Goal: Task Accomplishment & Management: Manage account settings

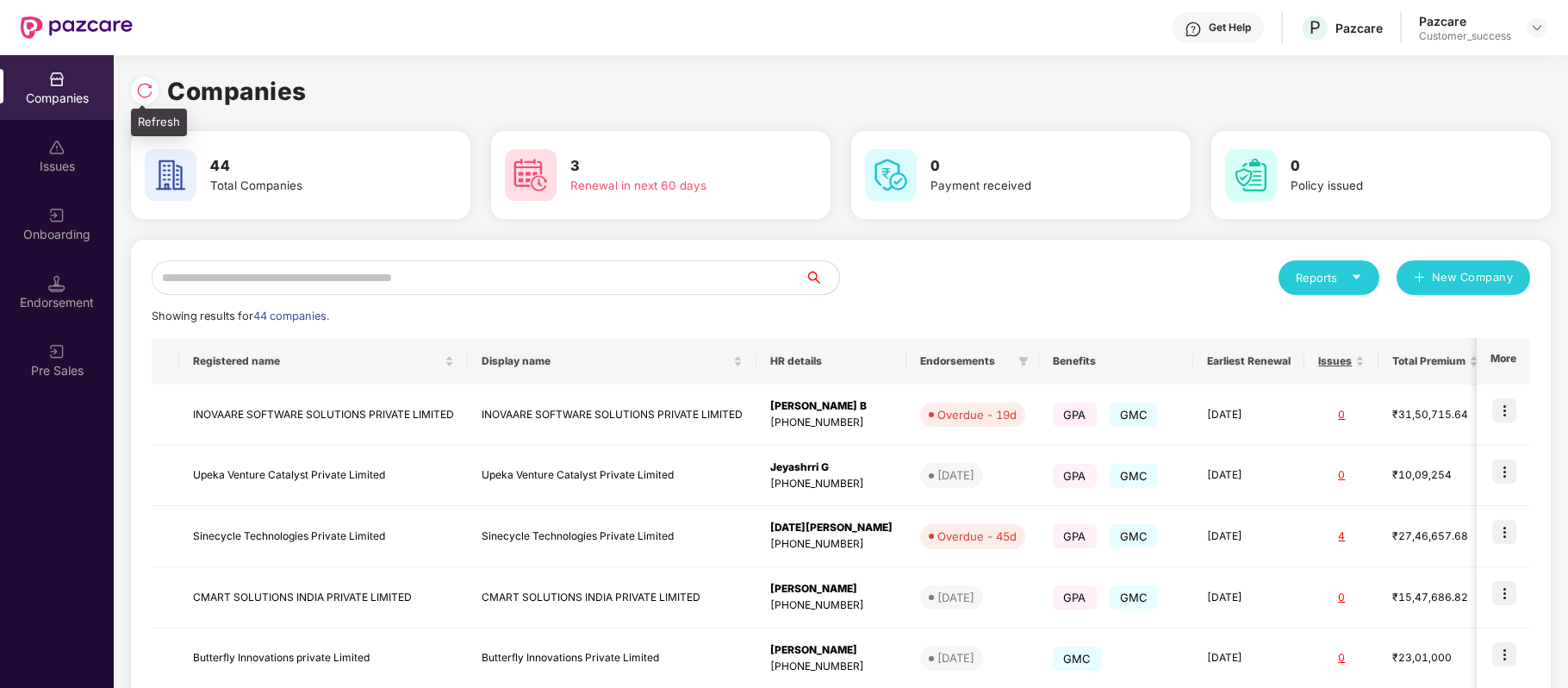
click at [150, 90] on img at bounding box center [145, 91] width 17 height 17
click at [563, 279] on input "text" at bounding box center [478, 277] width 653 height 34
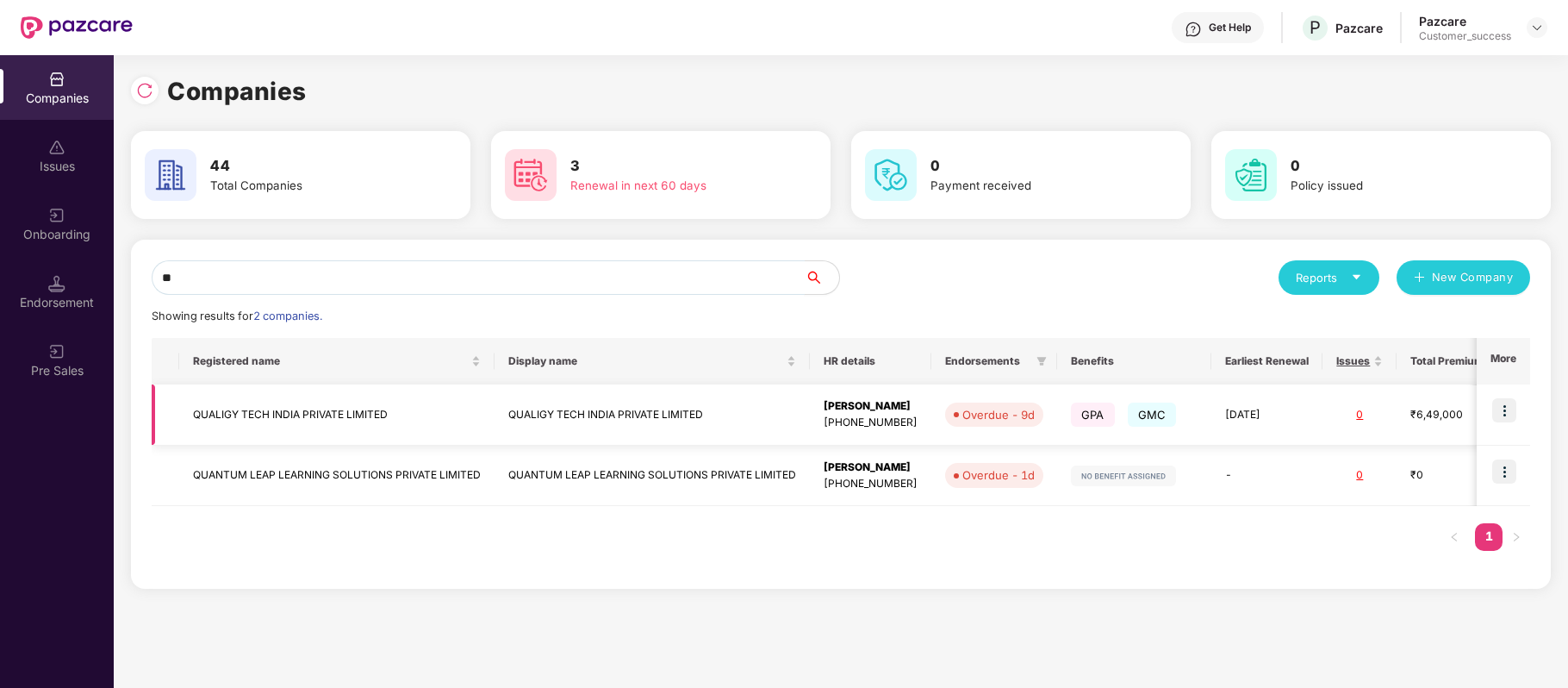
type input "*"
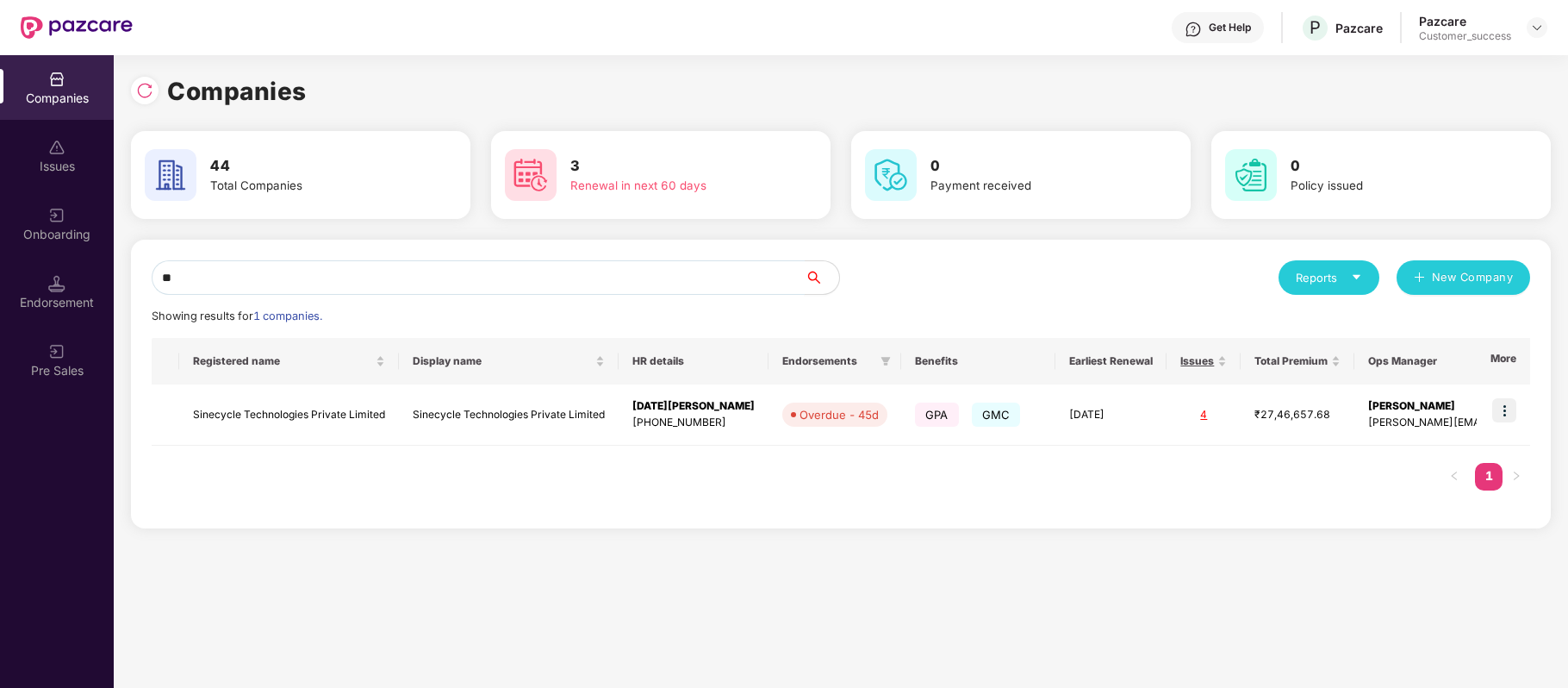
type input "*"
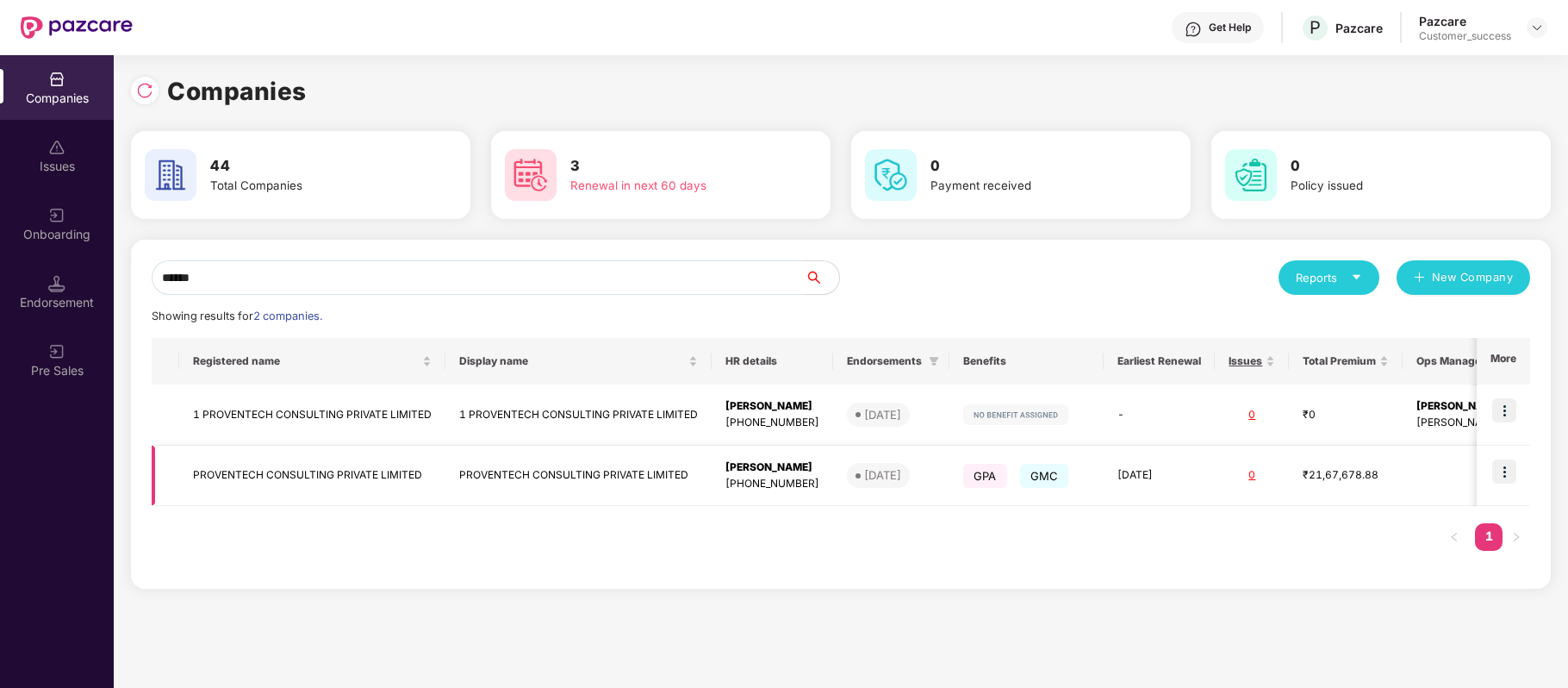
type input "******"
click at [1499, 472] on img at bounding box center [1504, 471] width 24 height 24
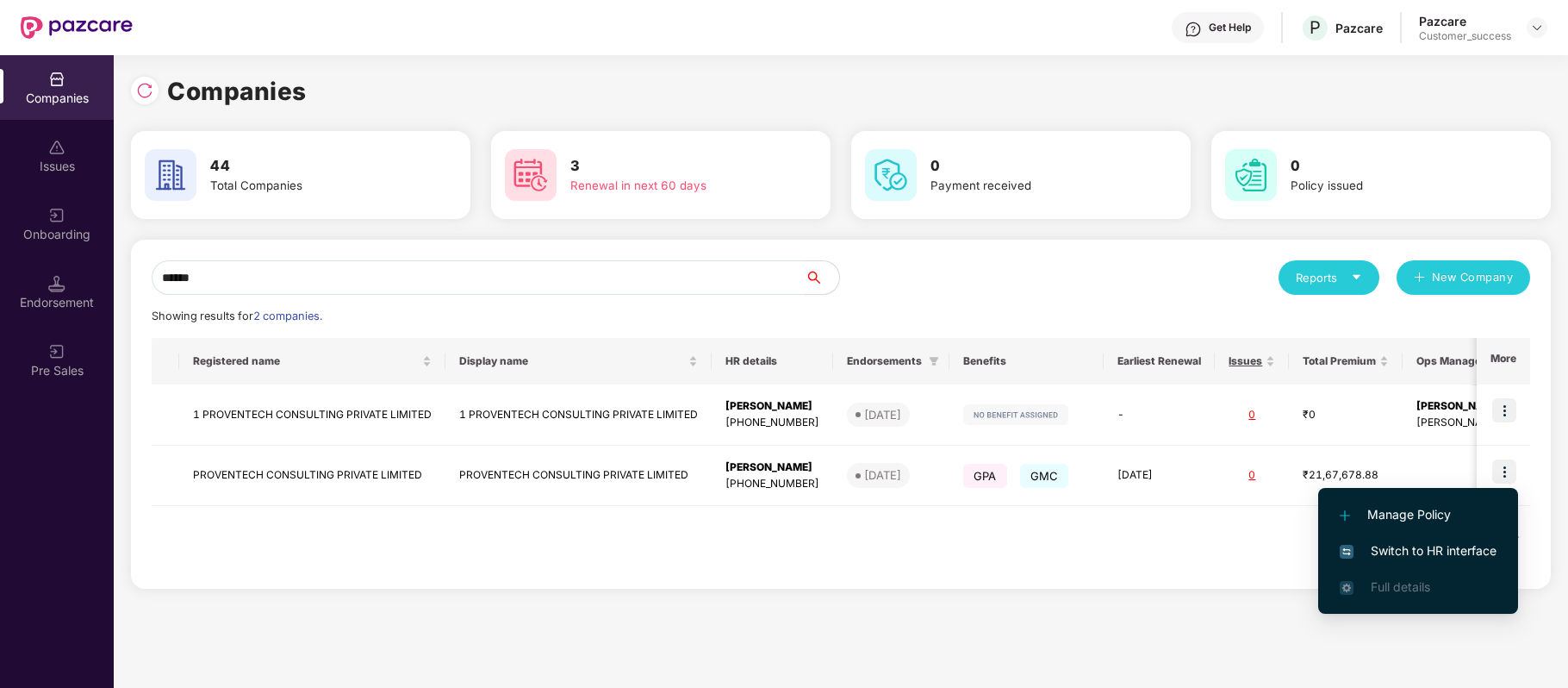
click at [1444, 556] on span "Switch to HR interface" at bounding box center [1419, 551] width 157 height 19
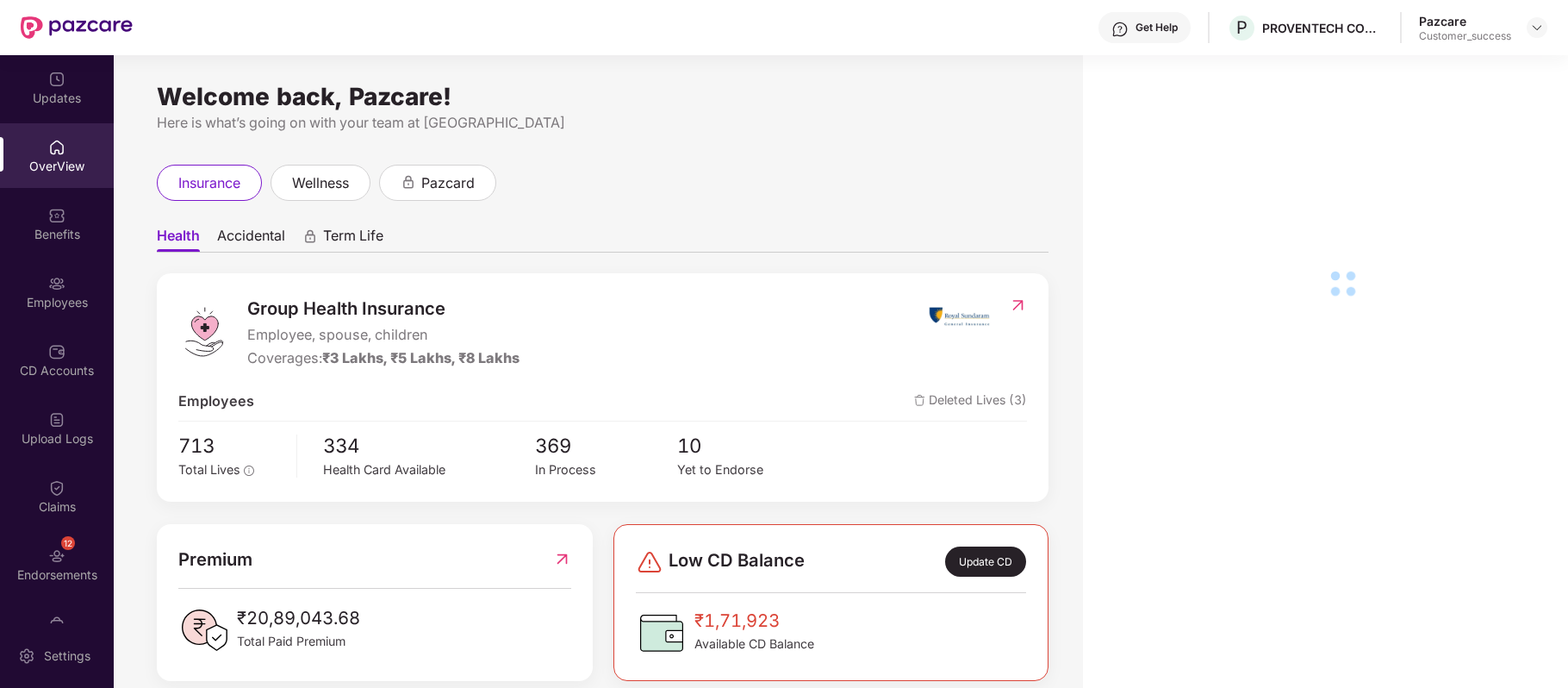
click at [60, 279] on img at bounding box center [57, 284] width 17 height 17
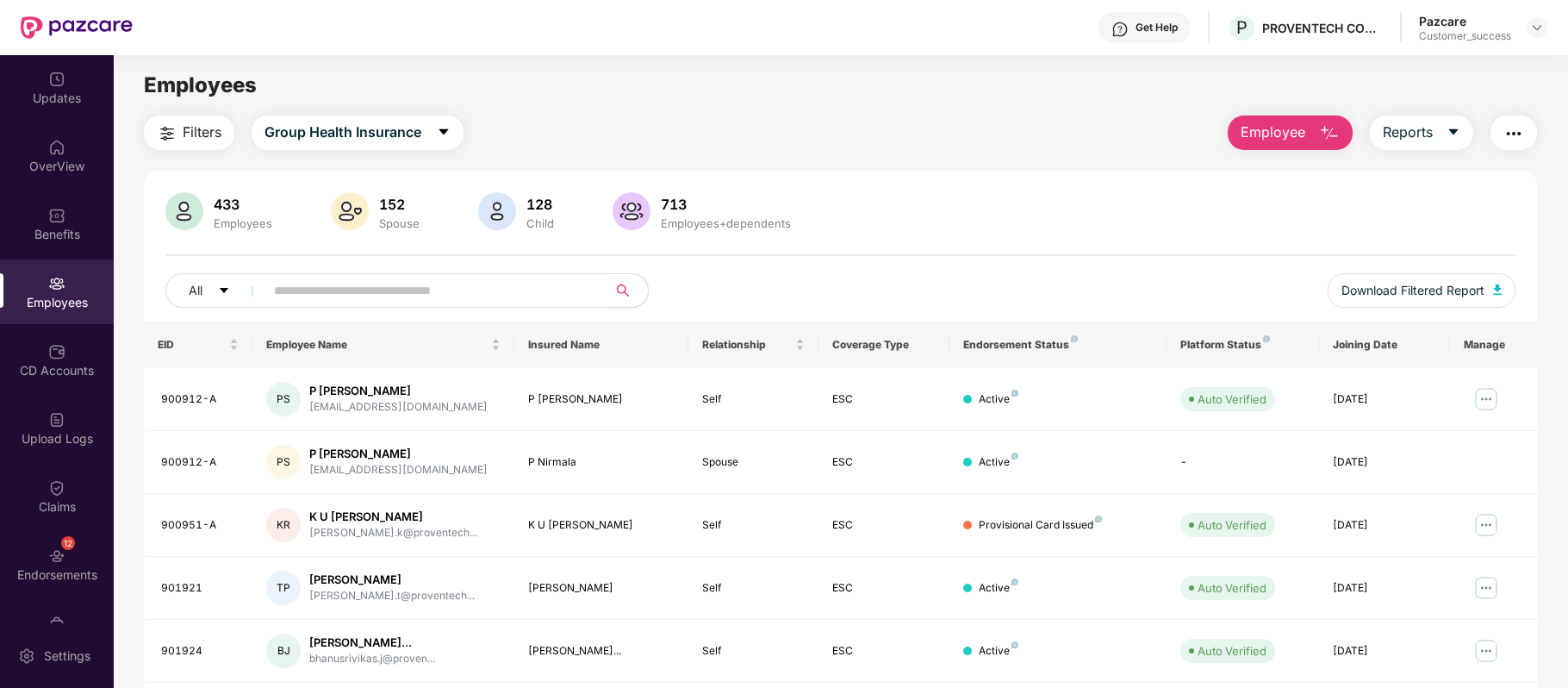
click at [362, 286] on input "text" at bounding box center [429, 291] width 309 height 26
paste input "******"
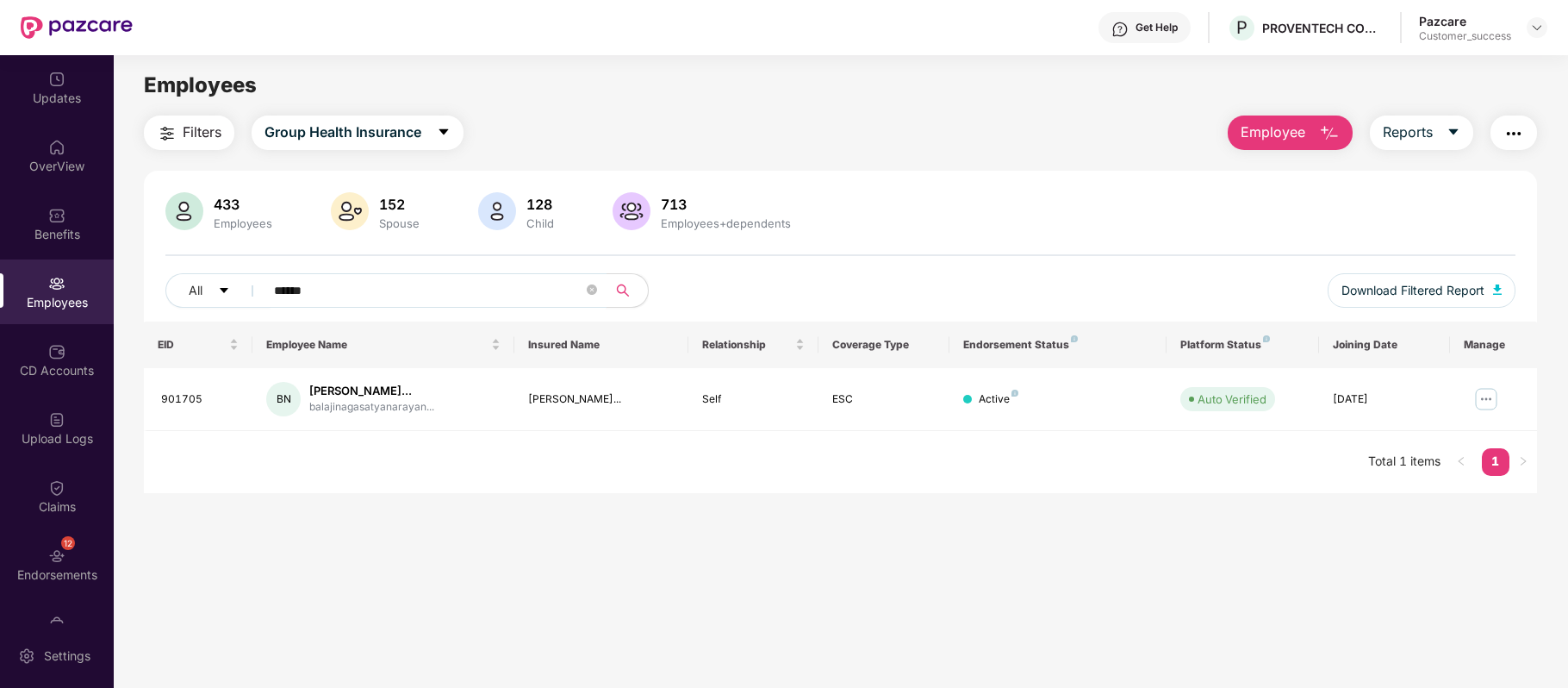
type input "******"
click at [1483, 400] on img at bounding box center [1487, 399] width 28 height 28
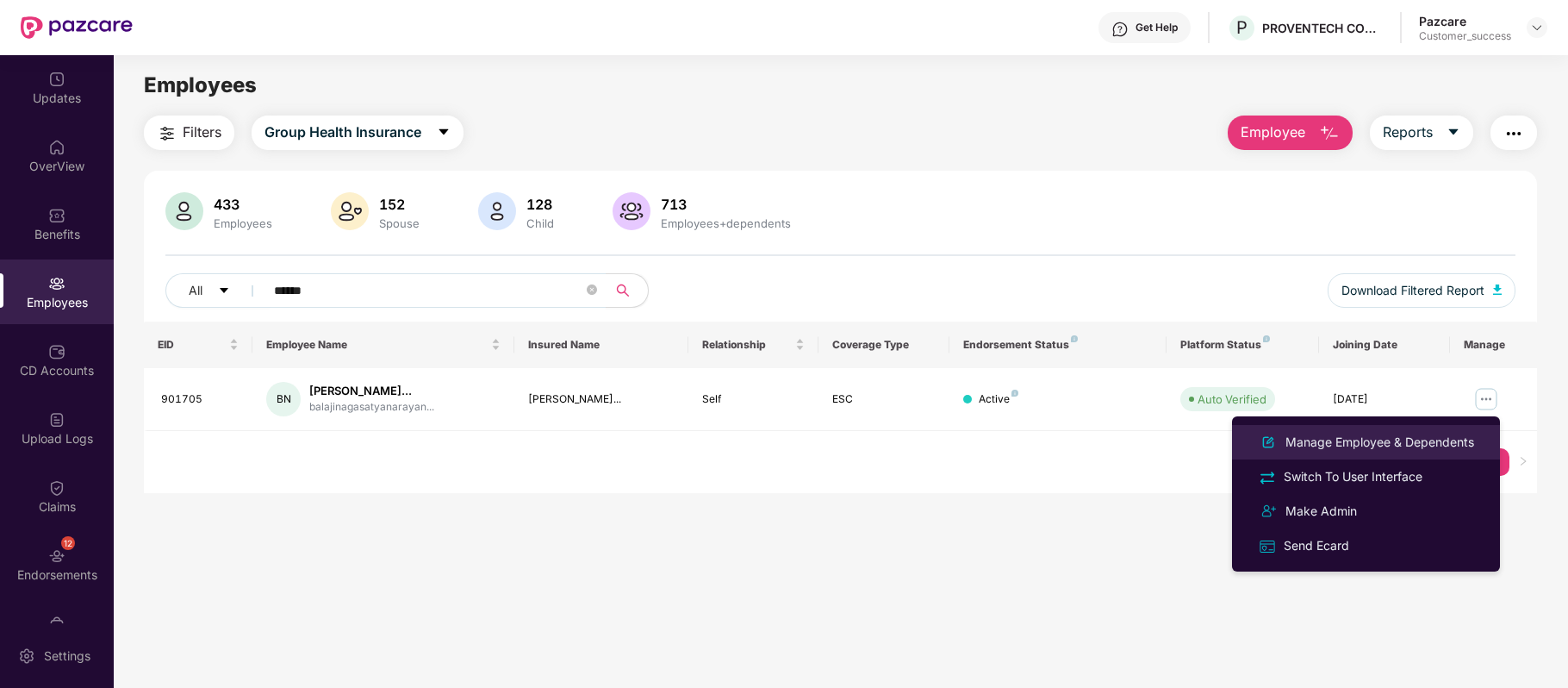
click at [1354, 435] on div "Manage Employee & Dependents" at bounding box center [1380, 442] width 196 height 19
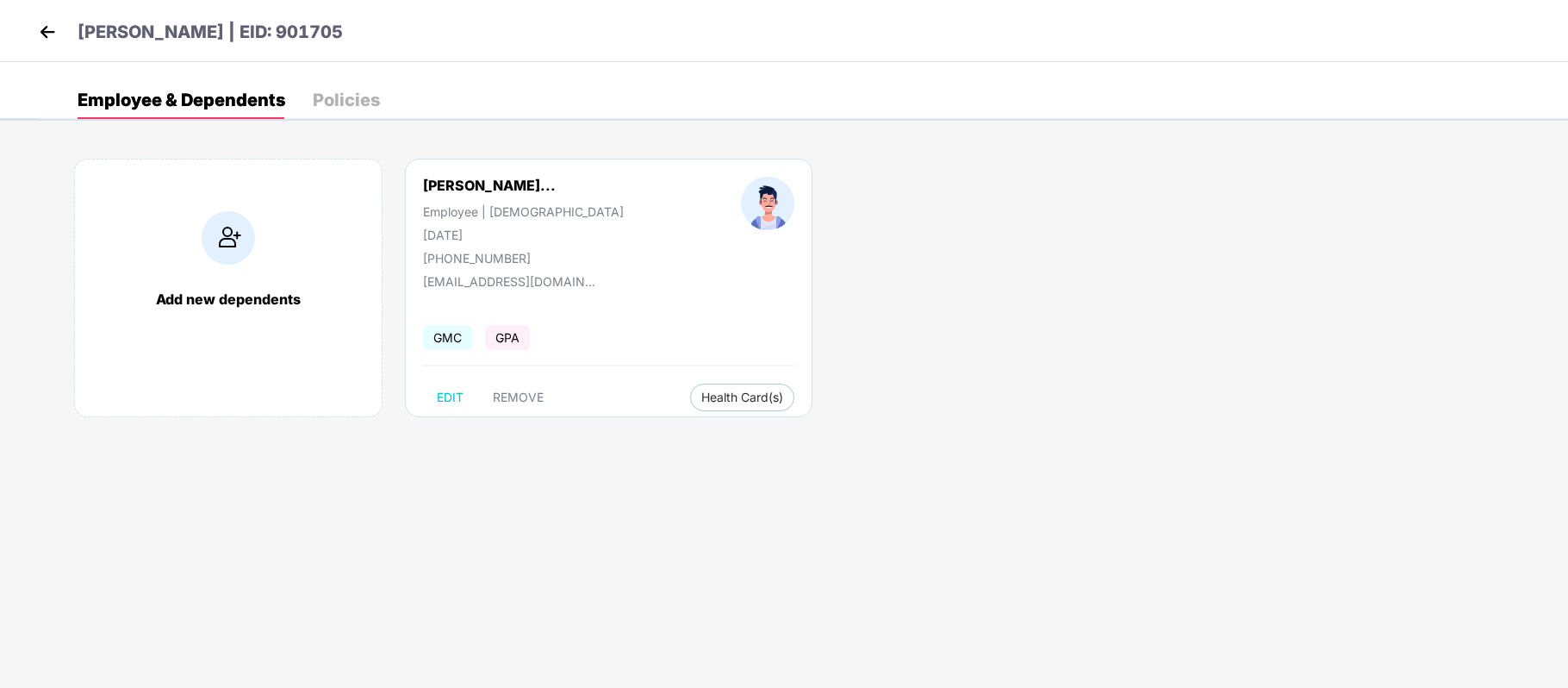
click at [705, 384] on div "Balaji Naga Satyanar... Employee | Male 08 June 1998 +919618168928 balajinagasa…" at bounding box center [609, 288] width 408 height 258
click at [708, 400] on span "Health Card(s)" at bounding box center [742, 397] width 82 height 9
click at [712, 425] on span "Health Insurance(ESC)" at bounding box center [727, 435] width 151 height 19
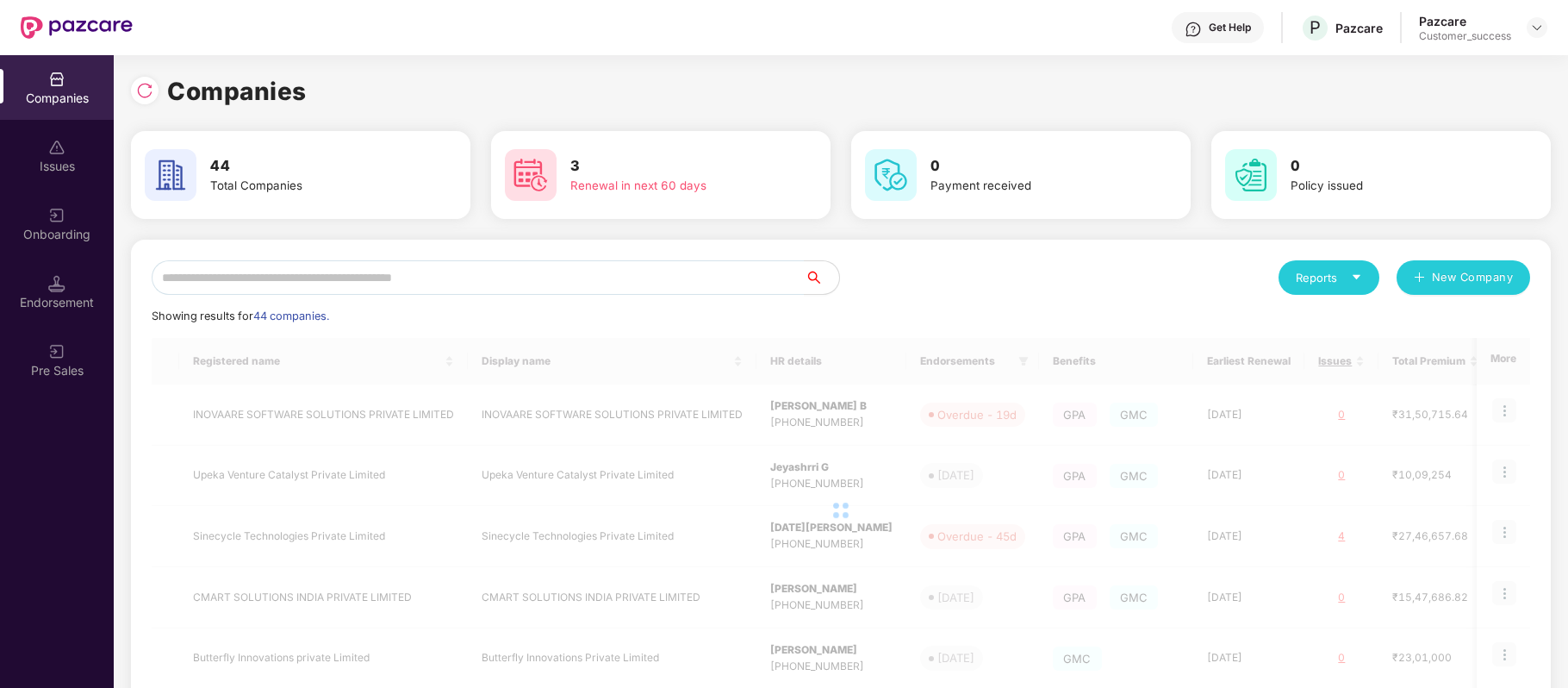
scroll to position [0, 1]
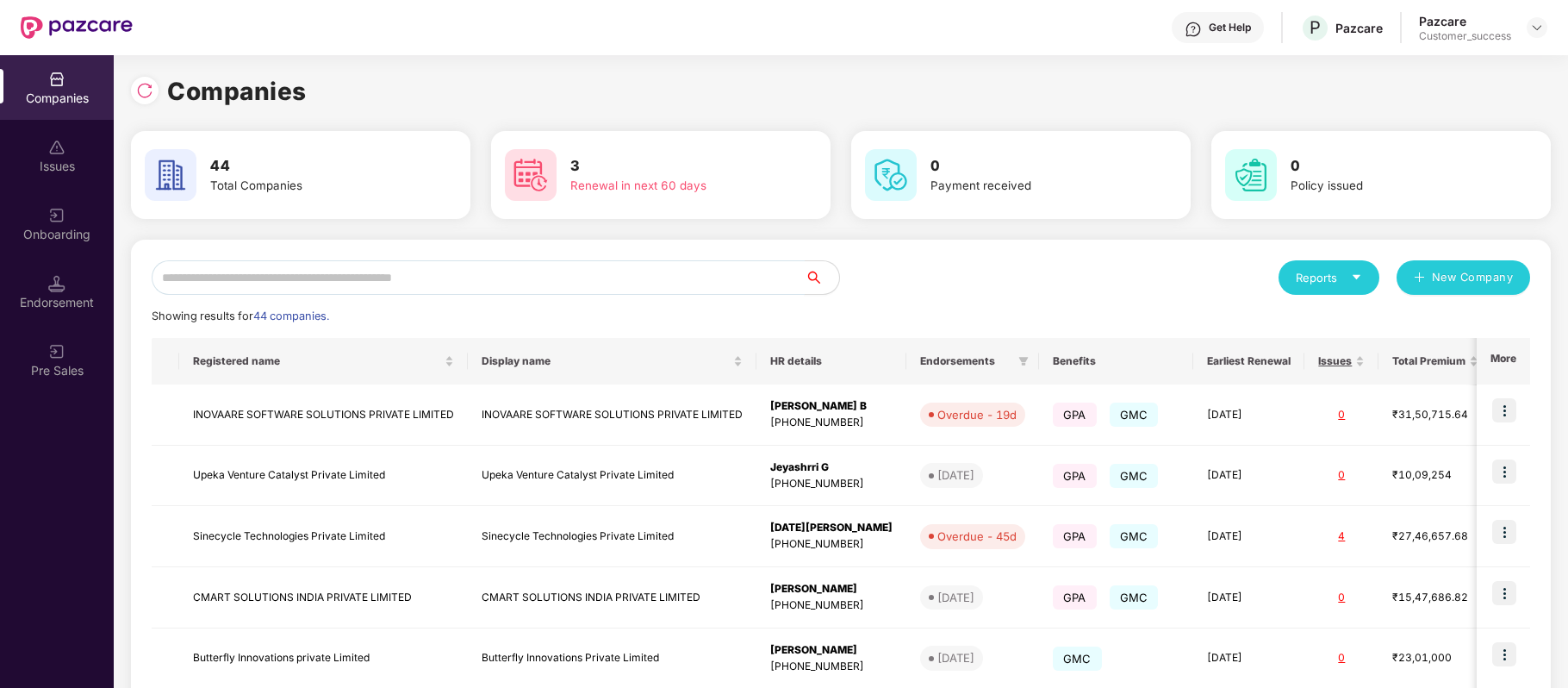
click at [443, 279] on input "text" at bounding box center [478, 277] width 653 height 34
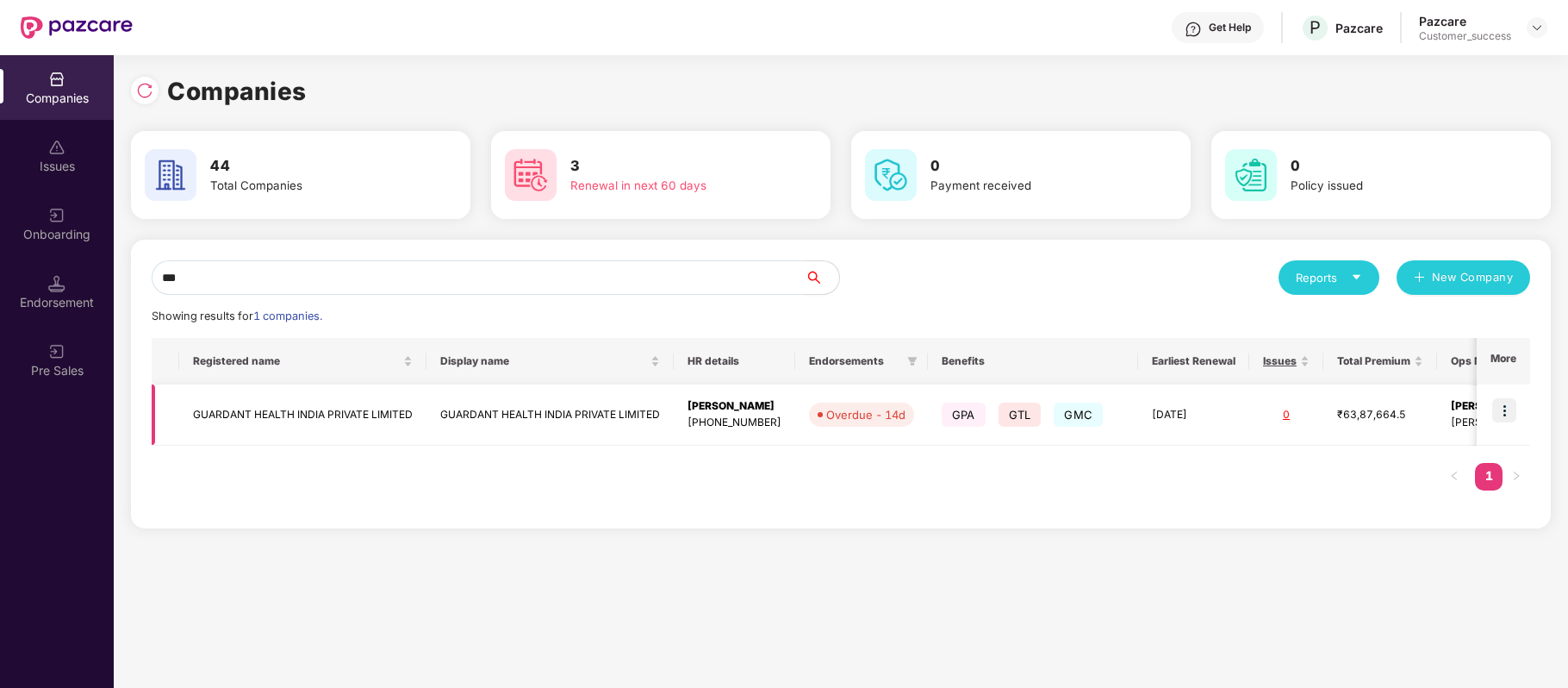
type input "***"
click at [379, 411] on td "GUARDANT HEALTH INDIA PRIVATE LIMITED" at bounding box center [302, 415] width 247 height 61
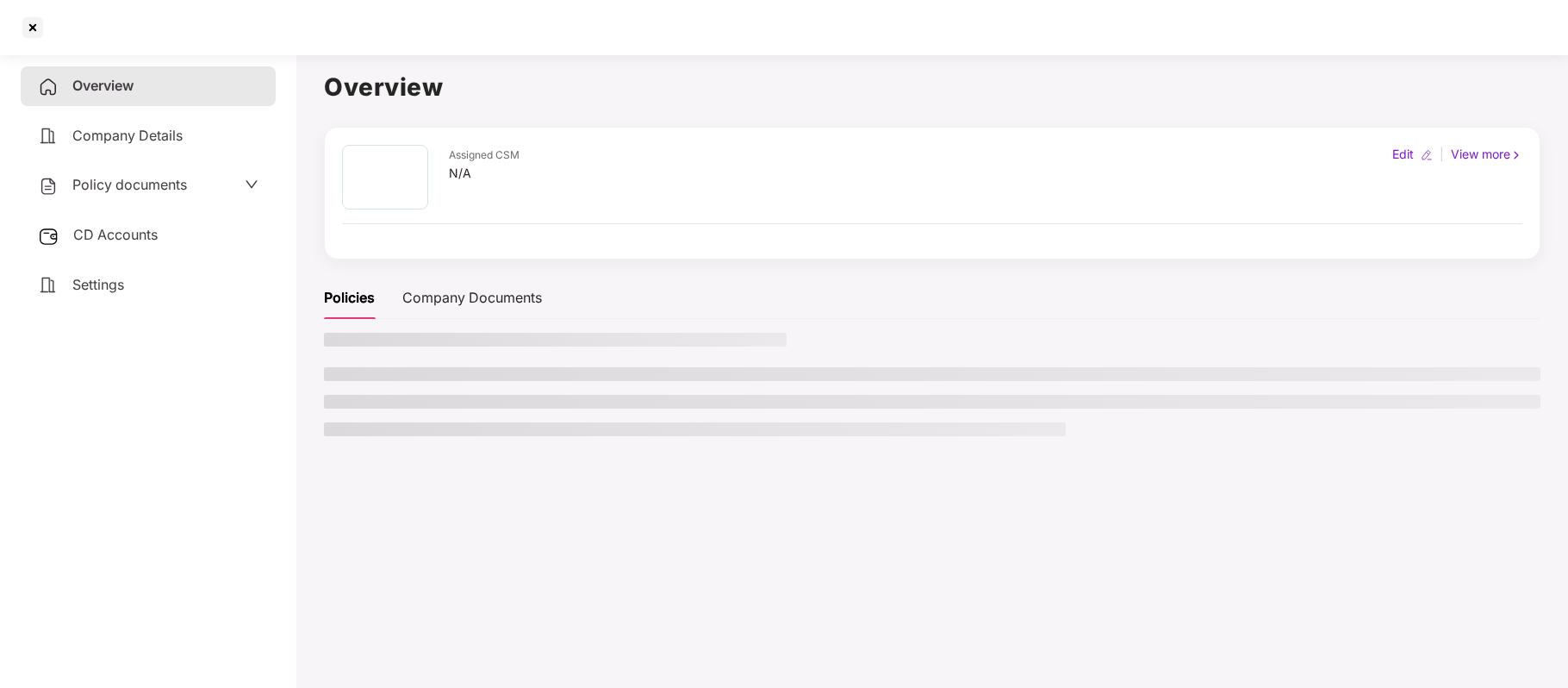
scroll to position [0, 0]
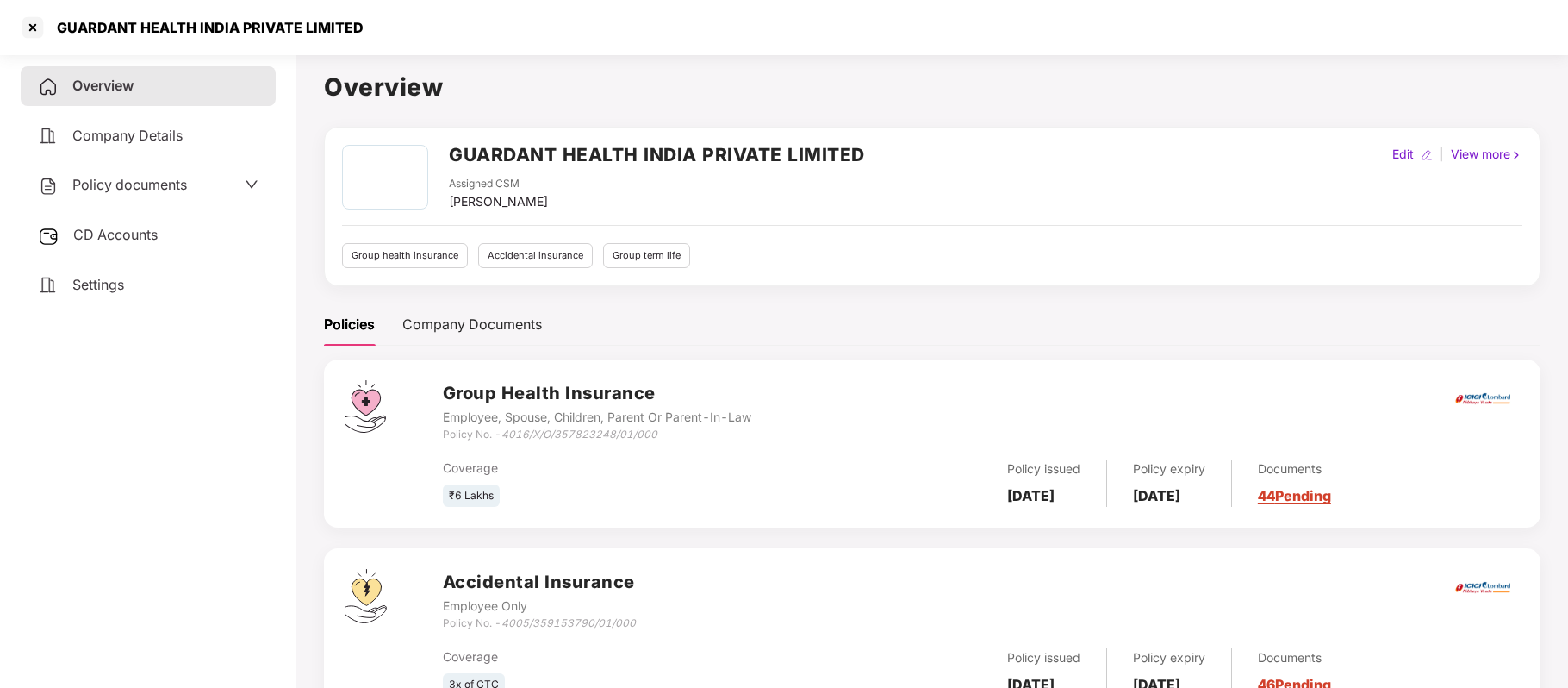
click at [160, 180] on span "Policy documents" at bounding box center [129, 184] width 114 height 17
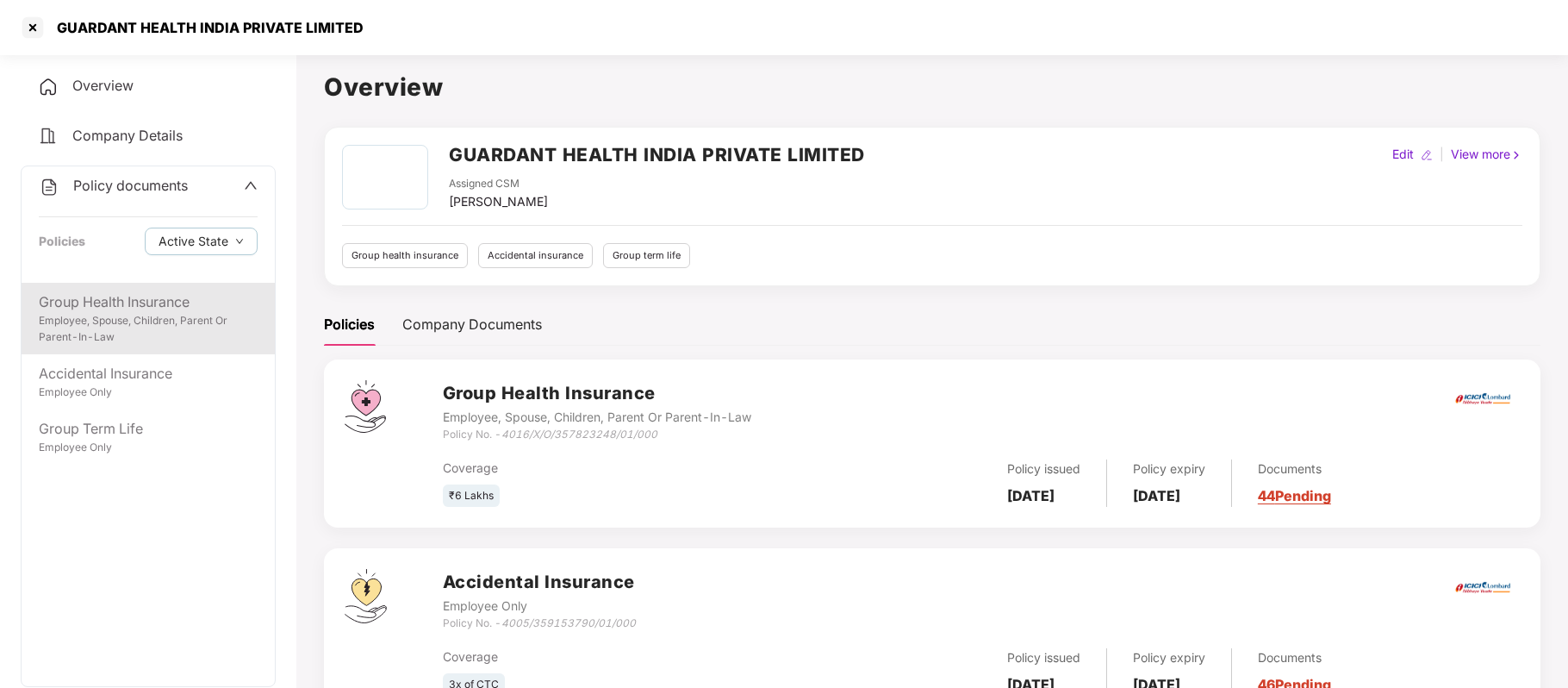
click at [126, 313] on div "Employee, Spouse, Children, Parent Or Parent-In-Law" at bounding box center [148, 329] width 219 height 33
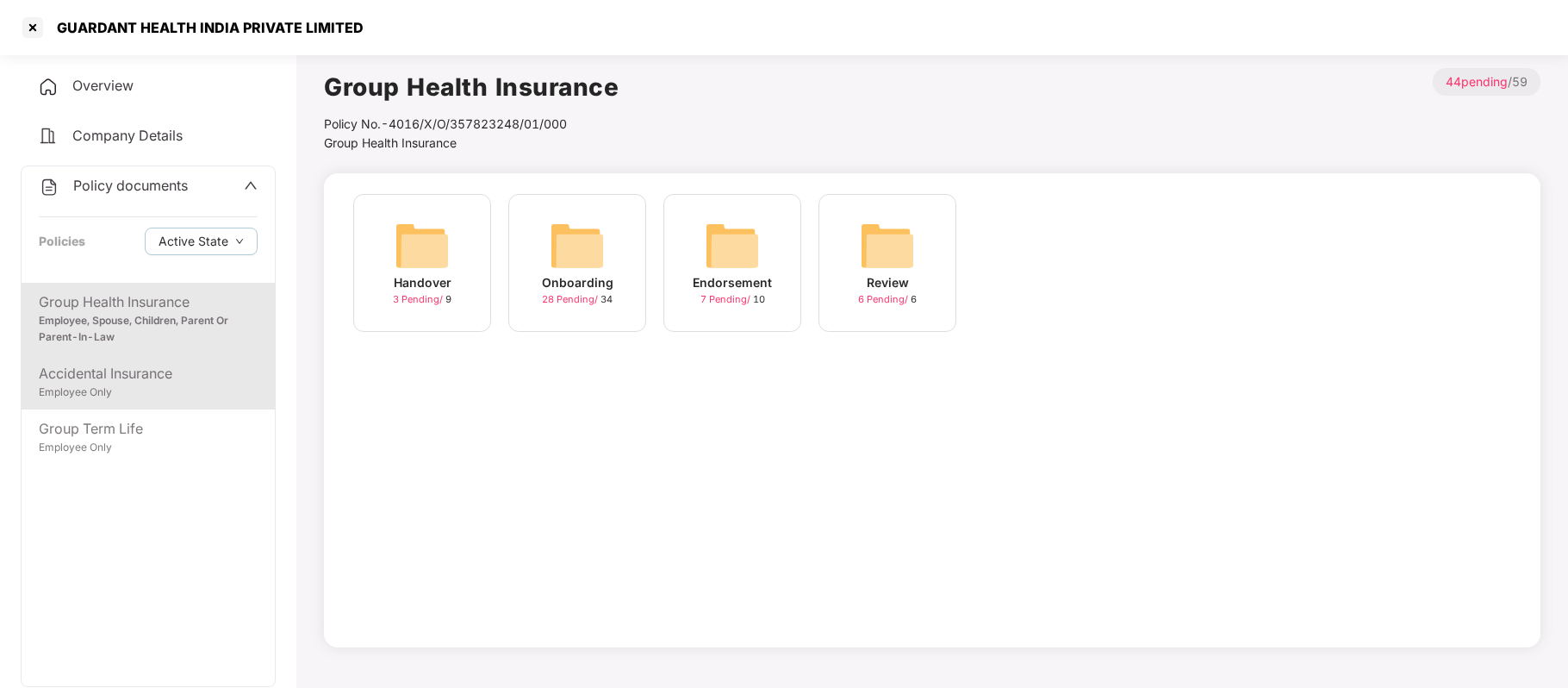
click at [160, 372] on div "Accidental Insurance" at bounding box center [148, 374] width 219 height 22
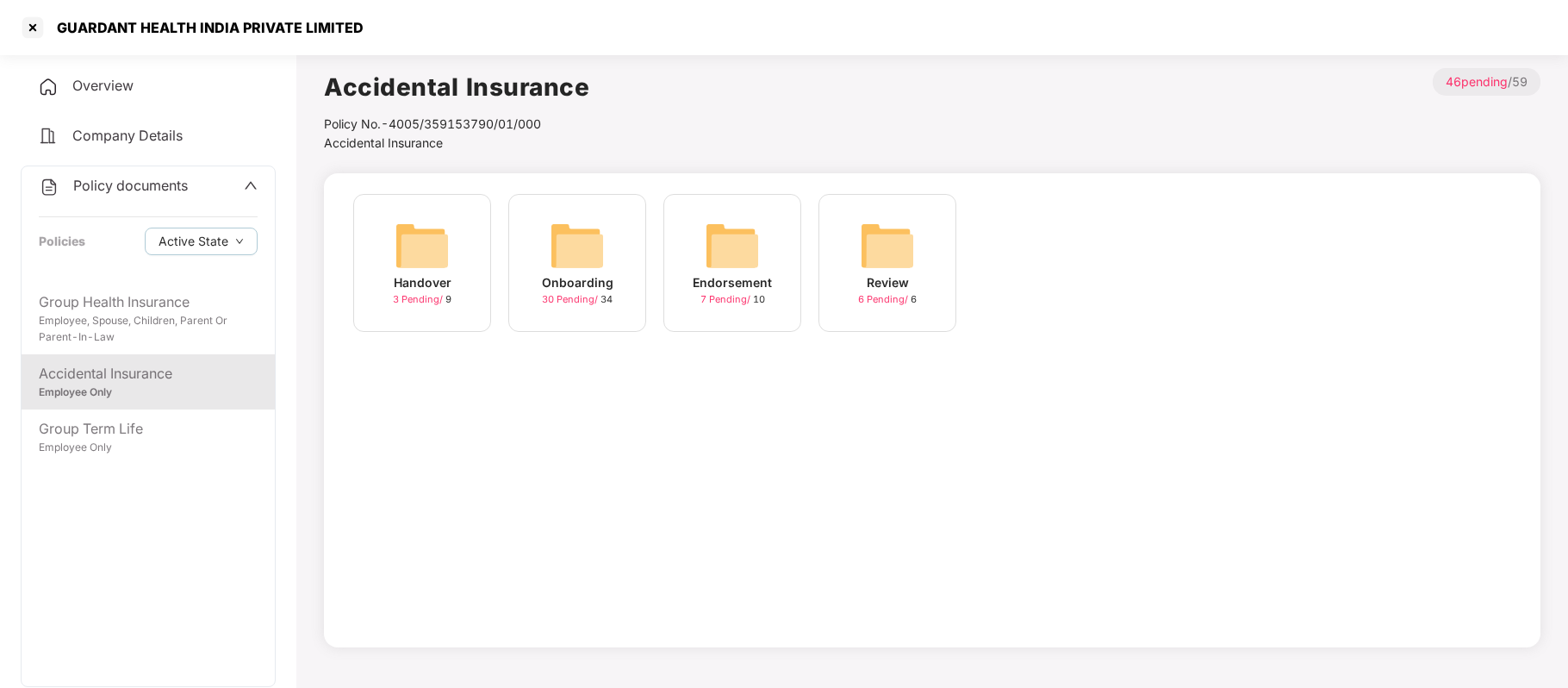
click at [714, 279] on div "Endorsement" at bounding box center [732, 283] width 79 height 19
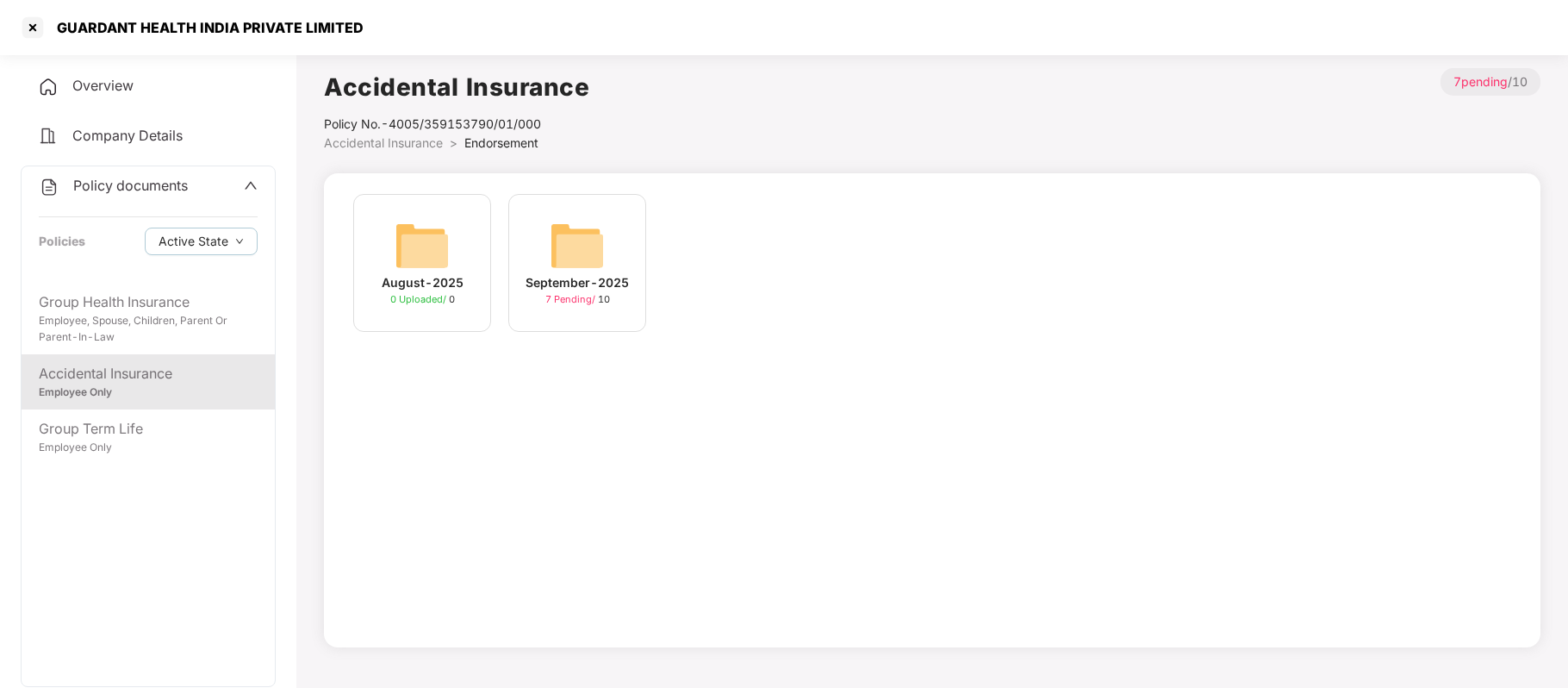
click at [569, 266] on img at bounding box center [577, 245] width 55 height 55
click at [445, 273] on div "25-Sep-2025 09:48:45" at bounding box center [423, 283] width 96 height 19
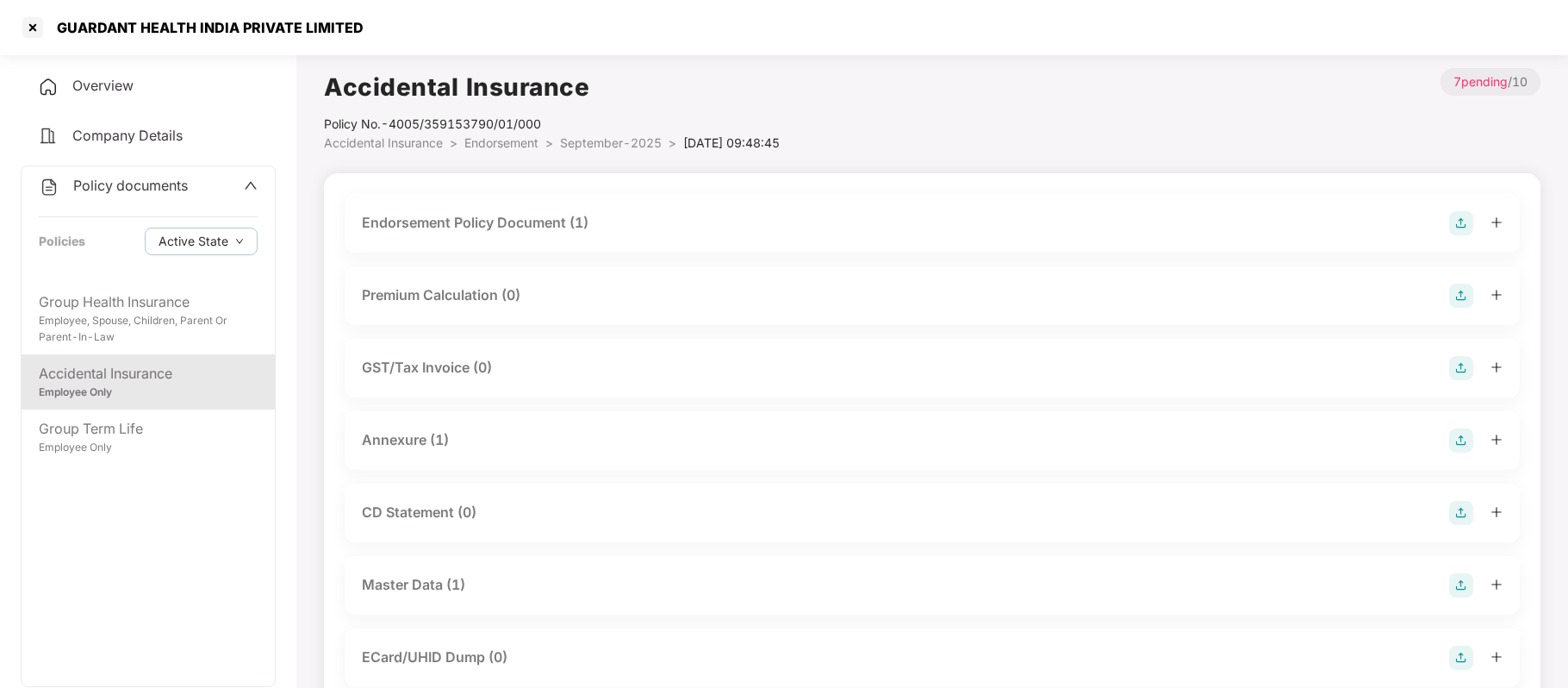
click at [515, 221] on div "Endorsement Policy Document (1)" at bounding box center [476, 223] width 227 height 22
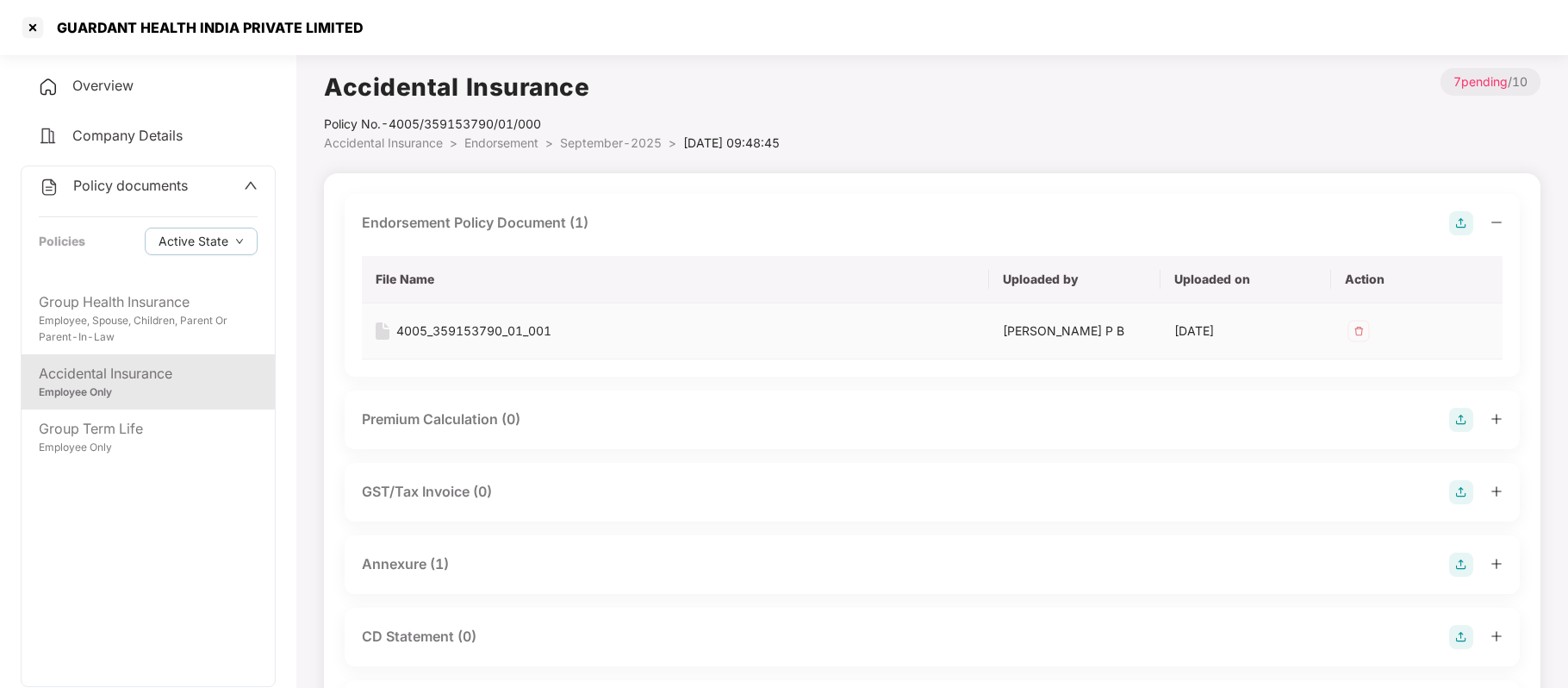
click at [507, 327] on div "4005_359153790_01_001" at bounding box center [474, 331] width 155 height 19
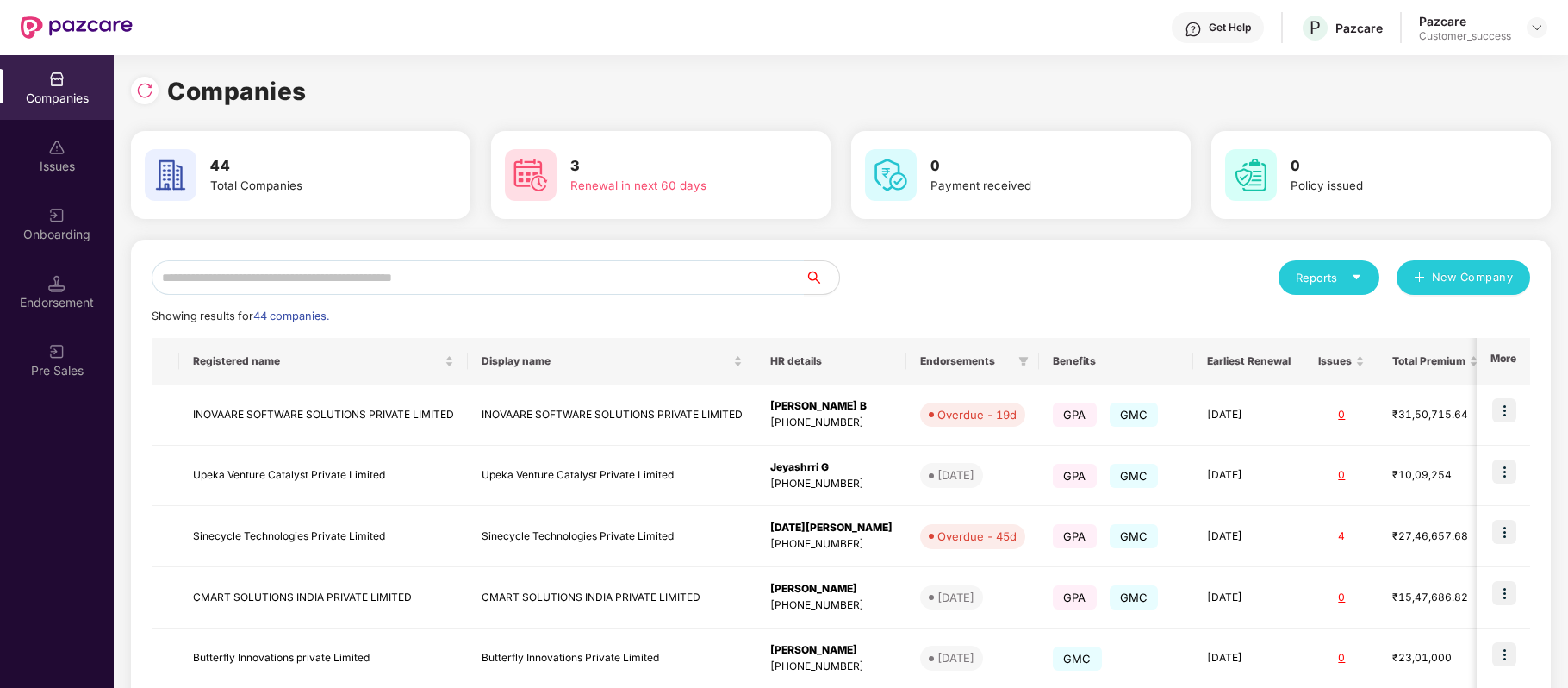
scroll to position [0, 1]
click at [299, 281] on input "text" at bounding box center [478, 277] width 653 height 34
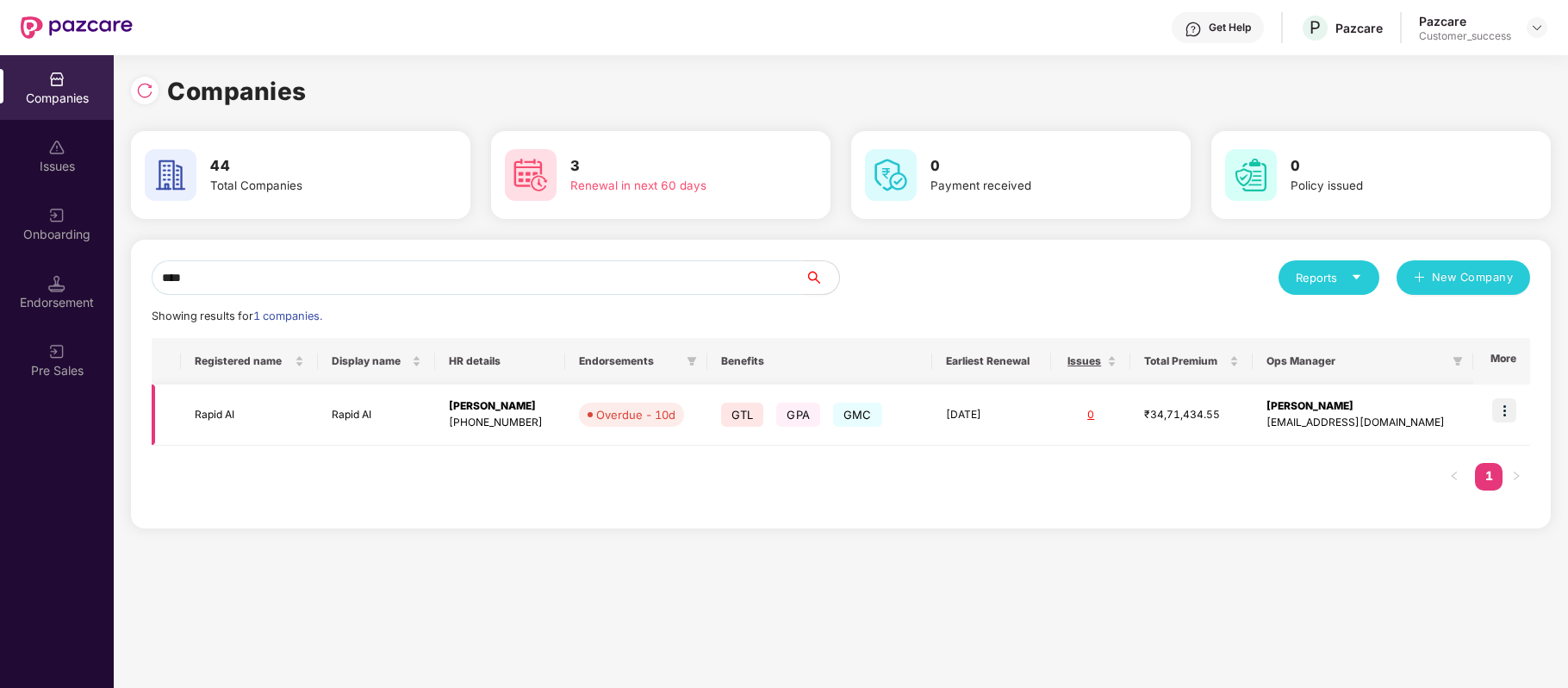
type input "****"
click at [1506, 408] on img at bounding box center [1504, 410] width 24 height 24
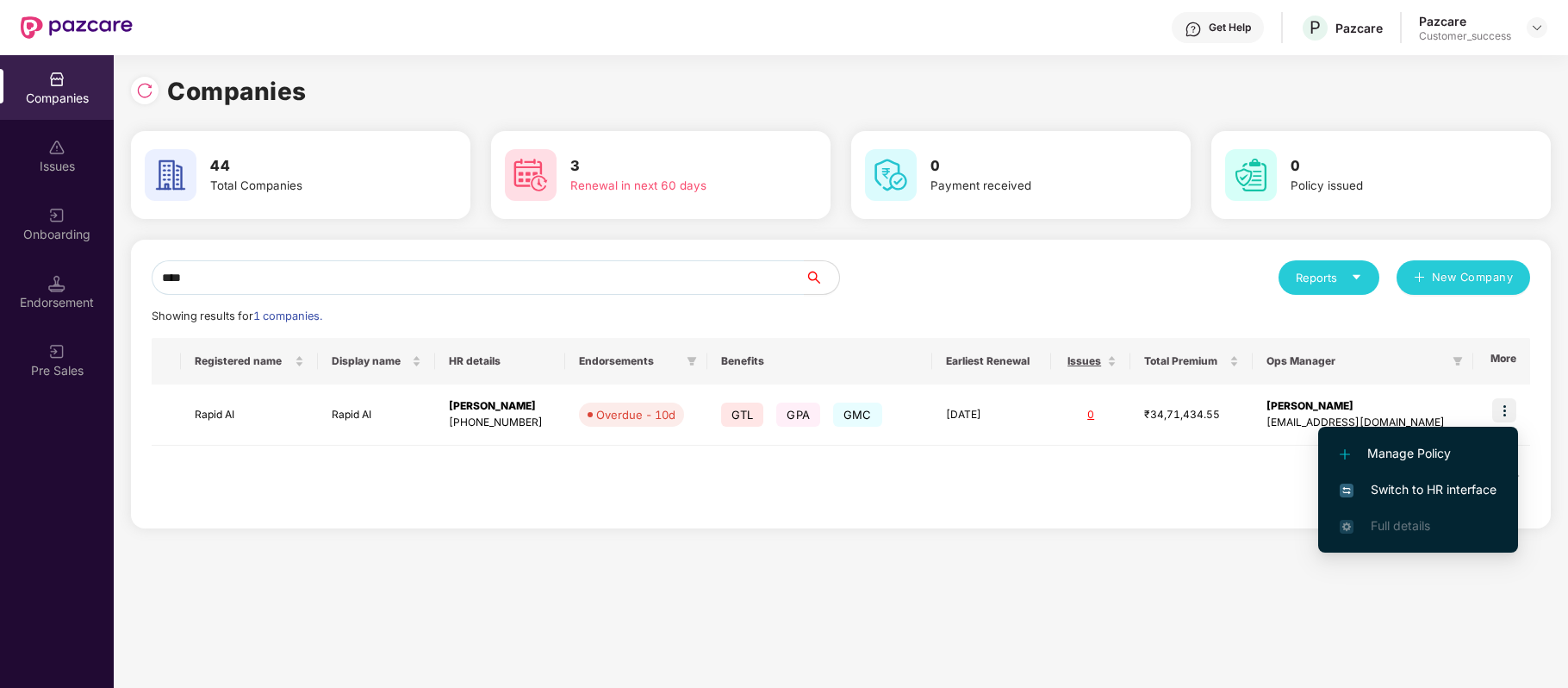
click at [1448, 496] on span "Switch to HR interface" at bounding box center [1419, 490] width 157 height 19
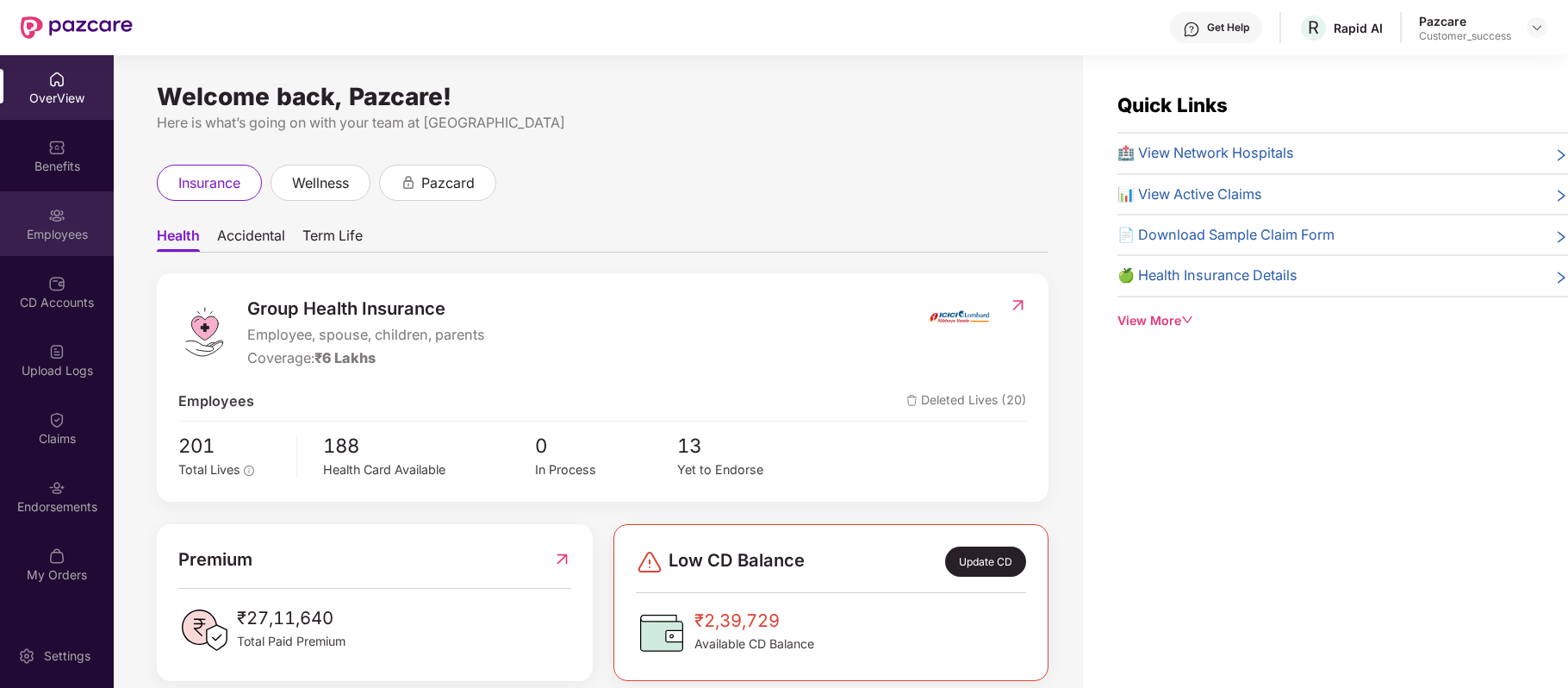
click at [57, 226] on div "Employees" at bounding box center [57, 235] width 113 height 17
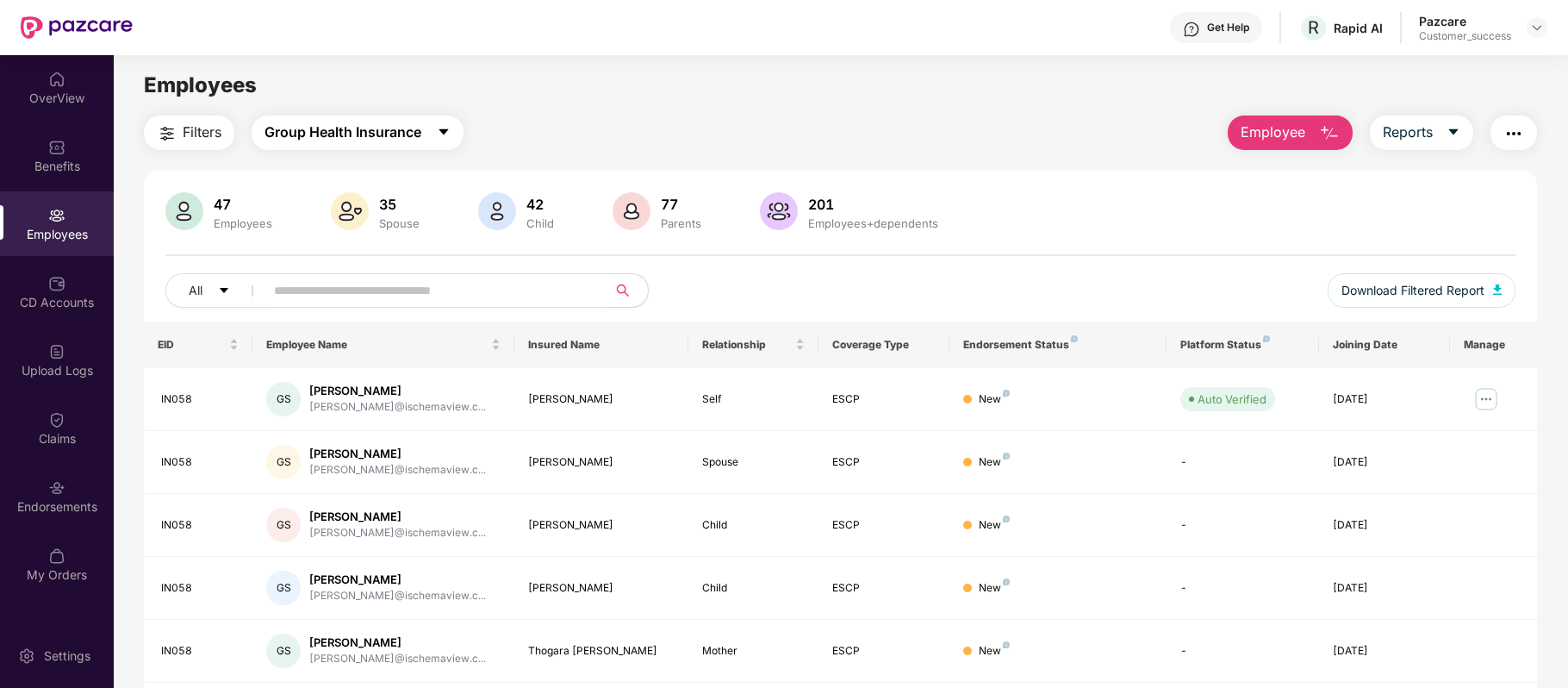
click at [418, 125] on span "Group Health Insurance" at bounding box center [343, 132] width 157 height 22
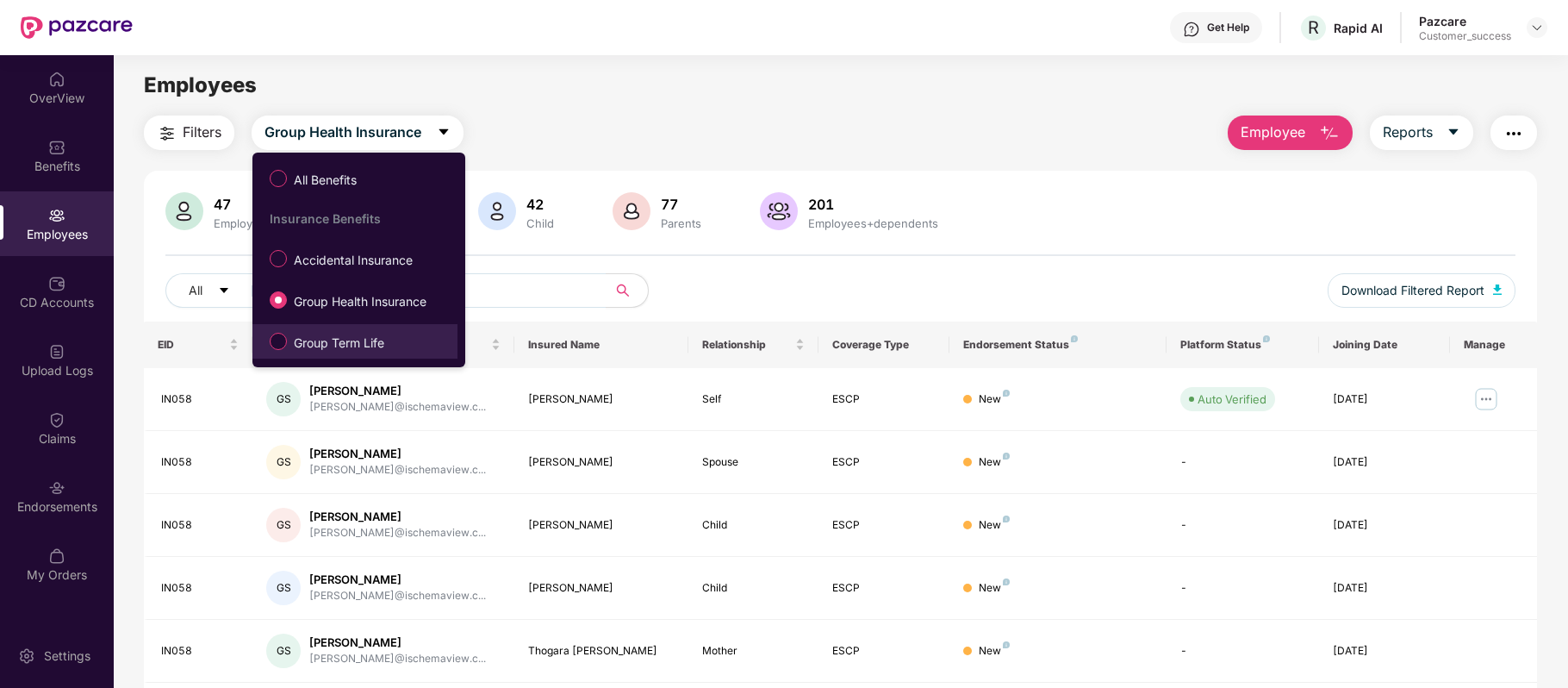
click at [350, 327] on label "Group Term Life" at bounding box center [330, 341] width 139 height 30
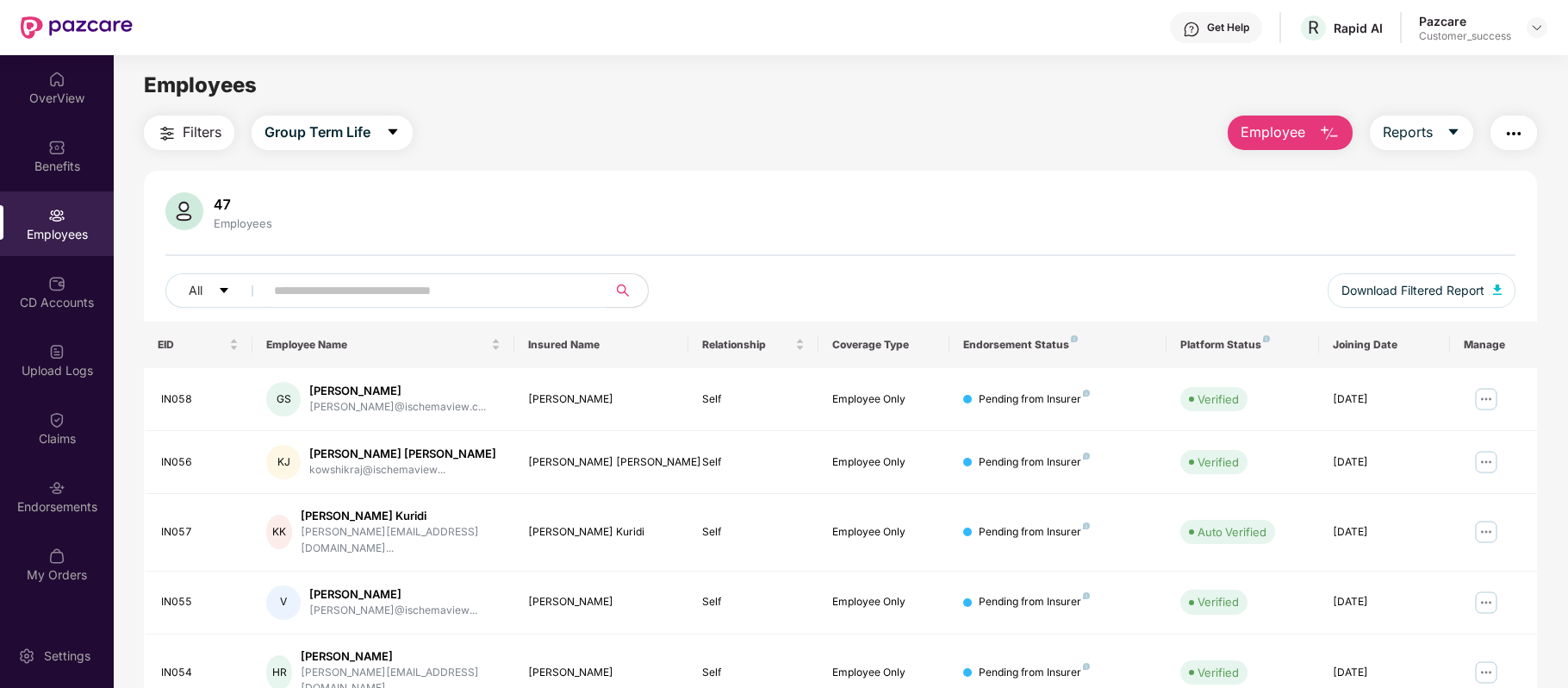
click at [405, 292] on input "text" at bounding box center [429, 291] width 309 height 26
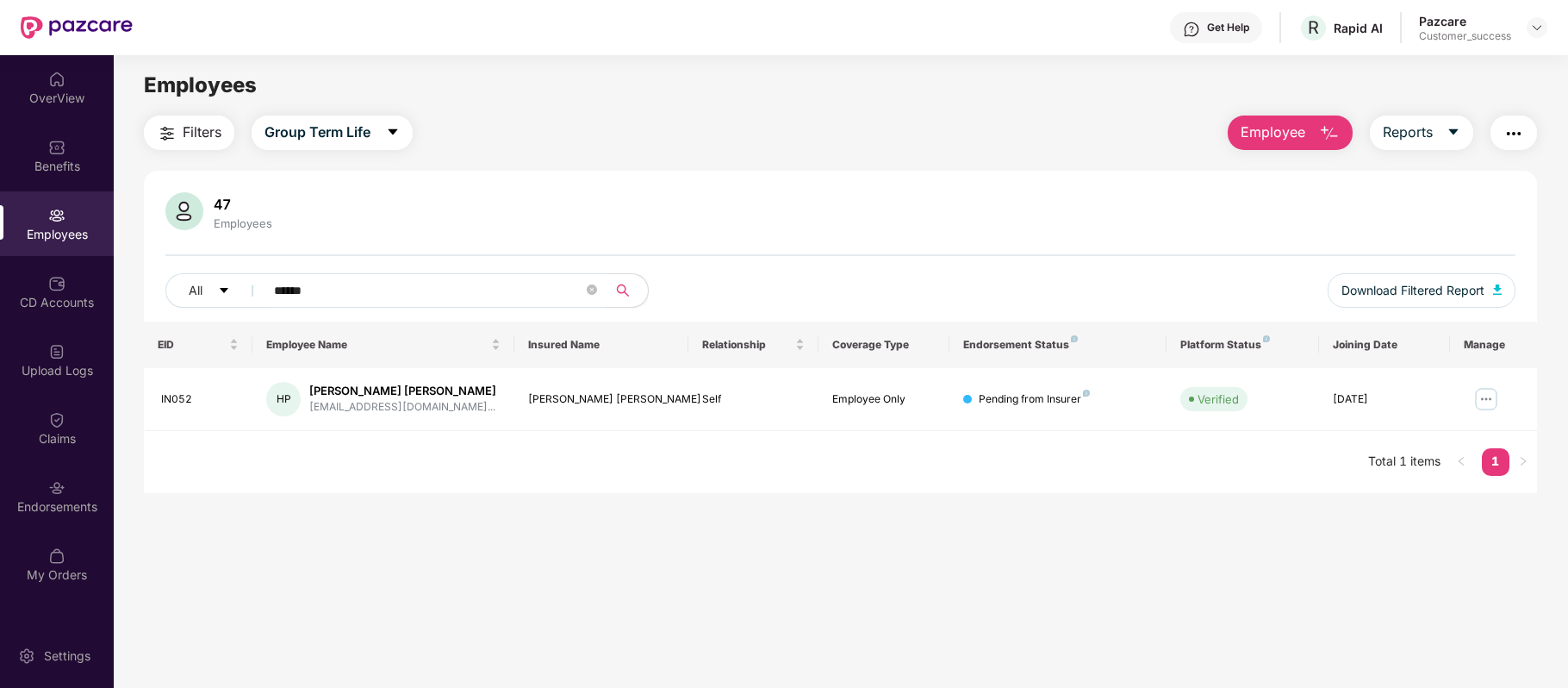
type input "******"
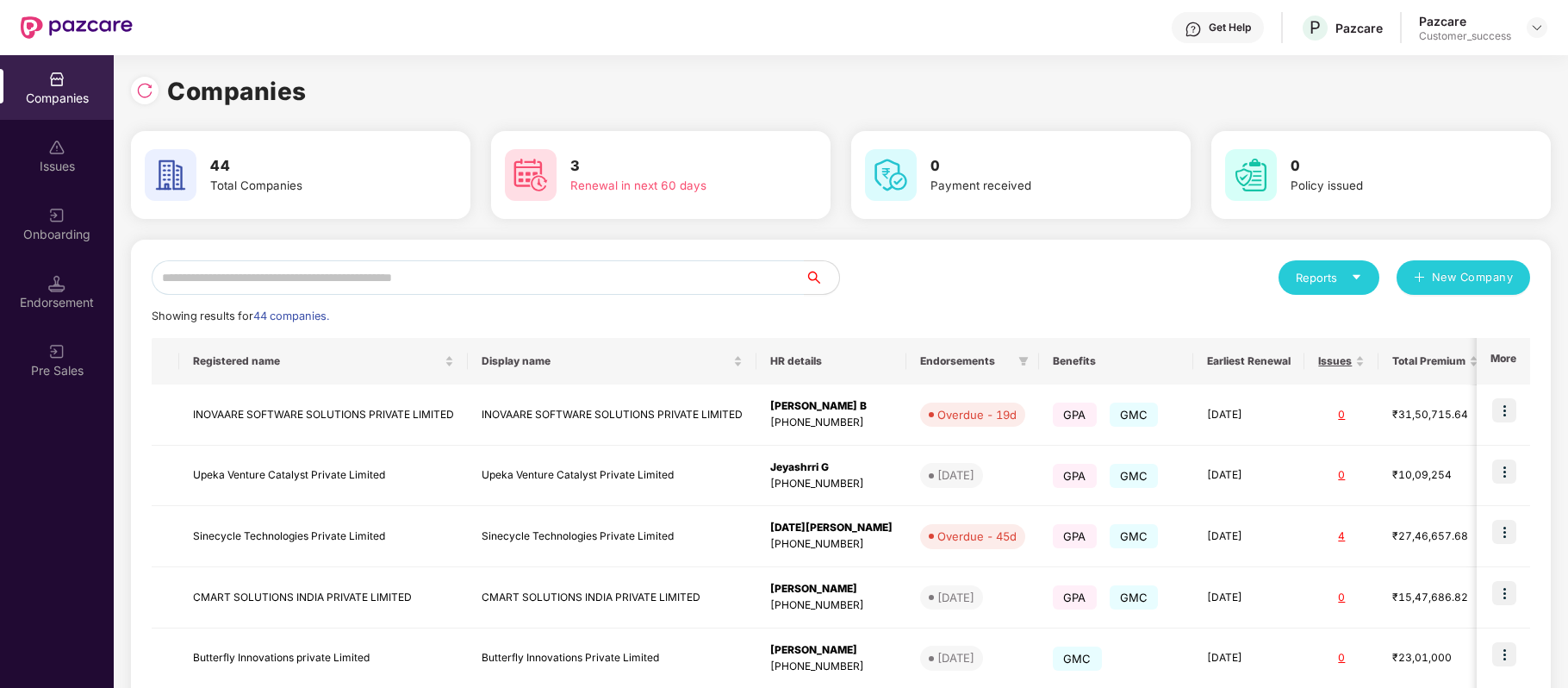
scroll to position [0, 1]
click at [429, 284] on input "text" at bounding box center [478, 277] width 653 height 34
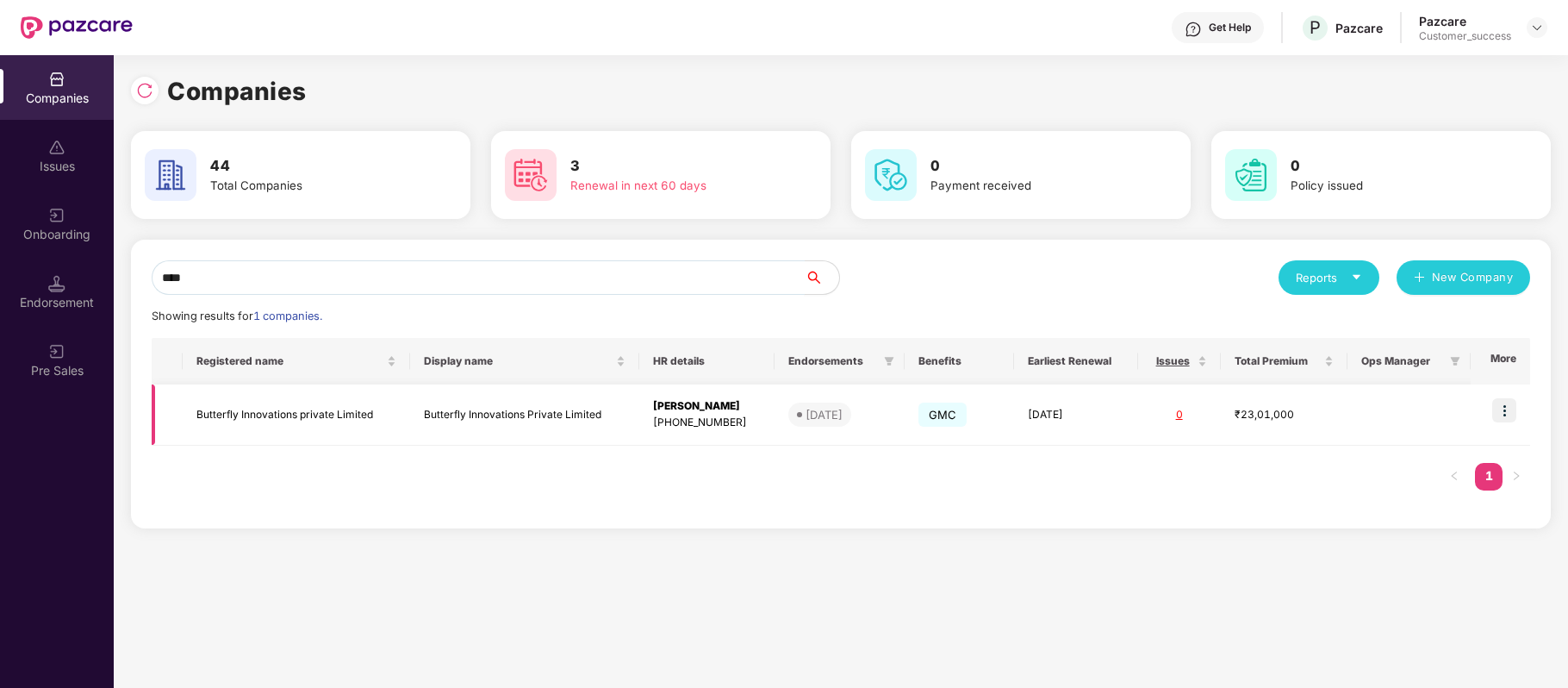
type input "****"
click at [1501, 409] on img at bounding box center [1504, 410] width 24 height 24
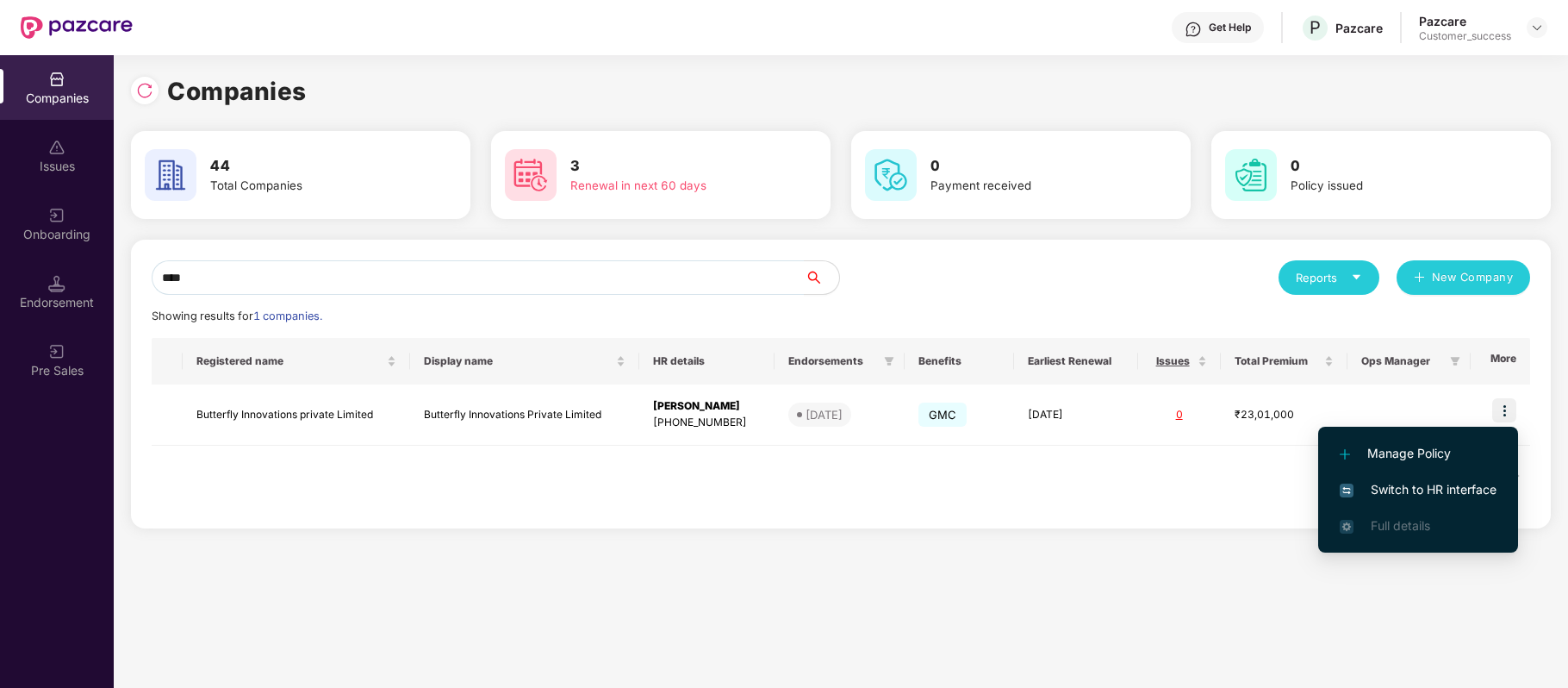
click at [1437, 485] on span "Switch to HR interface" at bounding box center [1419, 490] width 157 height 19
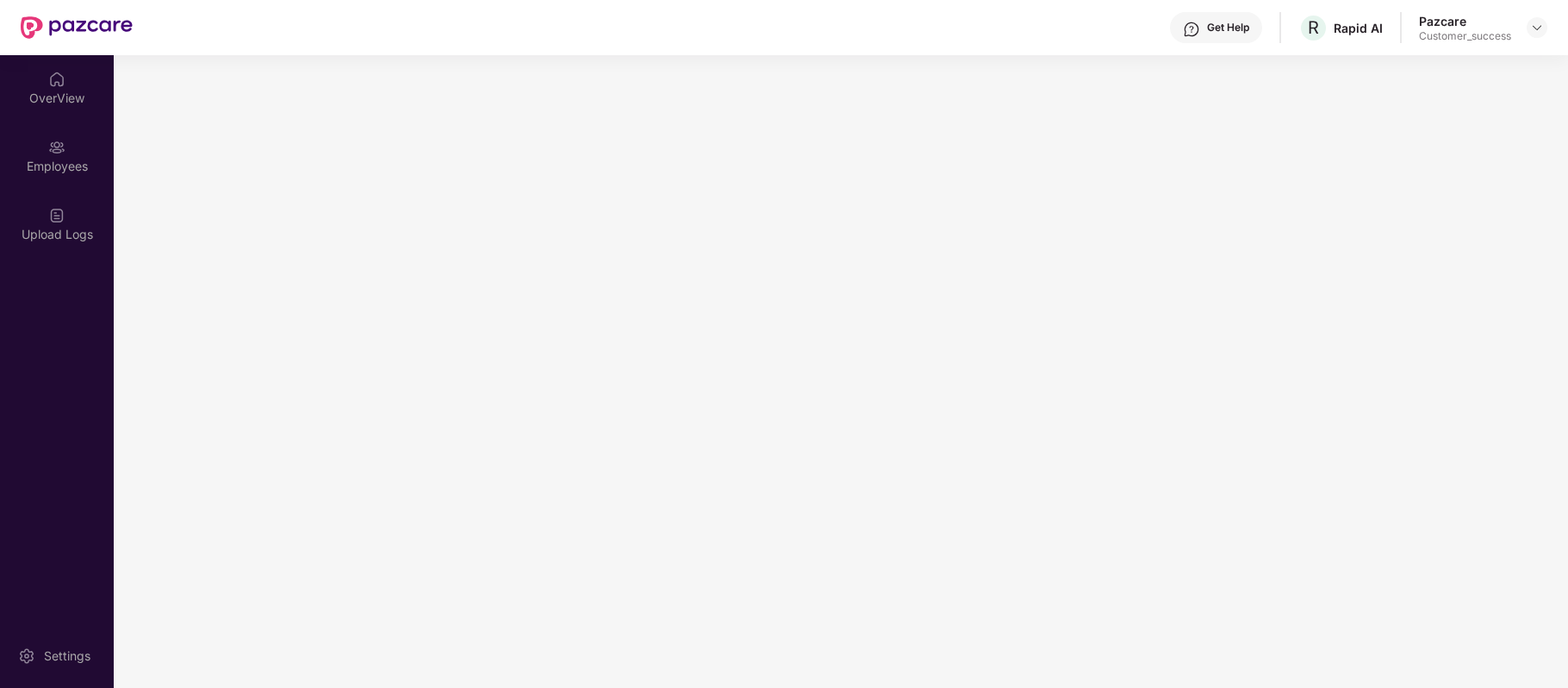
scroll to position [0, 0]
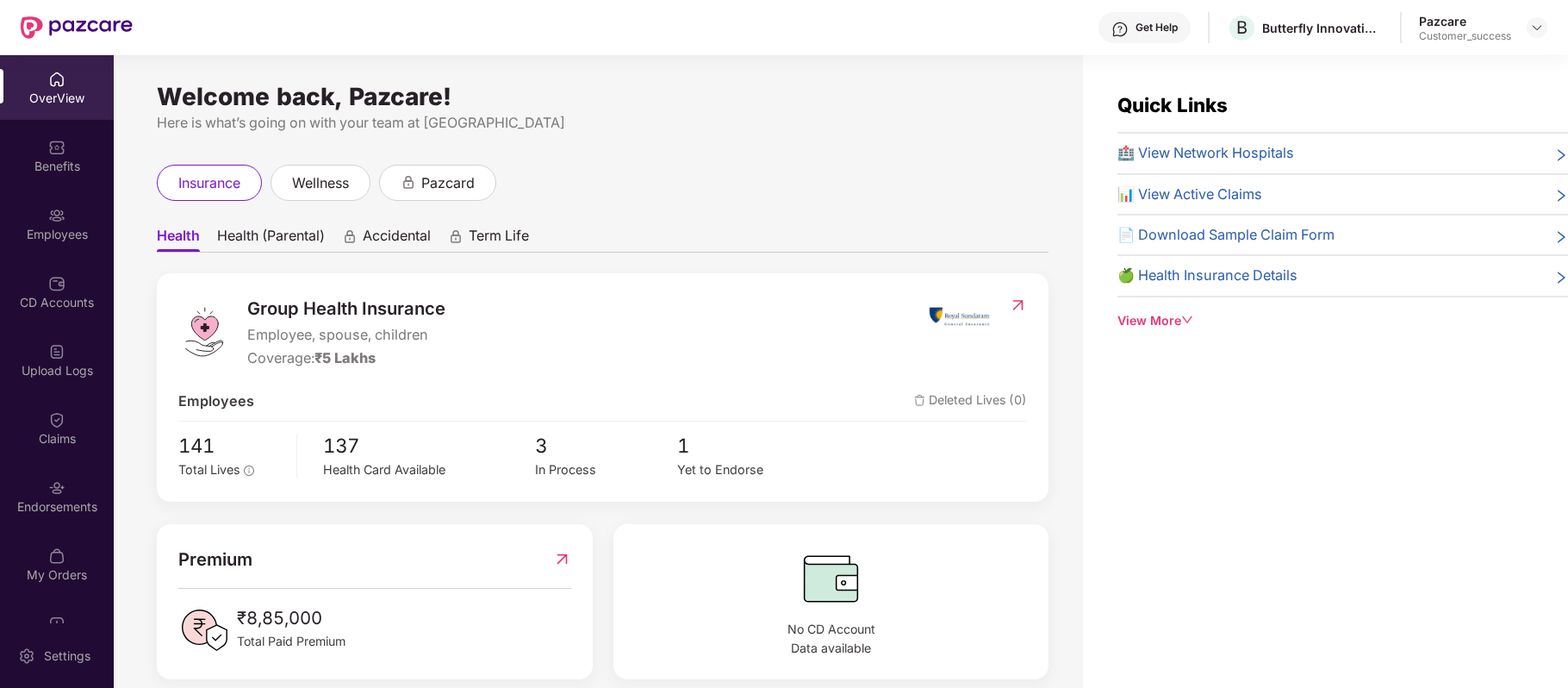
click at [49, 249] on div "Employees" at bounding box center [57, 224] width 113 height 65
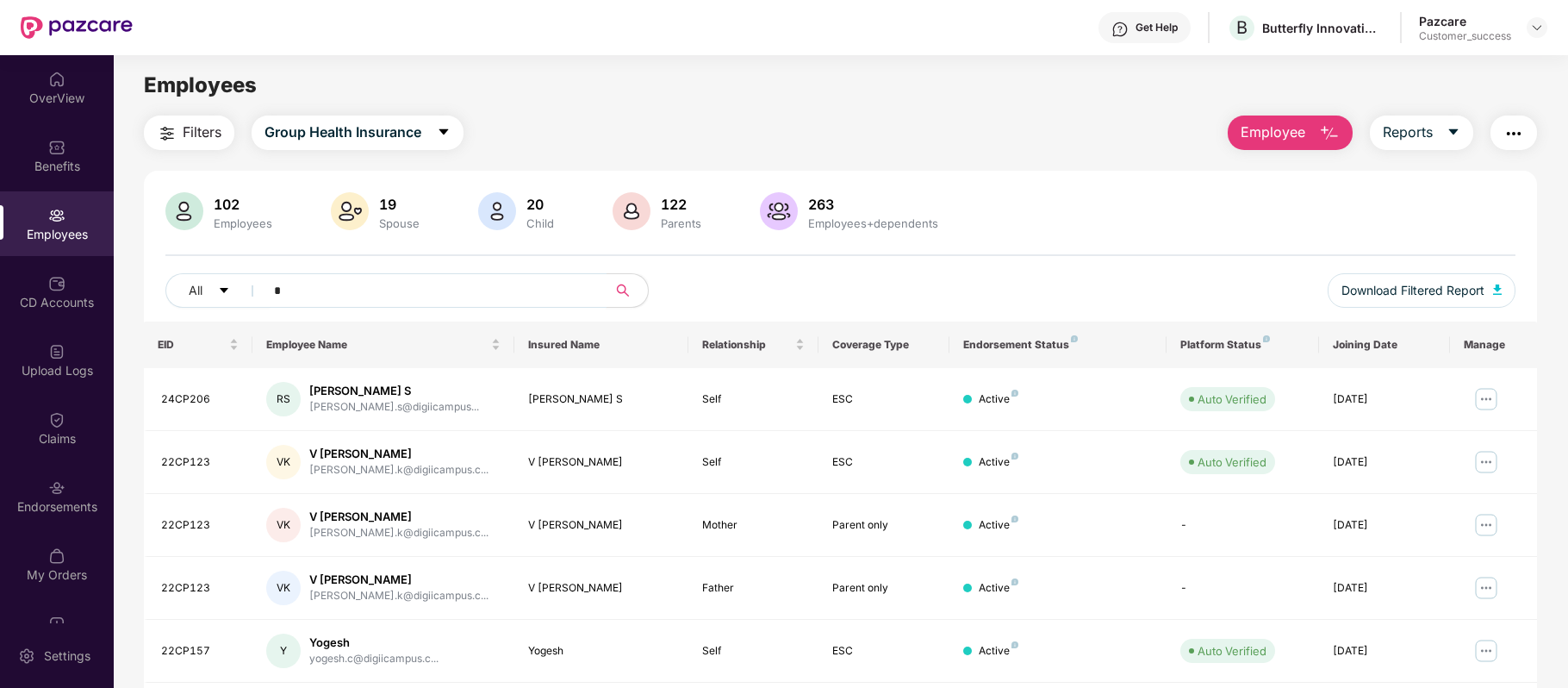
click at [345, 297] on input "*" at bounding box center [429, 291] width 309 height 26
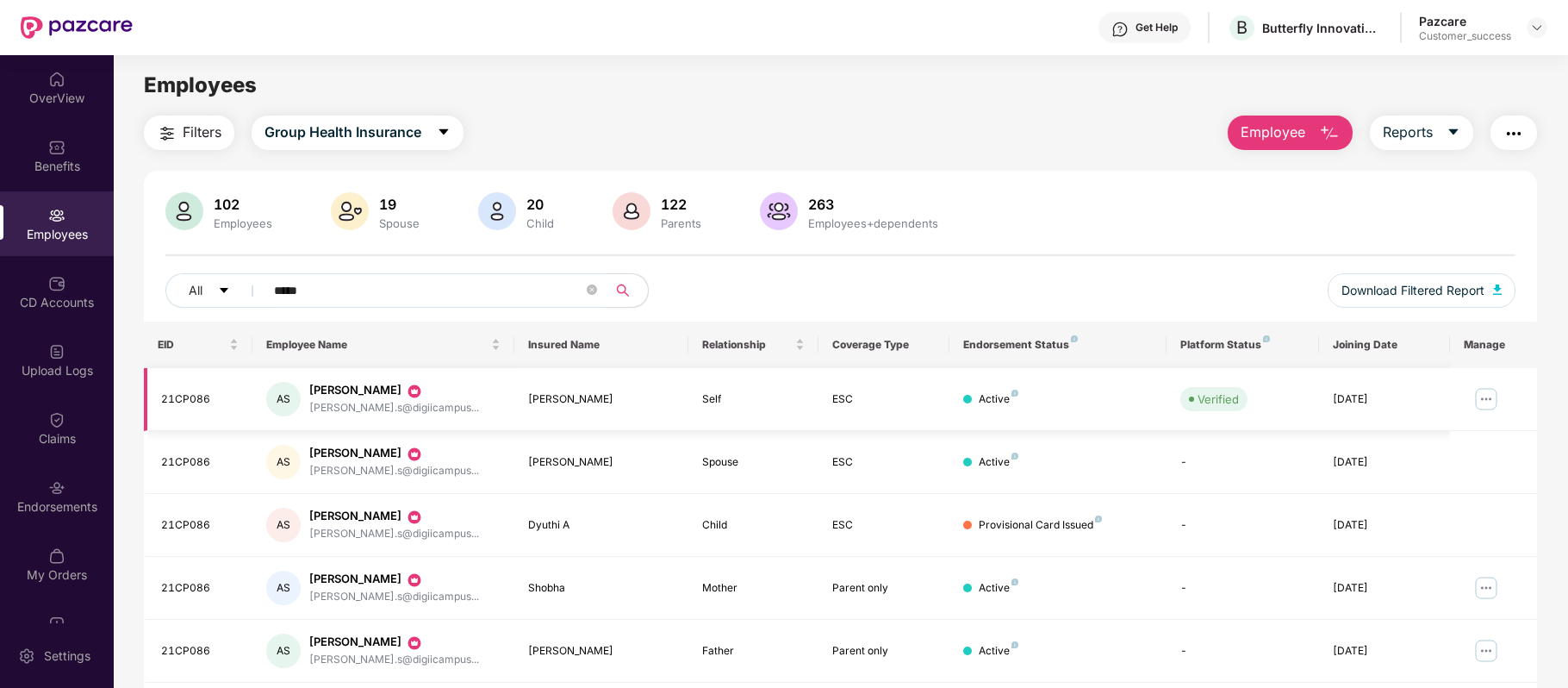
type input "*****"
drag, startPoint x: 307, startPoint y: 389, endPoint x: 419, endPoint y: 395, distance: 112.2
click at [419, 395] on div "AS Achyutha Sreepathy achyutha.s@digiicampus..." at bounding box center [382, 398] width 233 height 34
copy div "[PERSON_NAME]"
drag, startPoint x: 237, startPoint y: 397, endPoint x: 162, endPoint y: 396, distance: 75.0
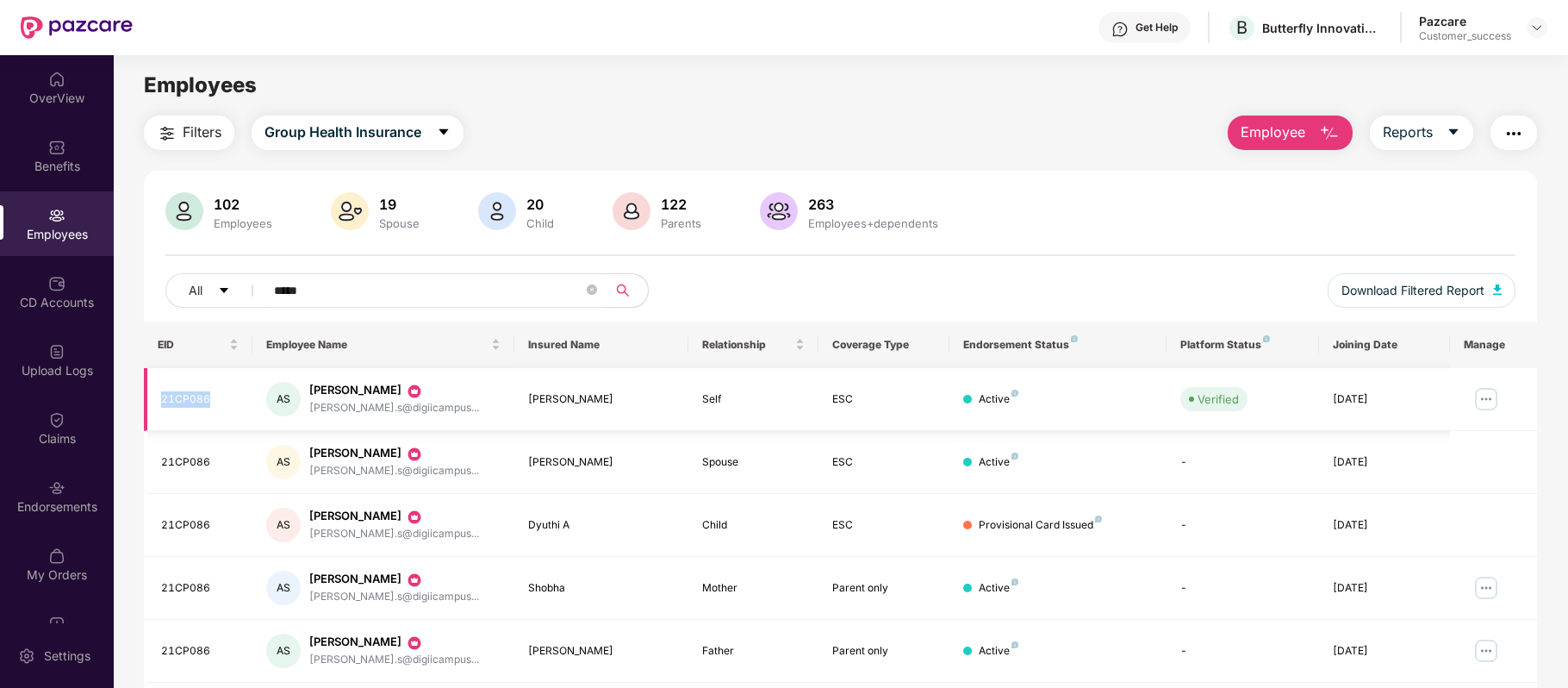
click at [162, 396] on div "21CP086" at bounding box center [200, 399] width 78 height 17
copy div "21CP086"
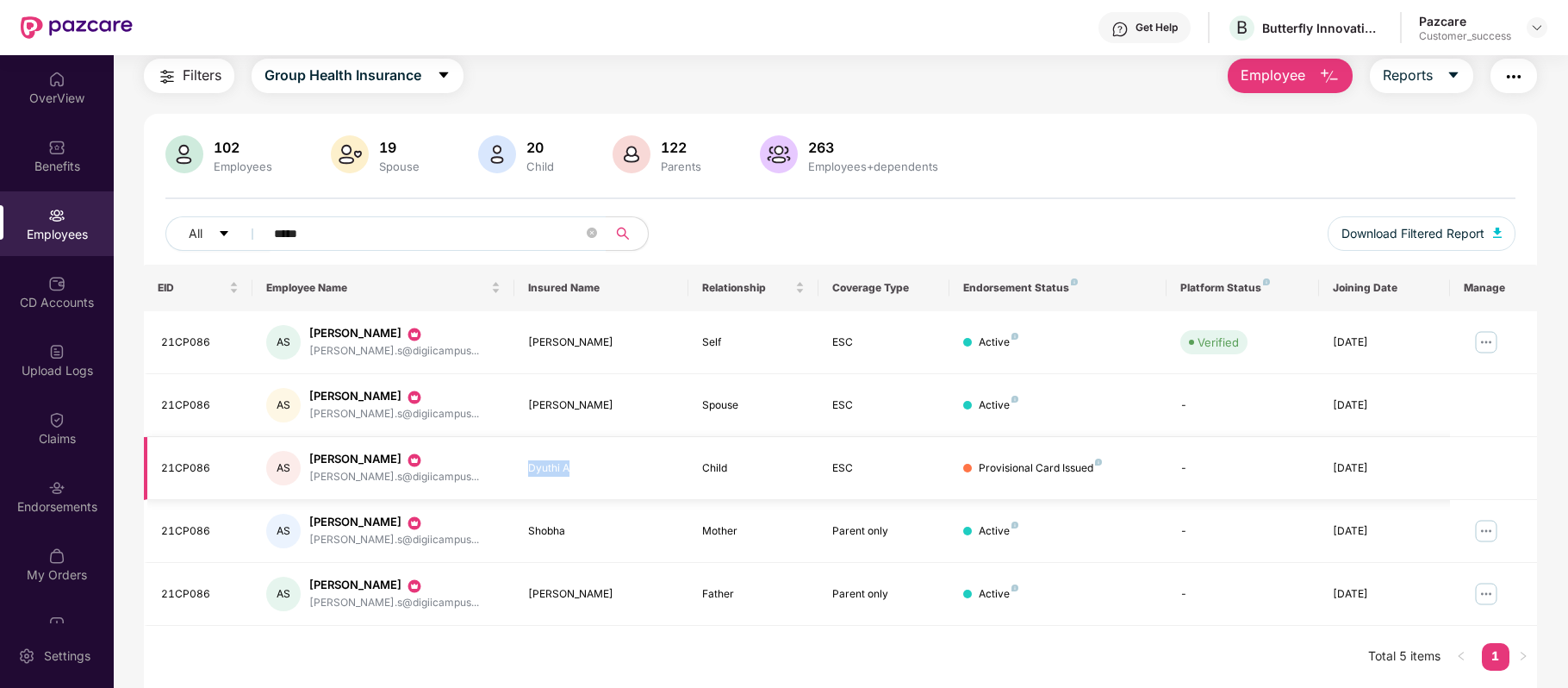
drag, startPoint x: 589, startPoint y: 473, endPoint x: 528, endPoint y: 463, distance: 61.8
click at [528, 463] on div "Dyuthi A" at bounding box center [602, 468] width 147 height 17
copy div "Dyuthi A"
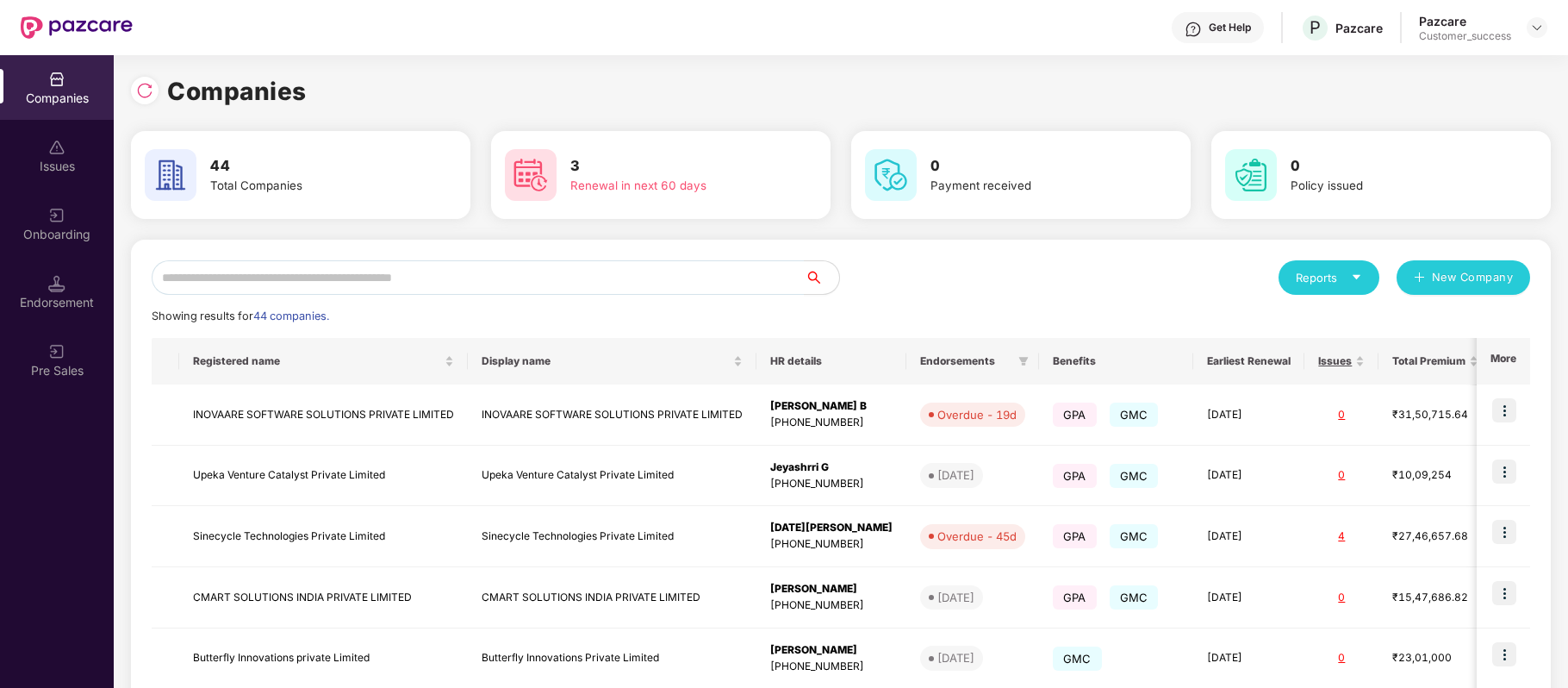
scroll to position [0, 1]
click at [386, 287] on input "text" at bounding box center [478, 277] width 653 height 34
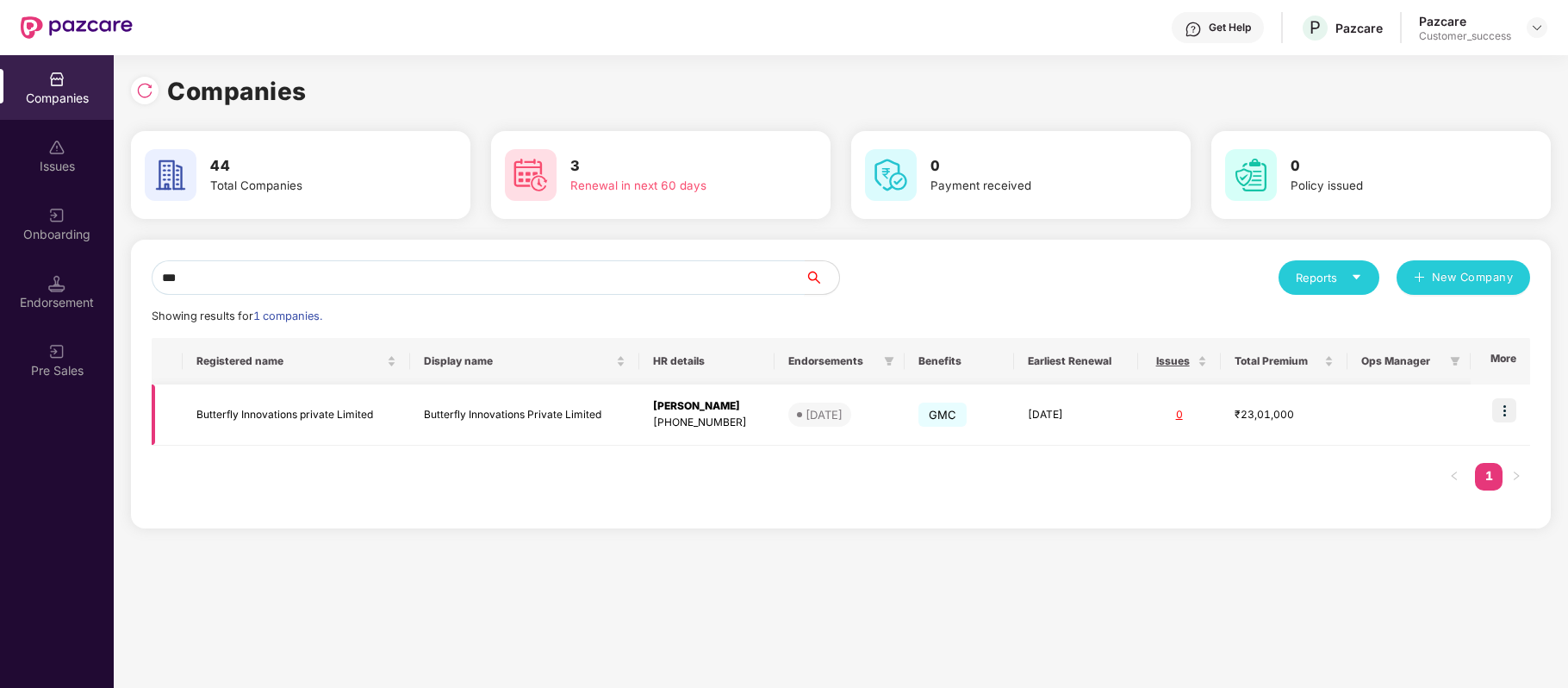
type input "***"
click at [333, 411] on td "Butterfly Innovations private Limited" at bounding box center [296, 415] width 228 height 61
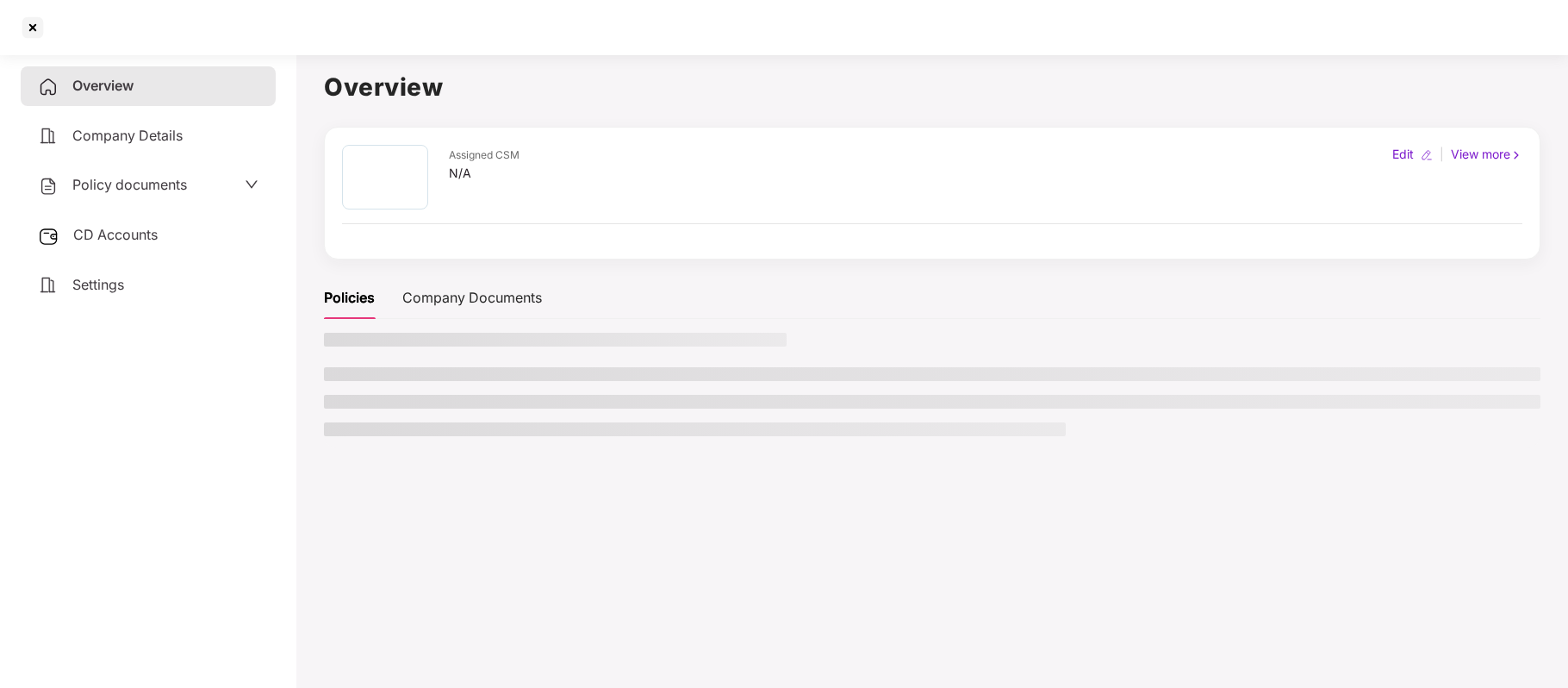
scroll to position [0, 0]
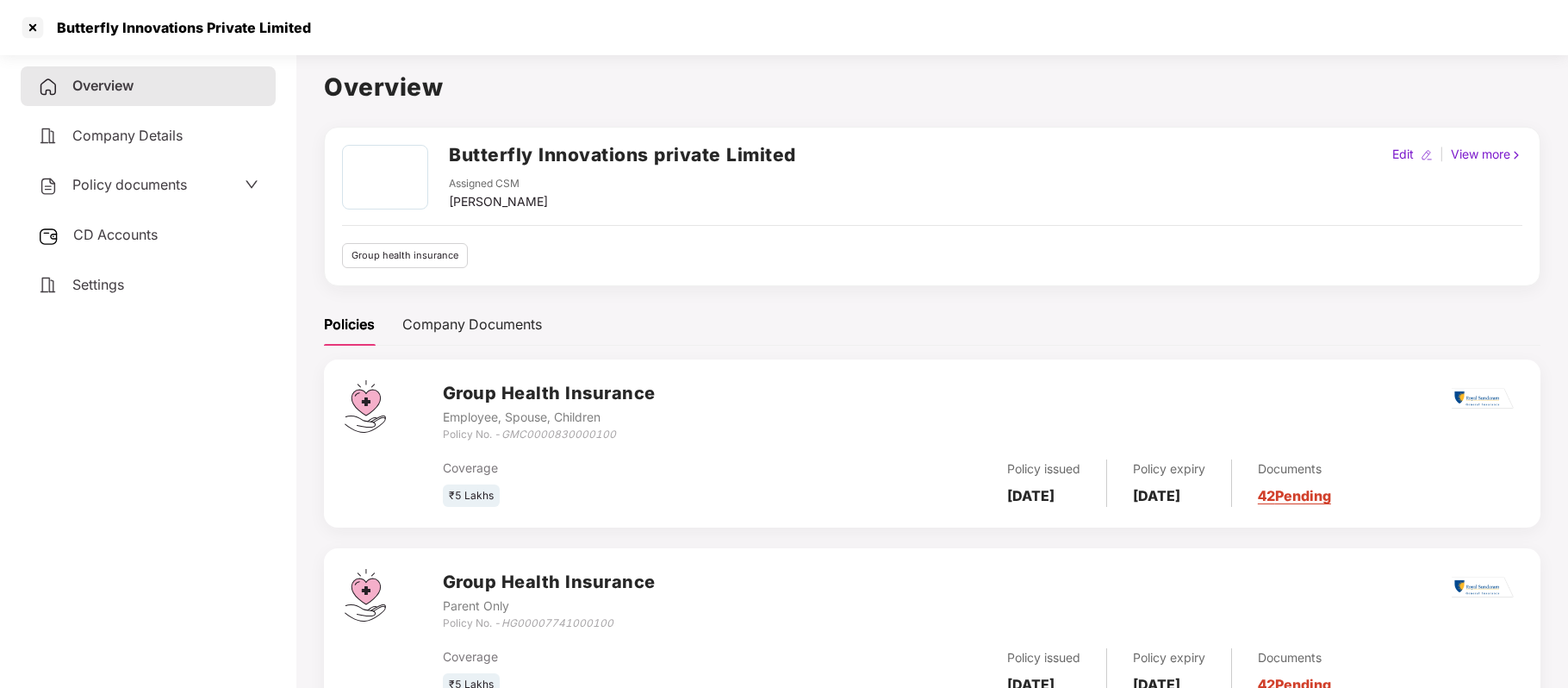
drag, startPoint x: 166, startPoint y: 196, endPoint x: 165, endPoint y: 180, distance: 16.0
click at [165, 180] on div "Policy documents" at bounding box center [148, 184] width 255 height 39
click at [165, 180] on span "Policy documents" at bounding box center [129, 184] width 114 height 17
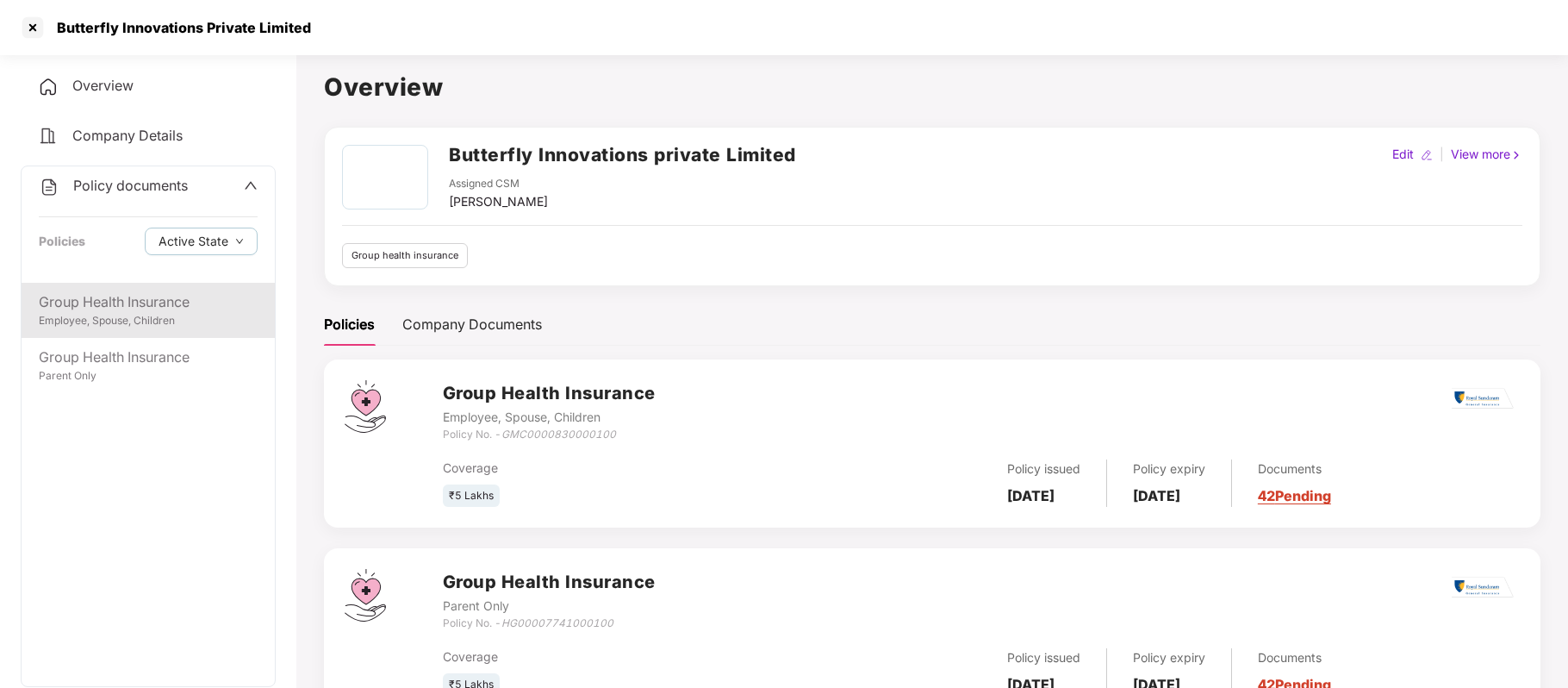
click at [122, 328] on div "Group Health Insurance Employee, Spouse, Children" at bounding box center [148, 310] width 253 height 55
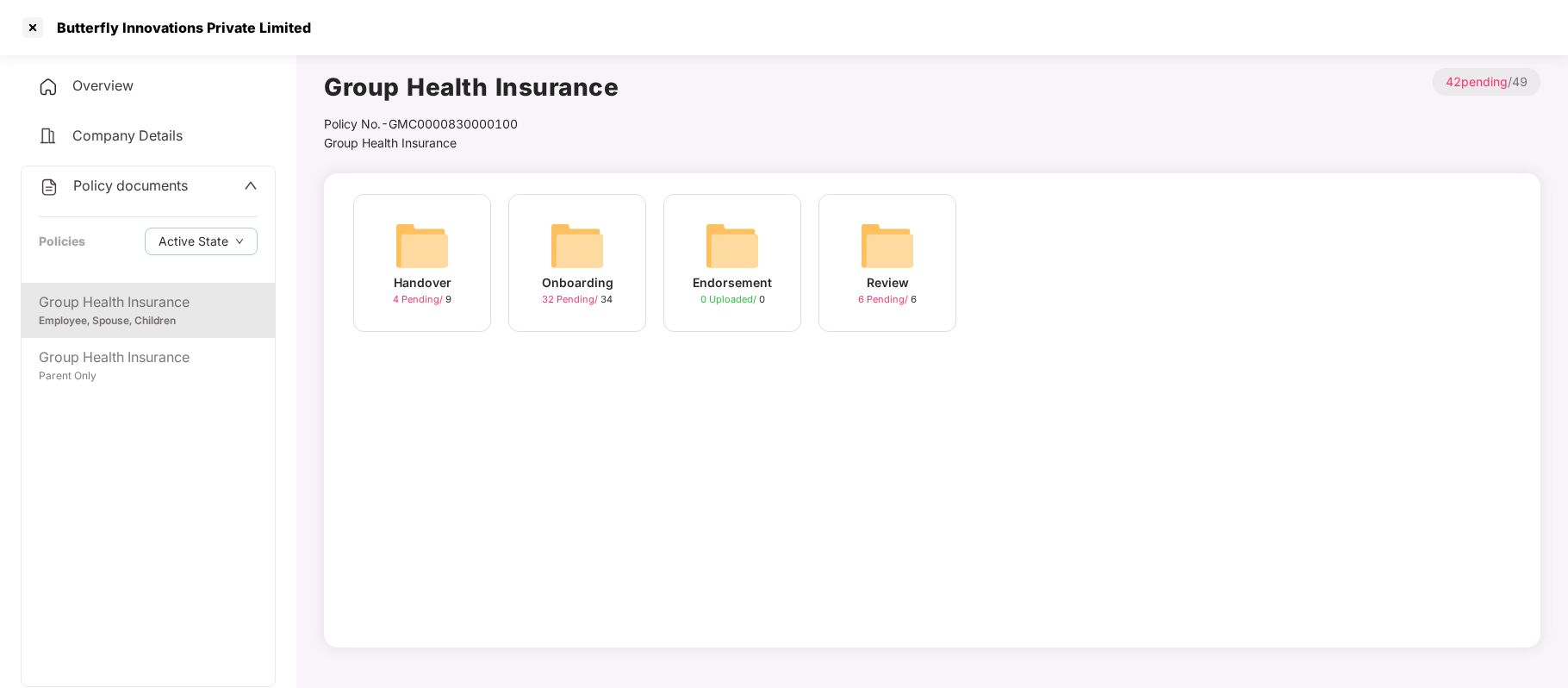
click at [596, 278] on div "Onboarding" at bounding box center [578, 283] width 72 height 19
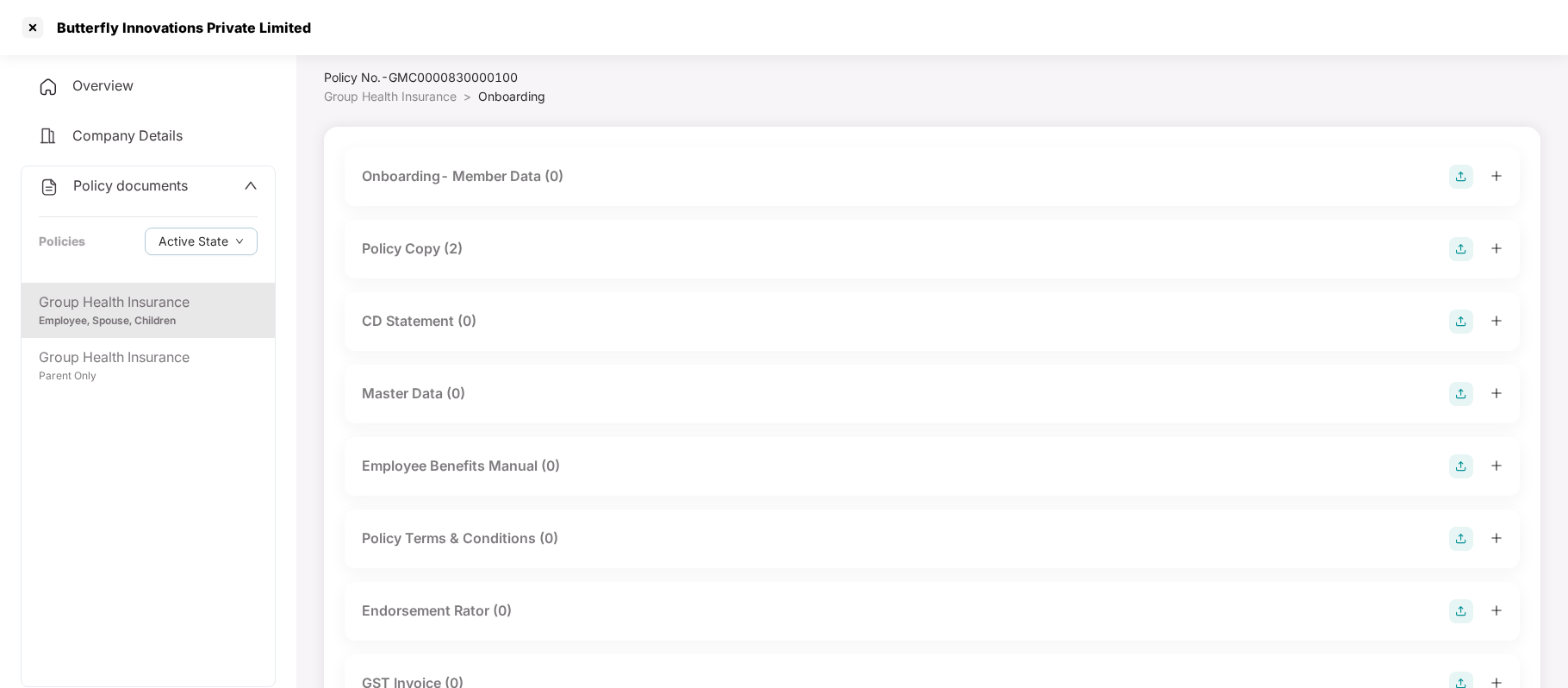
scroll to position [60, 0]
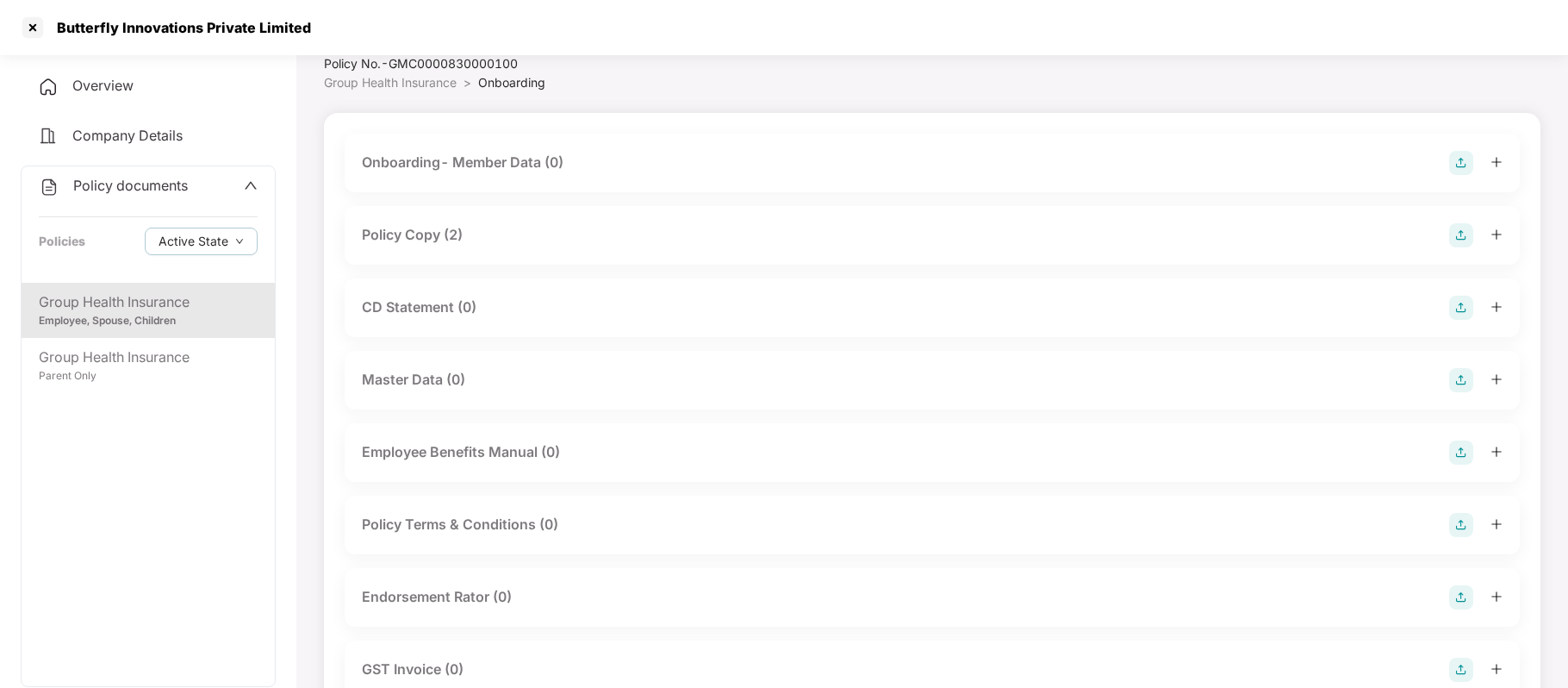
click at [1460, 303] on img at bounding box center [1461, 308] width 24 height 24
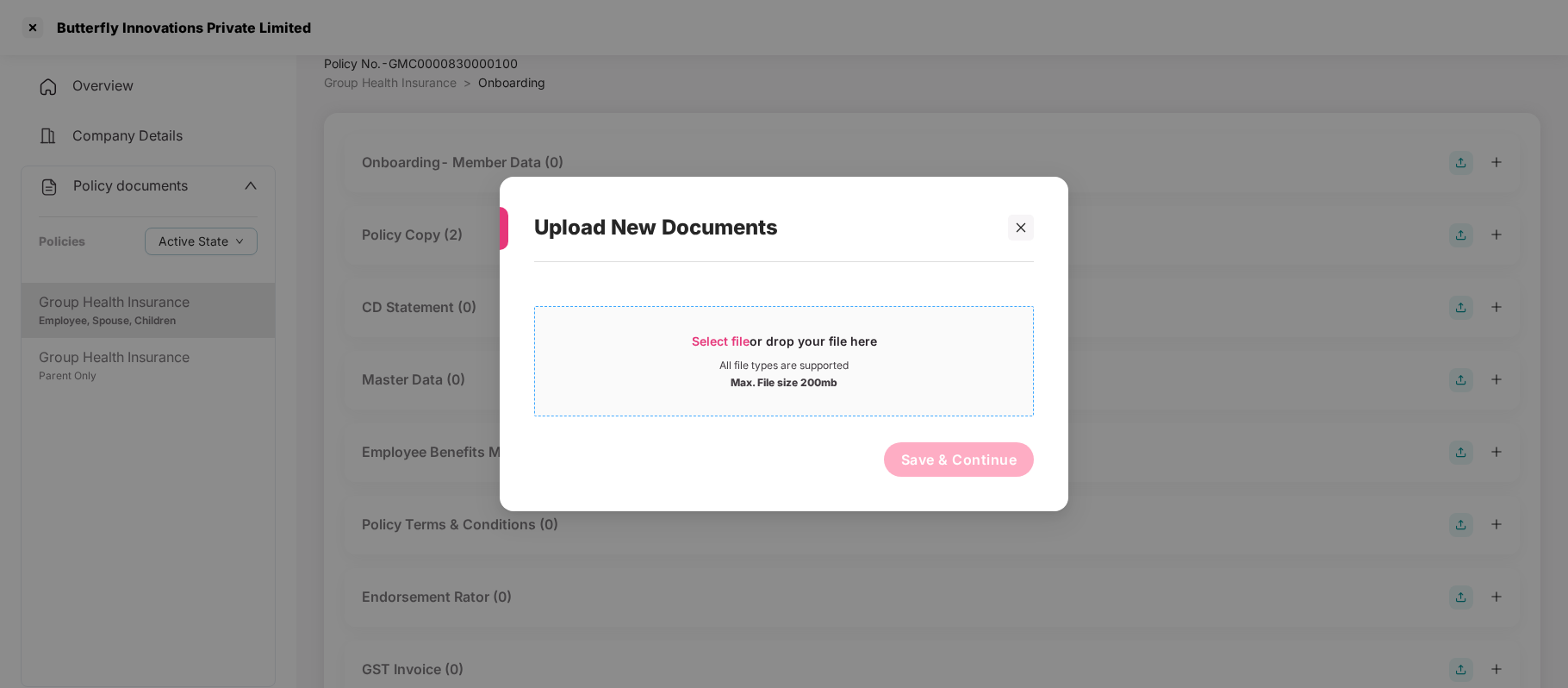
click at [748, 334] on span "Select file" at bounding box center [721, 341] width 58 height 15
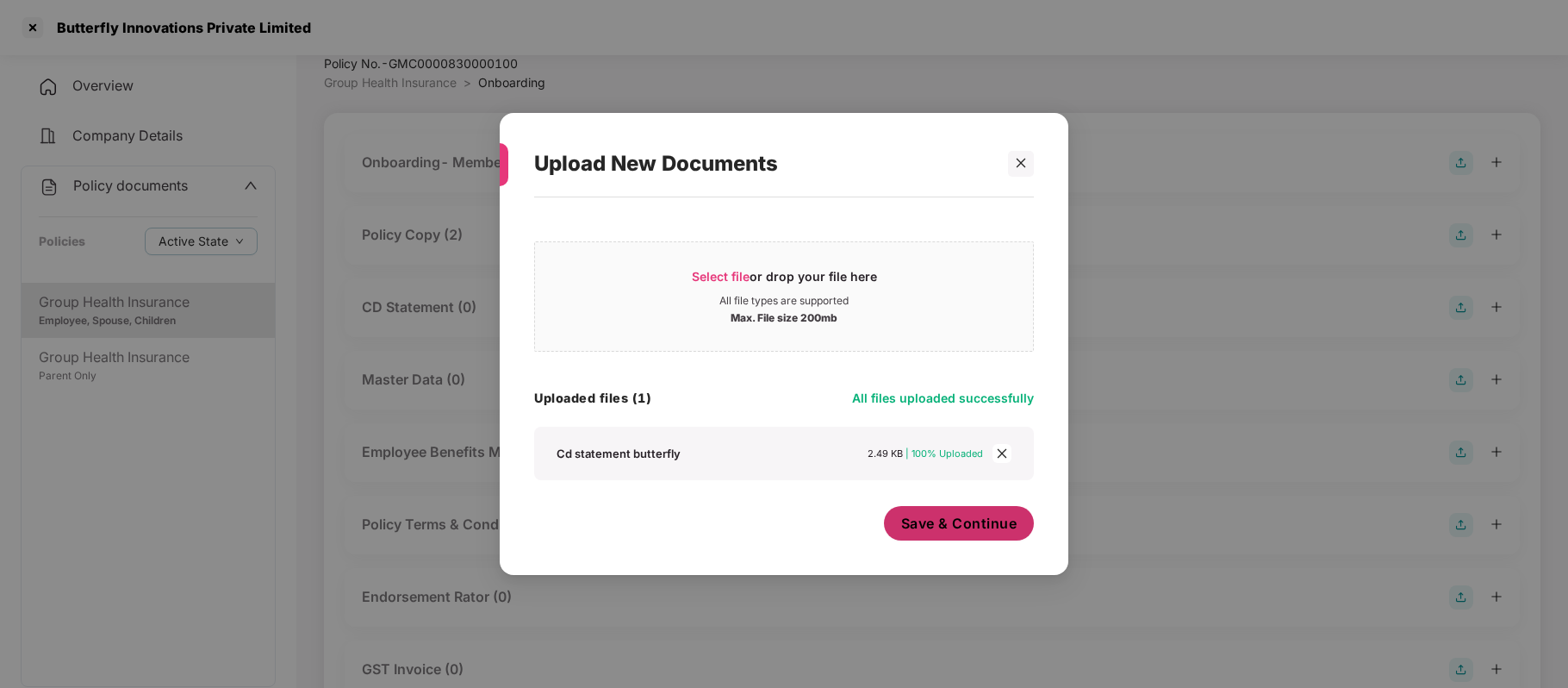
click at [961, 538] on button "Save & Continue" at bounding box center [959, 522] width 151 height 34
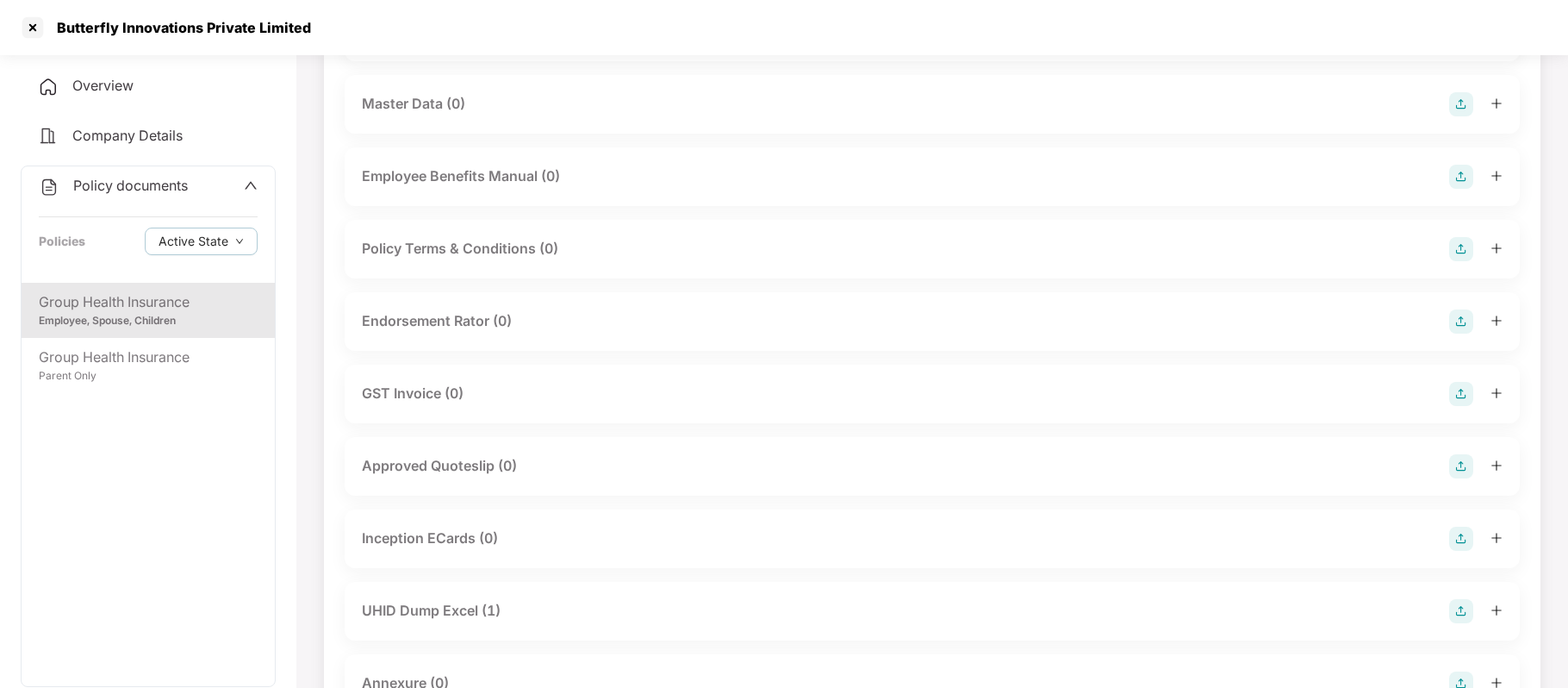
scroll to position [465, 0]
click at [1459, 312] on img at bounding box center [1461, 316] width 24 height 24
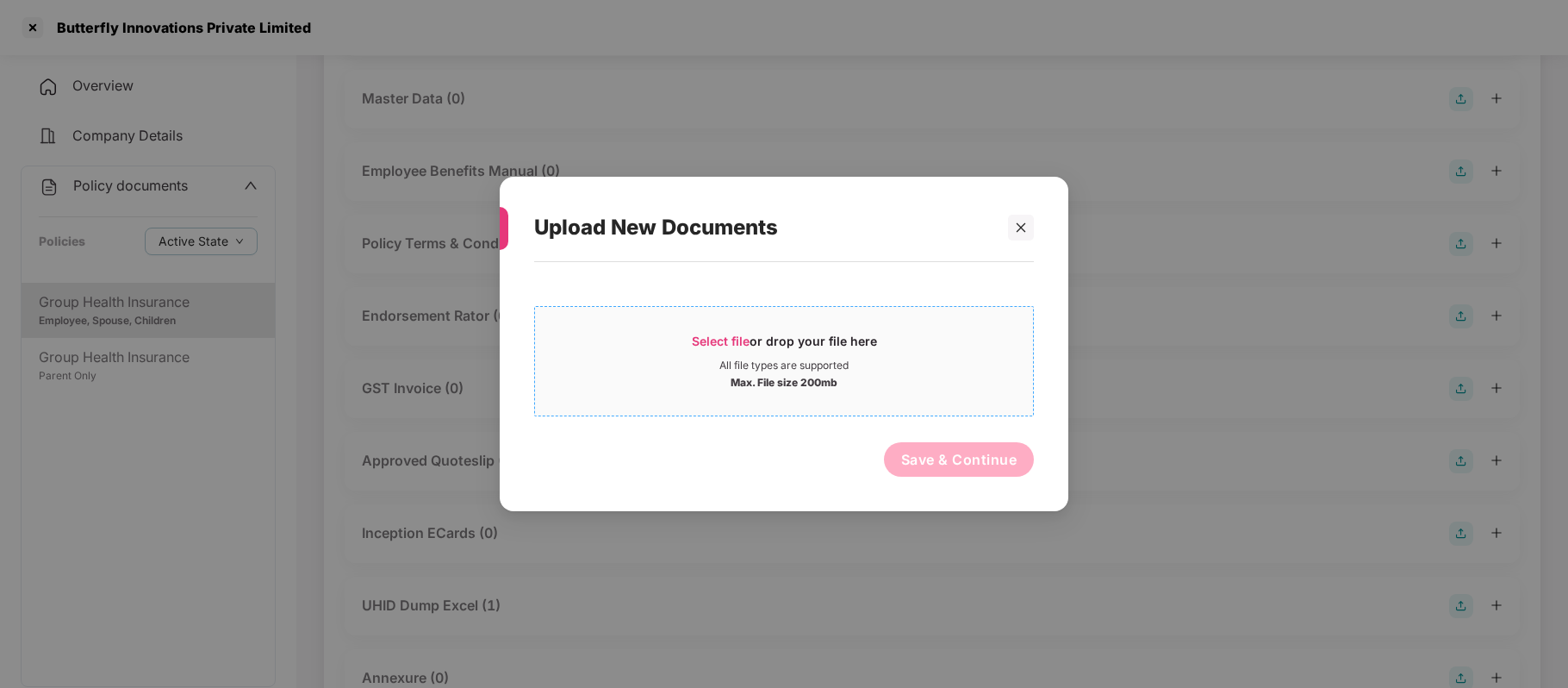
click at [710, 335] on span "Select file" at bounding box center [721, 341] width 58 height 15
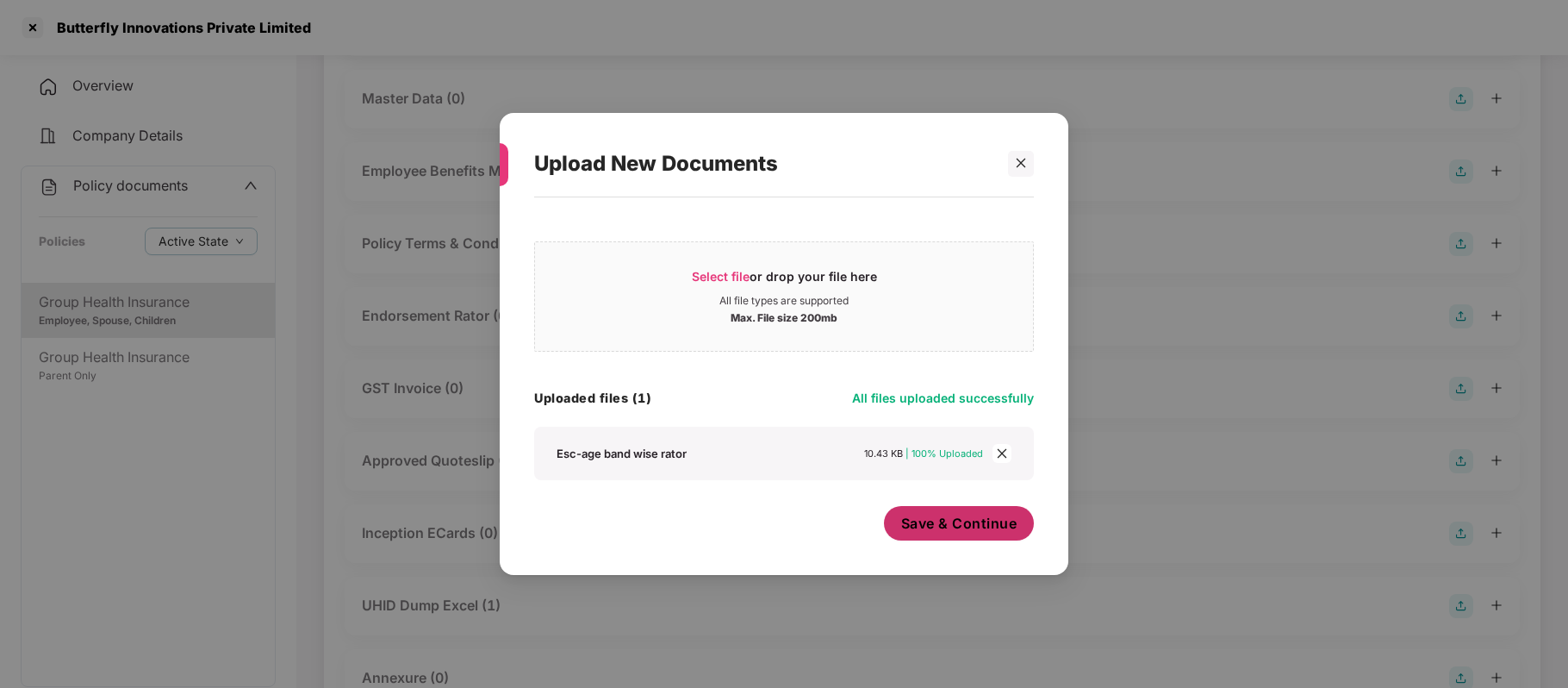
click at [943, 540] on button "Save & Continue" at bounding box center [959, 522] width 151 height 34
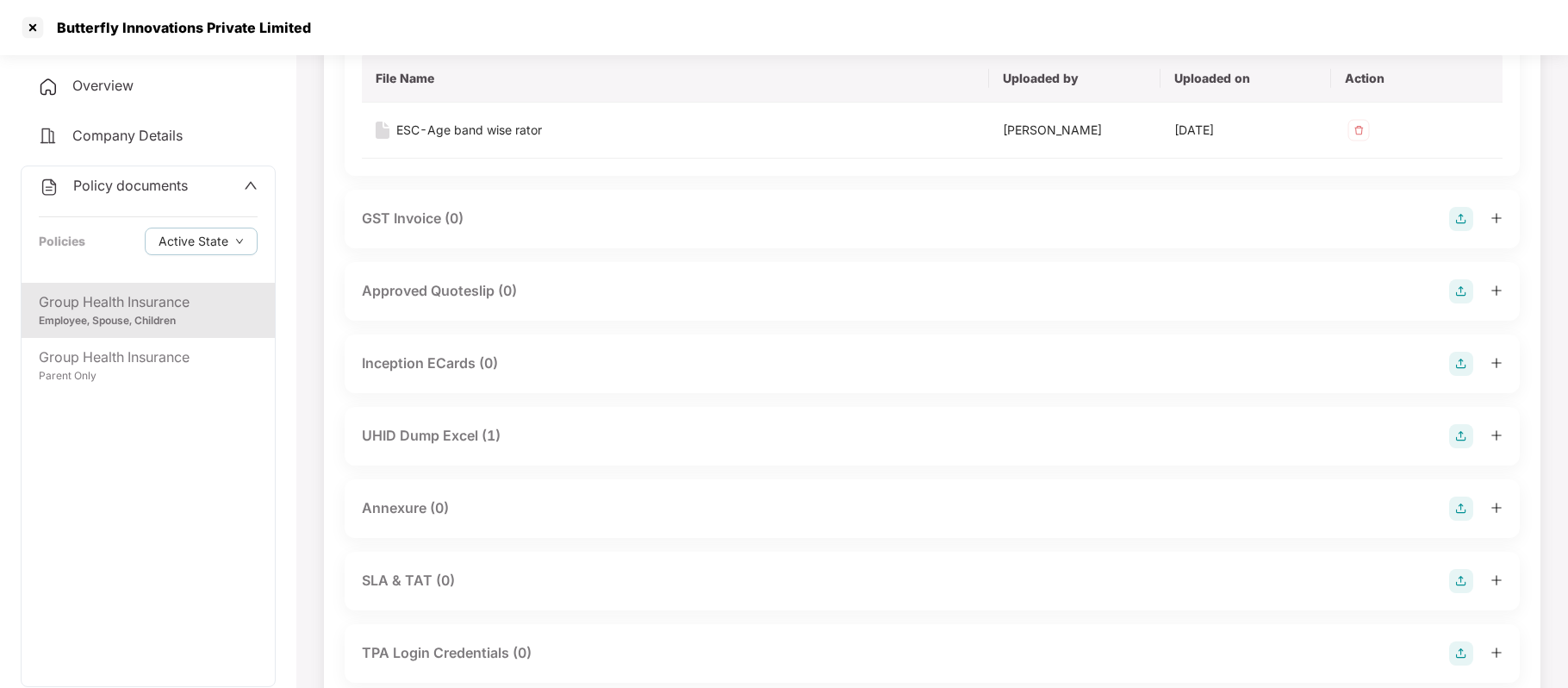
scroll to position [762, 0]
click at [1463, 508] on img at bounding box center [1461, 506] width 24 height 24
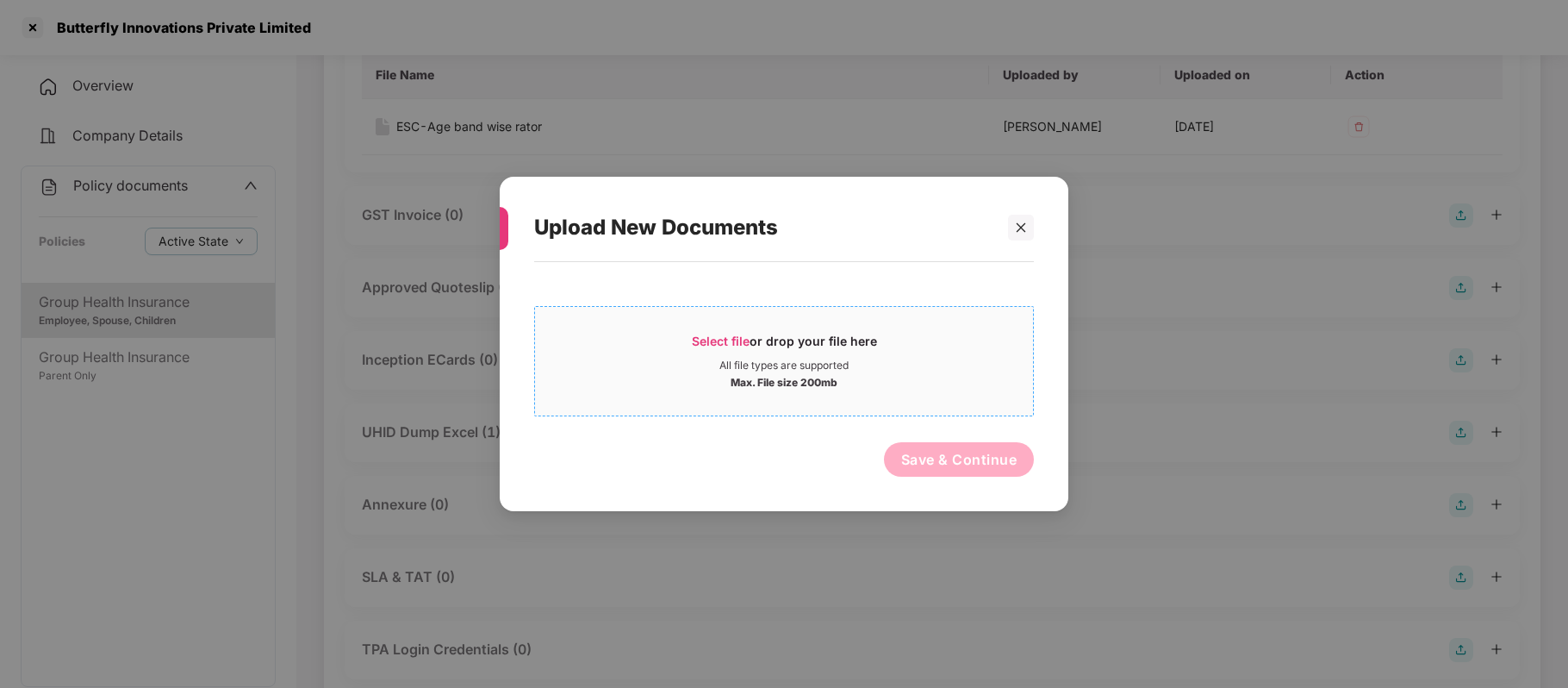
click at [727, 348] on div "Select file or drop your file here" at bounding box center [785, 346] width 185 height 26
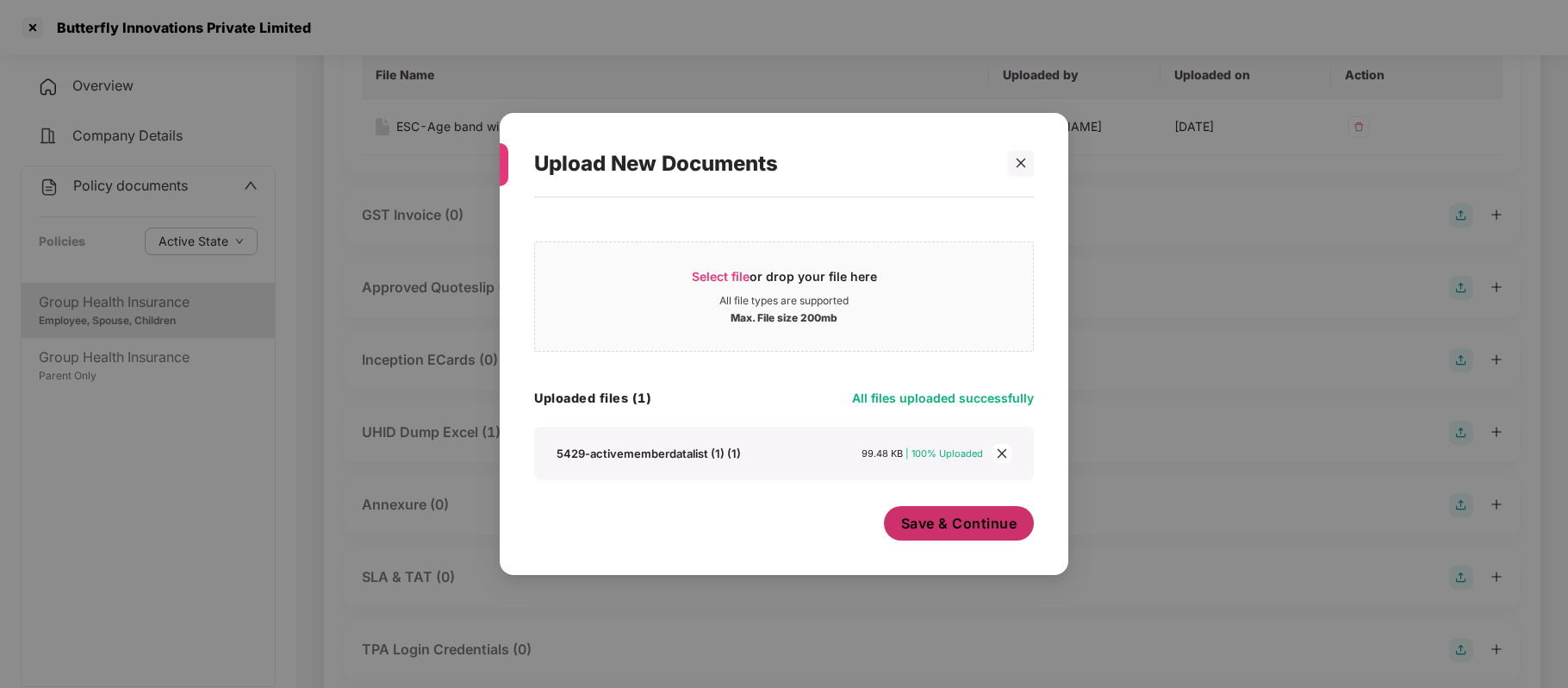
click at [942, 539] on button "Save & Continue" at bounding box center [959, 522] width 151 height 34
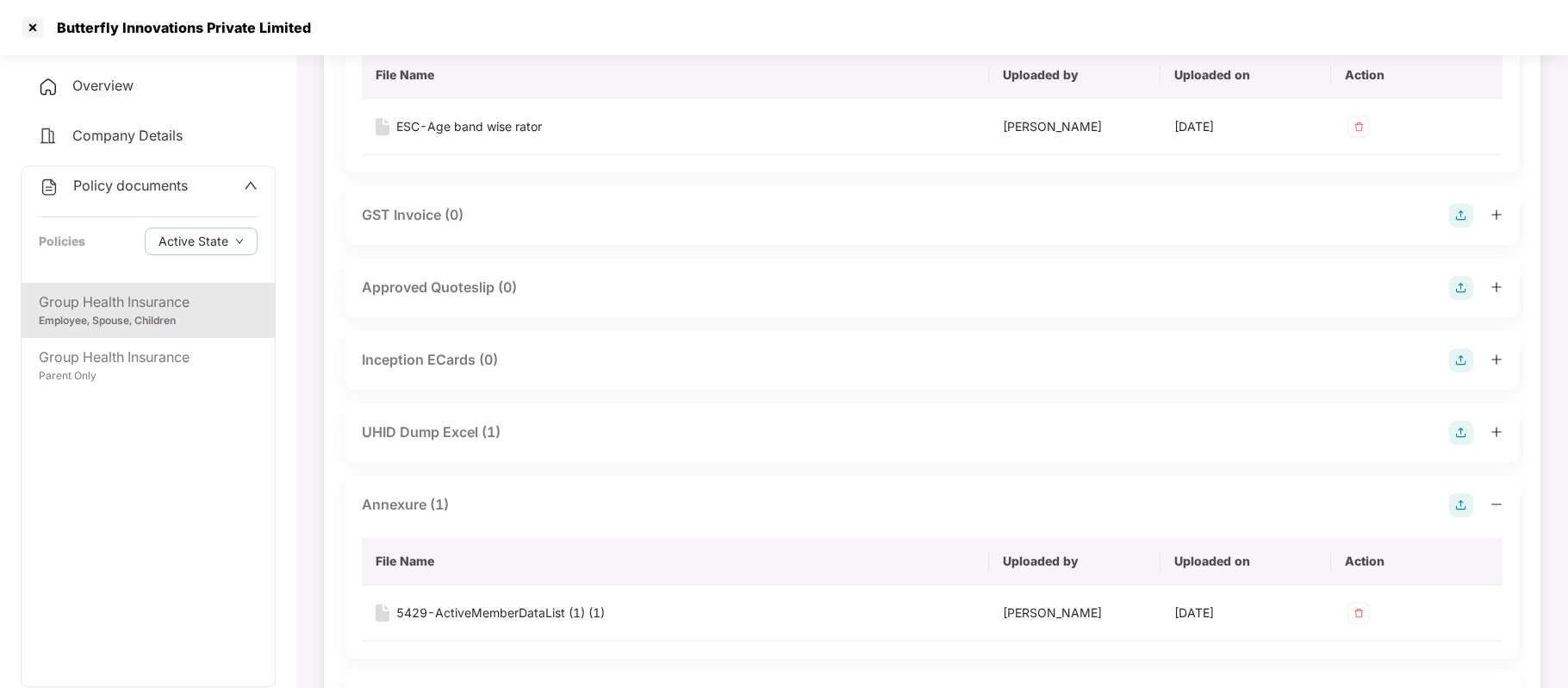
drag, startPoint x: 139, startPoint y: 107, endPoint x: 152, endPoint y: 138, distance: 33.6
click at [152, 138] on div "Overview Company Details Policy documents Policies Active State Group Health In…" at bounding box center [148, 426] width 255 height 719
click at [152, 138] on span "Company Details" at bounding box center [127, 135] width 110 height 17
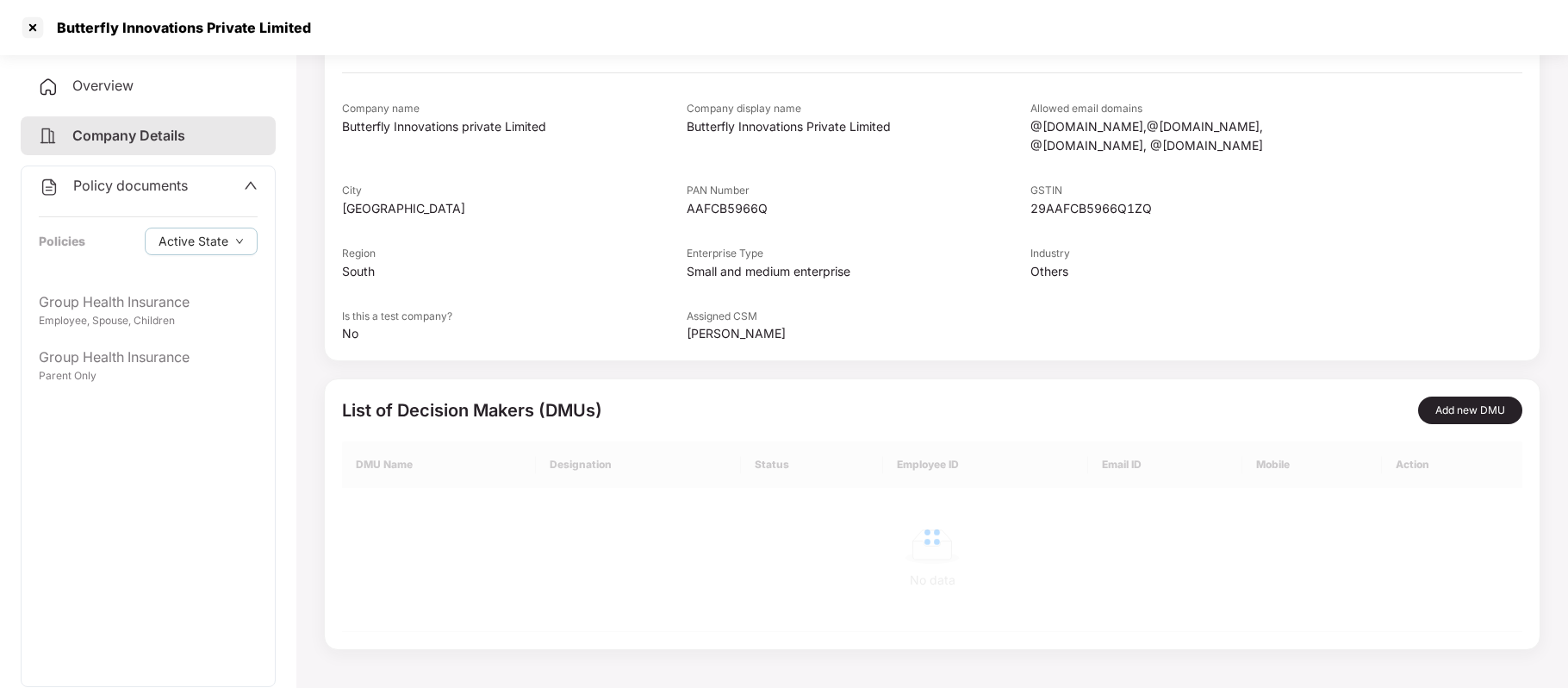
scroll to position [0, 0]
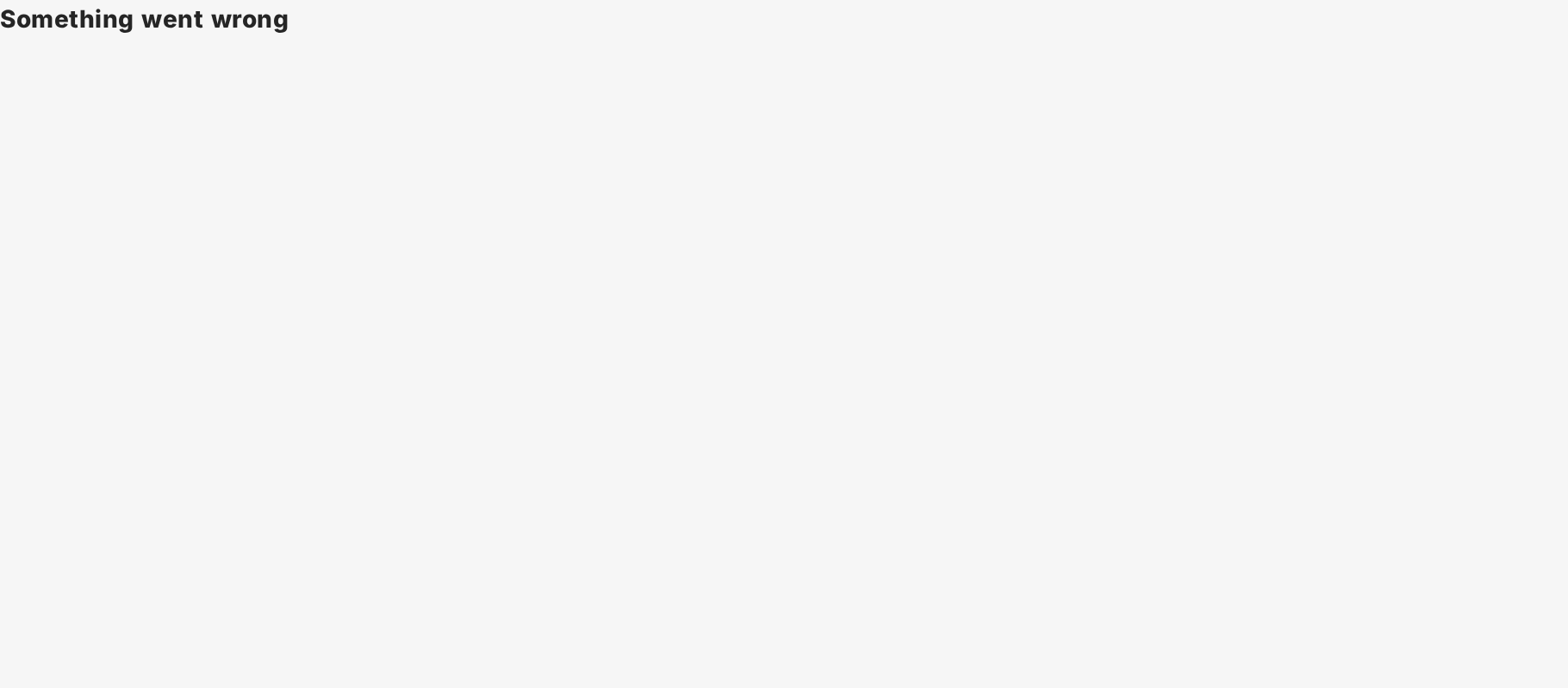
click at [101, 86] on body "Something went wrong" at bounding box center [784, 344] width 1568 height 688
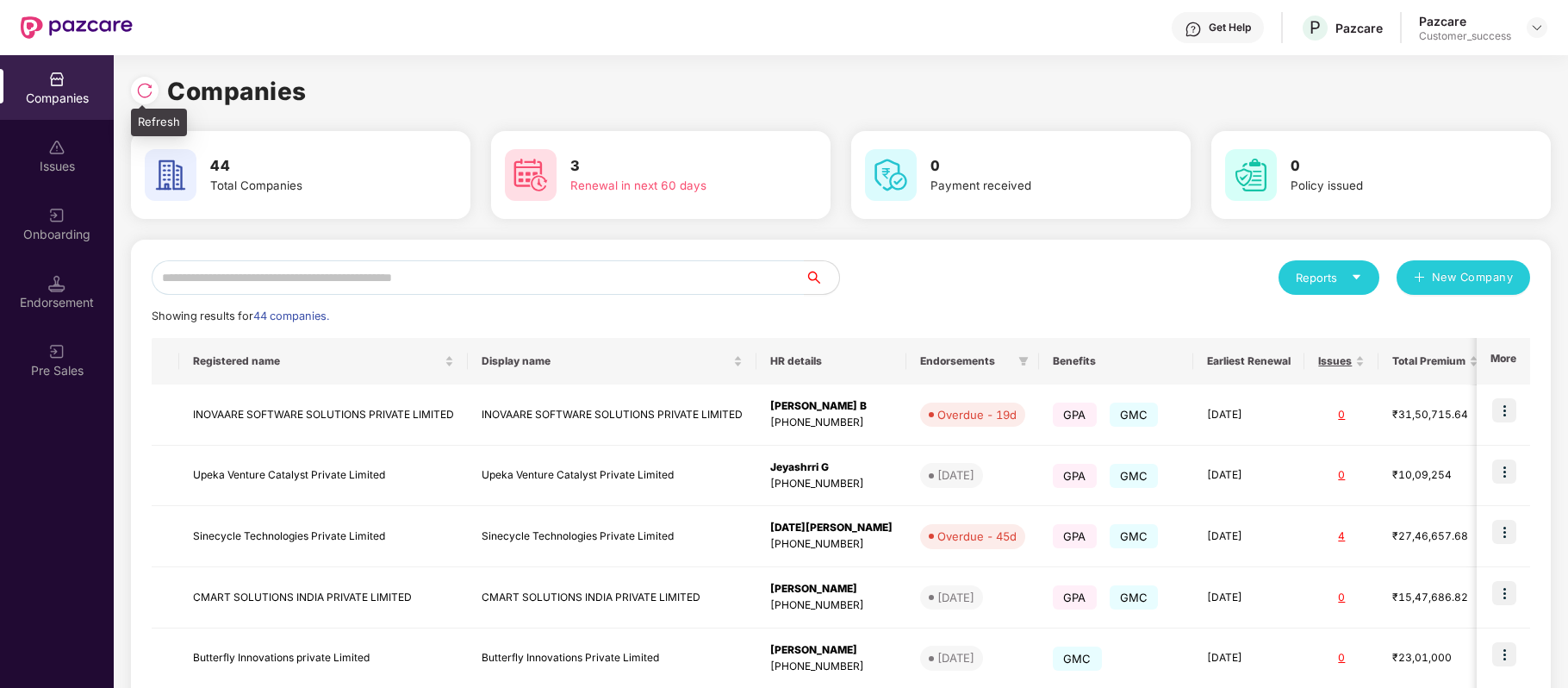
click at [147, 84] on img at bounding box center [145, 91] width 17 height 17
click at [308, 285] on input "text" at bounding box center [478, 277] width 653 height 34
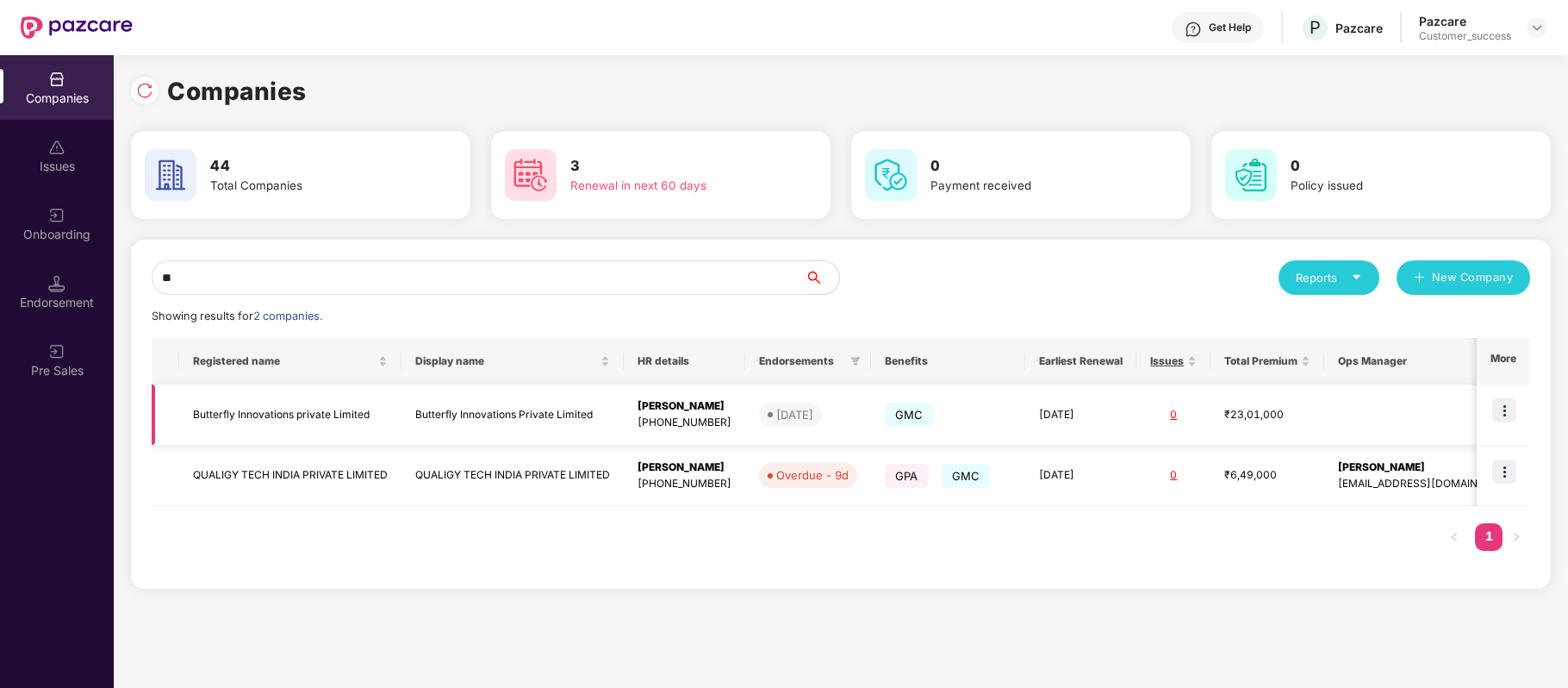
type input "**"
click at [308, 407] on td "Butterfly Innovations private Limited" at bounding box center [290, 415] width 223 height 61
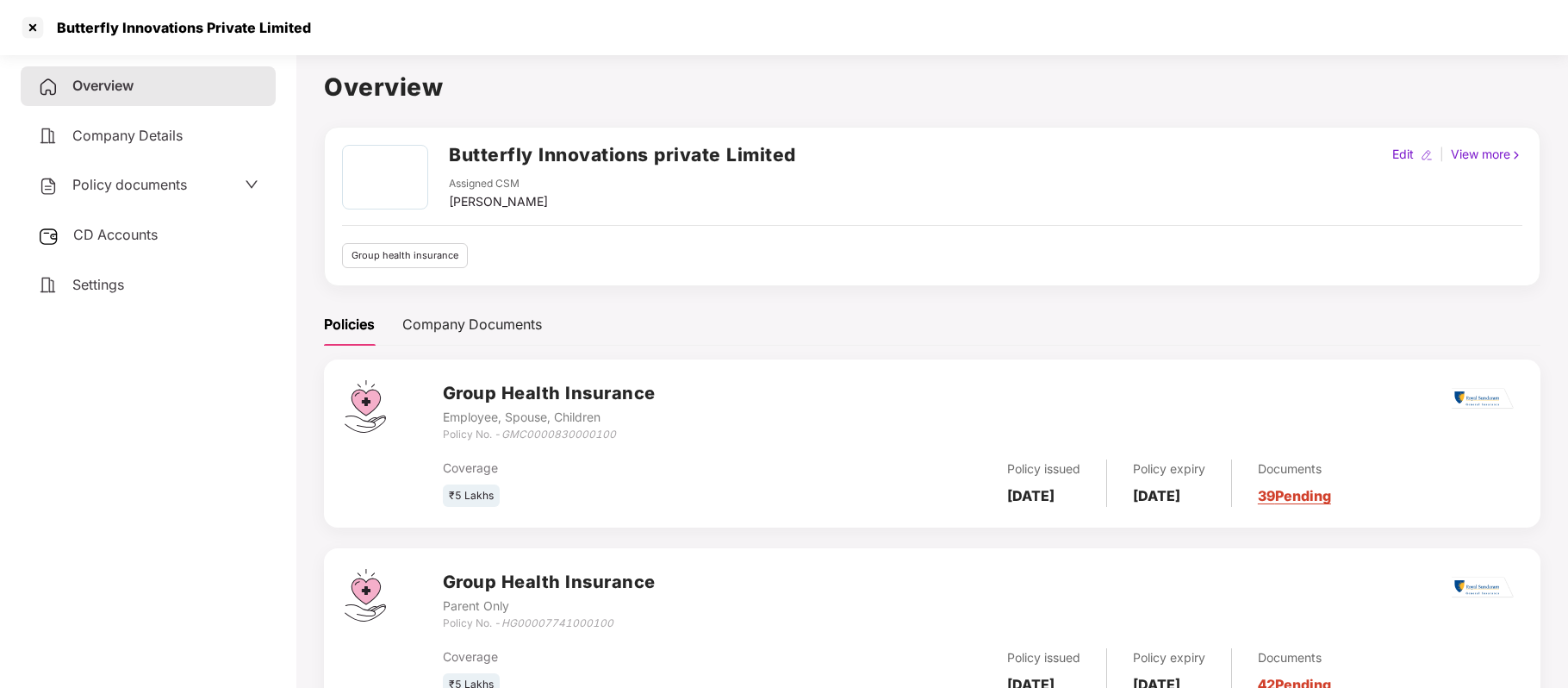
click at [162, 134] on span "Company Details" at bounding box center [127, 135] width 110 height 17
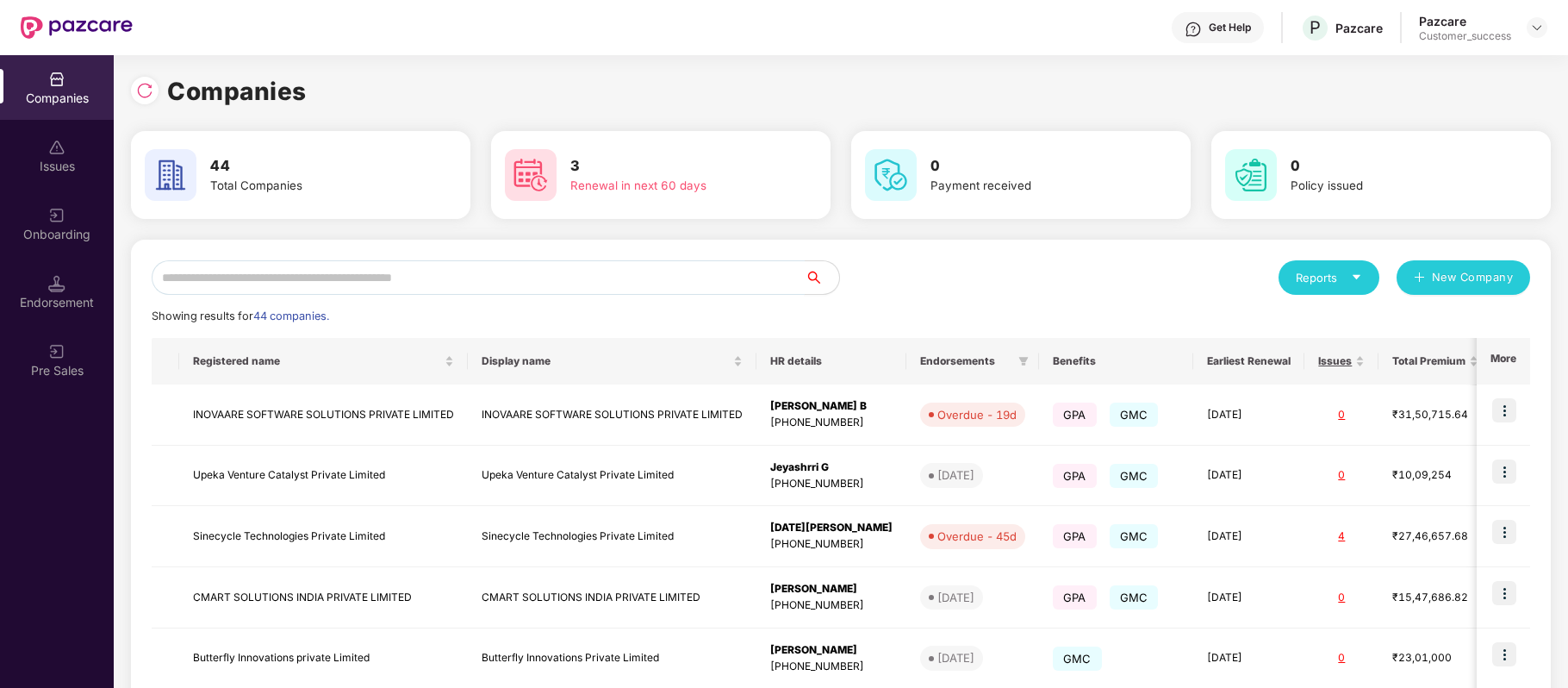
click at [426, 278] on input "text" at bounding box center [478, 277] width 653 height 34
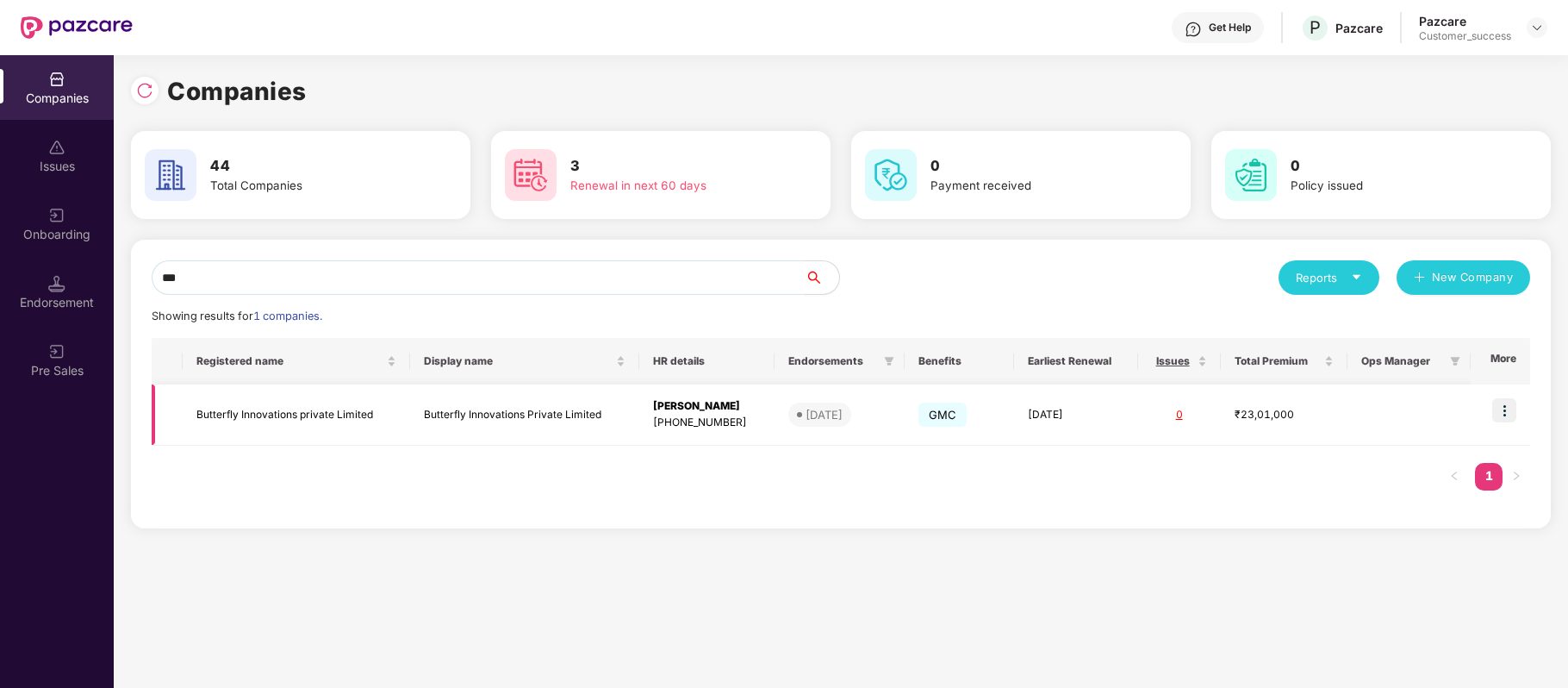
type input "***"
click at [312, 415] on td "Butterfly Innovations private Limited" at bounding box center [296, 415] width 228 height 61
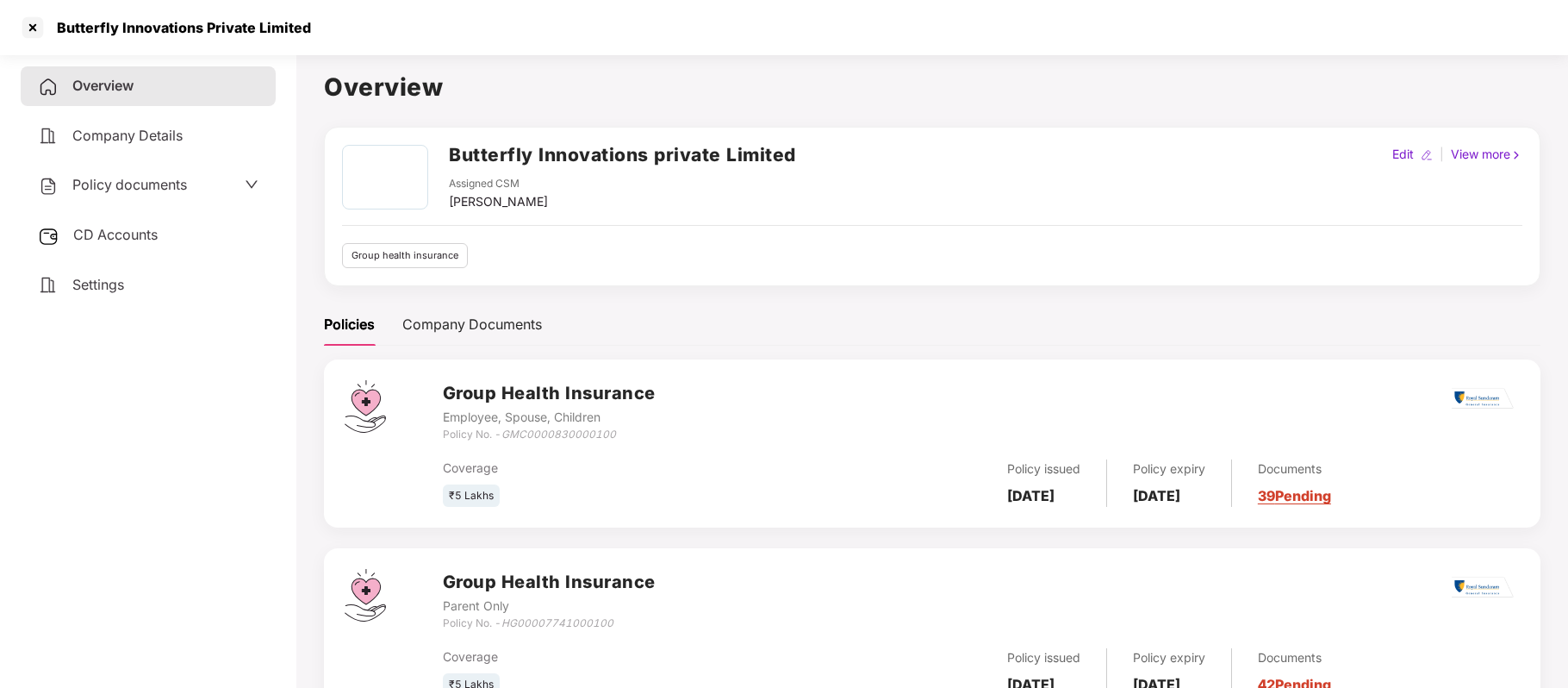
click at [160, 127] on span "Company Details" at bounding box center [127, 135] width 110 height 17
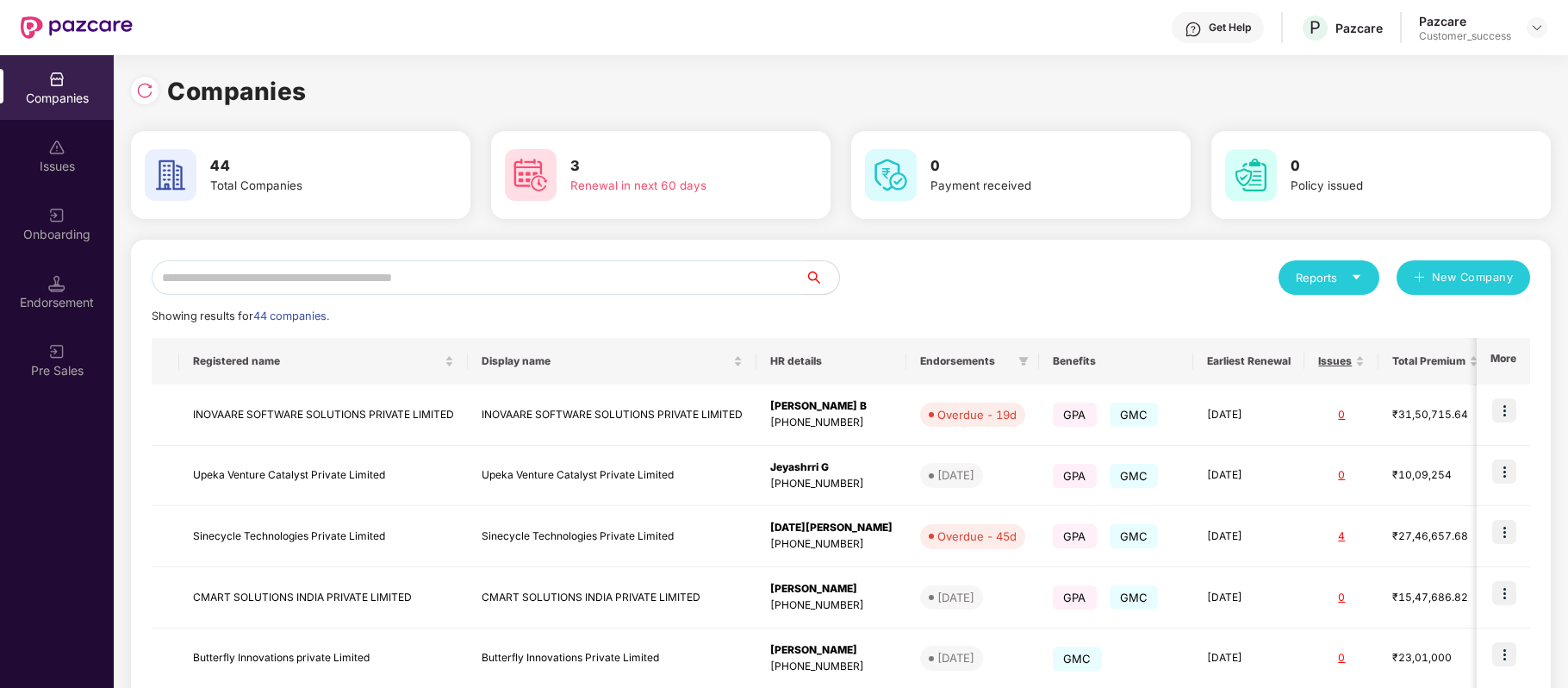
click at [280, 284] on input "text" at bounding box center [478, 277] width 653 height 34
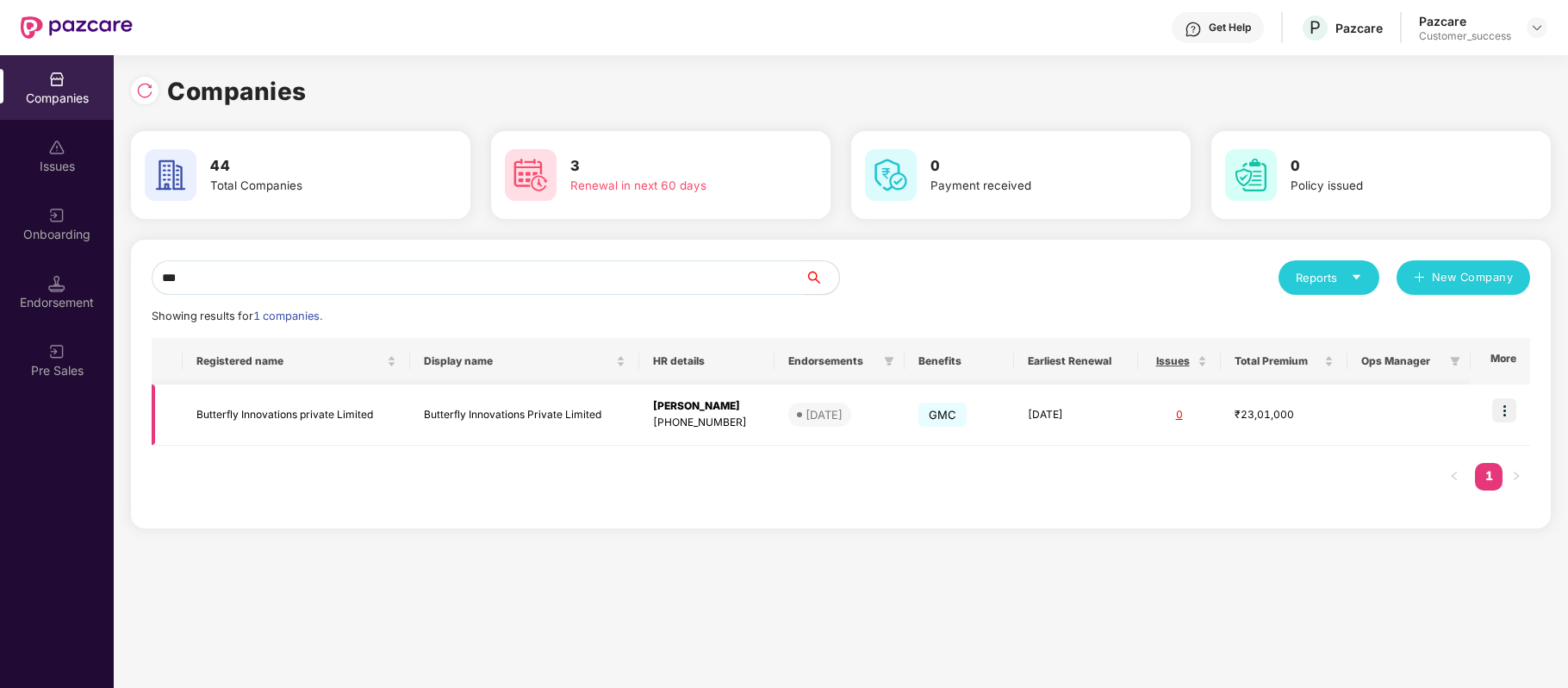
type input "***"
click at [1508, 411] on img at bounding box center [1504, 410] width 24 height 24
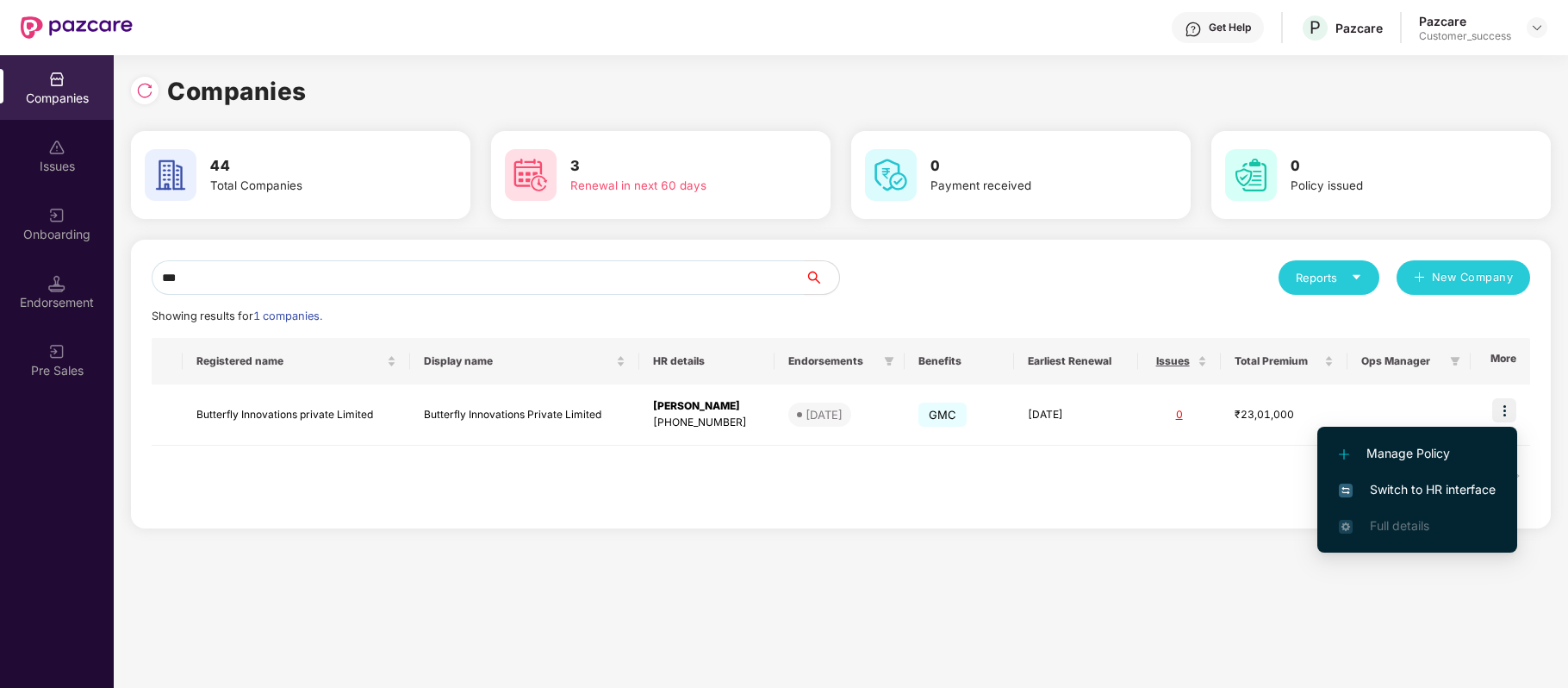
click at [1455, 476] on li "Switch to HR interface" at bounding box center [1417, 489] width 200 height 36
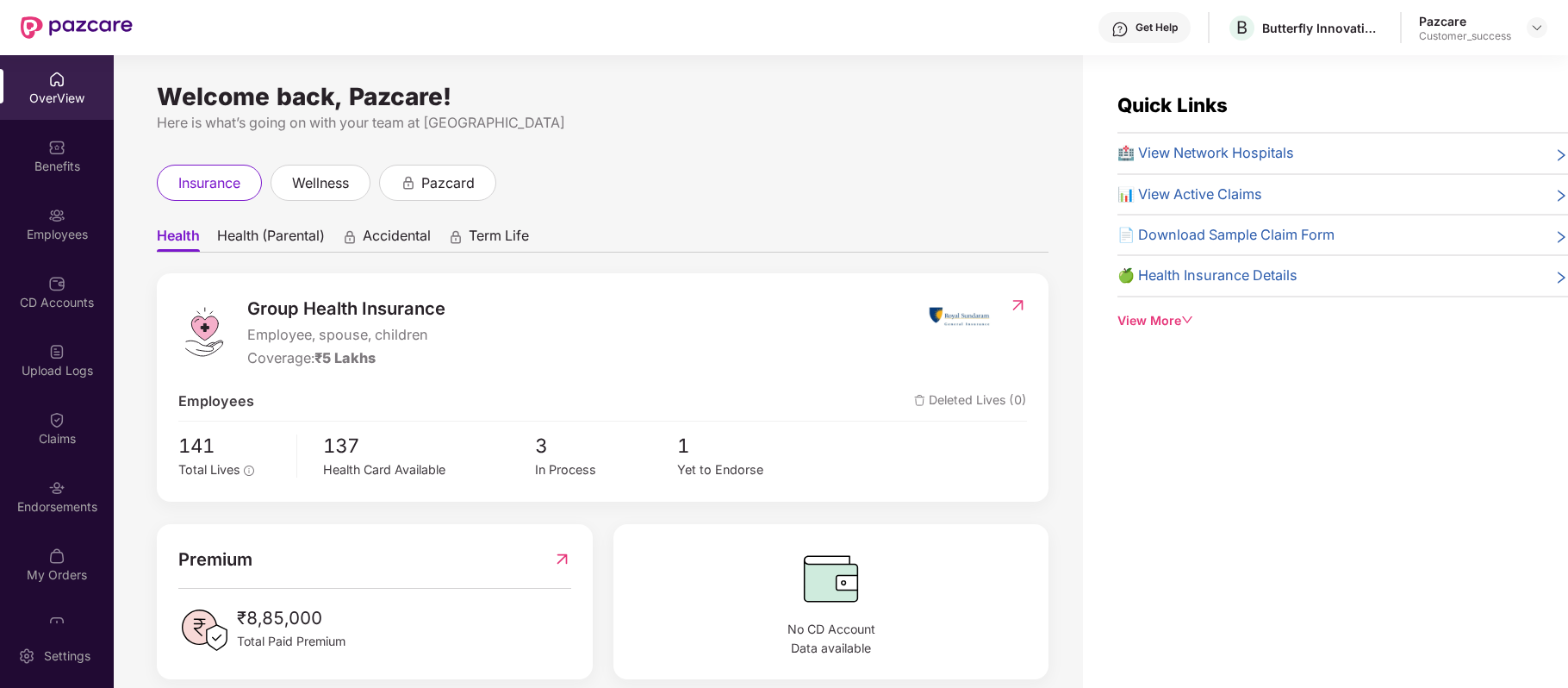
click at [74, 155] on div "Benefits" at bounding box center [57, 155] width 113 height 65
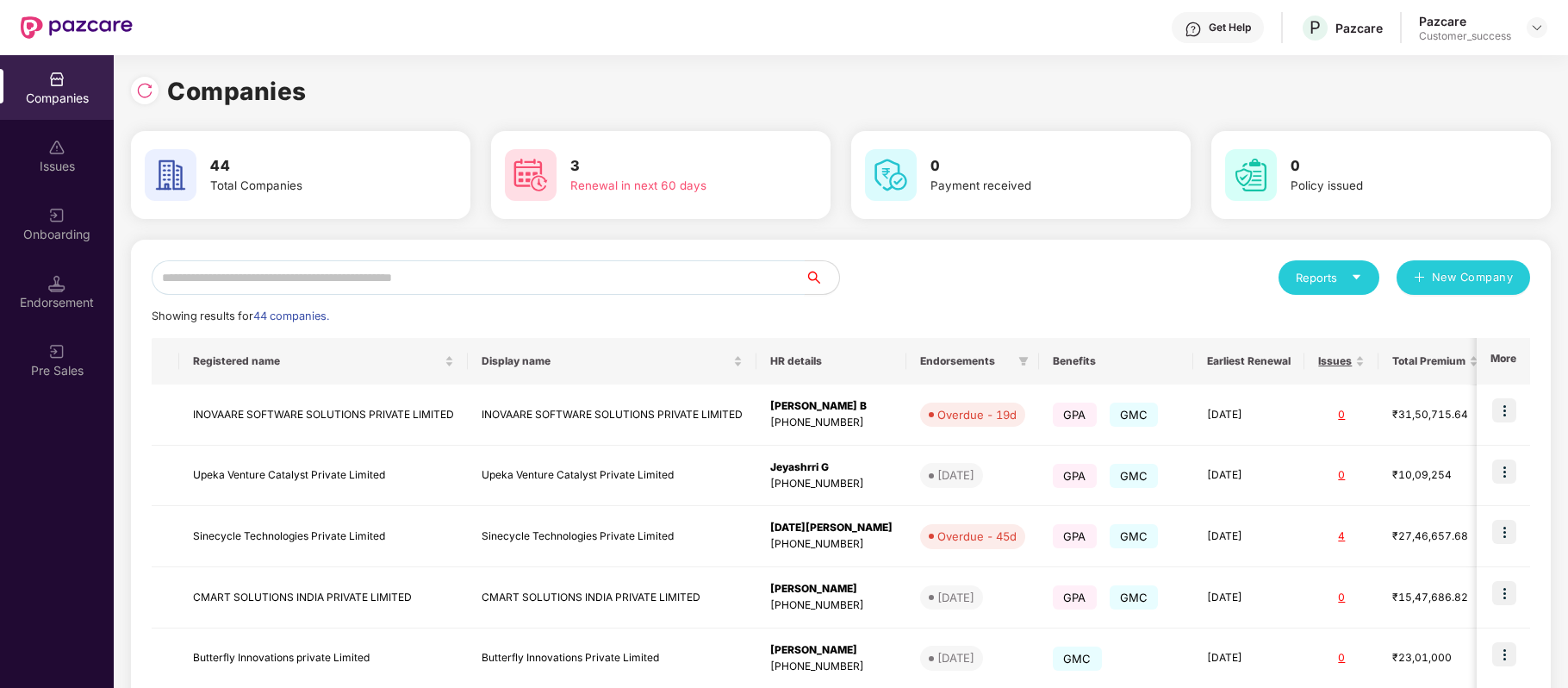
click at [412, 284] on input "text" at bounding box center [478, 277] width 653 height 34
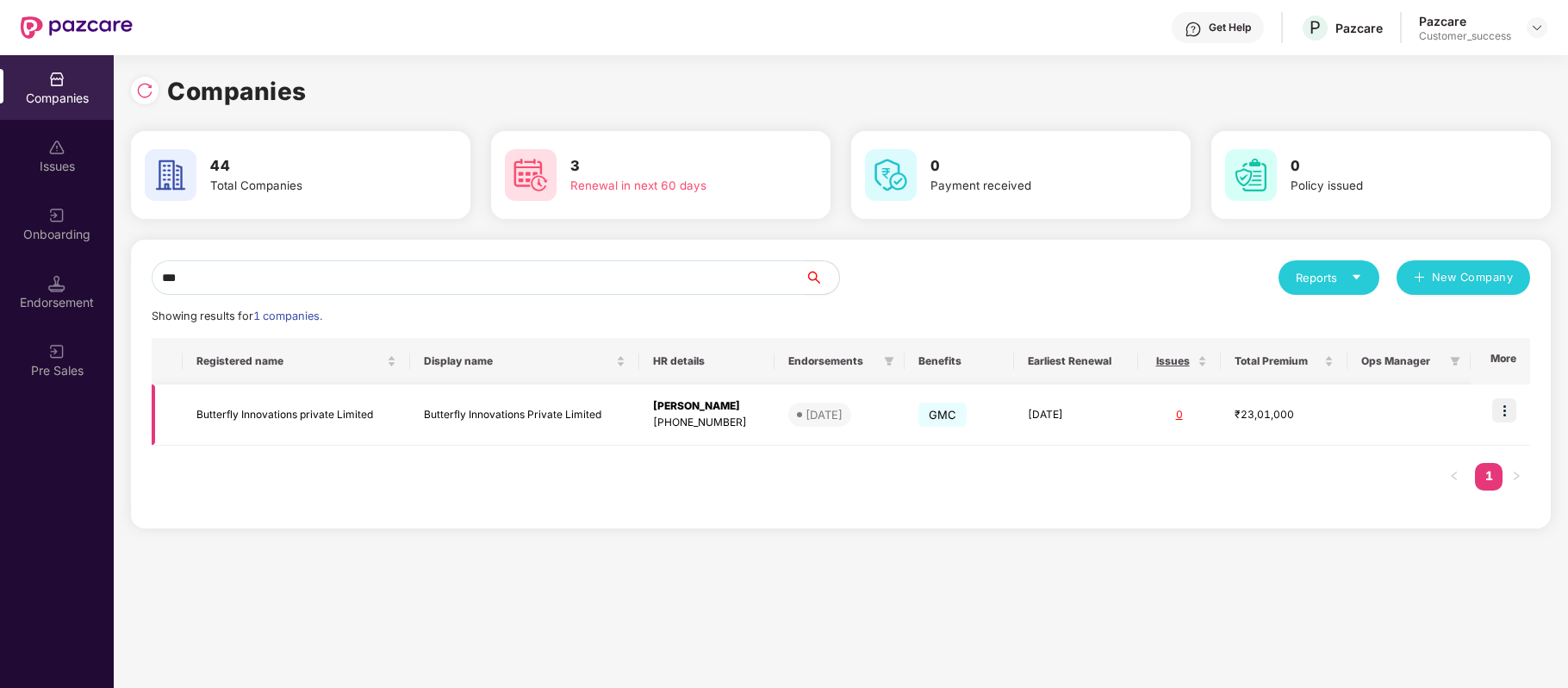
type input "***"
click at [294, 414] on td "Butterfly Innovations private Limited" at bounding box center [296, 415] width 228 height 61
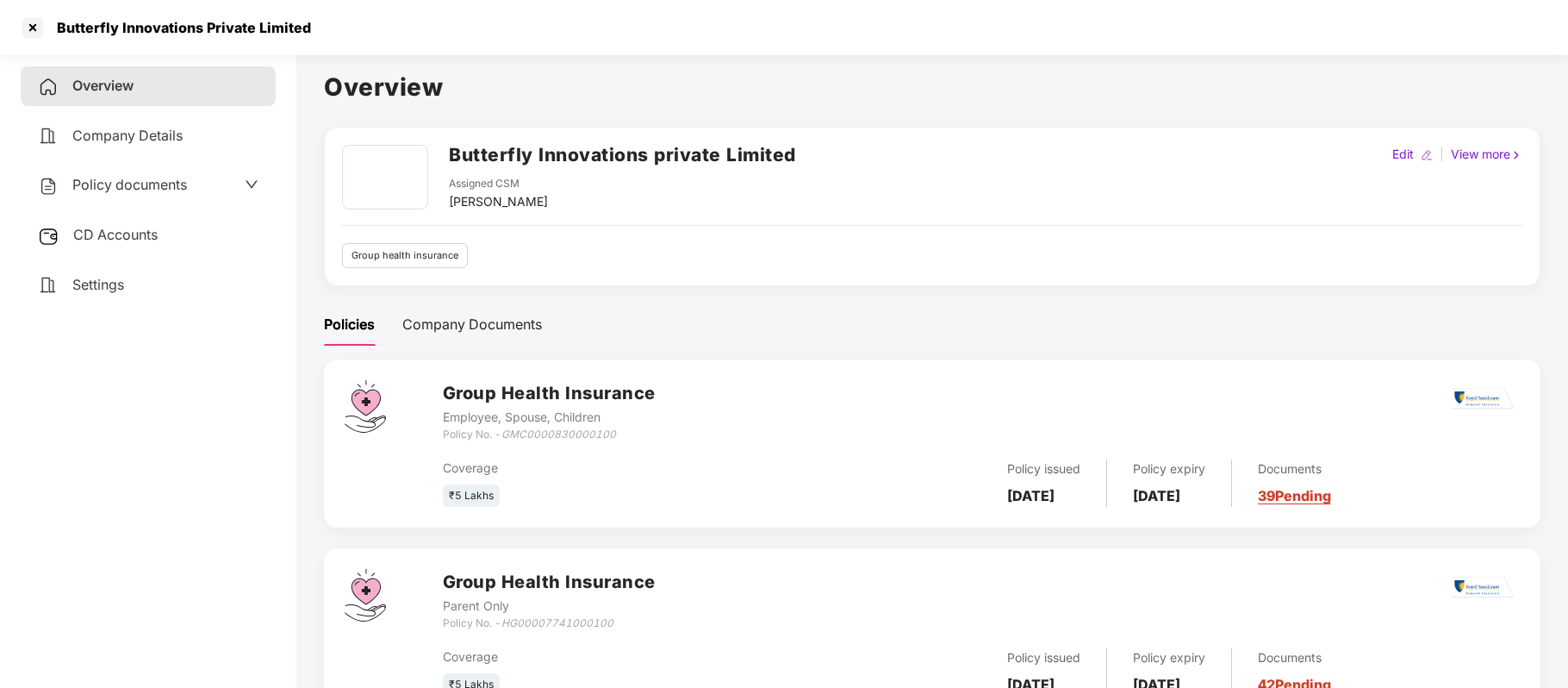
click at [128, 181] on span "Policy documents" at bounding box center [129, 184] width 114 height 17
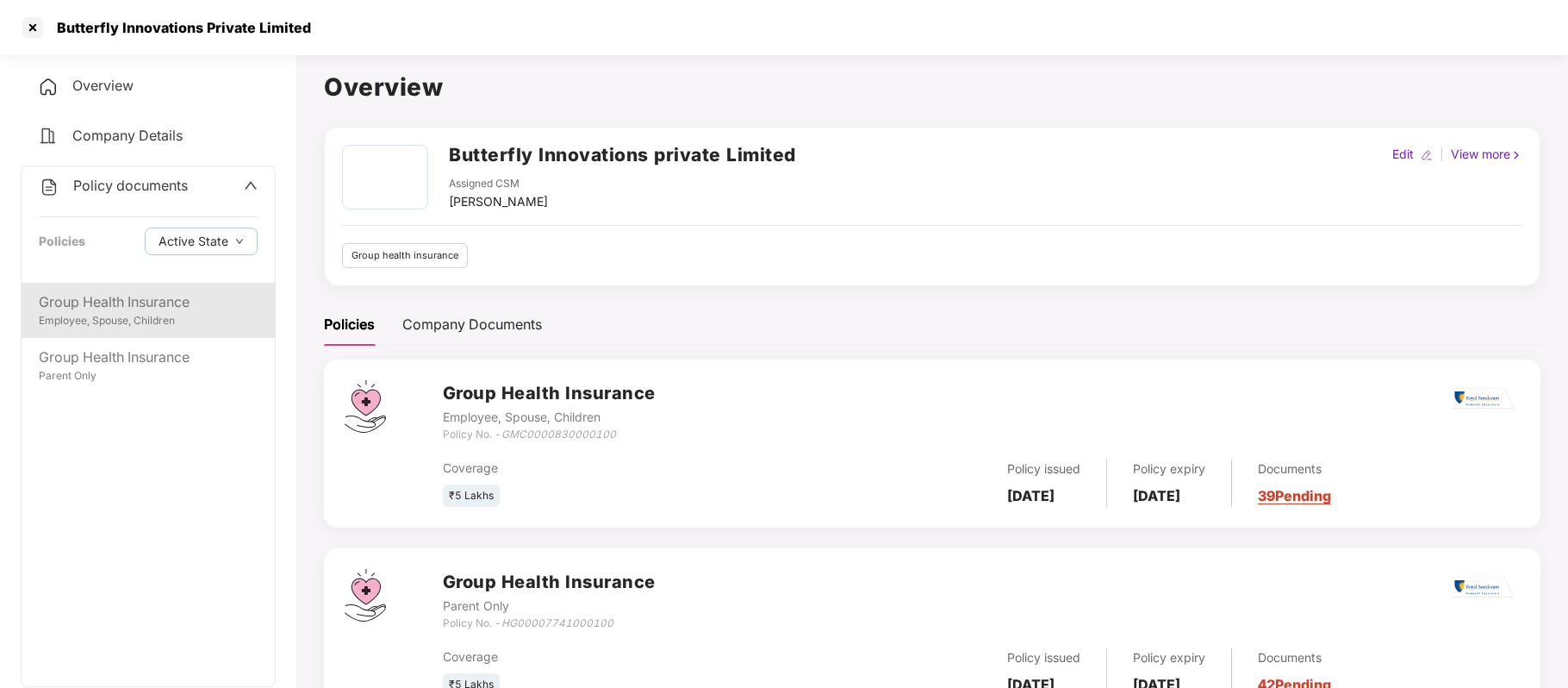
click at [120, 324] on div "Employee, Spouse, Children" at bounding box center [148, 320] width 219 height 17
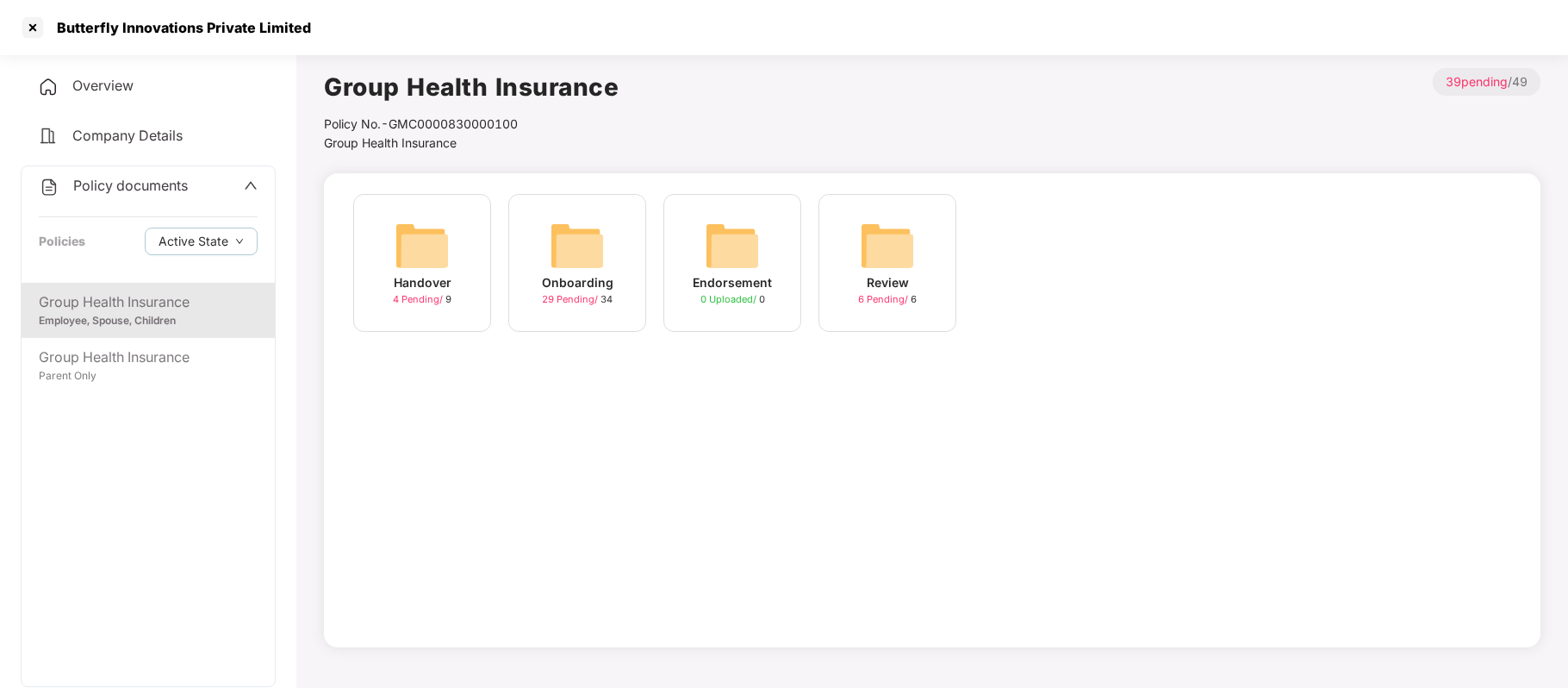
click at [556, 285] on div "Onboarding" at bounding box center [578, 283] width 72 height 19
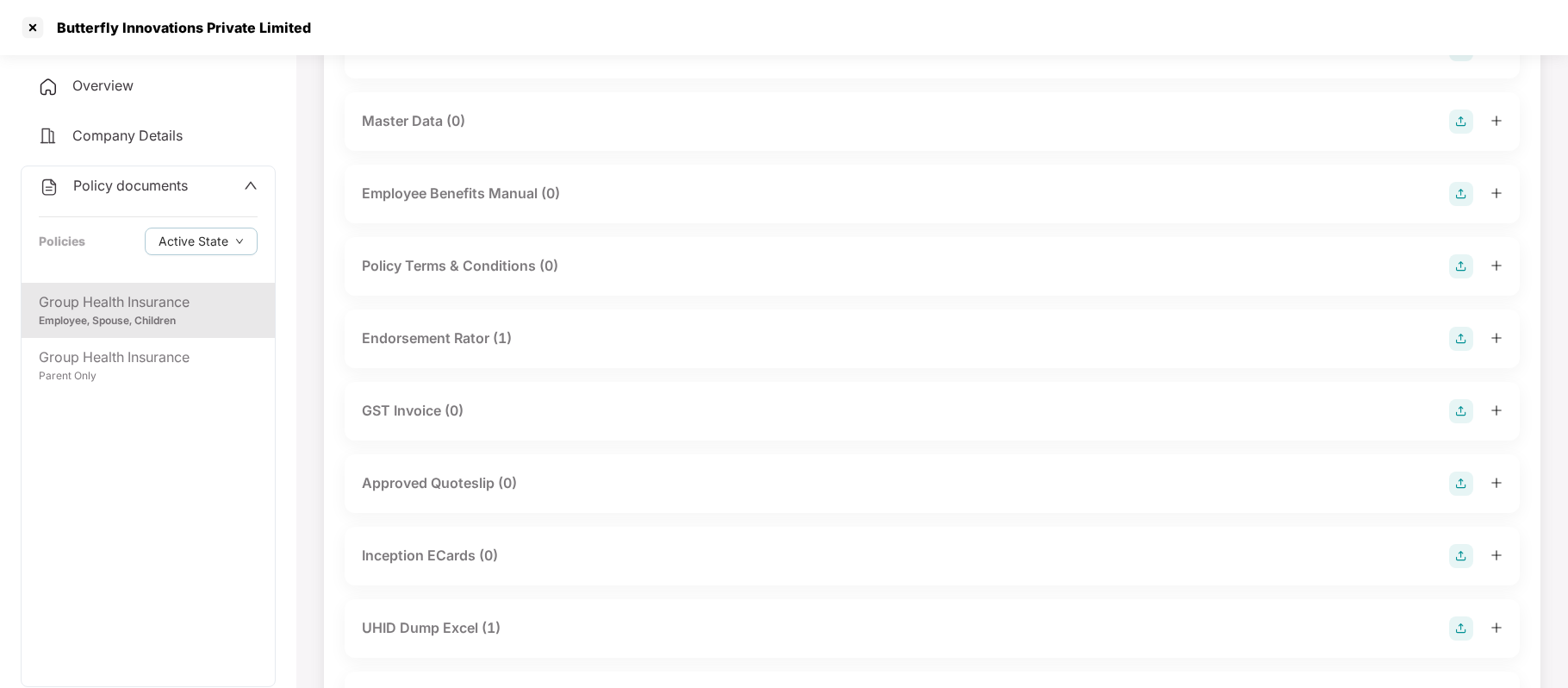
scroll to position [327, 0]
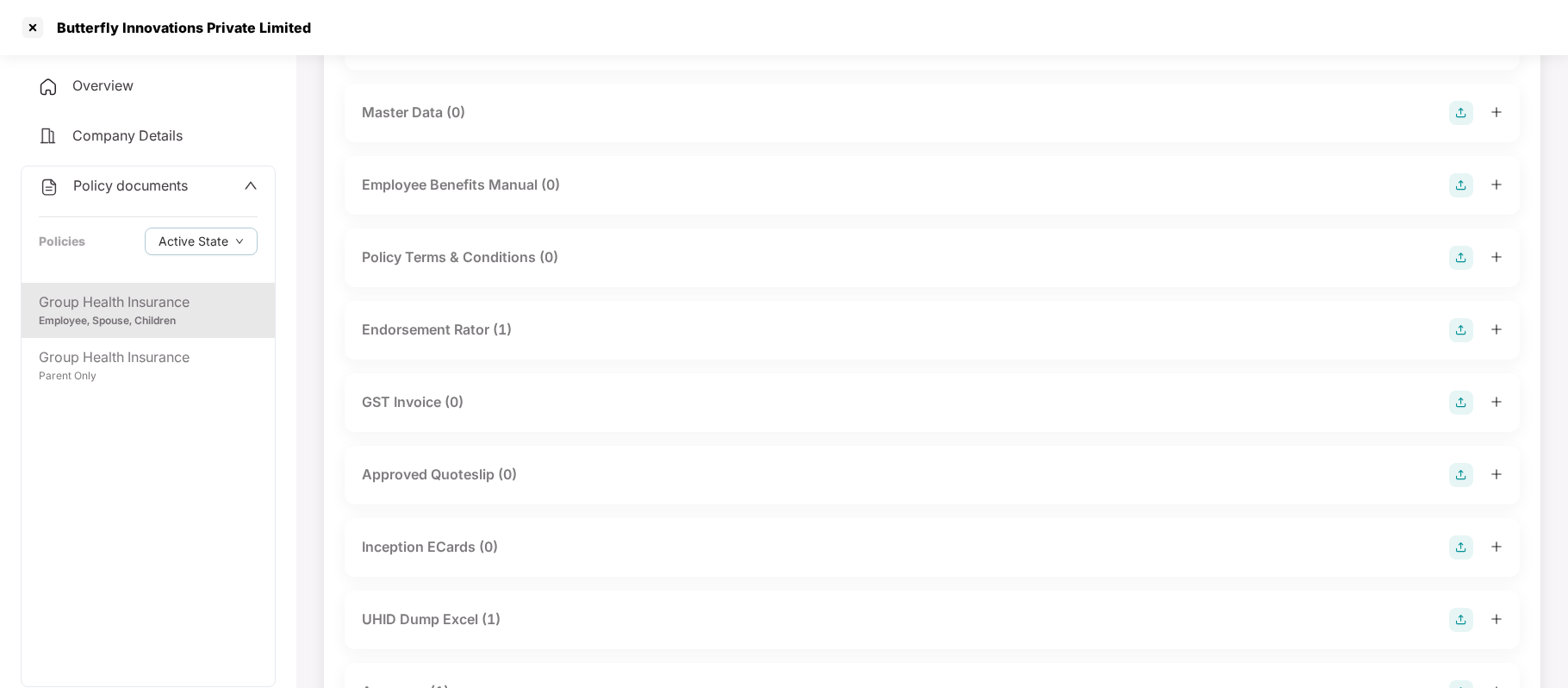
click at [451, 395] on div "GST Invoice (0)" at bounding box center [413, 402] width 101 height 22
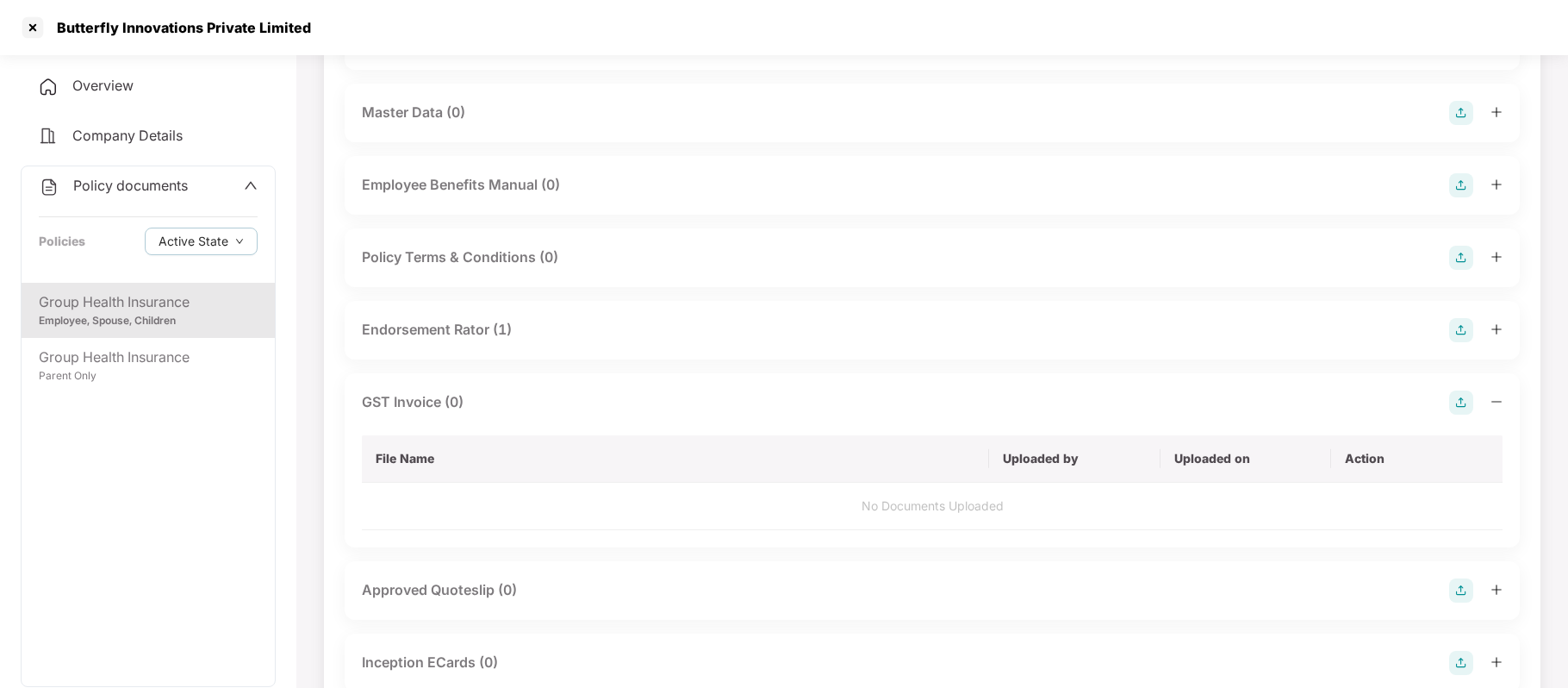
click at [1465, 410] on img at bounding box center [1461, 402] width 24 height 24
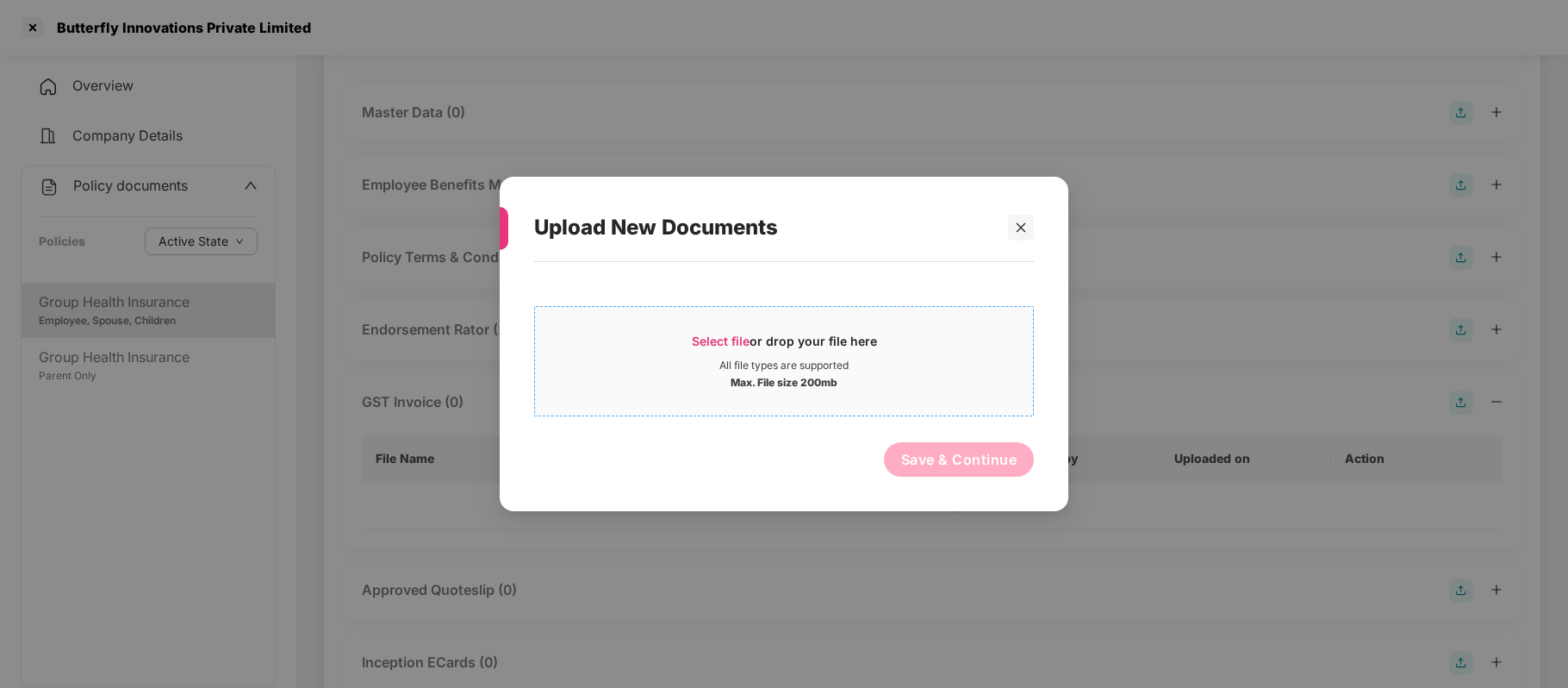
click at [721, 343] on span "Select file" at bounding box center [721, 341] width 58 height 15
click at [728, 327] on span "Select file or drop your file here All file types are supported Max. File size …" at bounding box center [784, 361] width 498 height 83
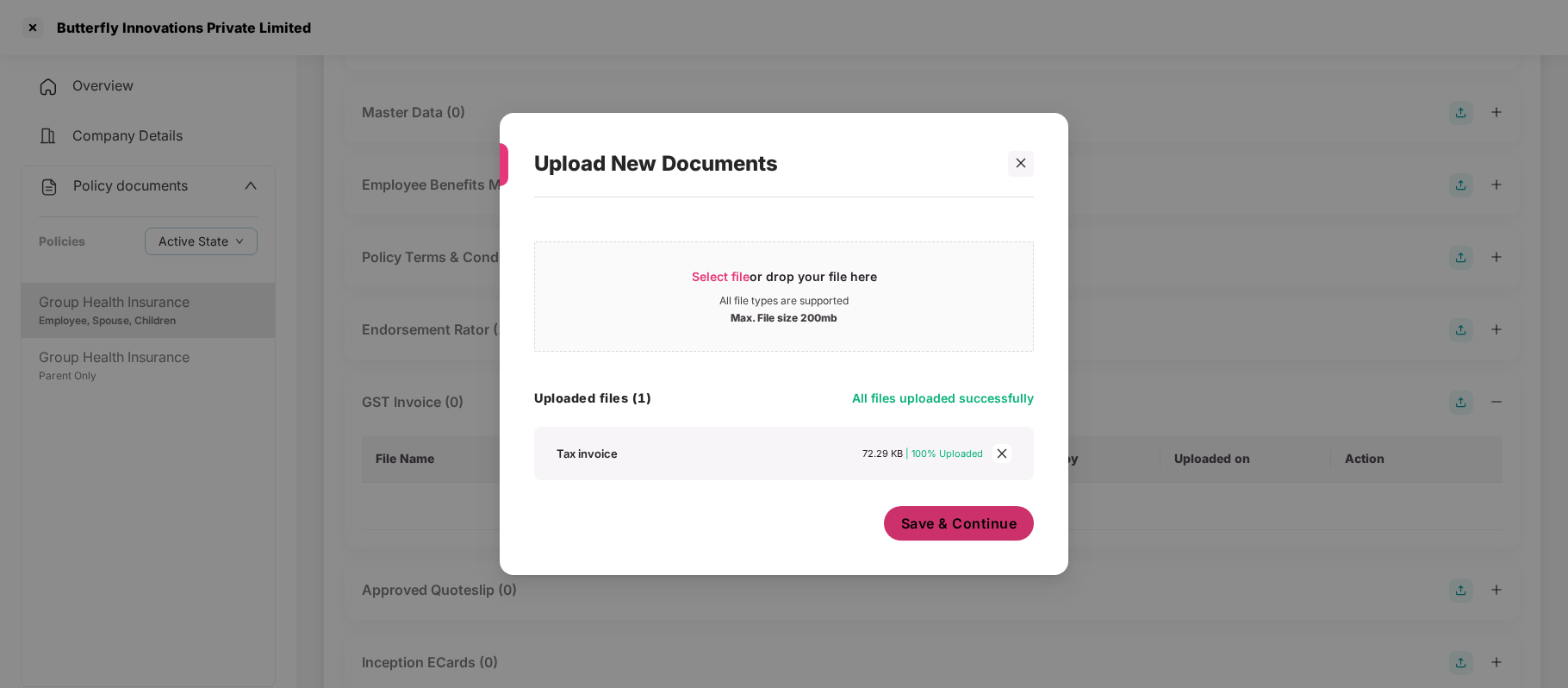
click at [968, 535] on button "Save & Continue" at bounding box center [959, 522] width 151 height 34
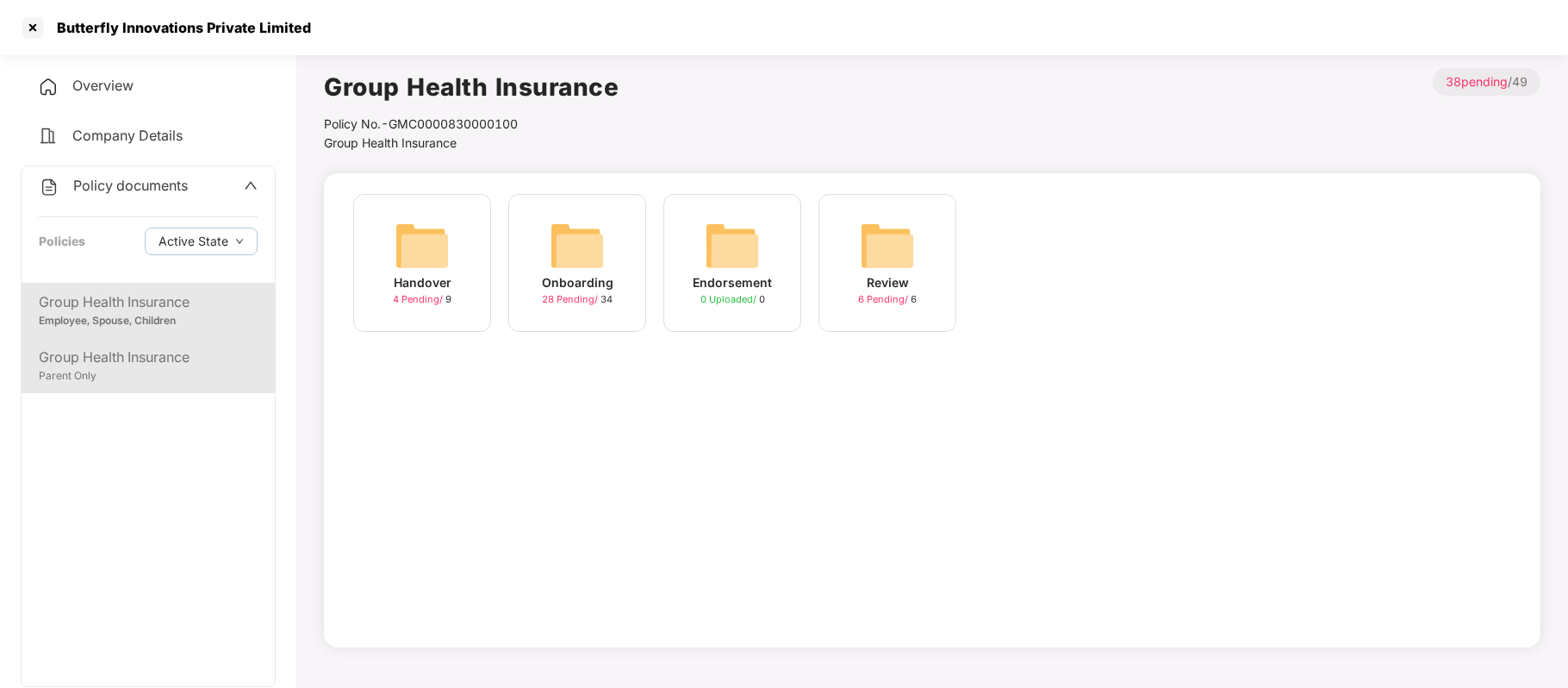
click at [169, 368] on div "Parent Only" at bounding box center [148, 375] width 219 height 17
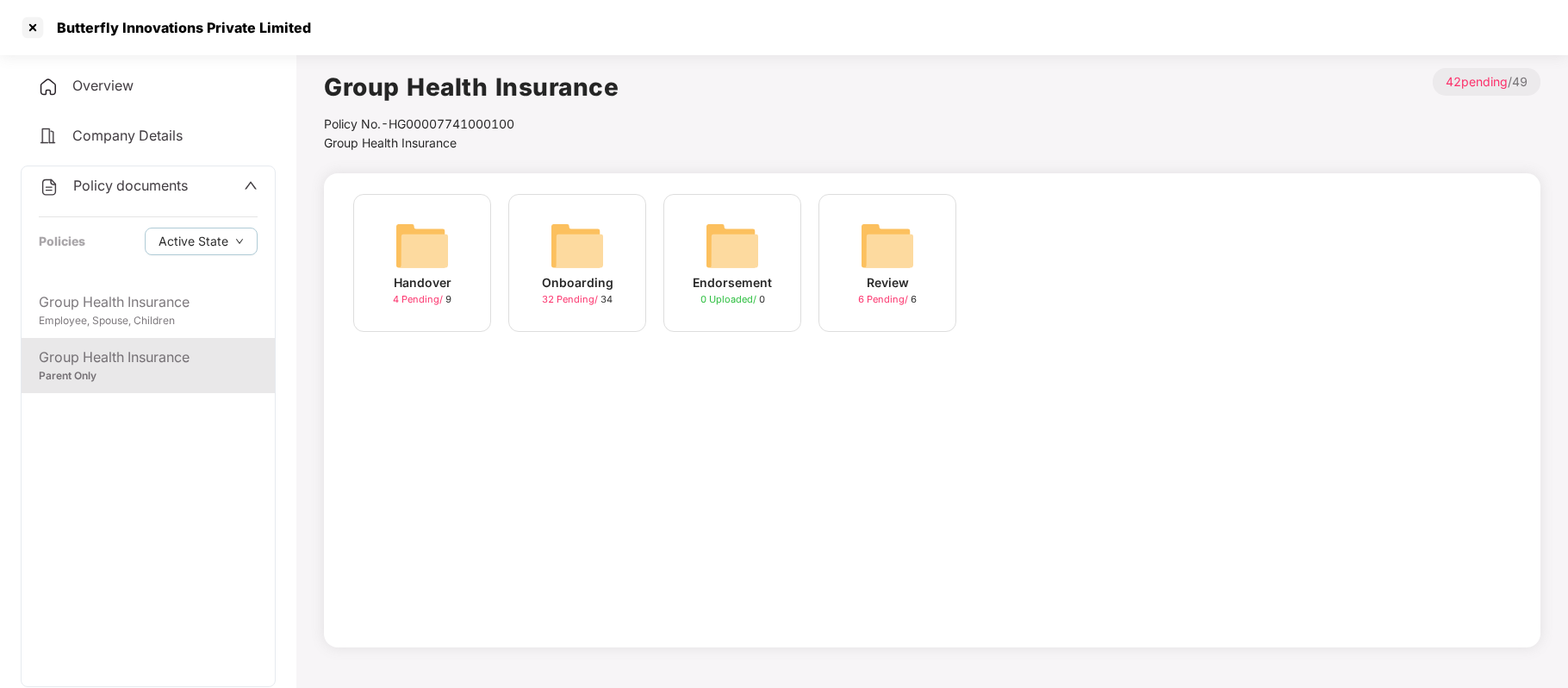
click at [581, 276] on div "Onboarding" at bounding box center [578, 283] width 72 height 19
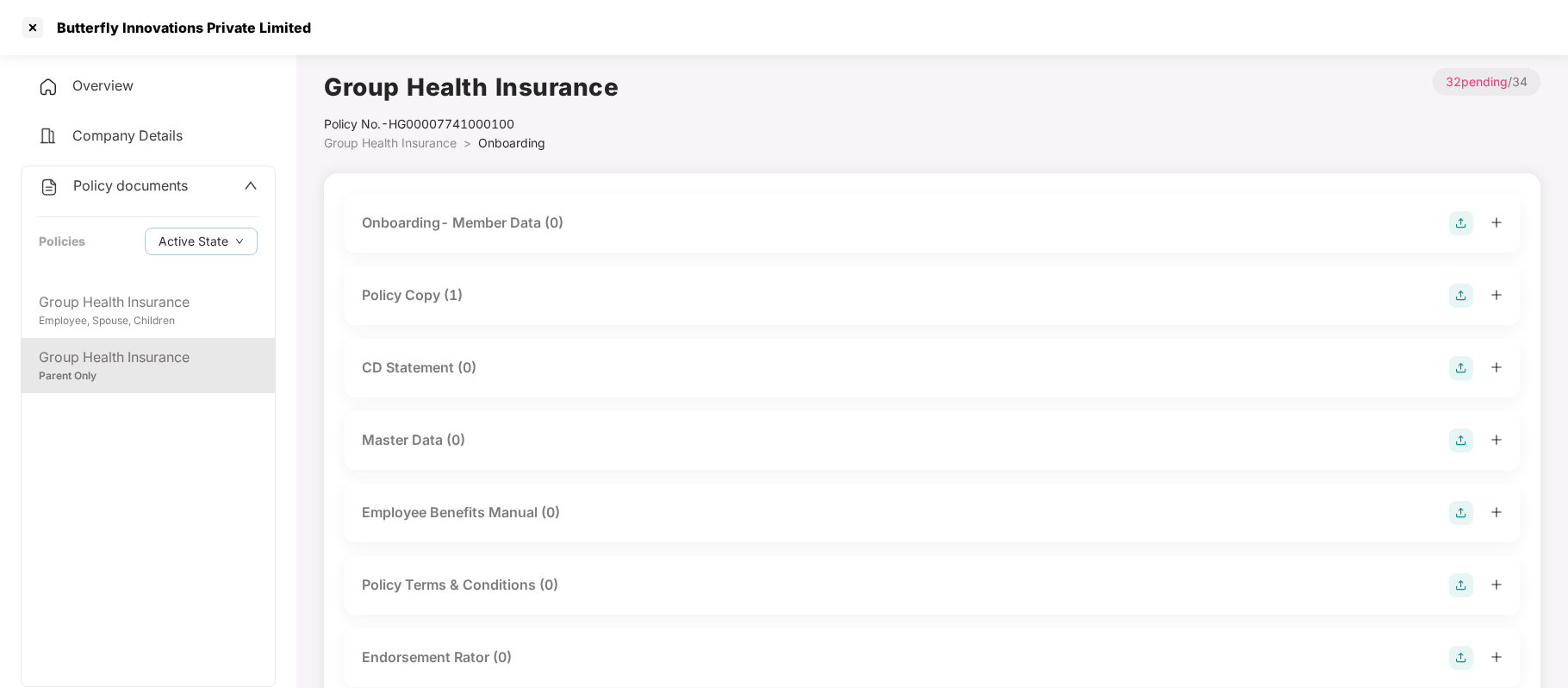
click at [477, 376] on div "CD Statement (0)" at bounding box center [419, 368] width 114 height 22
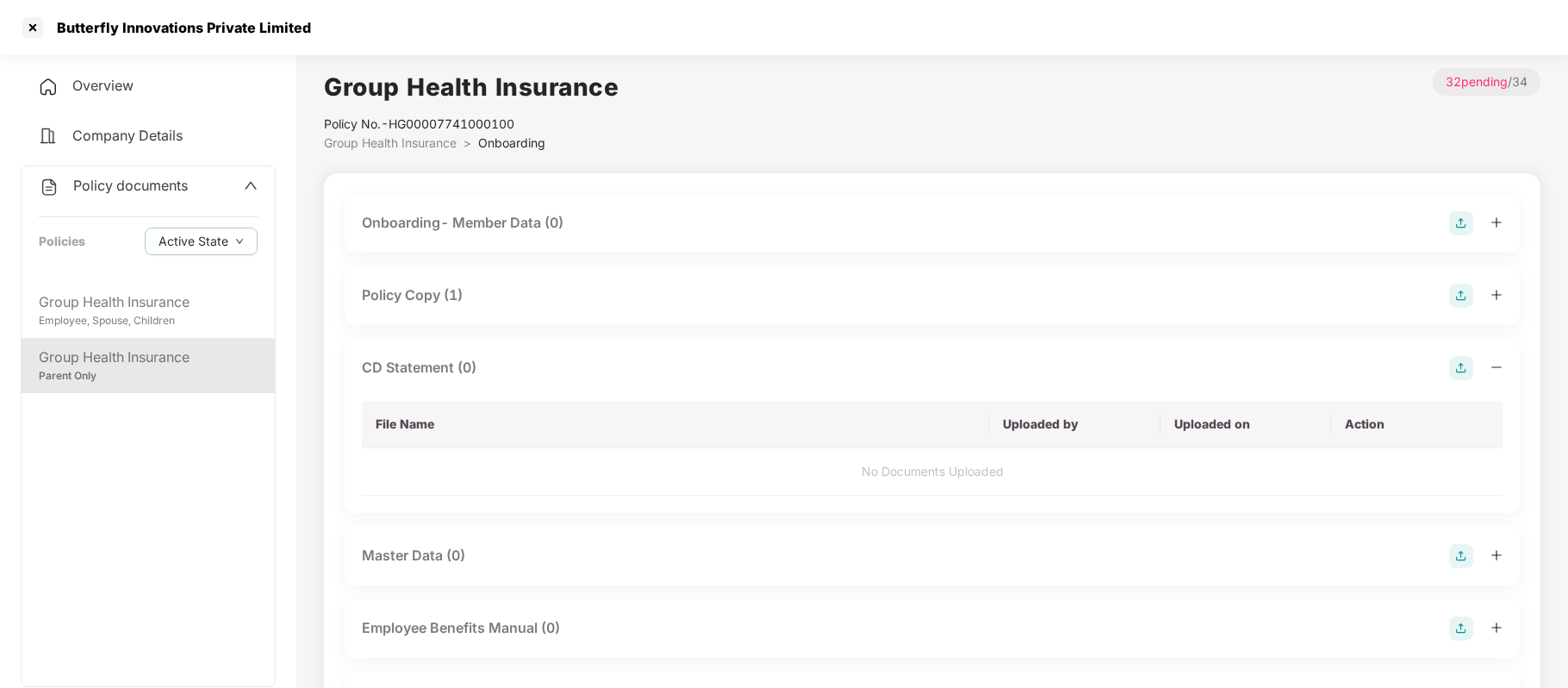
click at [1458, 365] on img at bounding box center [1461, 368] width 24 height 24
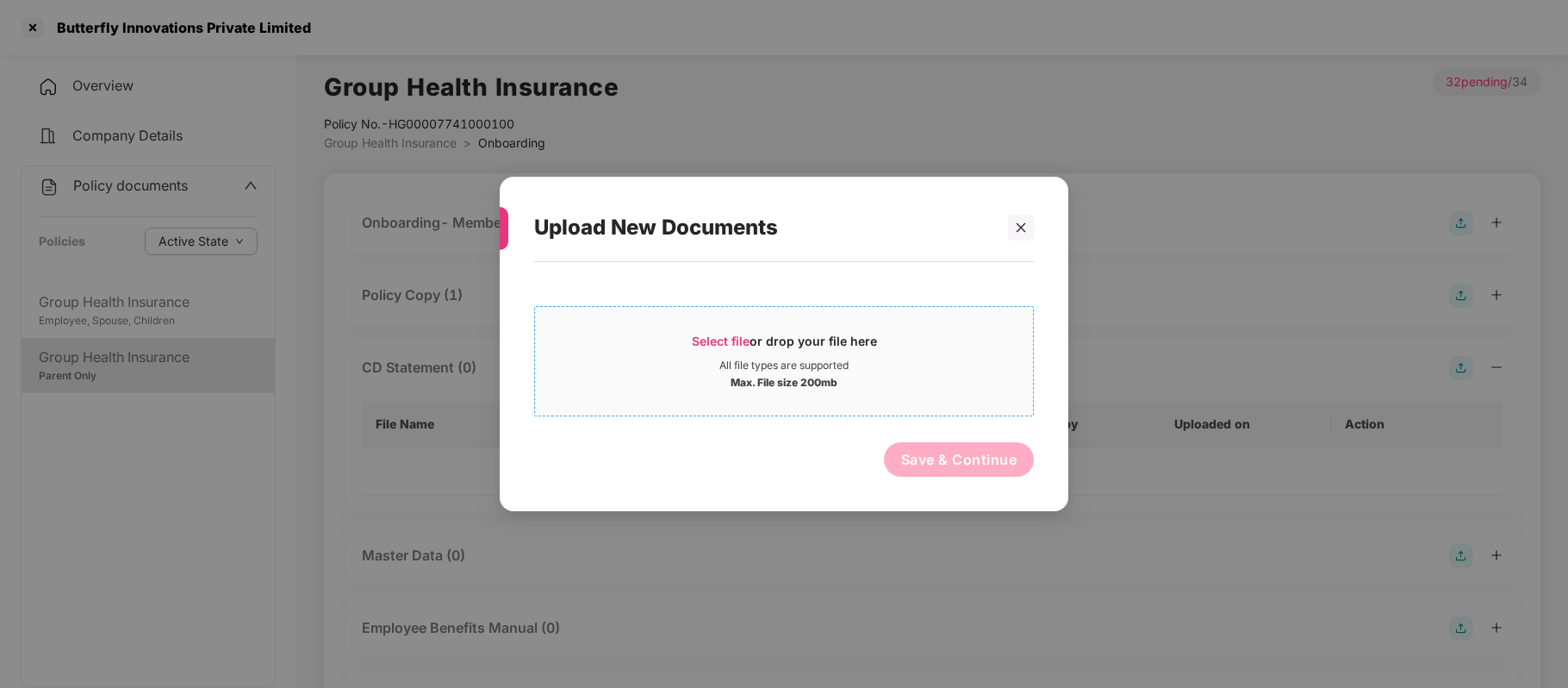
click at [738, 339] on span "Select file" at bounding box center [721, 341] width 58 height 15
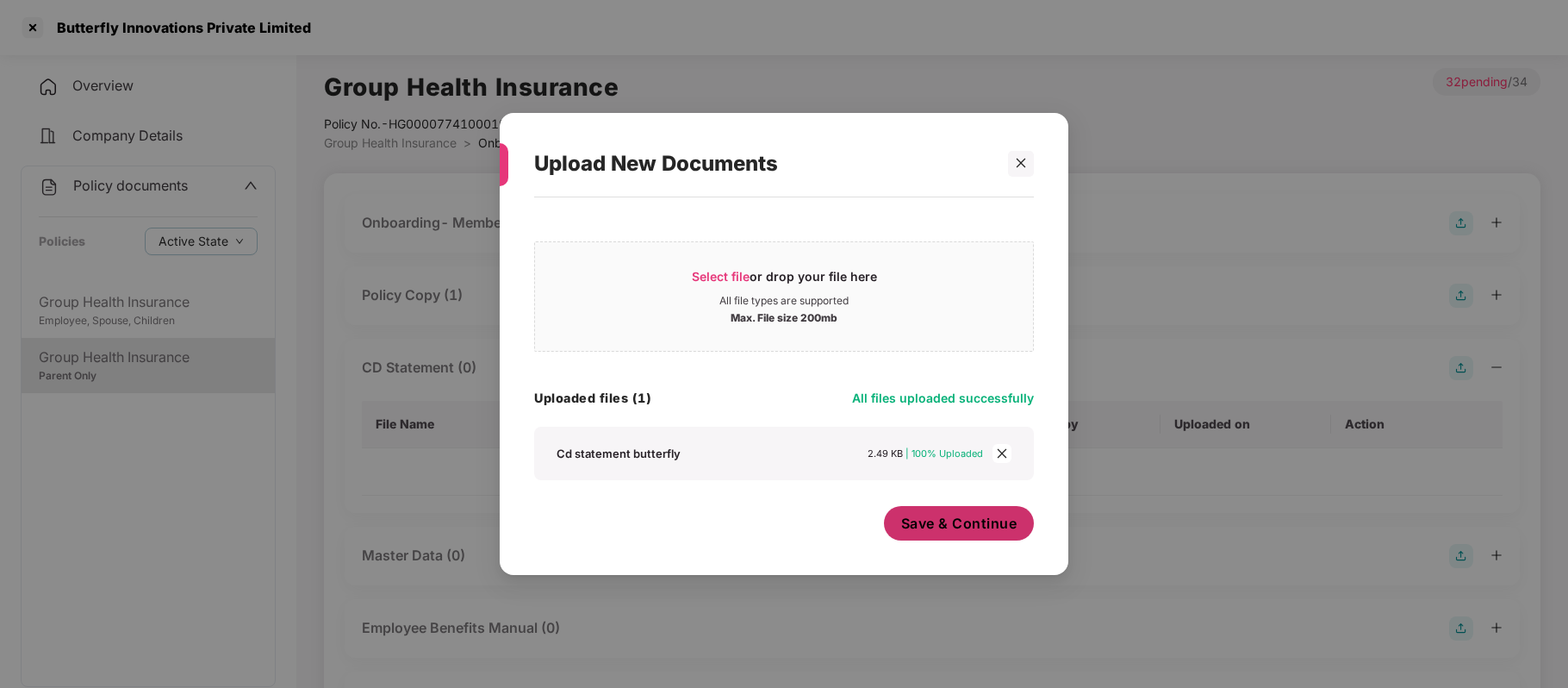
click at [950, 518] on span "Save & Continue" at bounding box center [959, 523] width 116 height 19
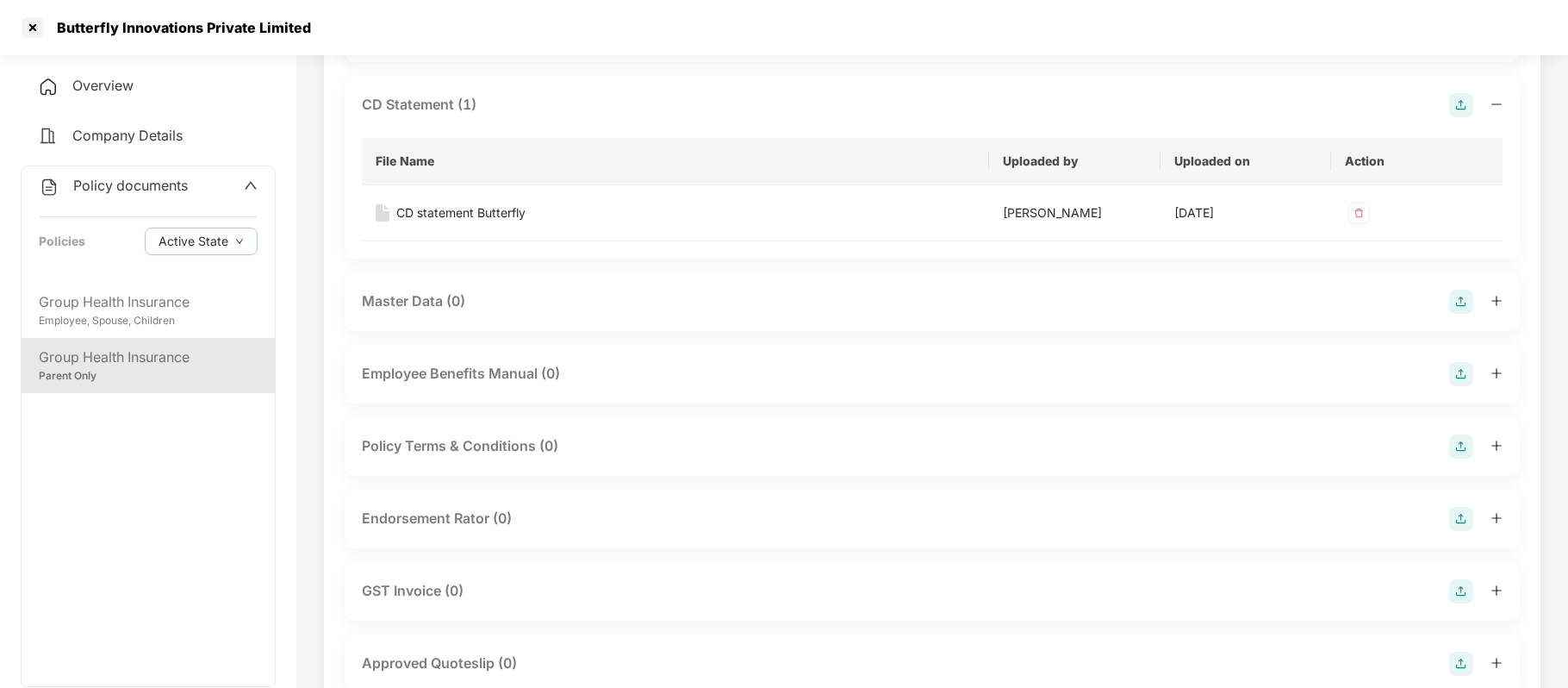
scroll to position [374, 0]
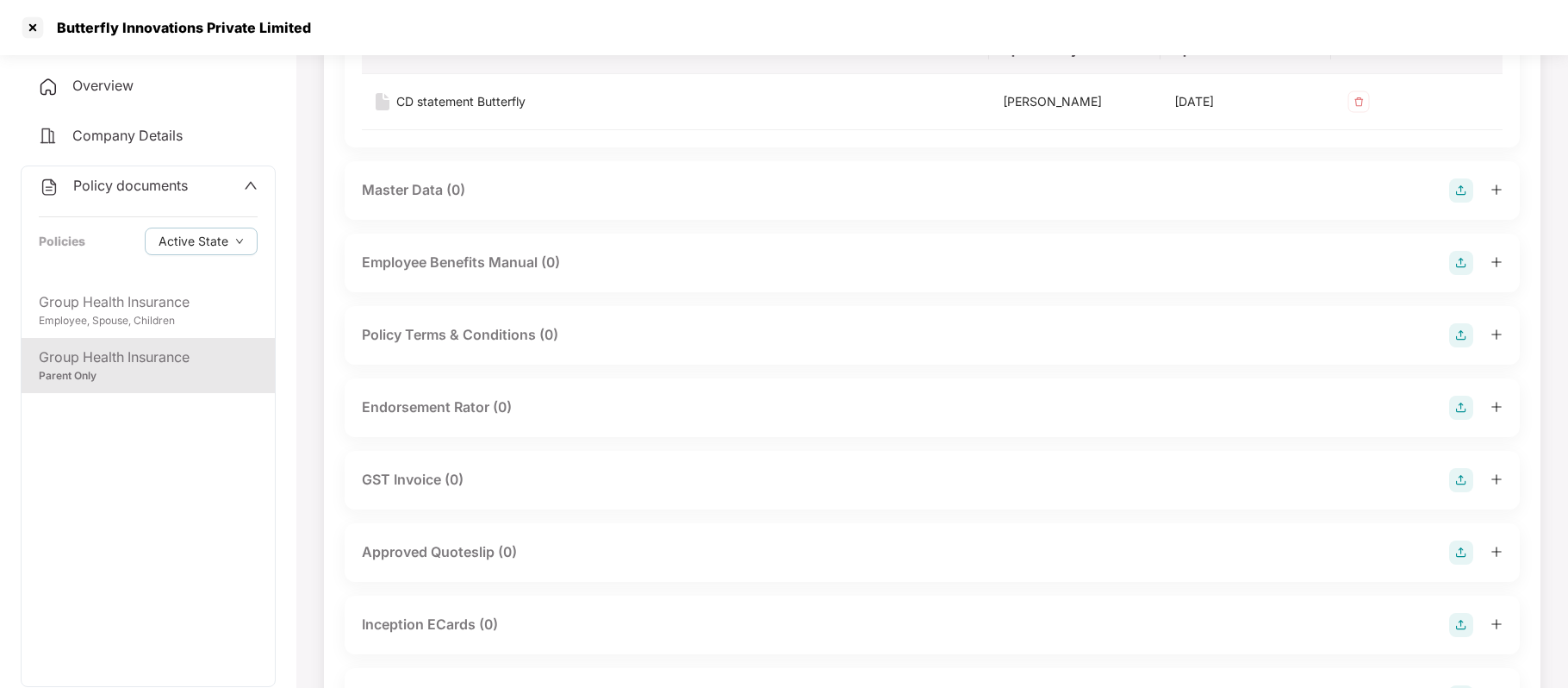
click at [1459, 404] on img at bounding box center [1461, 408] width 24 height 24
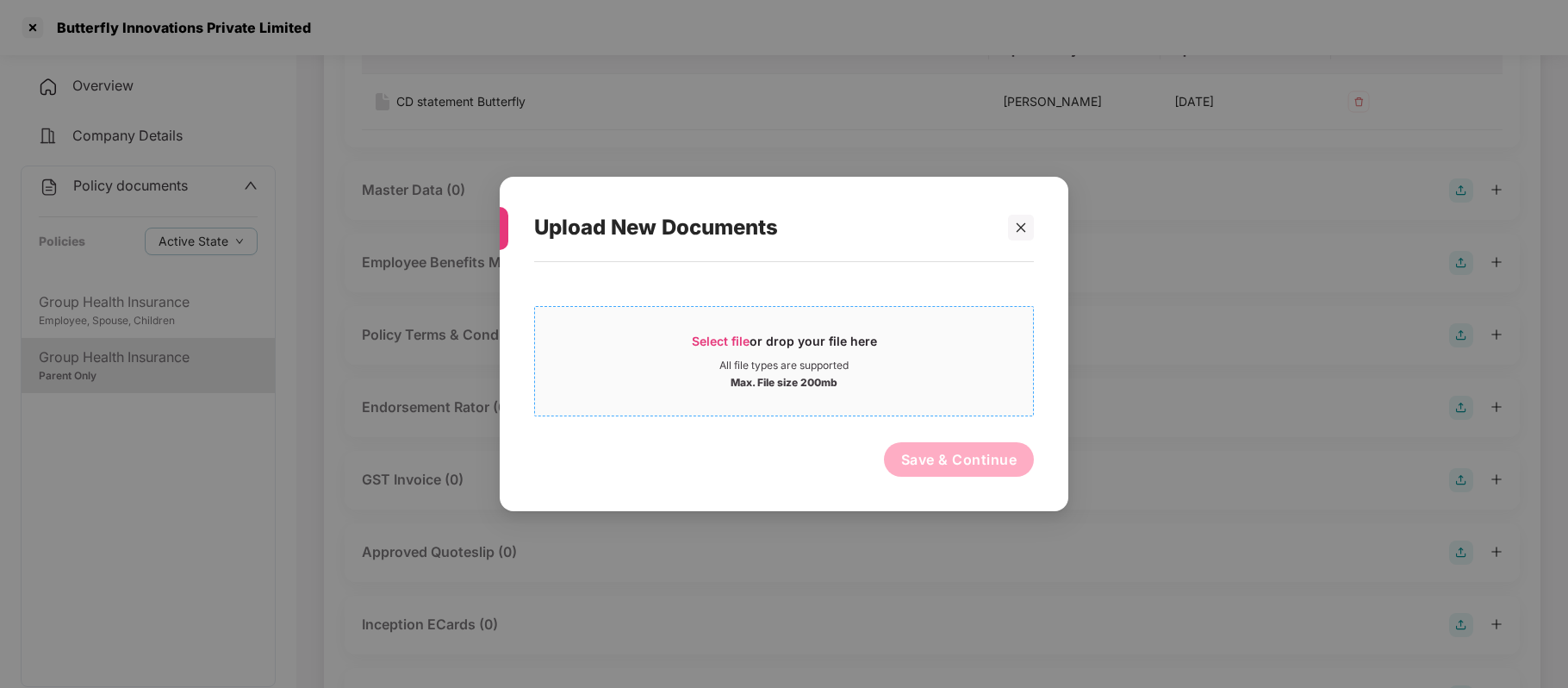
click at [746, 334] on span "Select file" at bounding box center [721, 341] width 58 height 15
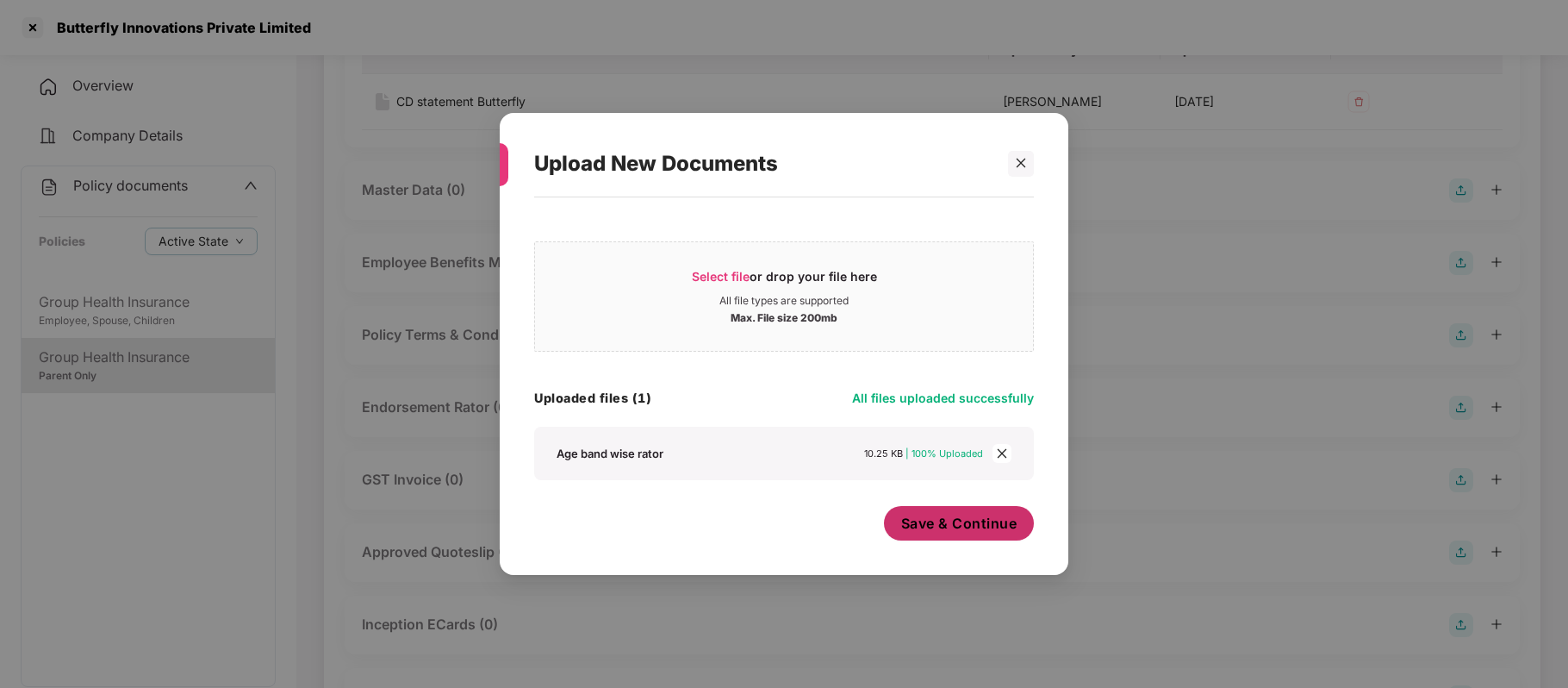
click at [950, 539] on button "Save & Continue" at bounding box center [959, 522] width 151 height 34
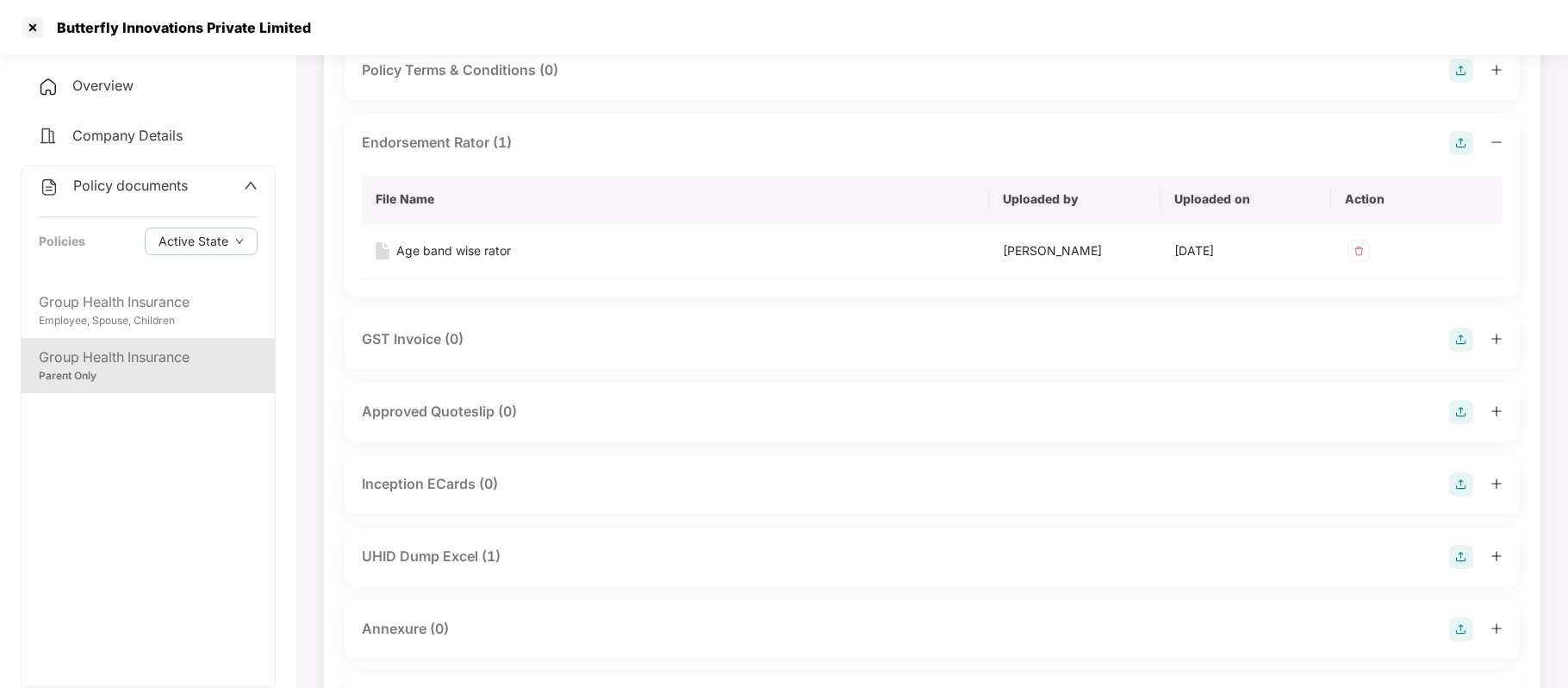
scroll to position [639, 0]
click at [1466, 336] on img at bounding box center [1461, 339] width 24 height 24
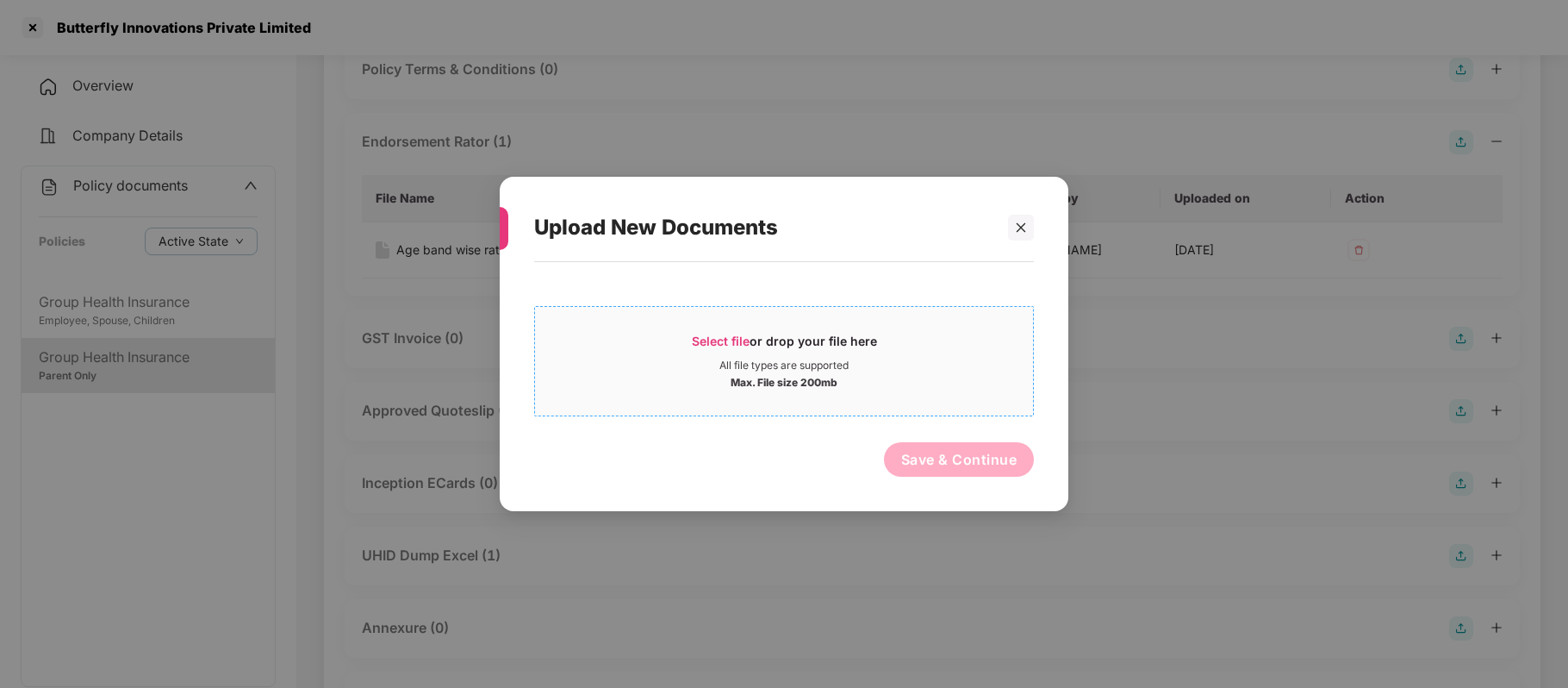
click at [699, 329] on span "Select file or drop your file here All file types are supported Max. File size …" at bounding box center [784, 361] width 498 height 83
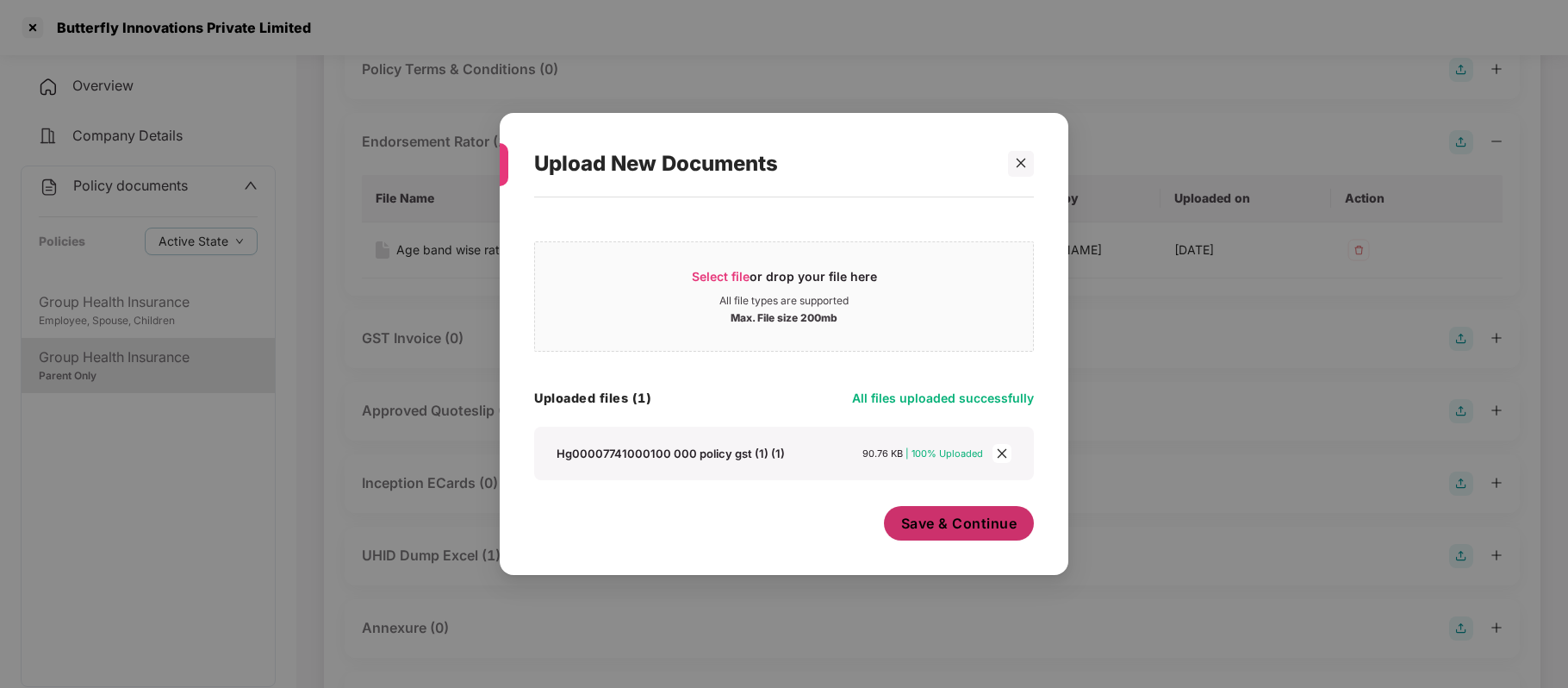
click at [950, 533] on span "Save & Continue" at bounding box center [959, 523] width 116 height 19
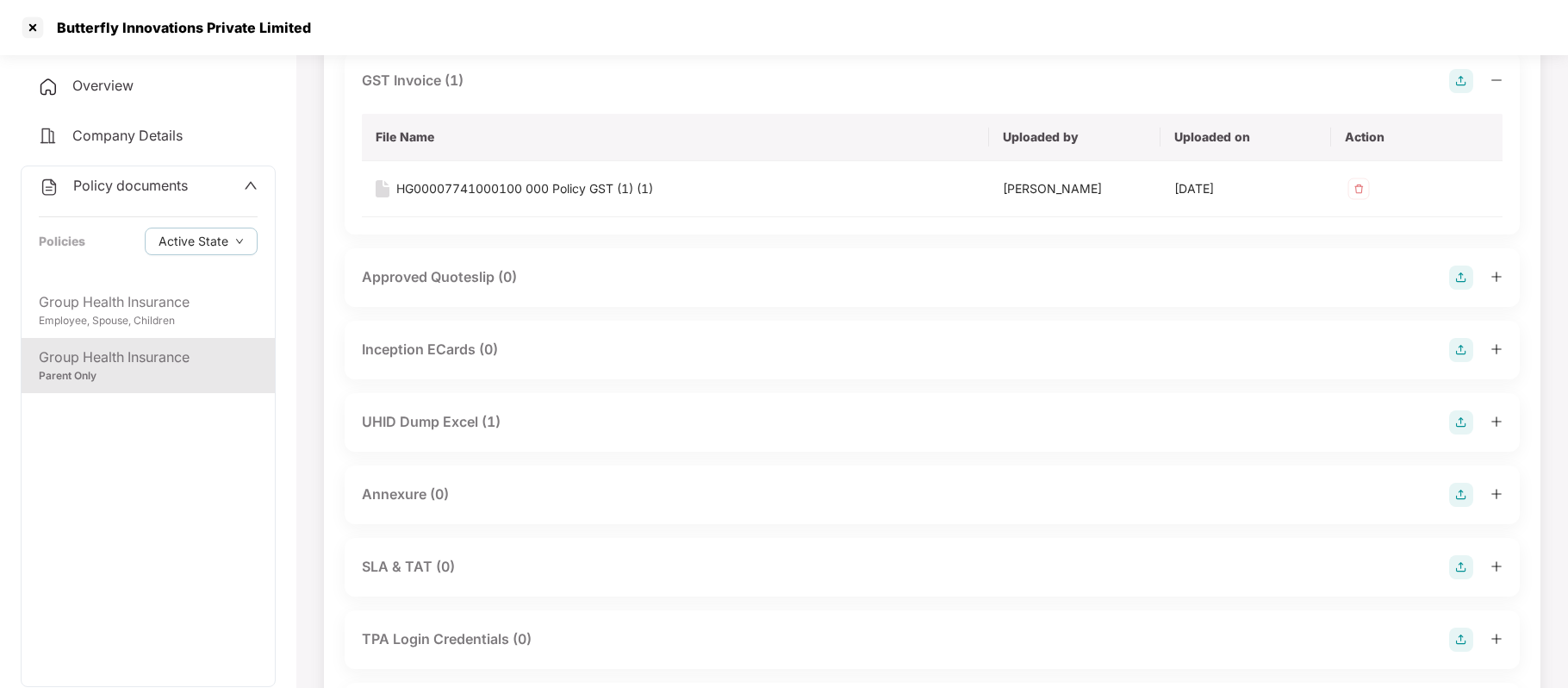
scroll to position [903, 0]
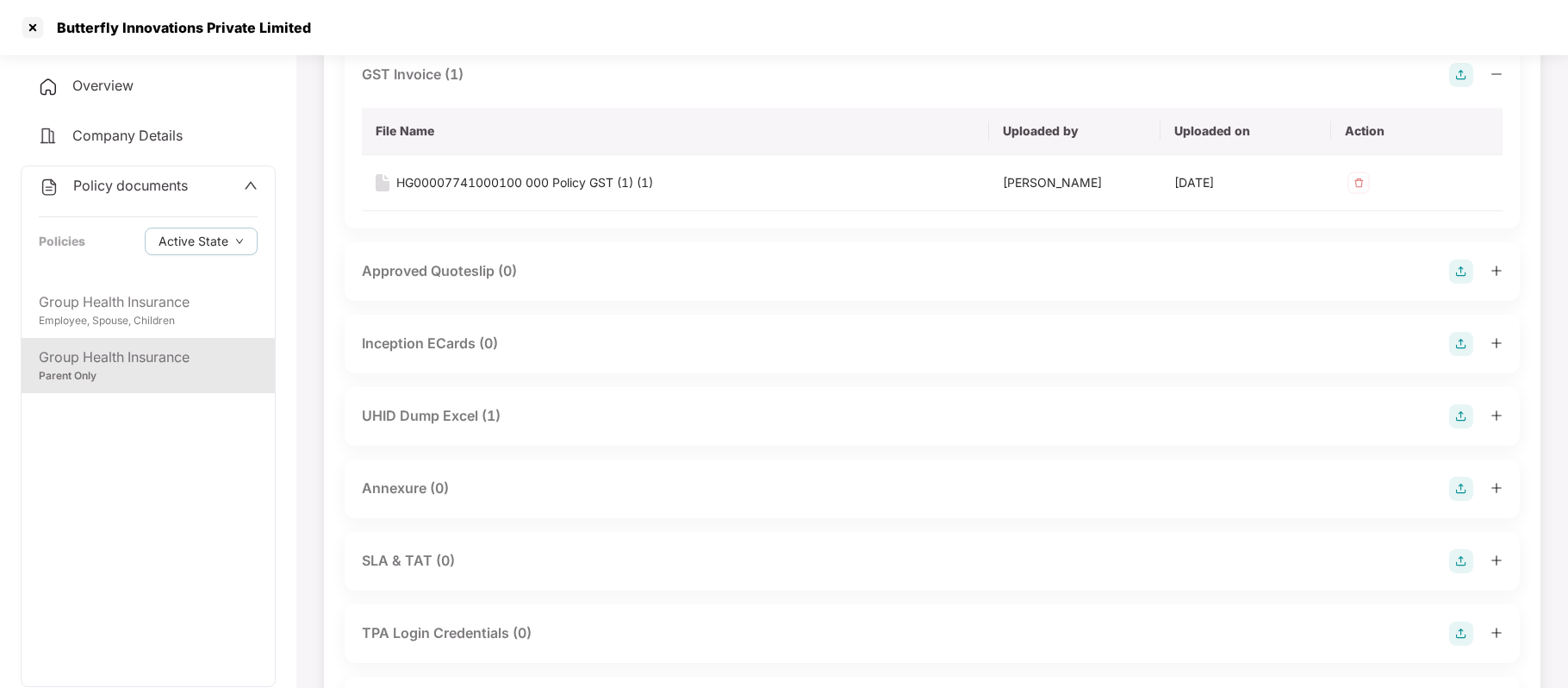
click at [1455, 483] on img at bounding box center [1461, 489] width 24 height 24
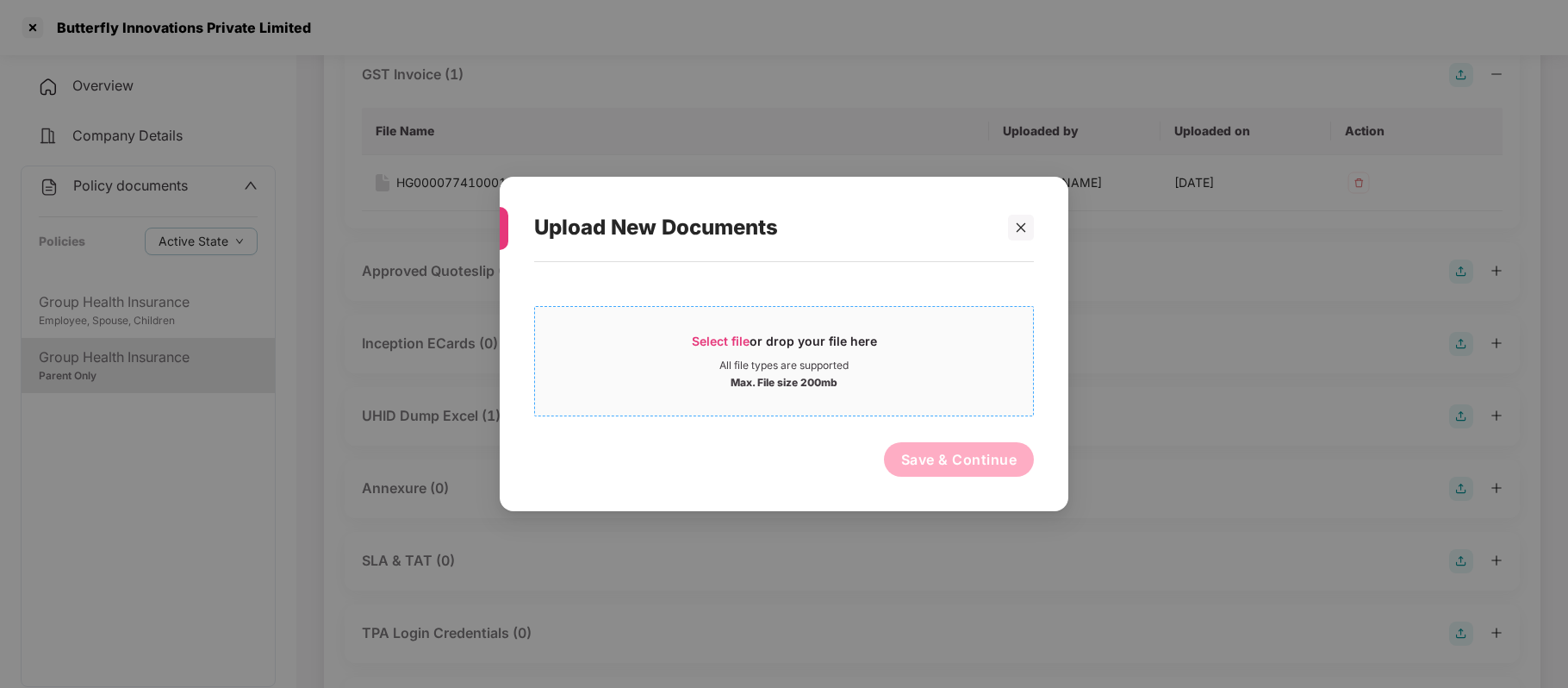
click at [746, 335] on span "Select file" at bounding box center [721, 341] width 58 height 15
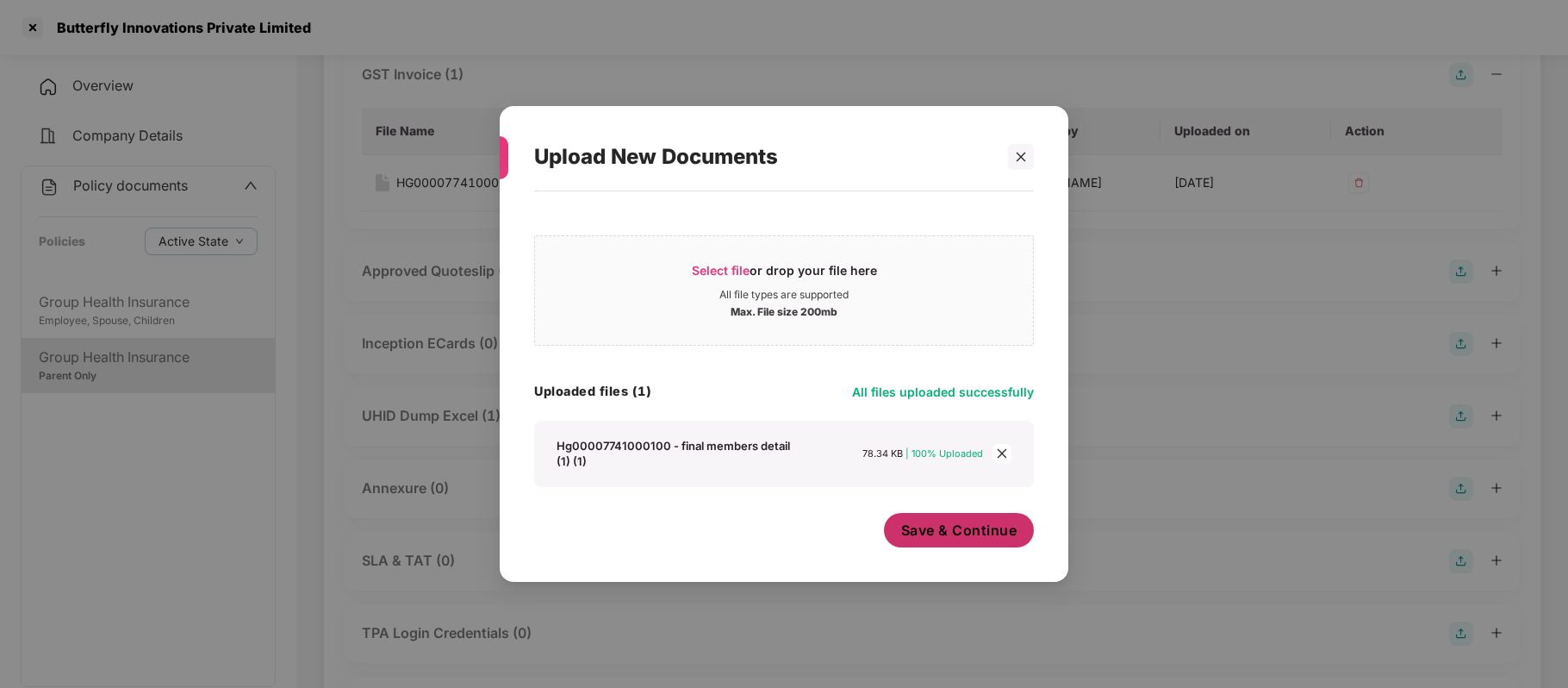
click at [984, 546] on button "Save & Continue" at bounding box center [959, 529] width 151 height 34
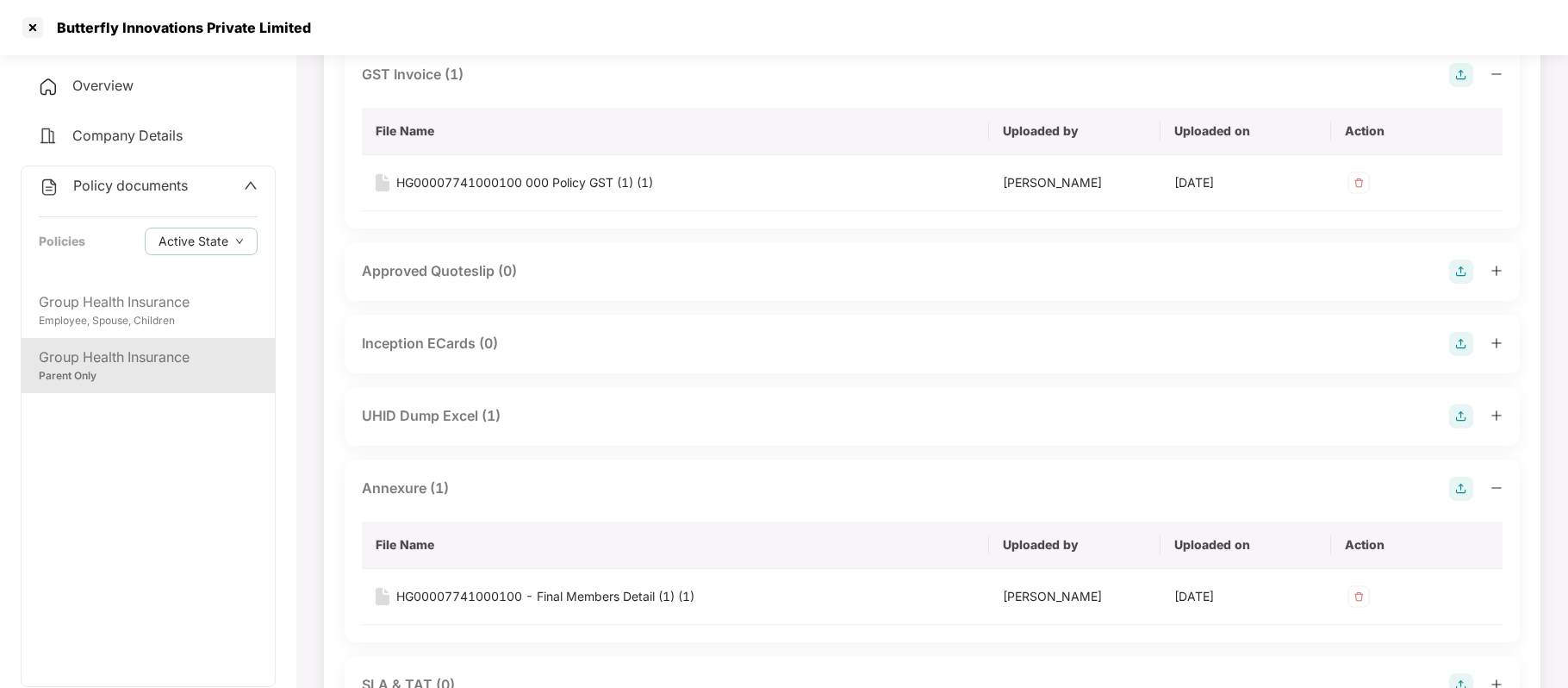
scroll to position [0, 0]
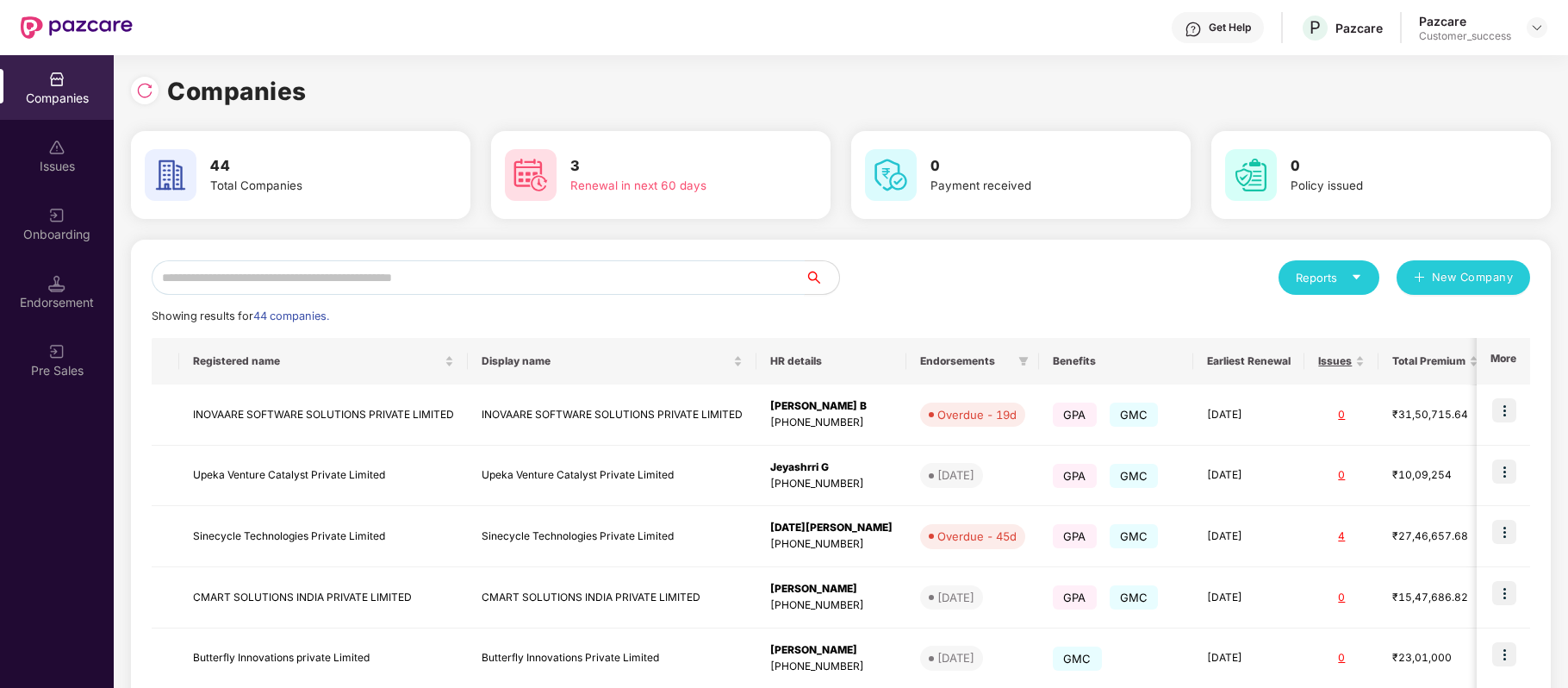
click at [410, 270] on input "text" at bounding box center [478, 277] width 653 height 34
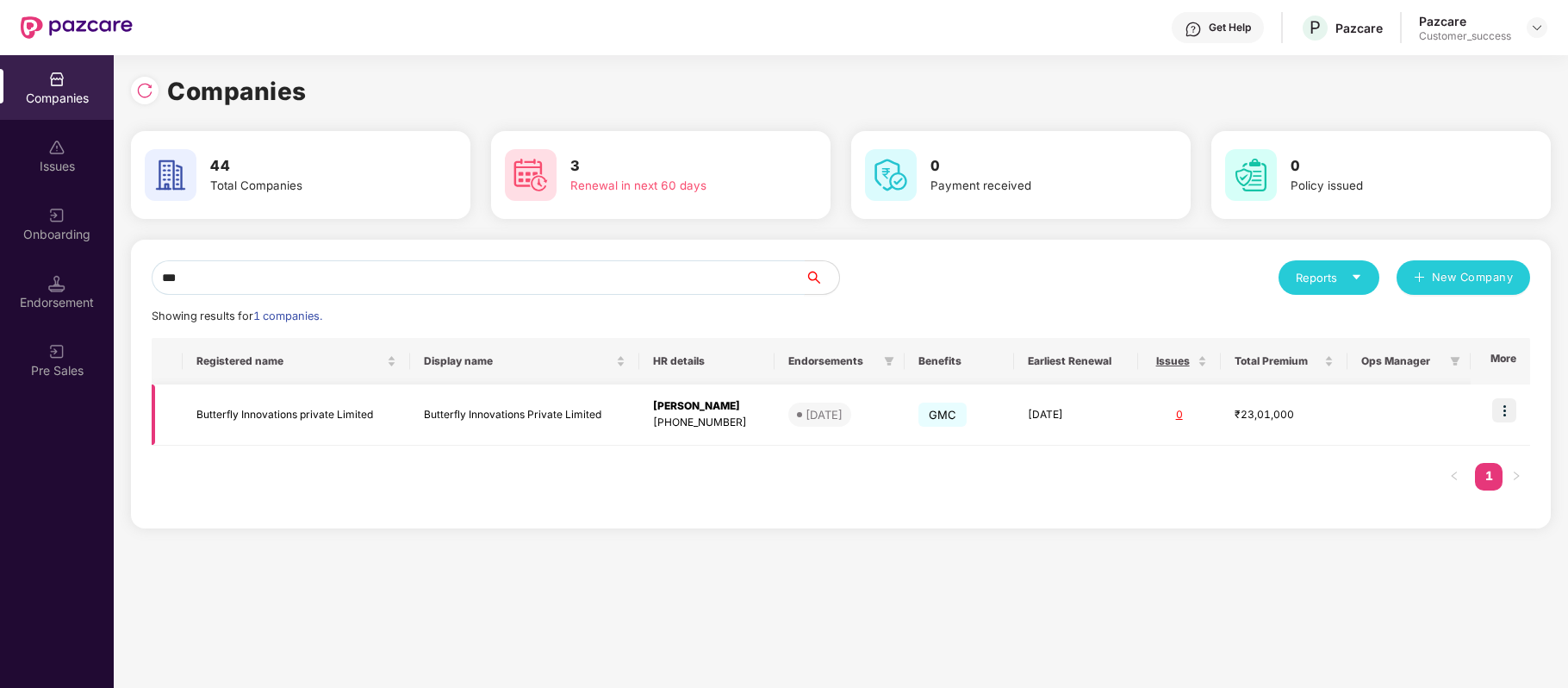
type input "***"
click at [1508, 409] on img at bounding box center [1504, 410] width 24 height 24
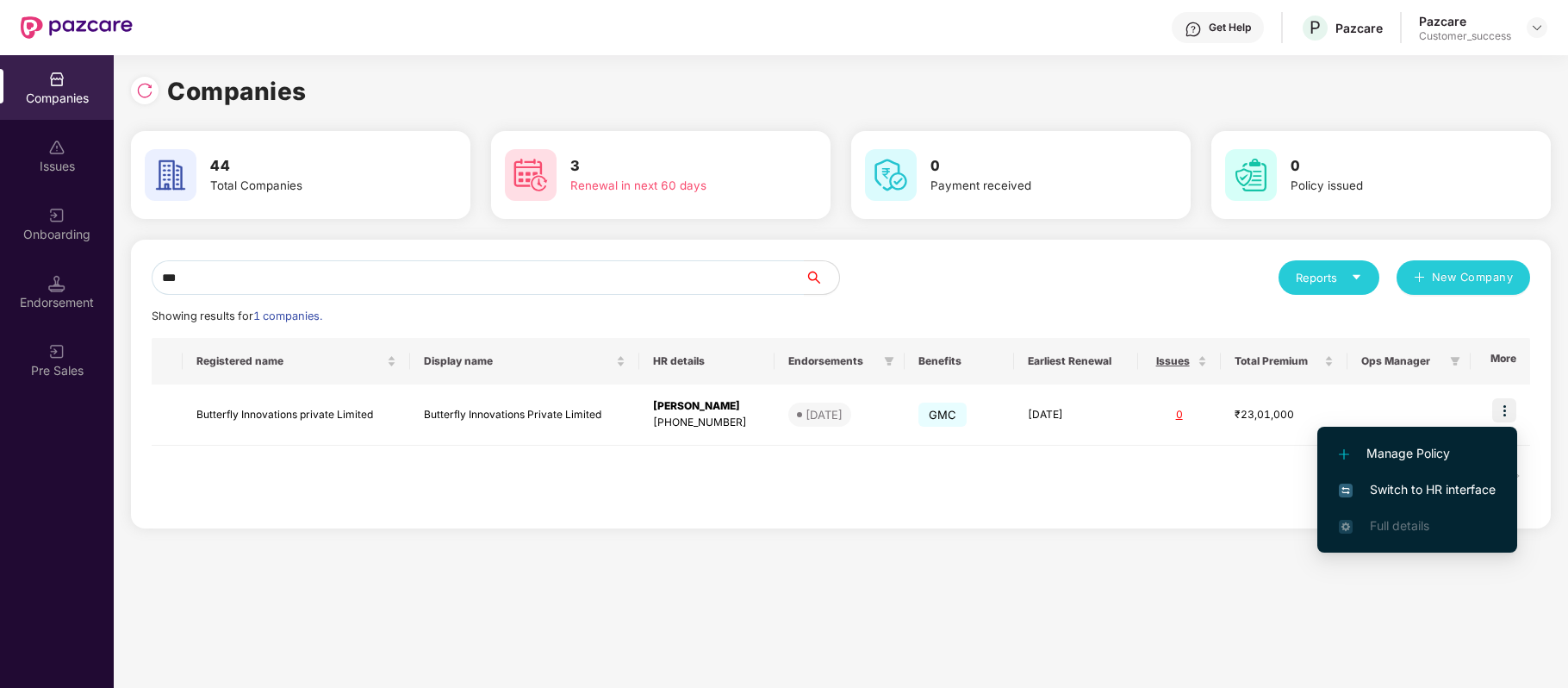
click at [1460, 491] on span "Switch to HR interface" at bounding box center [1418, 490] width 157 height 19
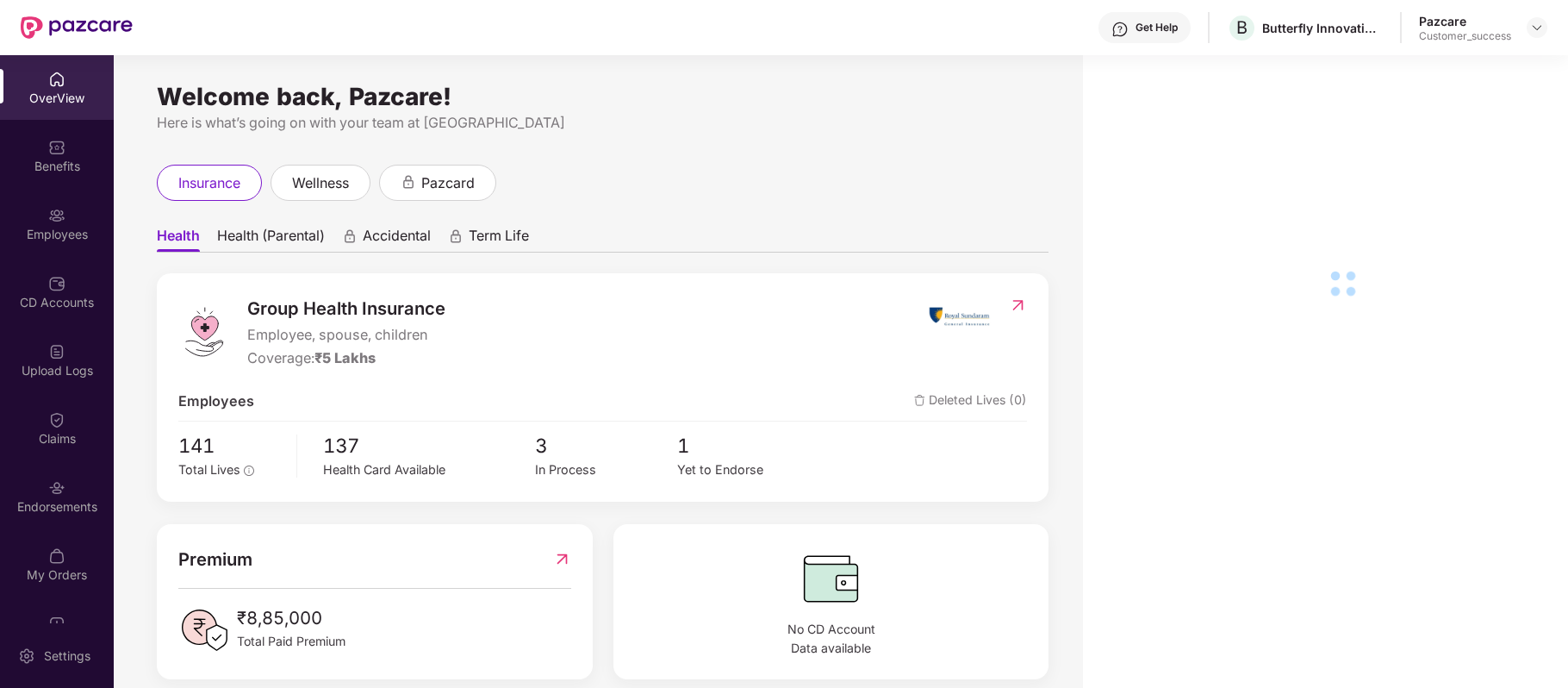
click at [43, 229] on div "Employees" at bounding box center [57, 235] width 113 height 17
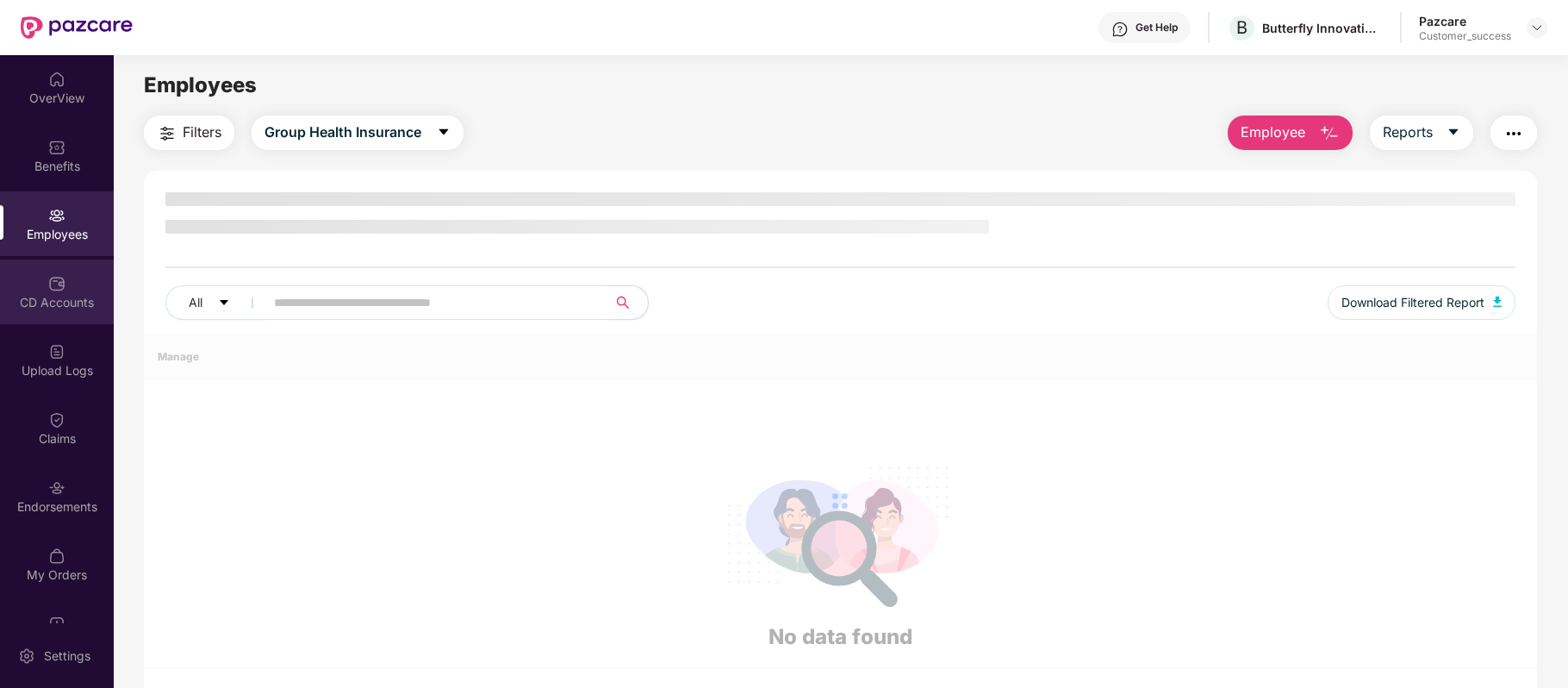
click at [50, 295] on div "CD Accounts" at bounding box center [57, 303] width 113 height 17
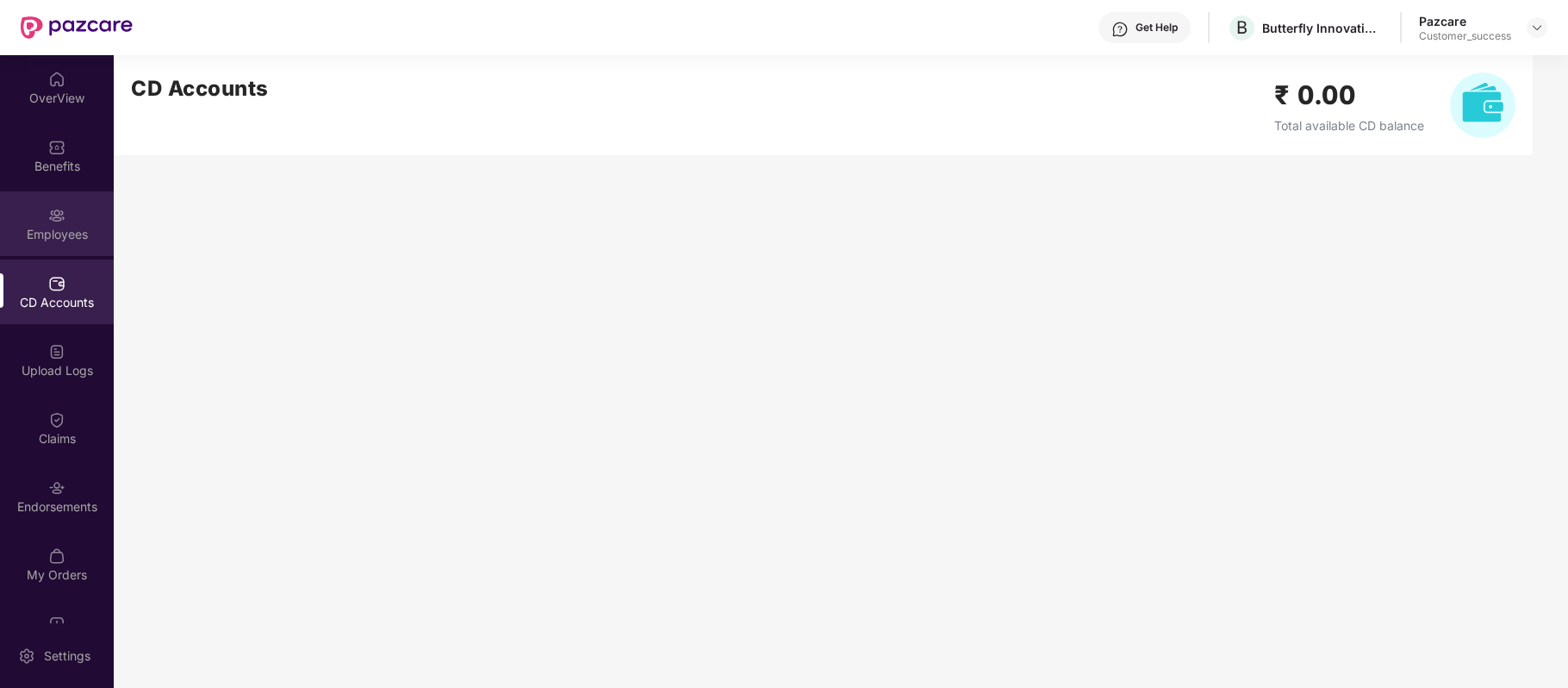
click at [50, 222] on img at bounding box center [57, 216] width 17 height 17
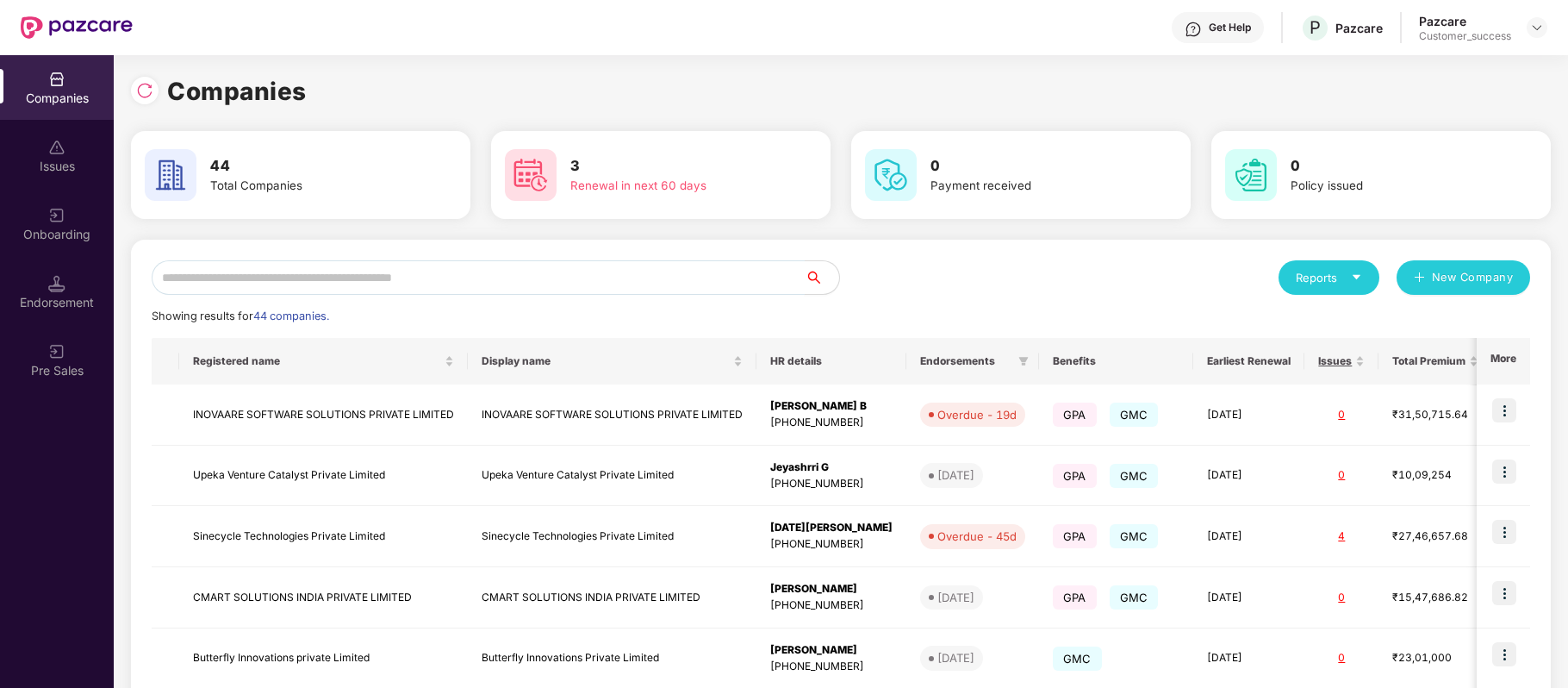
click at [328, 290] on input "text" at bounding box center [478, 277] width 653 height 34
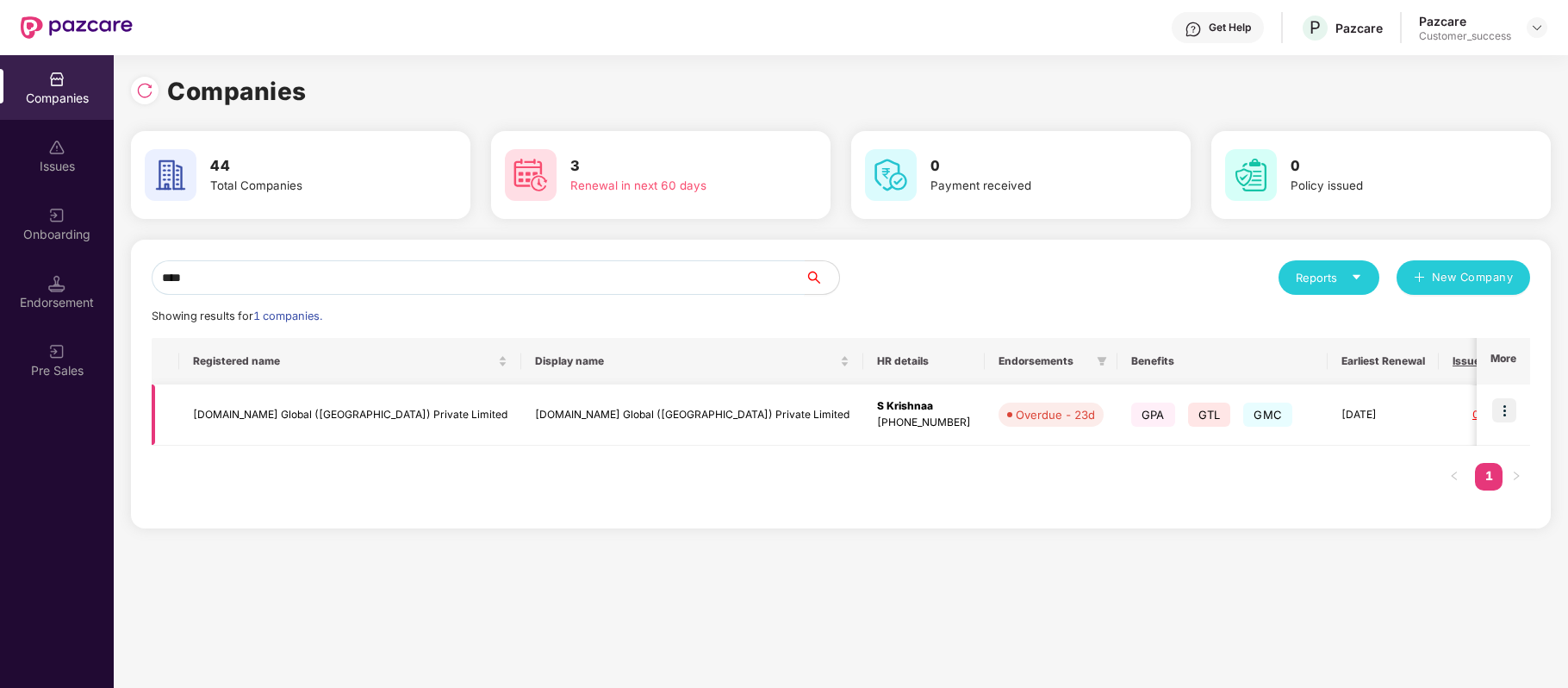
type input "****"
click at [1503, 408] on img at bounding box center [1504, 410] width 24 height 24
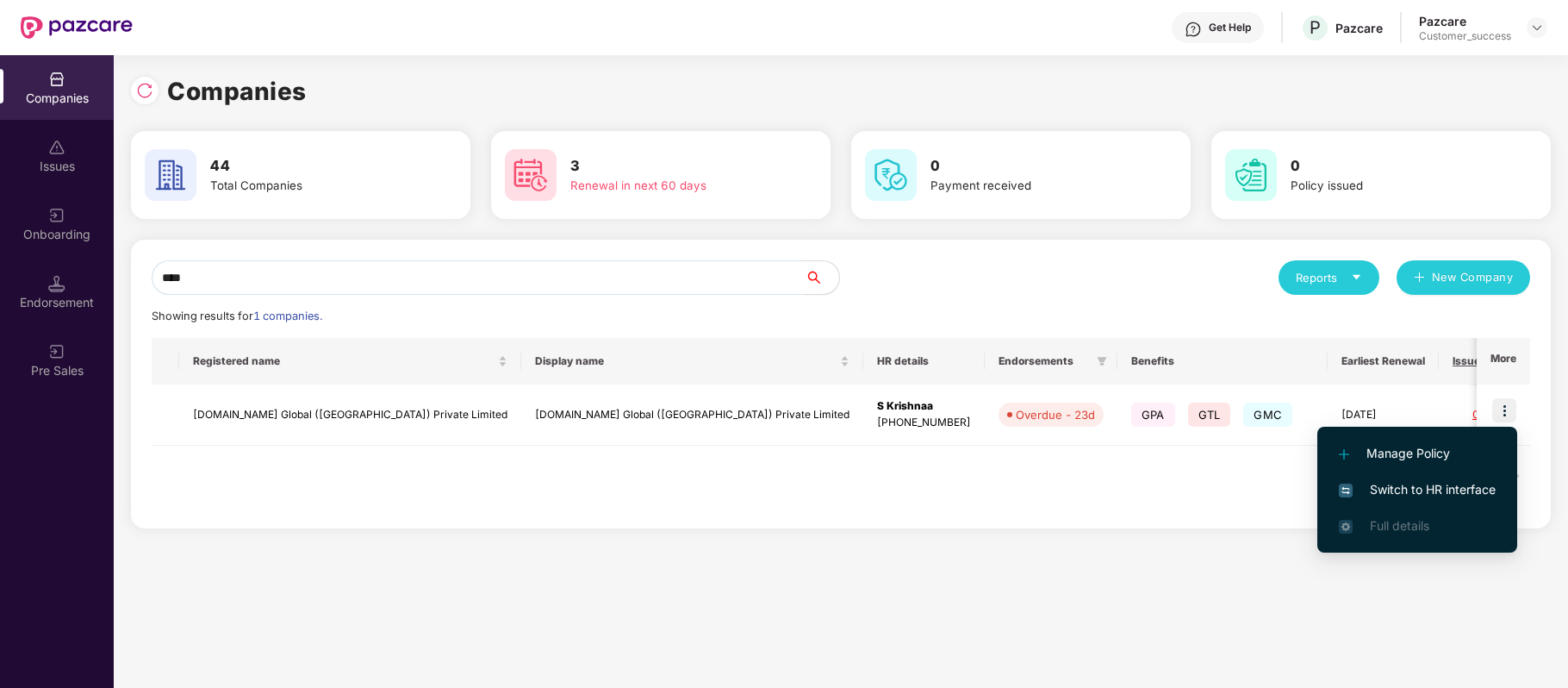
click at [1451, 485] on span "Switch to HR interface" at bounding box center [1418, 490] width 157 height 19
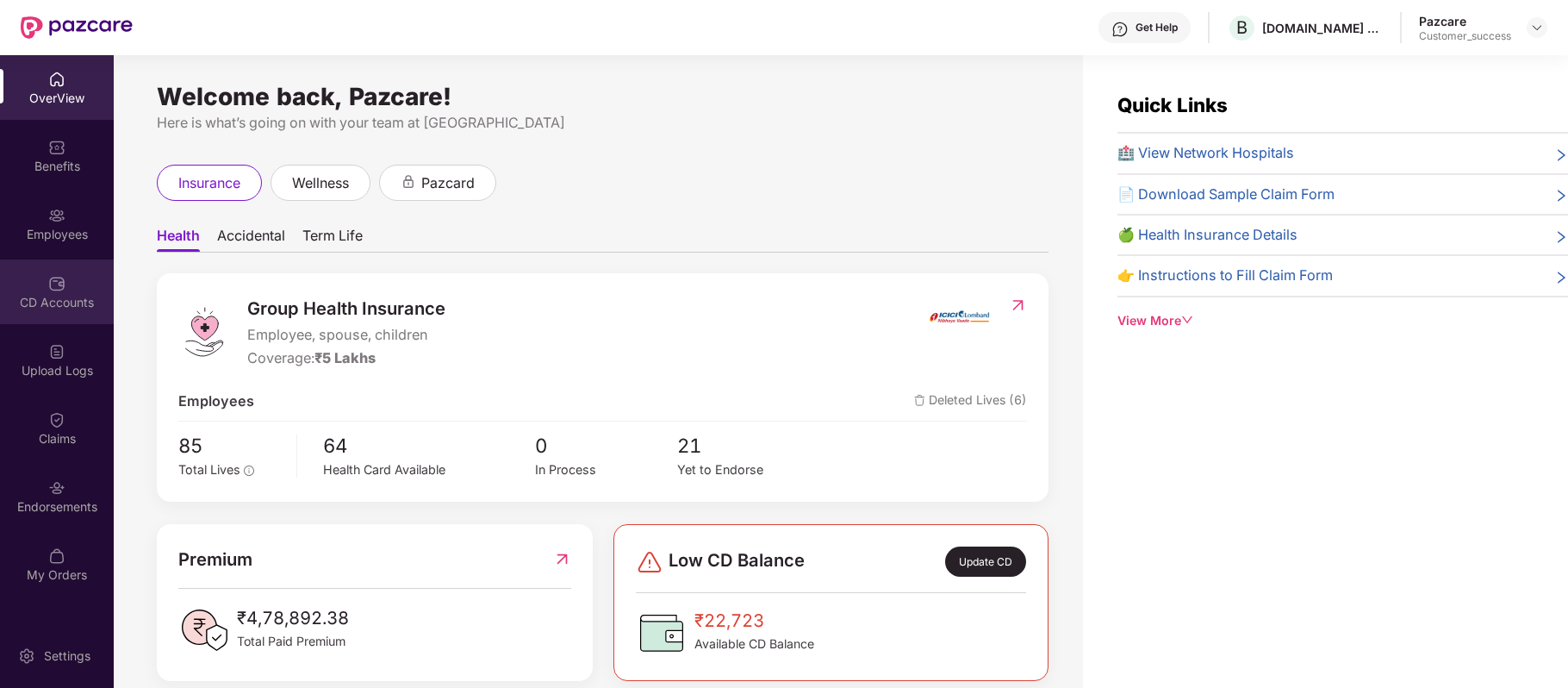
click at [59, 276] on img at bounding box center [57, 284] width 17 height 17
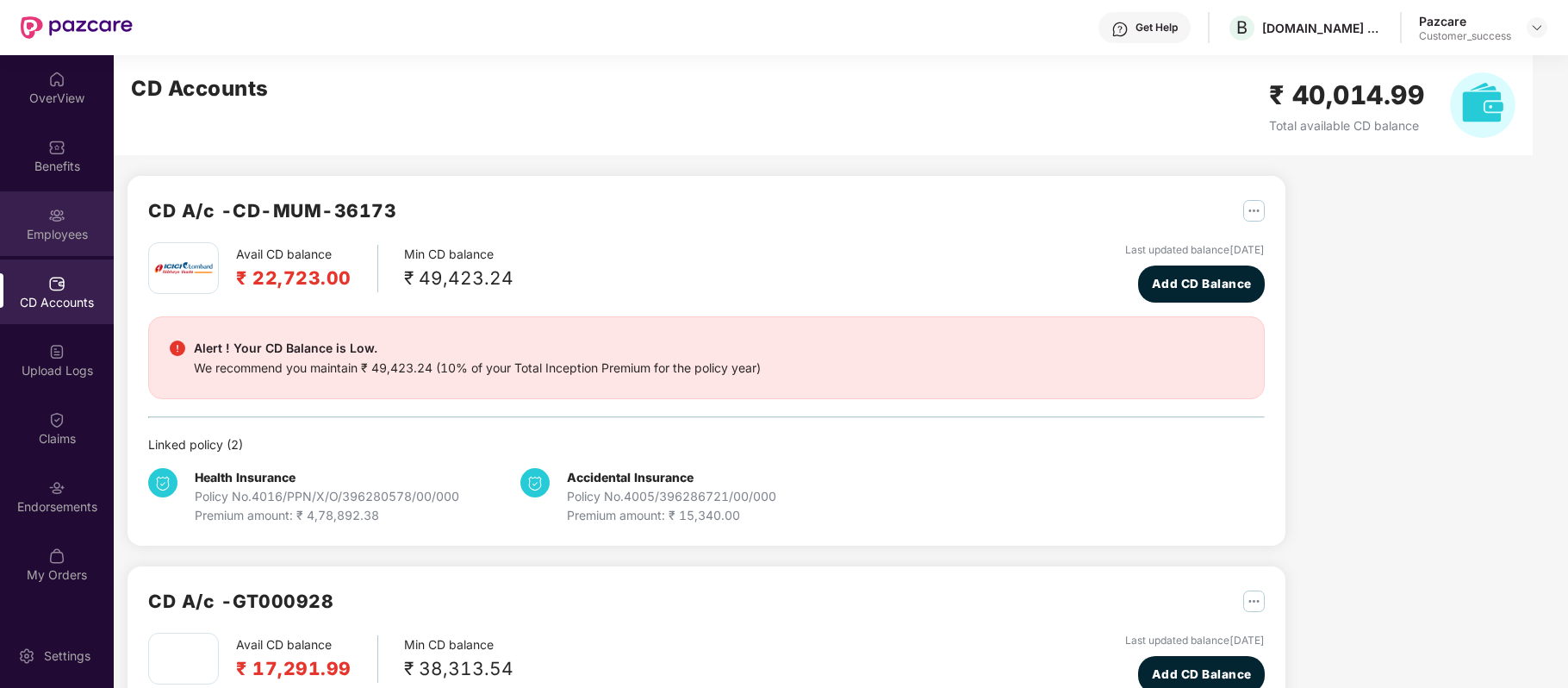
click at [57, 242] on div "Employees" at bounding box center [57, 235] width 113 height 17
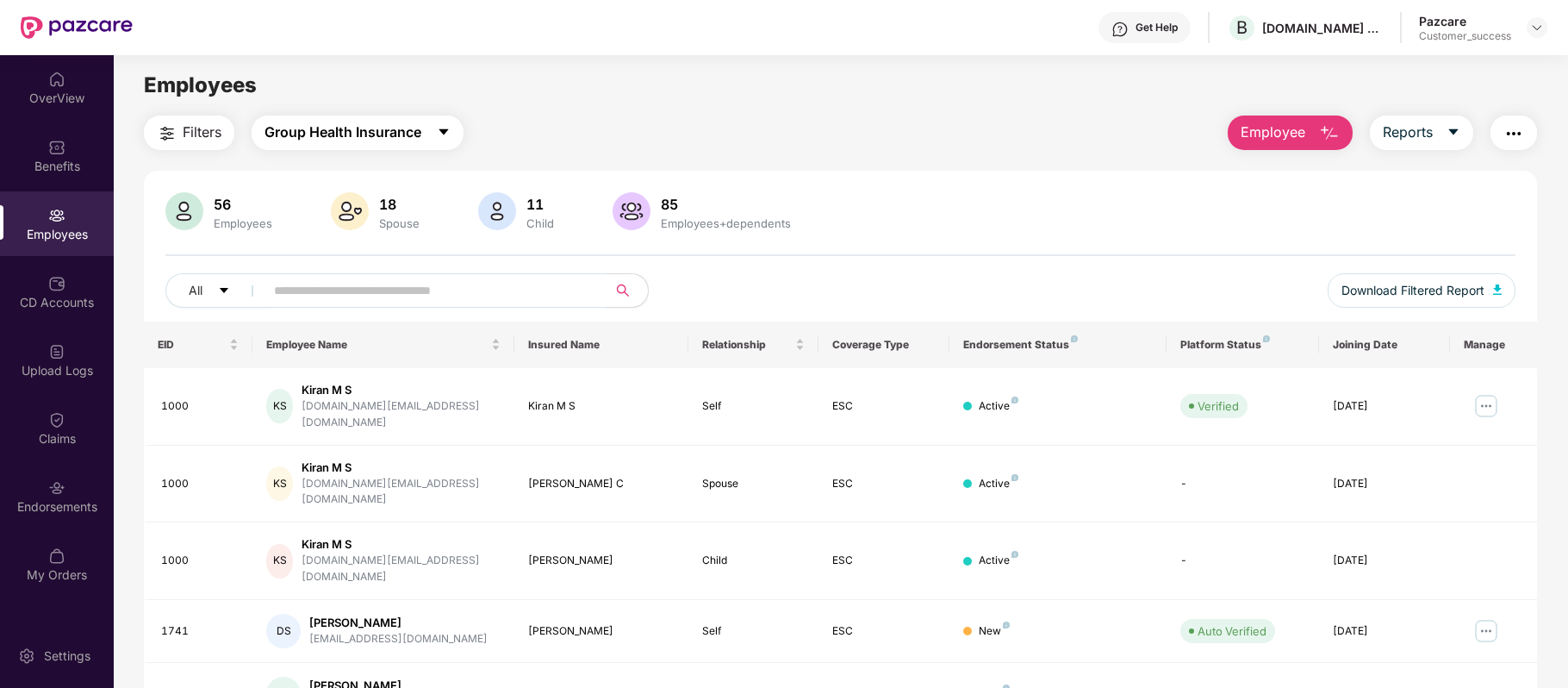
click at [405, 142] on span "Group Health Insurance" at bounding box center [343, 132] width 157 height 22
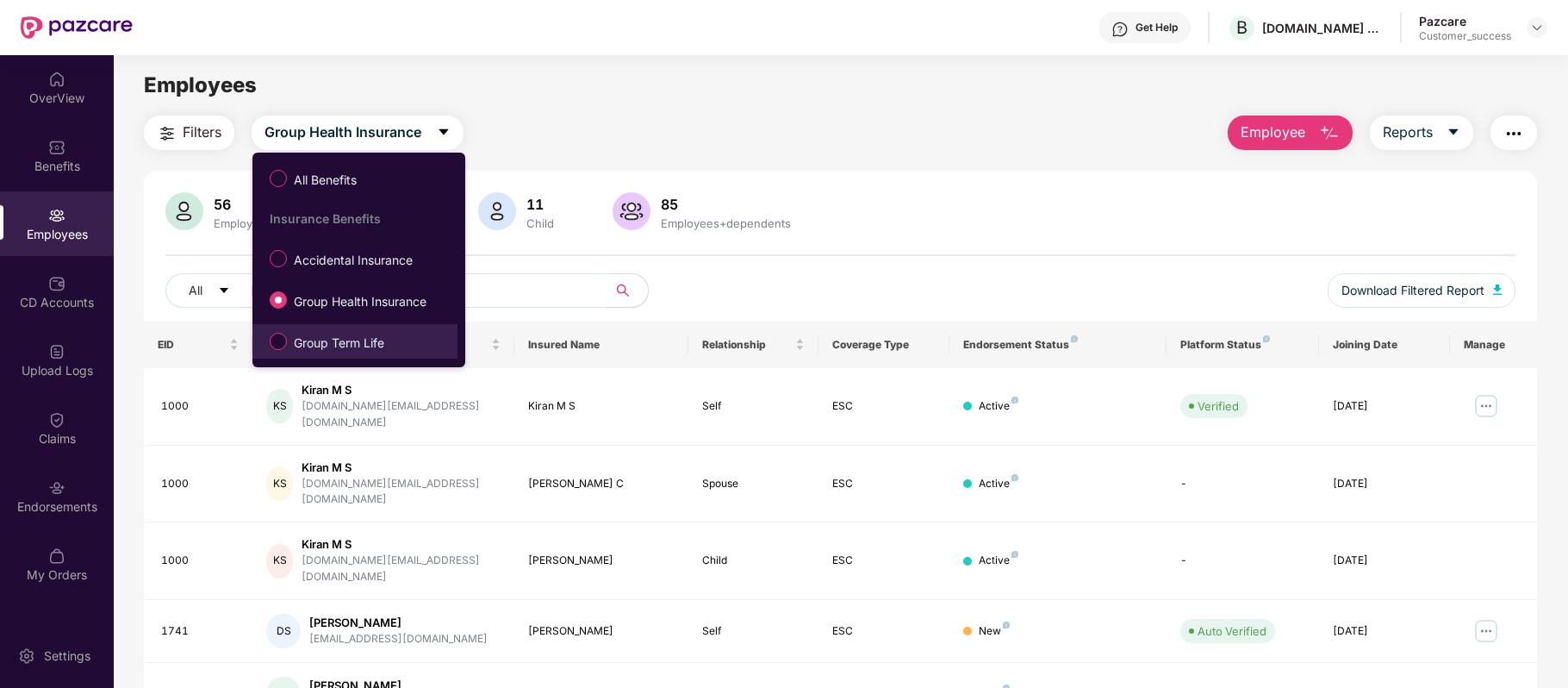
click at [348, 342] on span "Group Term Life" at bounding box center [339, 343] width 104 height 19
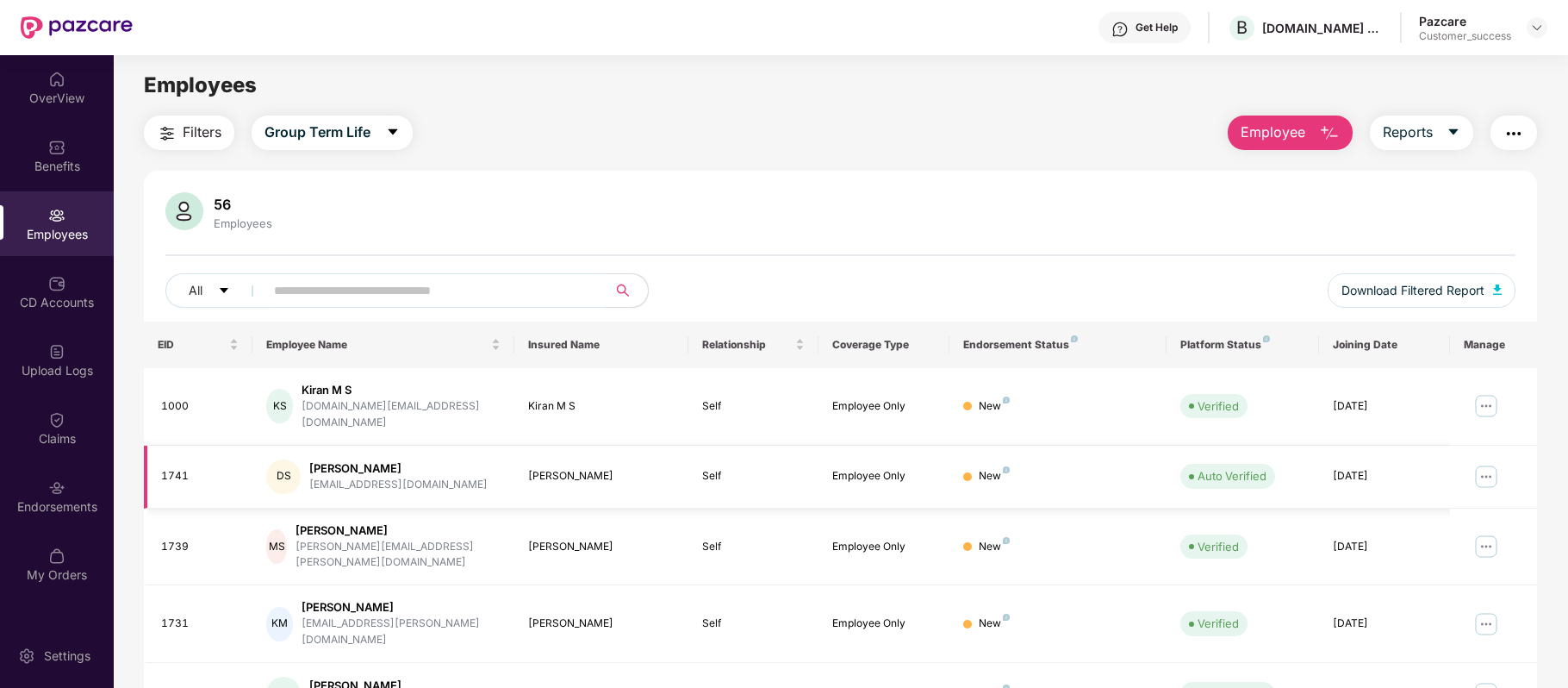
scroll to position [374, 0]
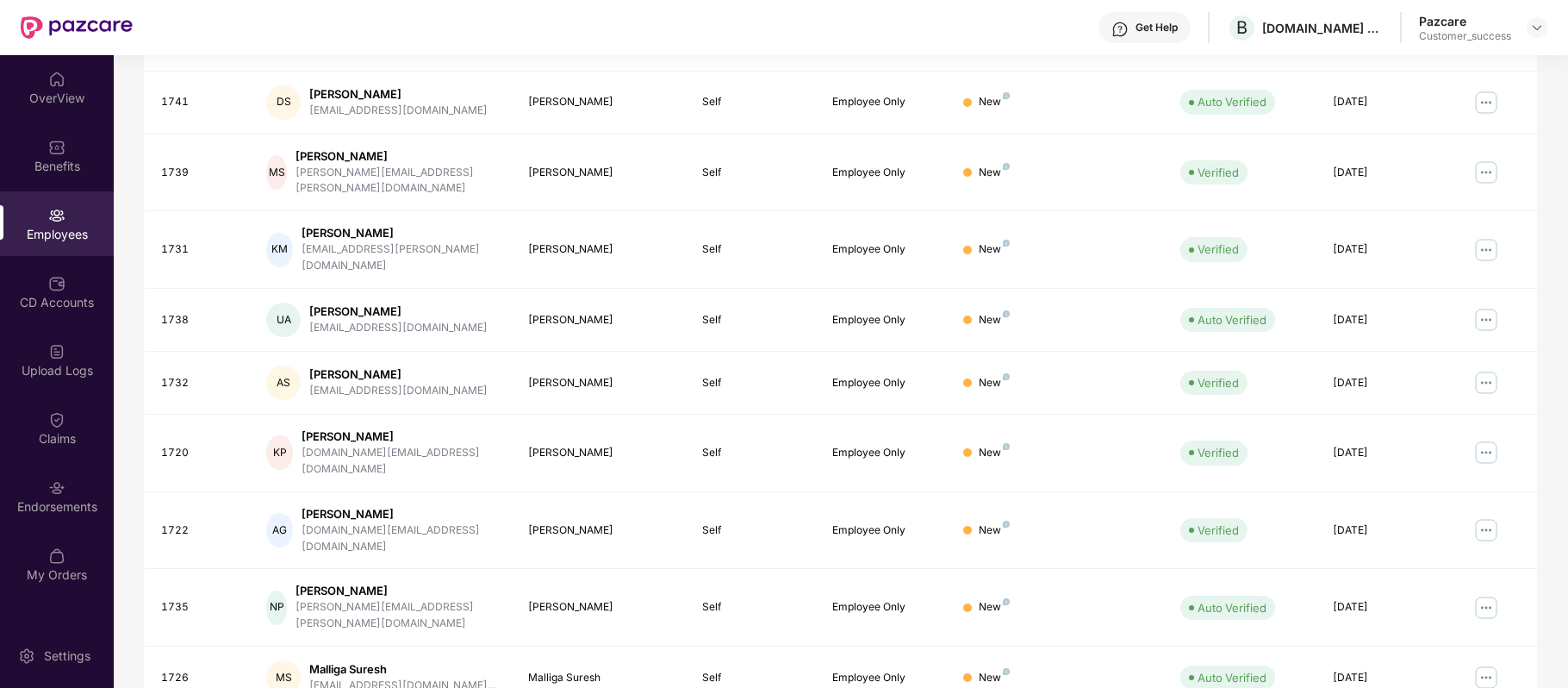
scroll to position [0, 0]
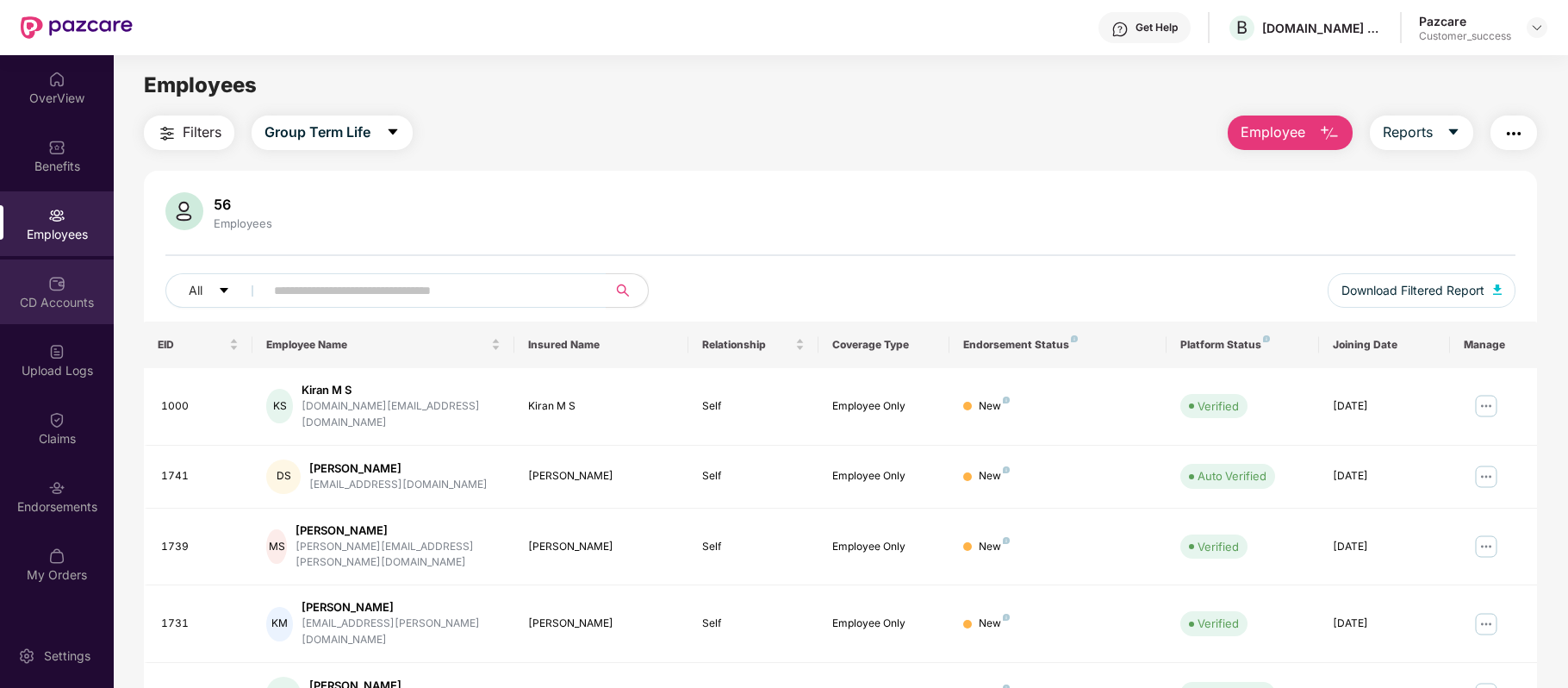
click at [100, 303] on div "CD Accounts" at bounding box center [57, 303] width 113 height 17
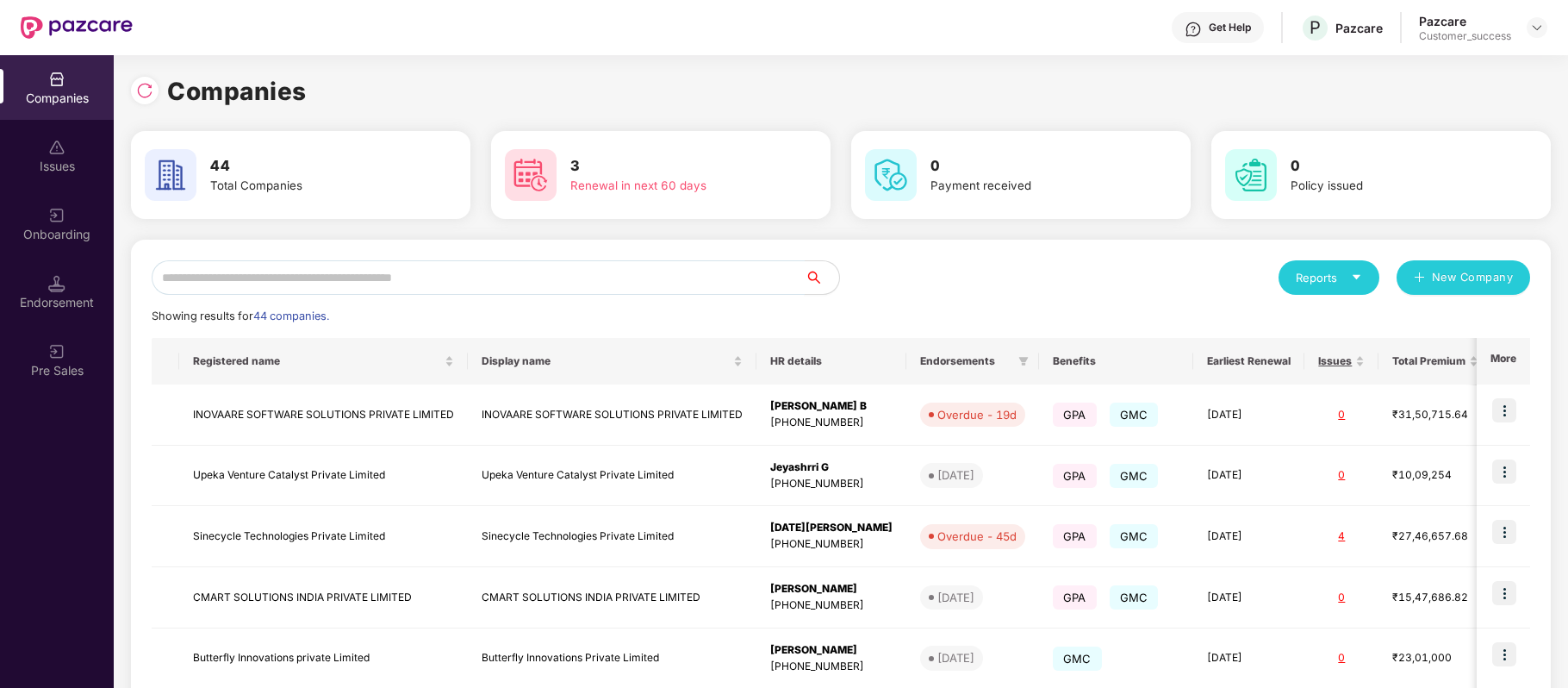
click at [417, 271] on input "text" at bounding box center [478, 277] width 653 height 34
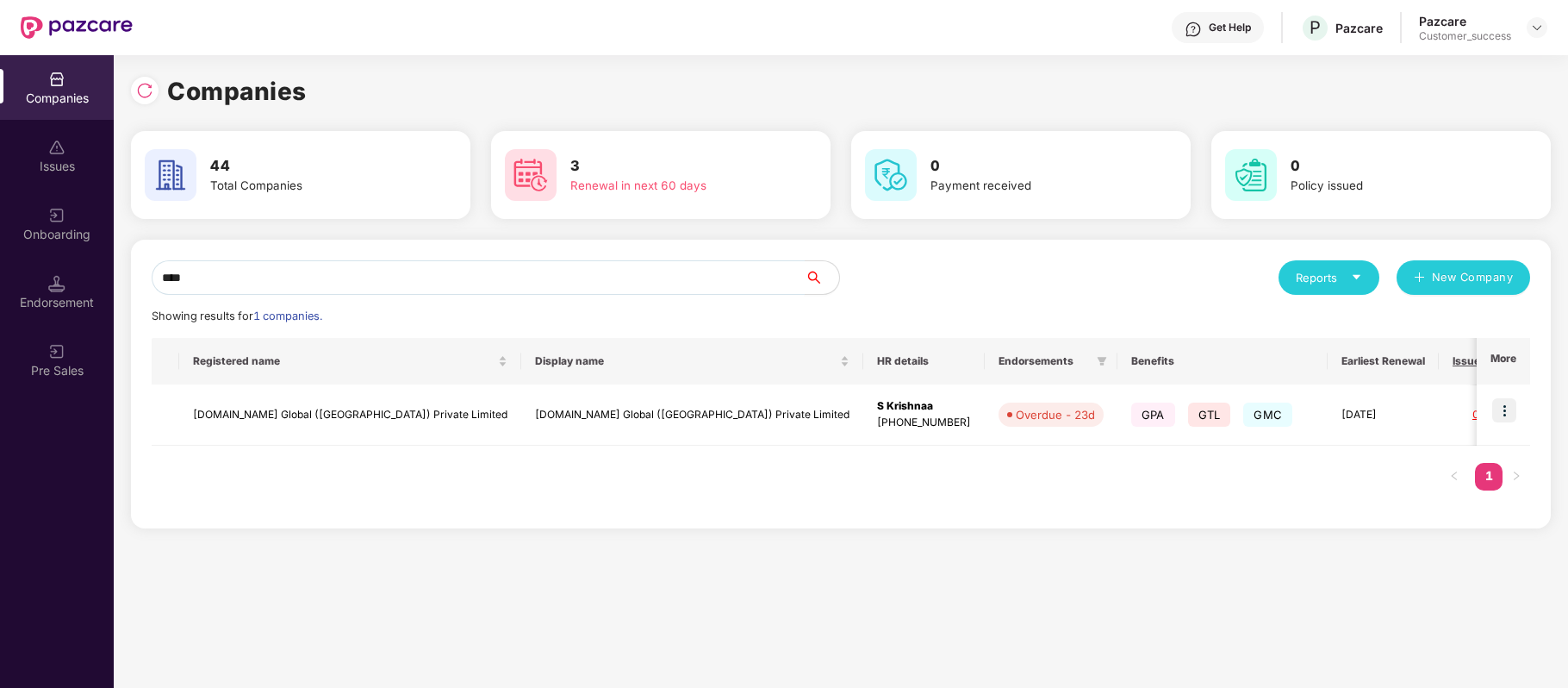
type input "****"
drag, startPoint x: 325, startPoint y: 273, endPoint x: 1506, endPoint y: 405, distance: 1188.4
click at [1506, 405] on div "**** Reports New Company Showing results for 1 companies. Registered name Displ…" at bounding box center [841, 383] width 1379 height 247
click at [1506, 405] on img at bounding box center [1504, 410] width 24 height 24
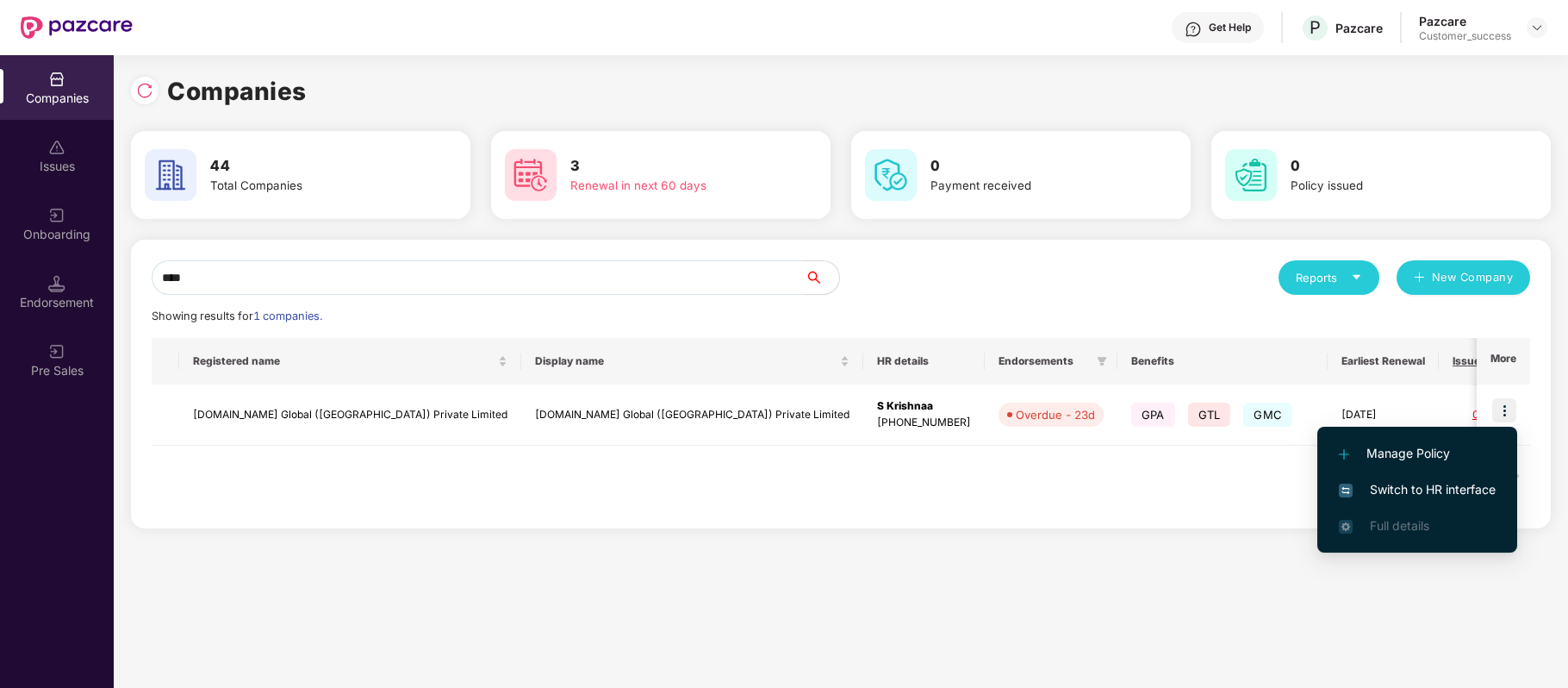
click at [1468, 487] on span "Switch to HR interface" at bounding box center [1418, 490] width 157 height 19
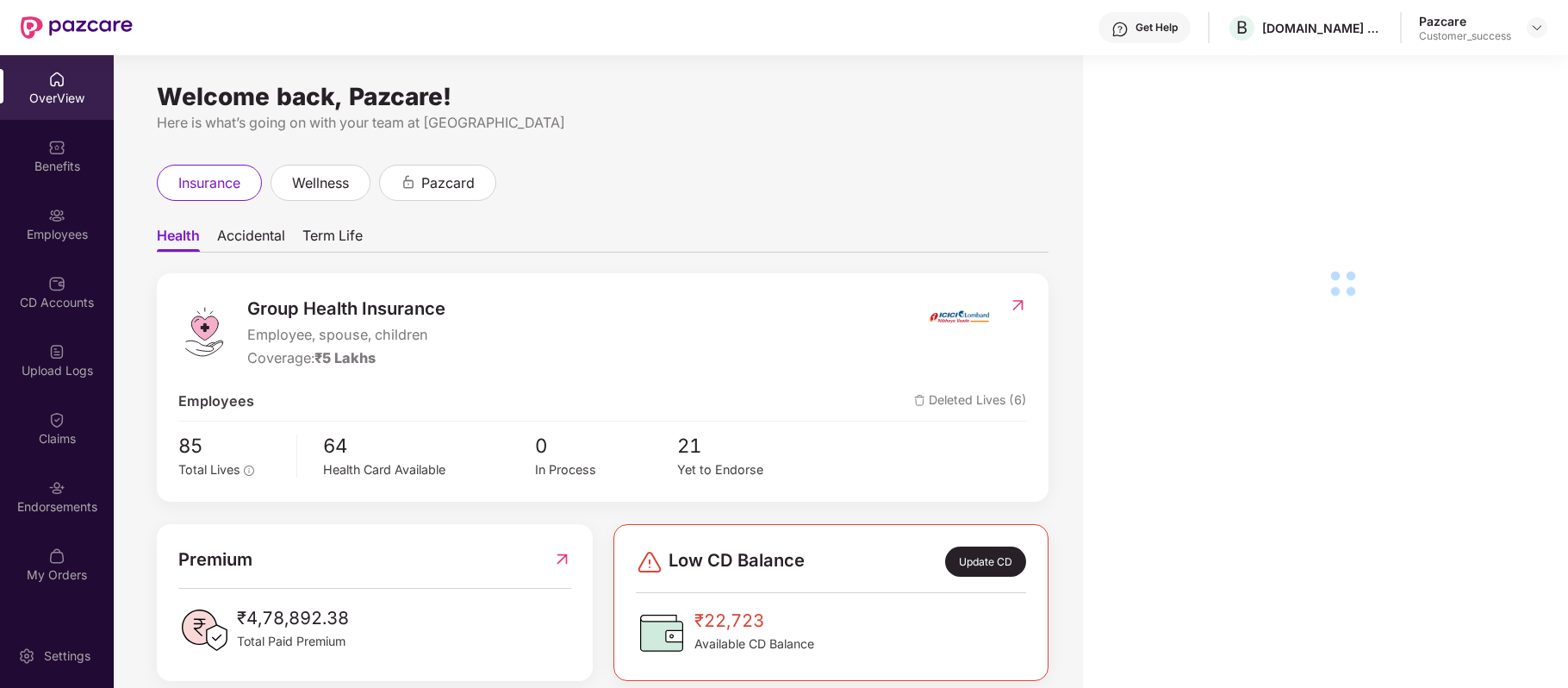
click at [71, 215] on div "Employees" at bounding box center [57, 224] width 113 height 65
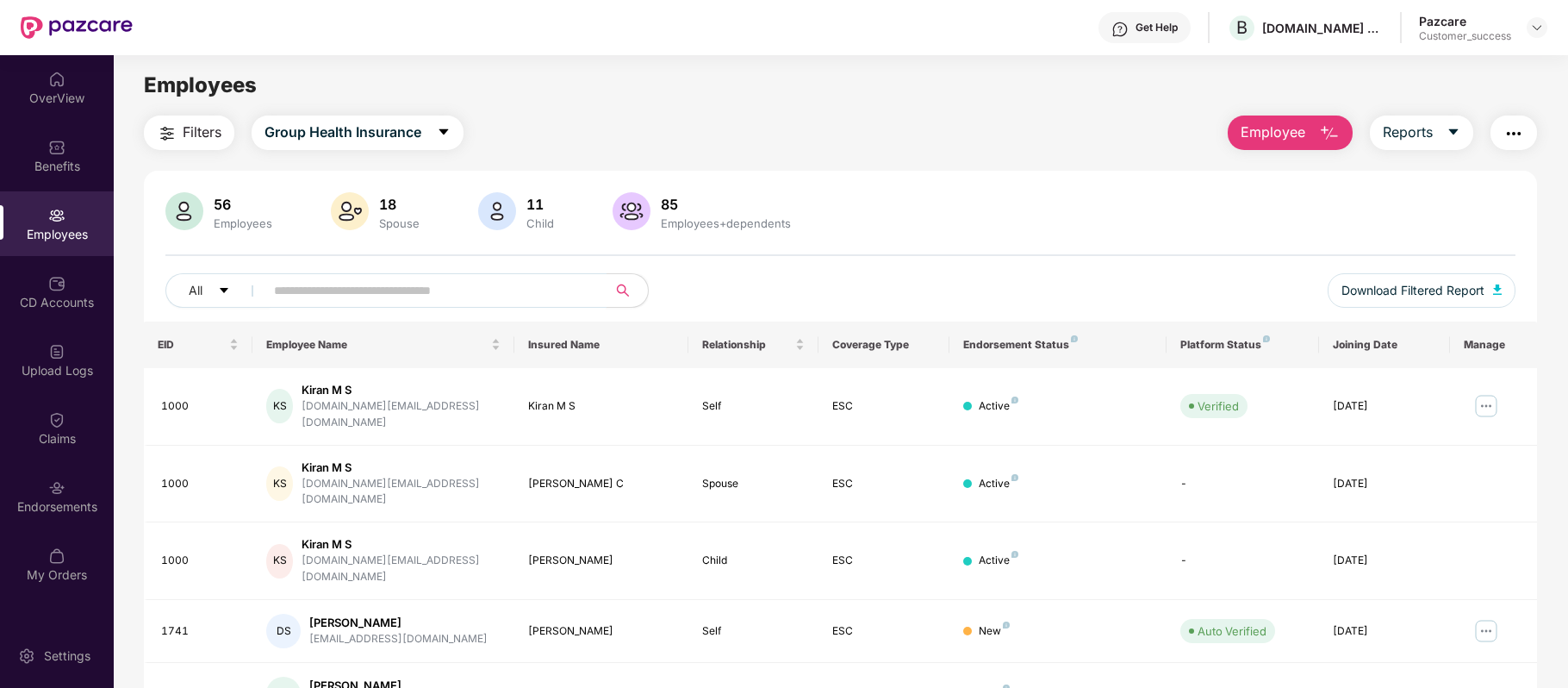
click at [332, 294] on input "text" at bounding box center [429, 291] width 309 height 26
paste input "****"
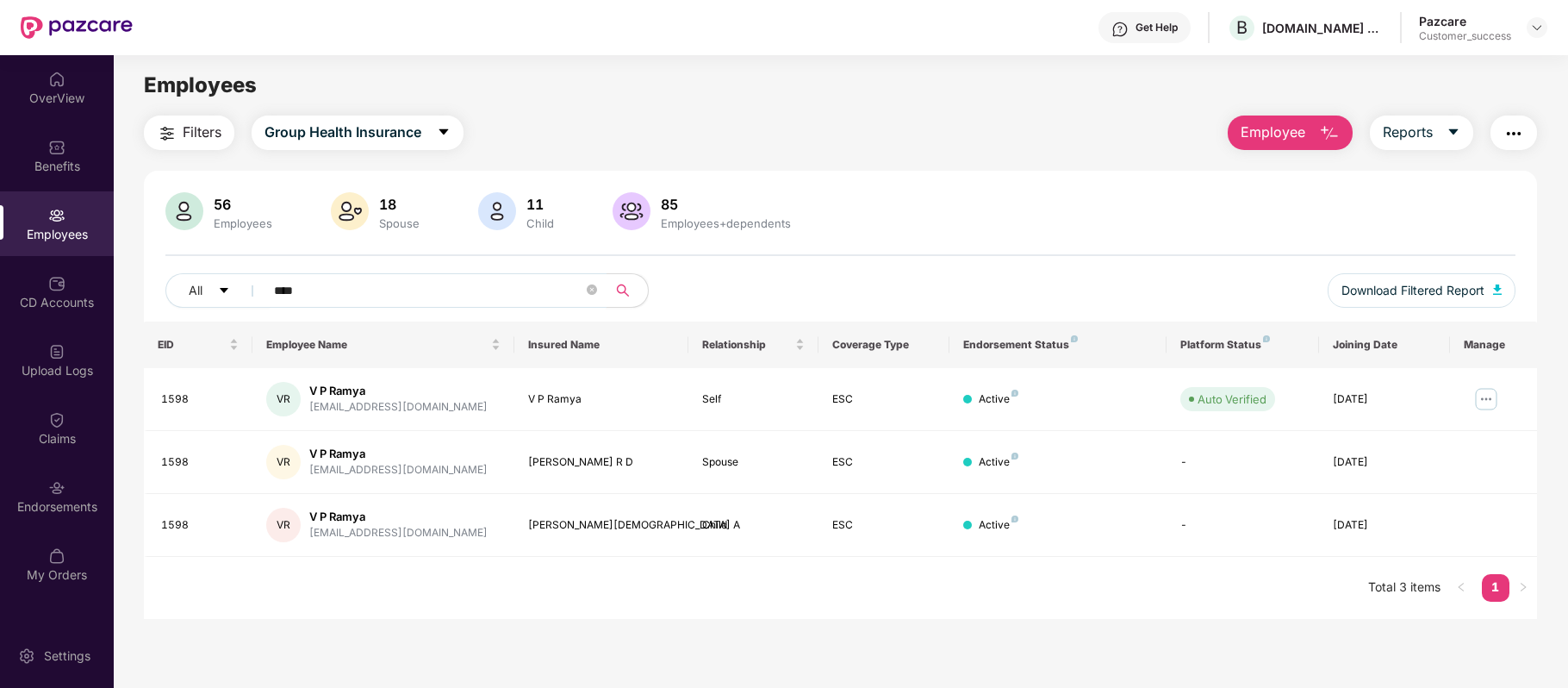
type input "****"
click at [83, 291] on div "CD Accounts" at bounding box center [57, 292] width 113 height 65
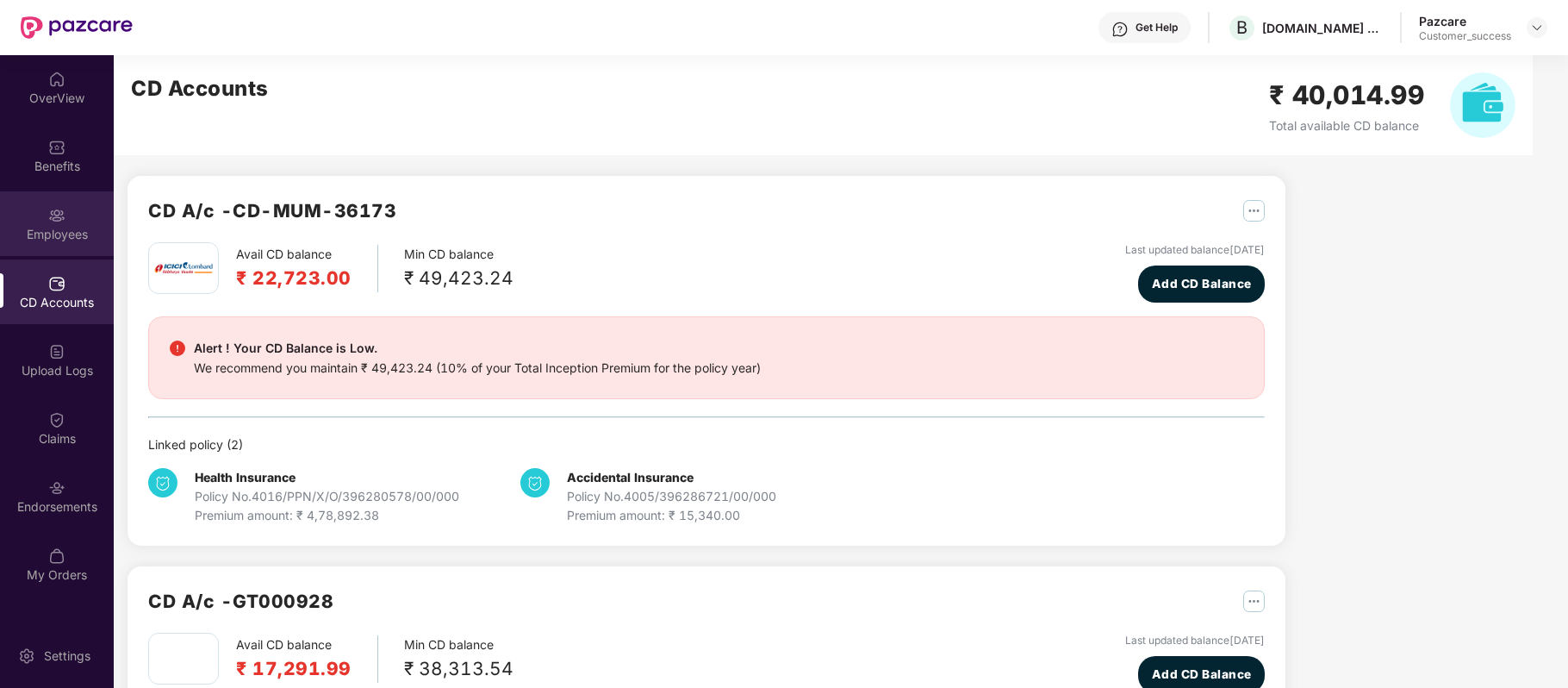
click at [83, 212] on div "Employees" at bounding box center [57, 224] width 113 height 65
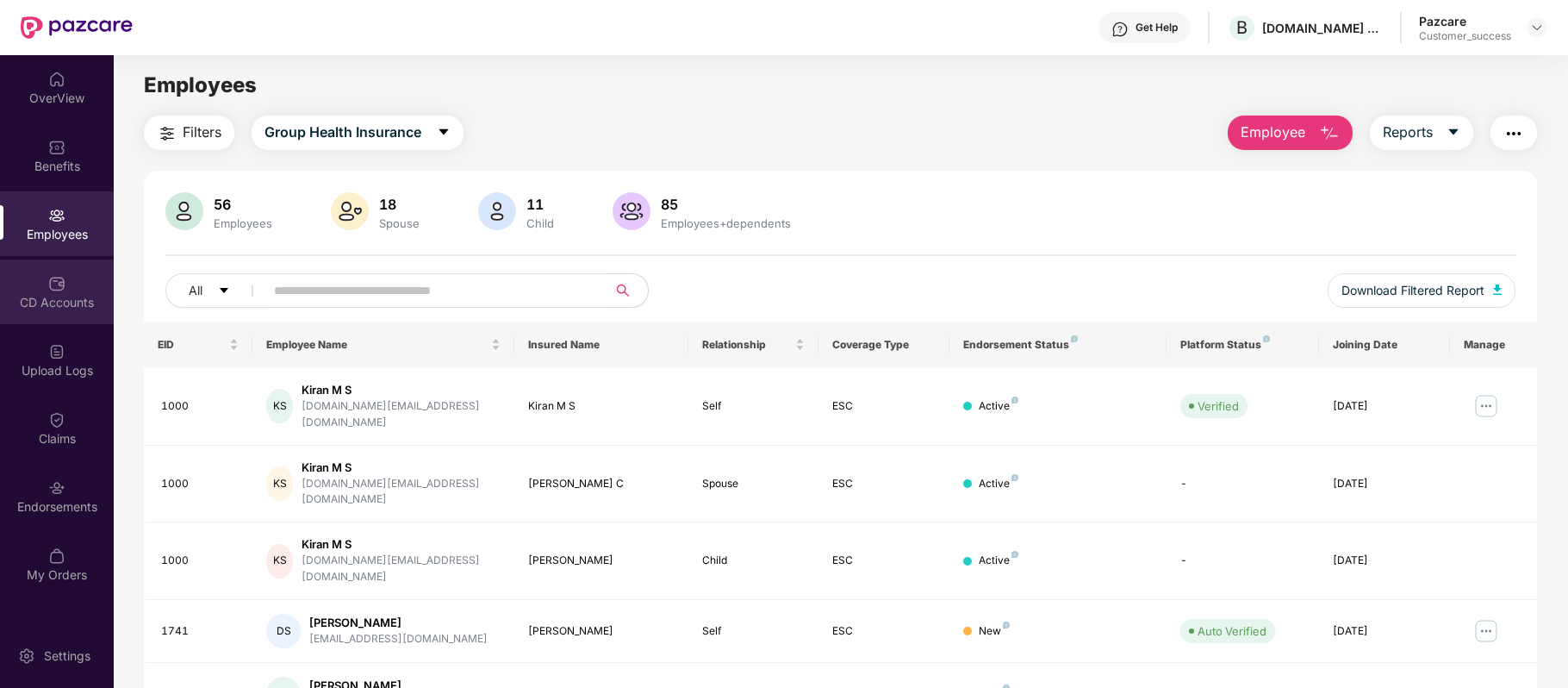
click at [60, 297] on div "CD Accounts" at bounding box center [57, 303] width 113 height 17
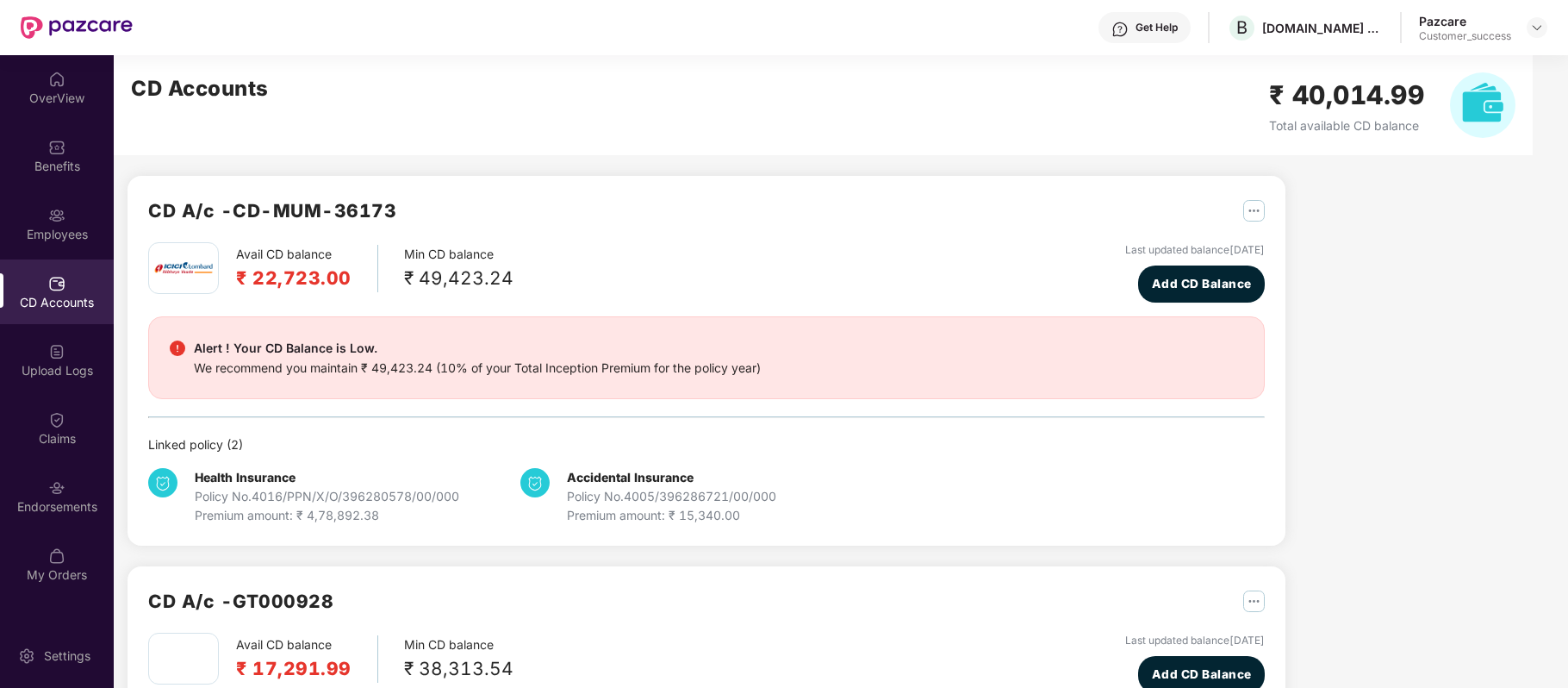
scroll to position [271, 0]
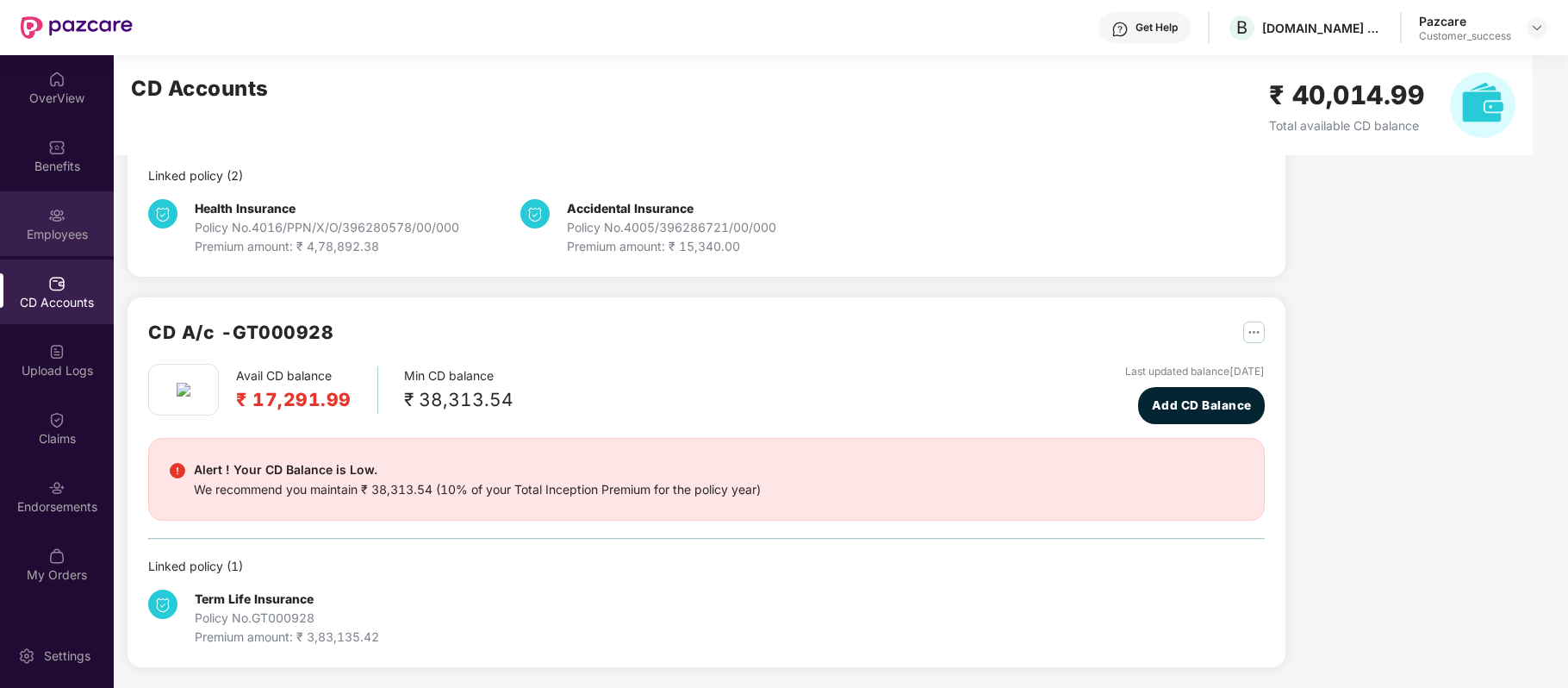
click at [66, 198] on div "Employees" at bounding box center [57, 224] width 113 height 65
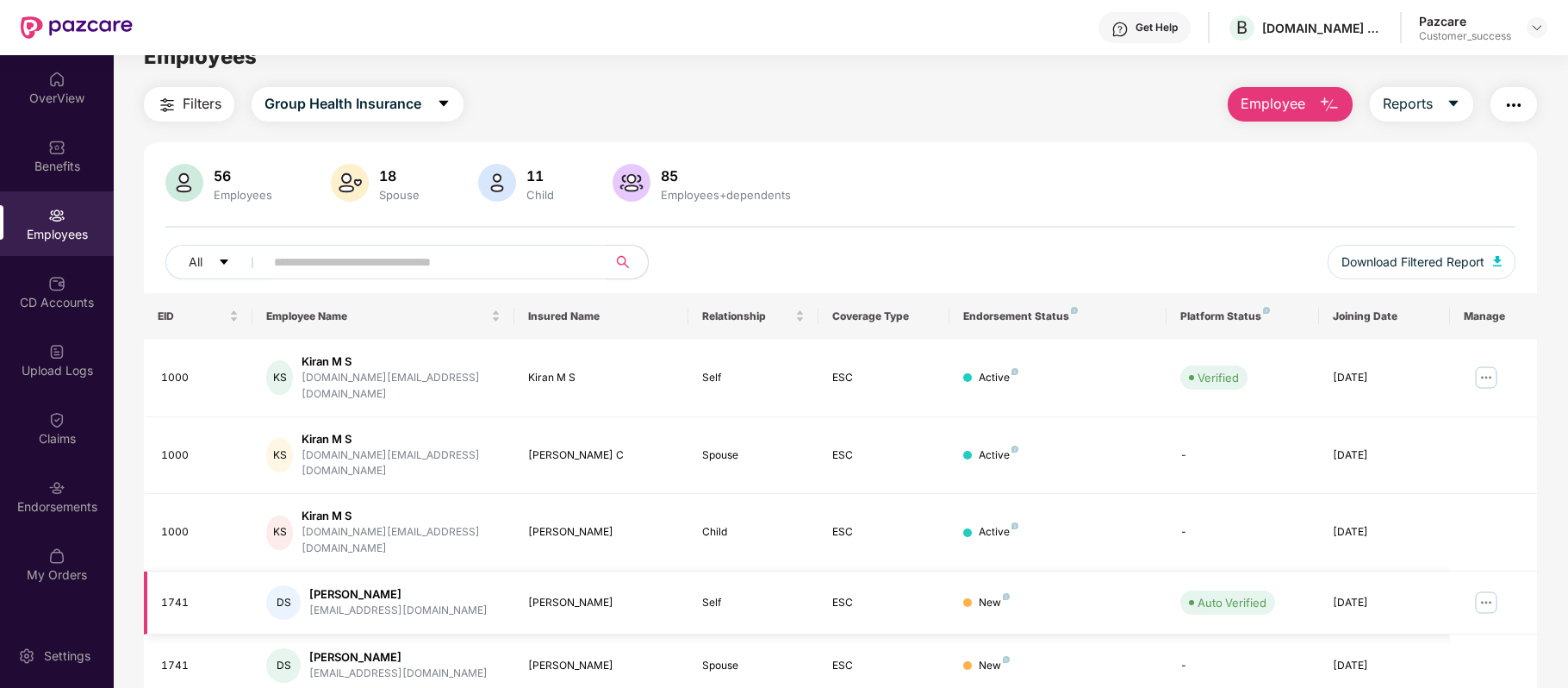
scroll to position [0, 0]
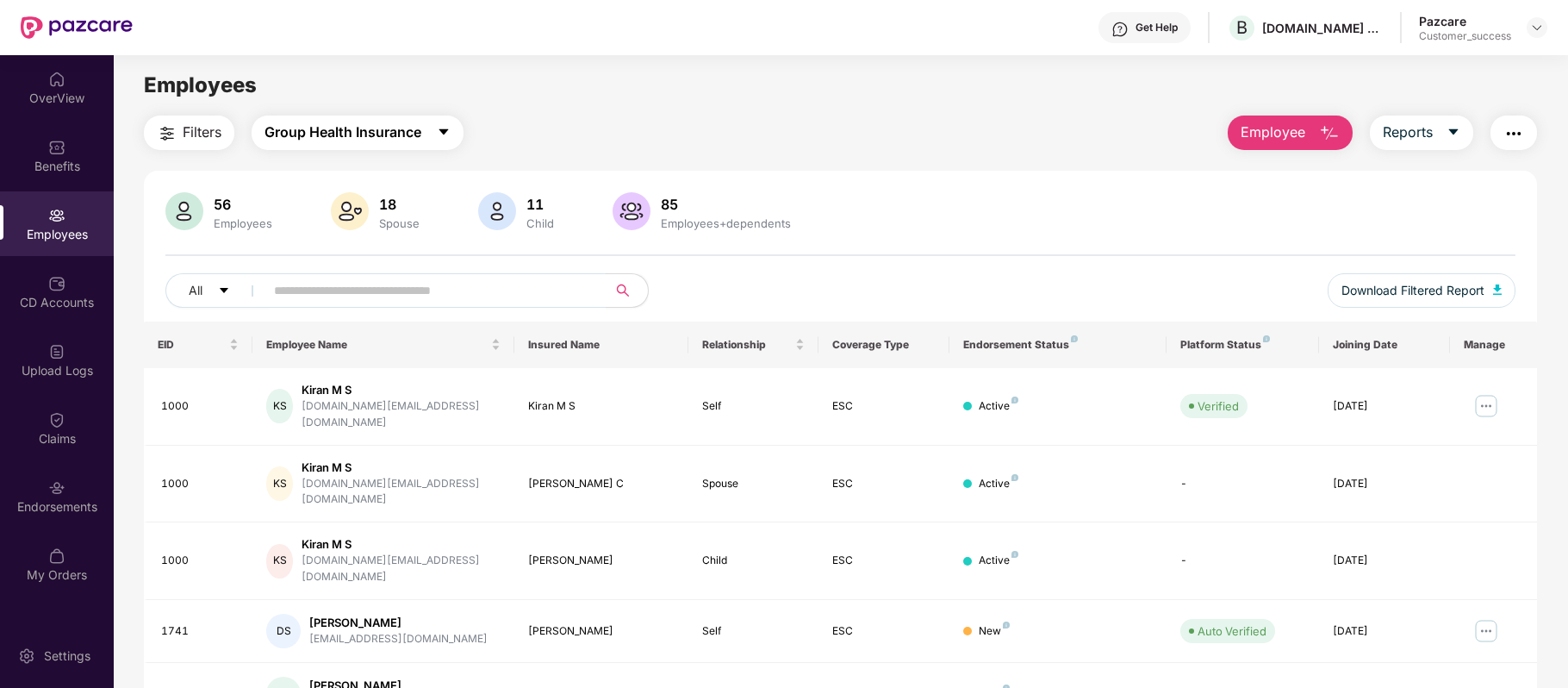
click at [434, 133] on button "Group Health Insurance" at bounding box center [357, 132] width 212 height 34
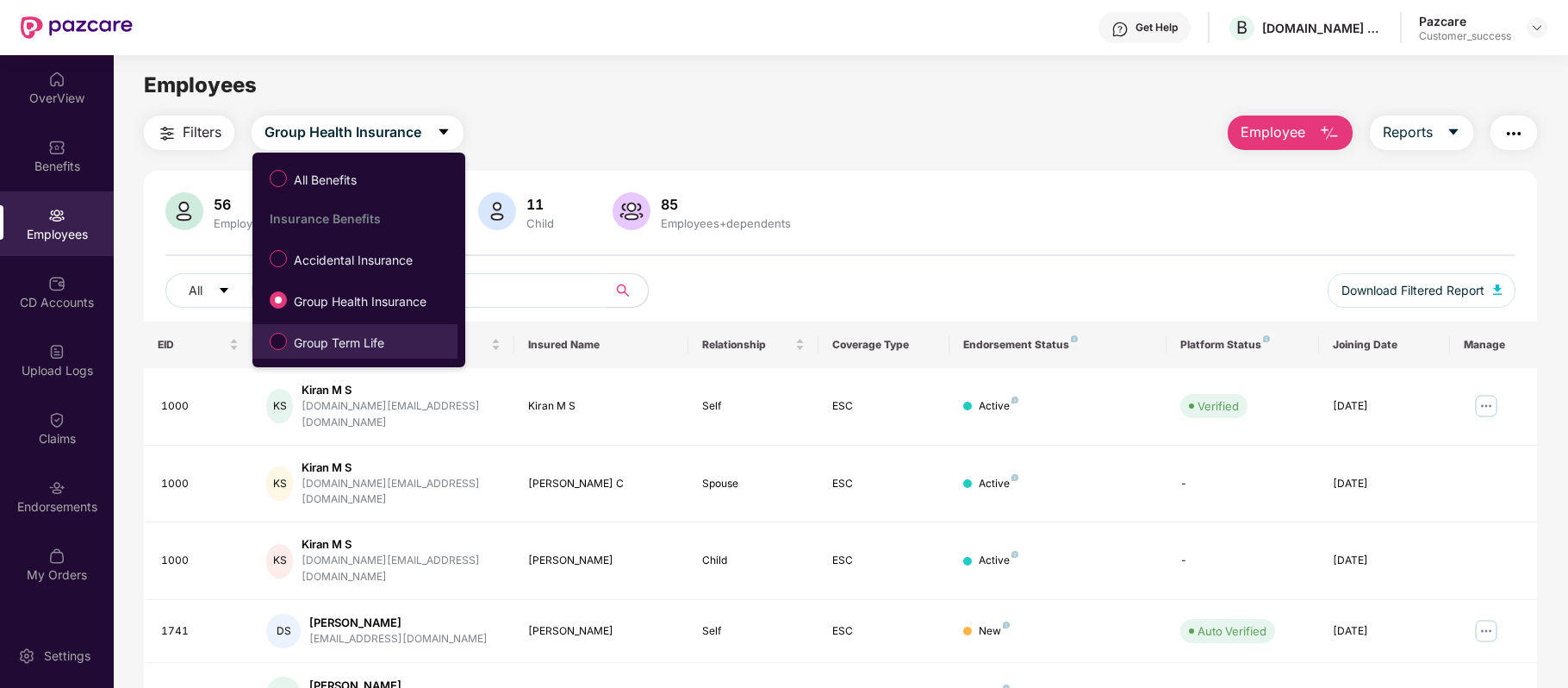
click at [342, 340] on span "Group Term Life" at bounding box center [339, 343] width 104 height 19
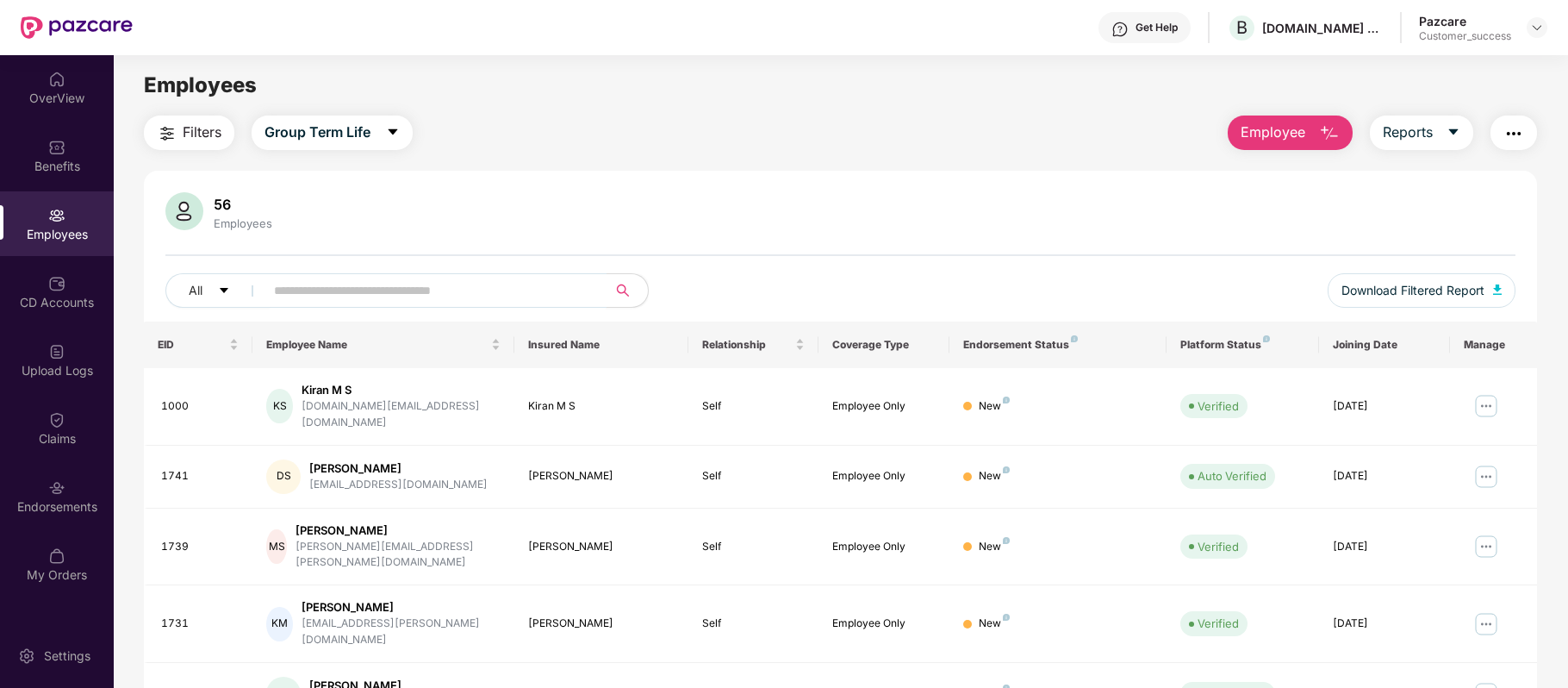
click at [336, 291] on input "text" at bounding box center [429, 291] width 309 height 26
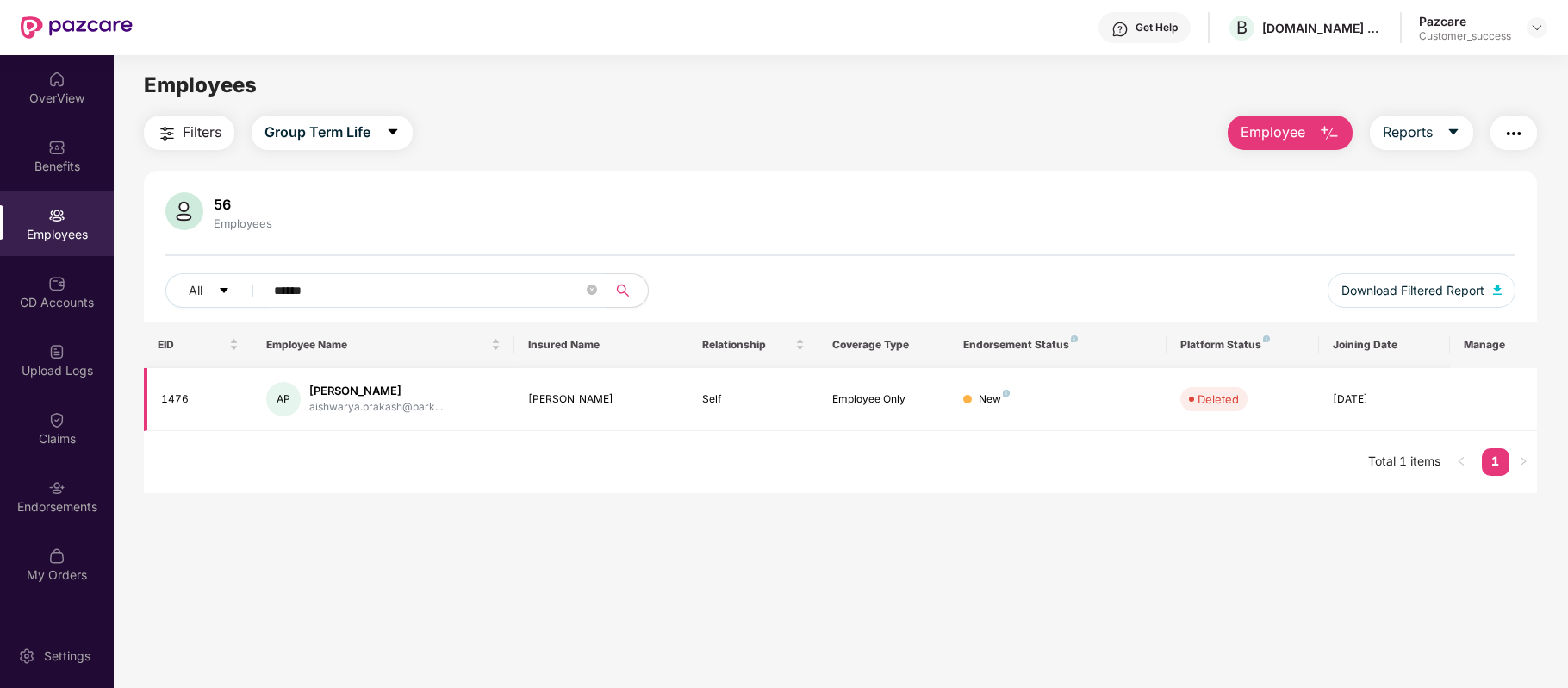
drag, startPoint x: 429, startPoint y: 390, endPoint x: 306, endPoint y: 381, distance: 123.3
click at [306, 382] on div "AP [PERSON_NAME]..." at bounding box center [382, 398] width 233 height 34
copy div "[PERSON_NAME]"
drag, startPoint x: 342, startPoint y: 293, endPoint x: 230, endPoint y: 292, distance: 112.0
click at [230, 292] on div "All ******" at bounding box center [559, 290] width 787 height 34
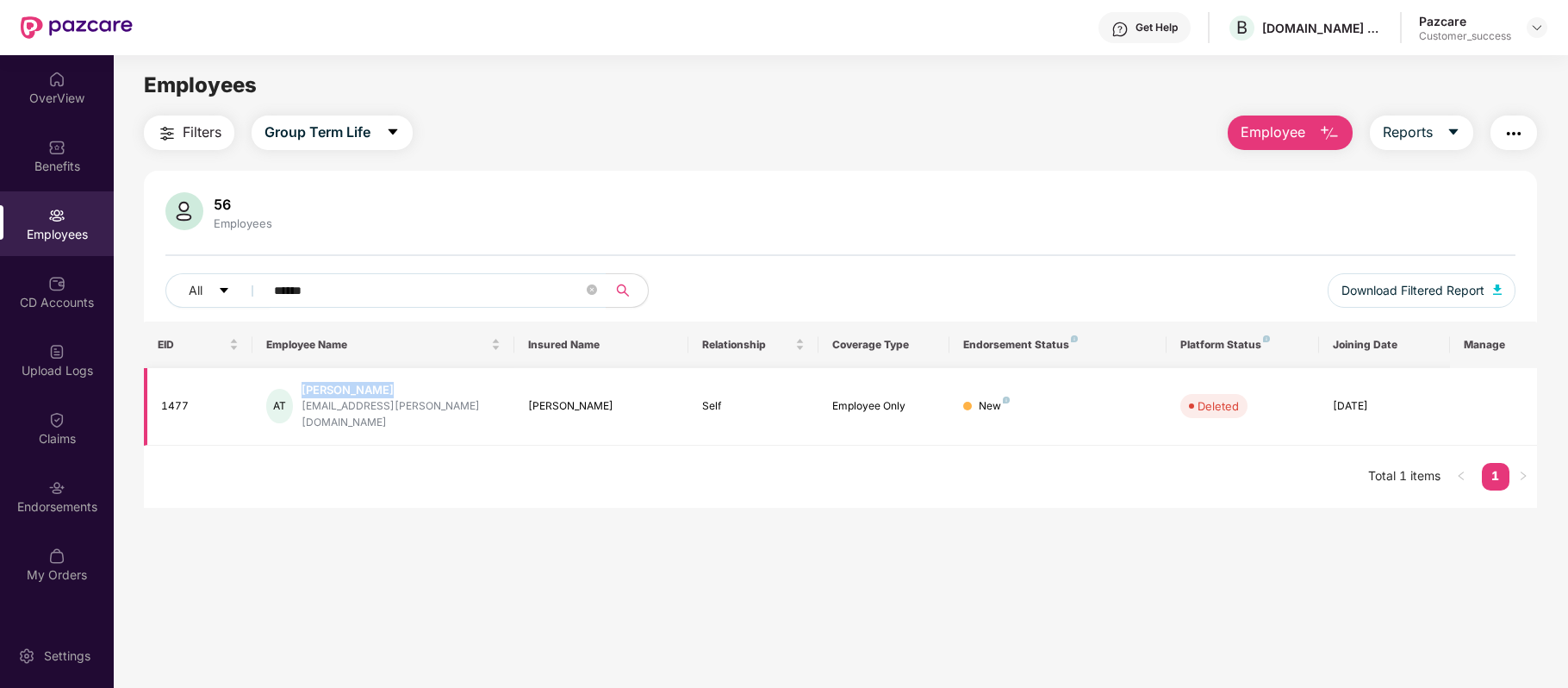
drag, startPoint x: 400, startPoint y: 388, endPoint x: 306, endPoint y: 383, distance: 94.1
click at [306, 383] on div "AT [PERSON_NAME] [PERSON_NAME][EMAIL_ADDRESS][PERSON_NAME][DOMAIN_NAME]" at bounding box center [382, 406] width 233 height 49
copy div "[PERSON_NAME]"
click at [182, 295] on div "All ******" at bounding box center [559, 290] width 787 height 34
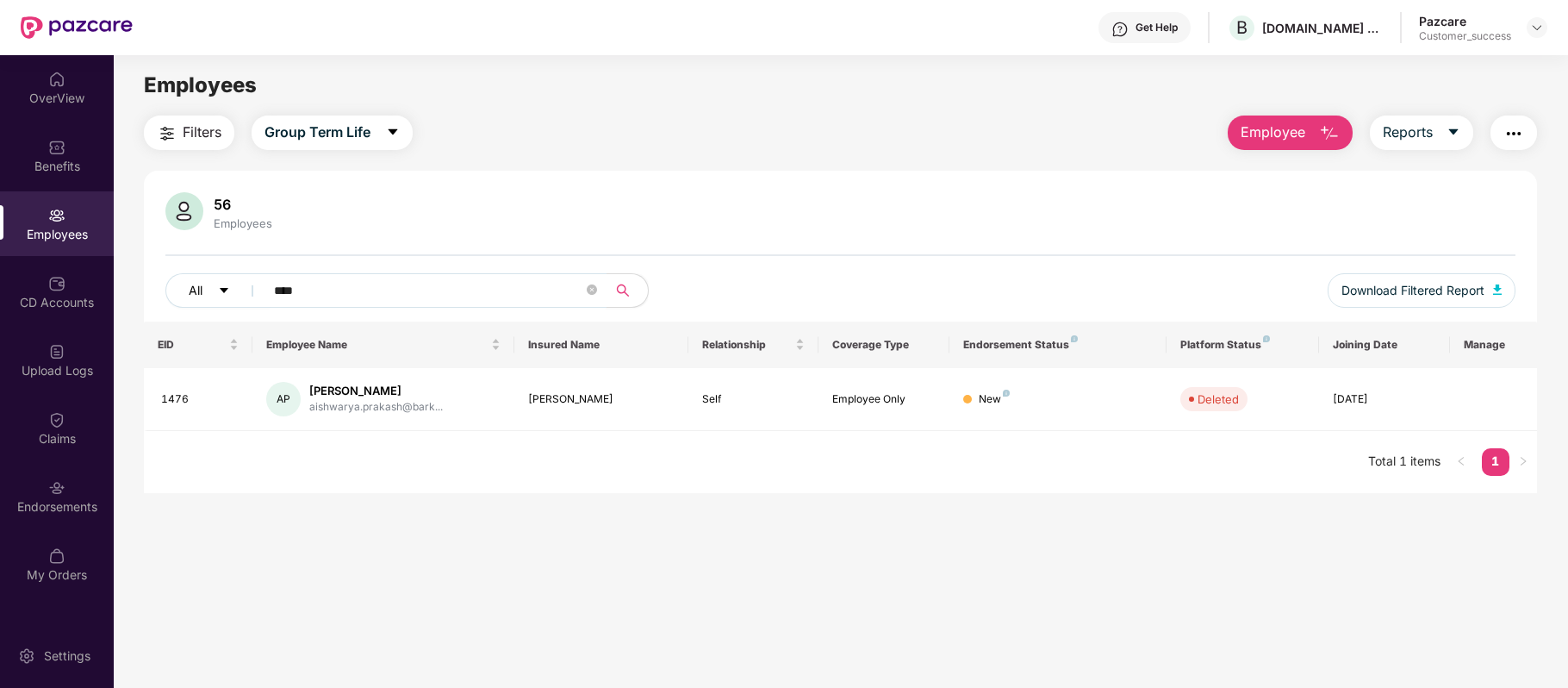
drag, startPoint x: 324, startPoint y: 288, endPoint x: 239, endPoint y: 284, distance: 85.1
click at [239, 284] on div "All ****" at bounding box center [559, 290] width 787 height 34
paste input "text"
type input "****"
click at [1489, 398] on img at bounding box center [1487, 399] width 28 height 28
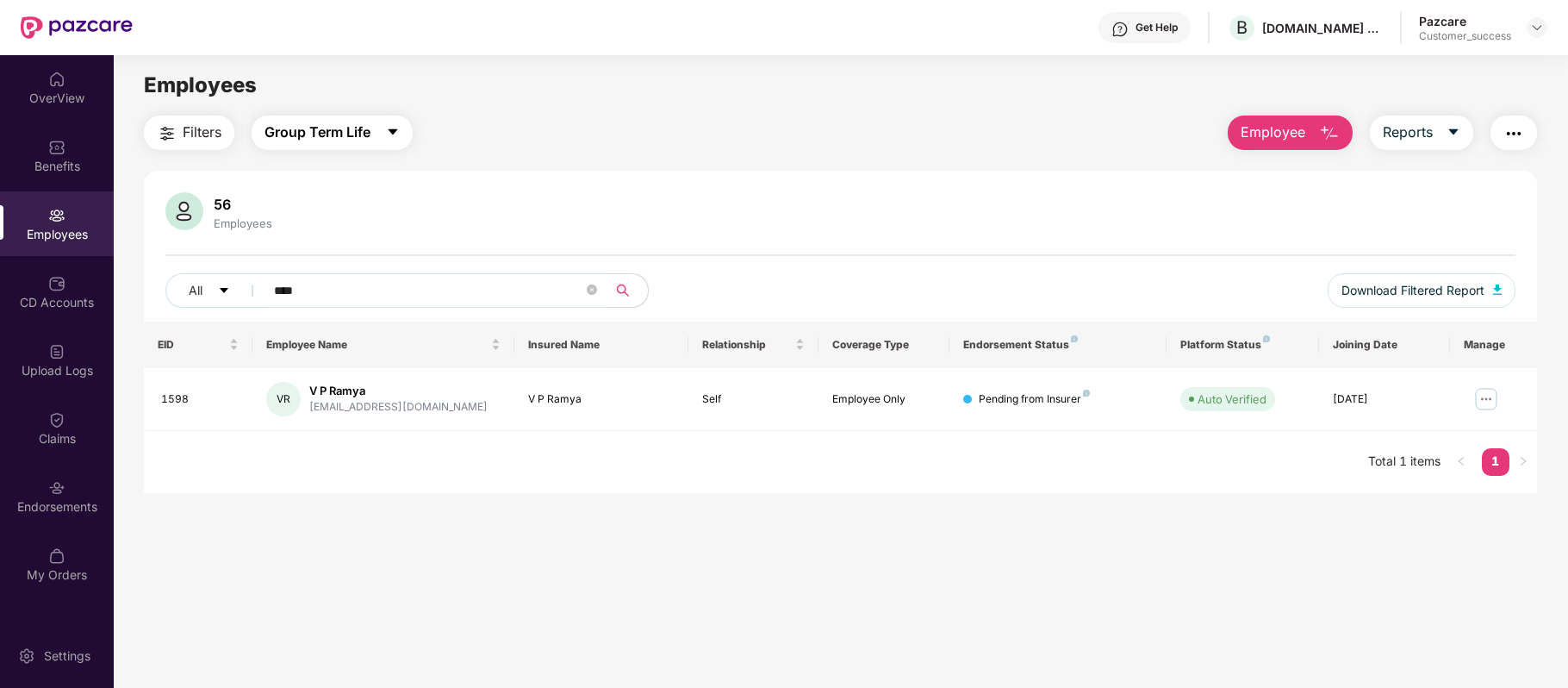
click at [374, 140] on button "Group Term Life" at bounding box center [332, 132] width 162 height 34
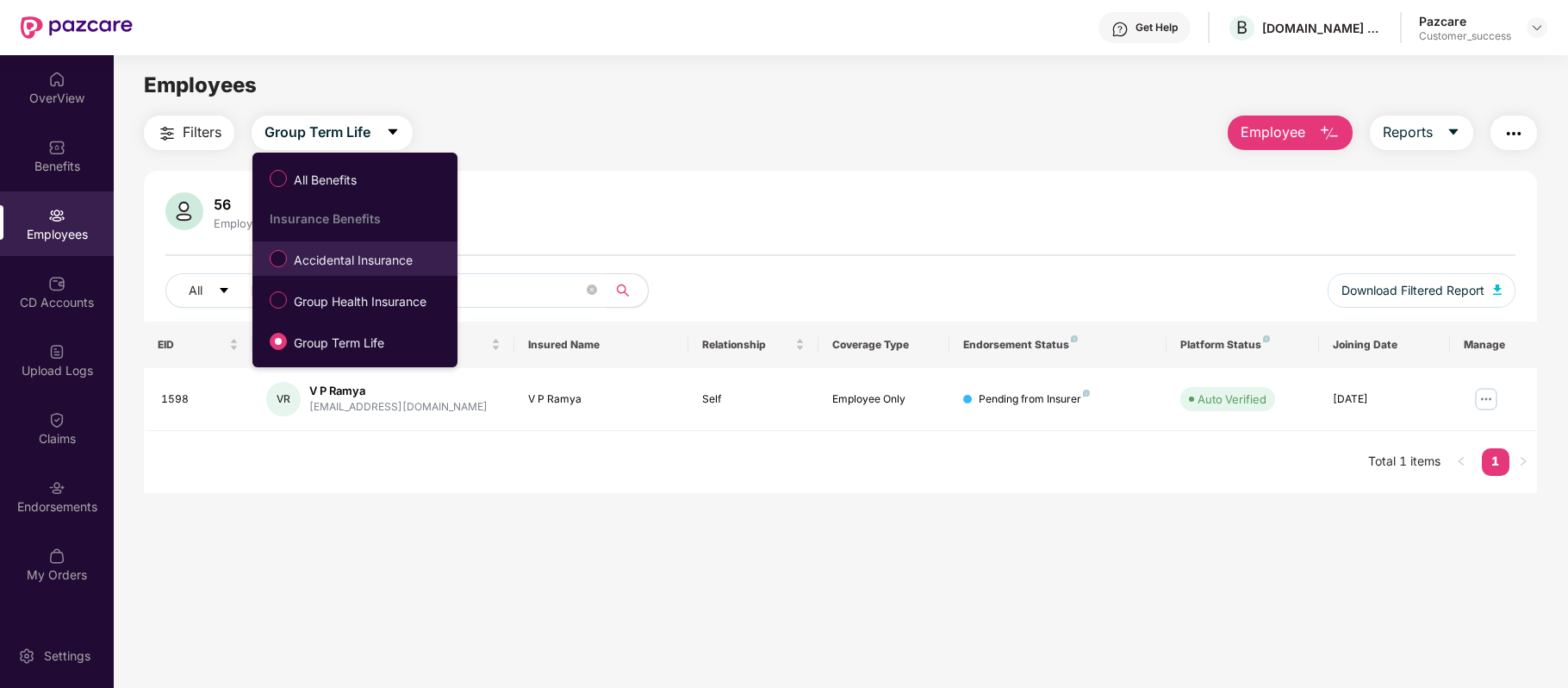
click at [342, 270] on span "Accidental Insurance" at bounding box center [354, 260] width 133 height 19
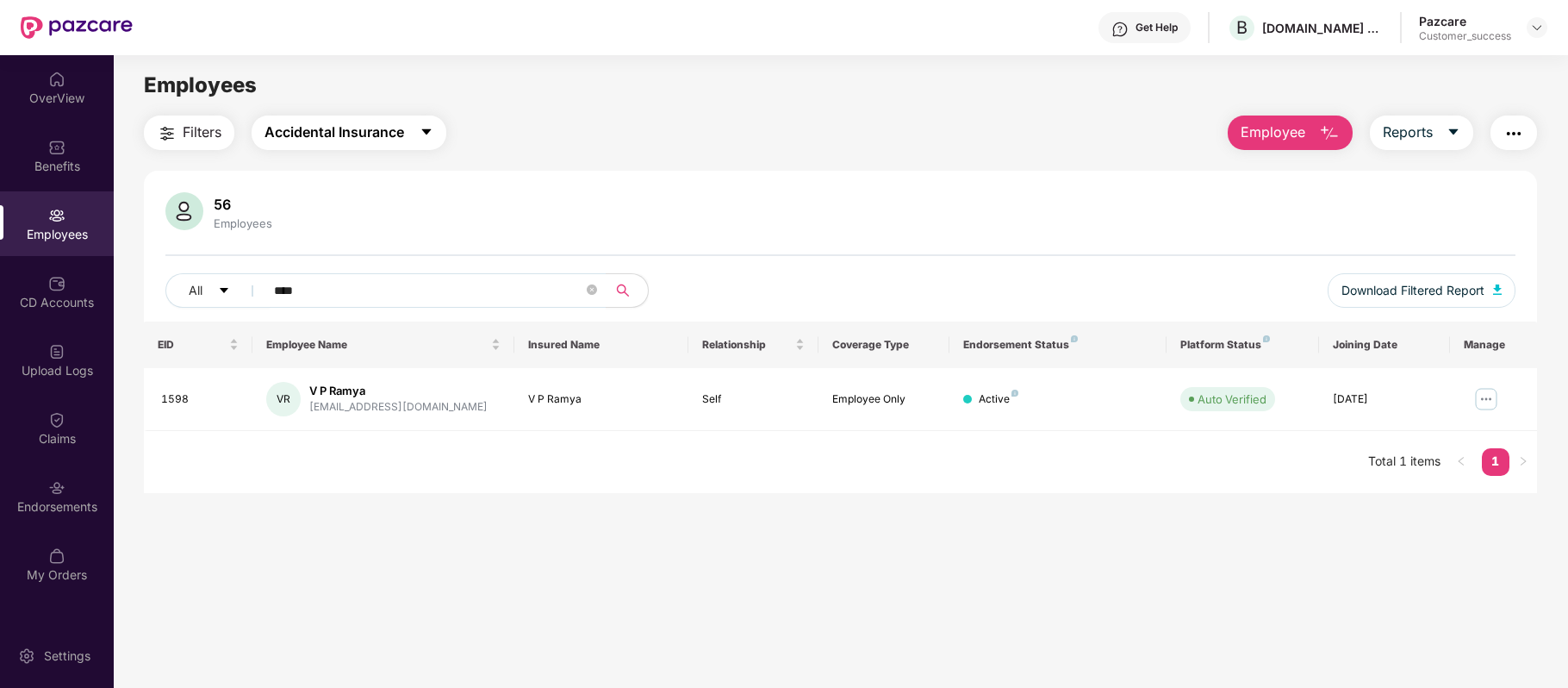
click at [361, 131] on span "Accidental Insurance" at bounding box center [334, 132] width 140 height 22
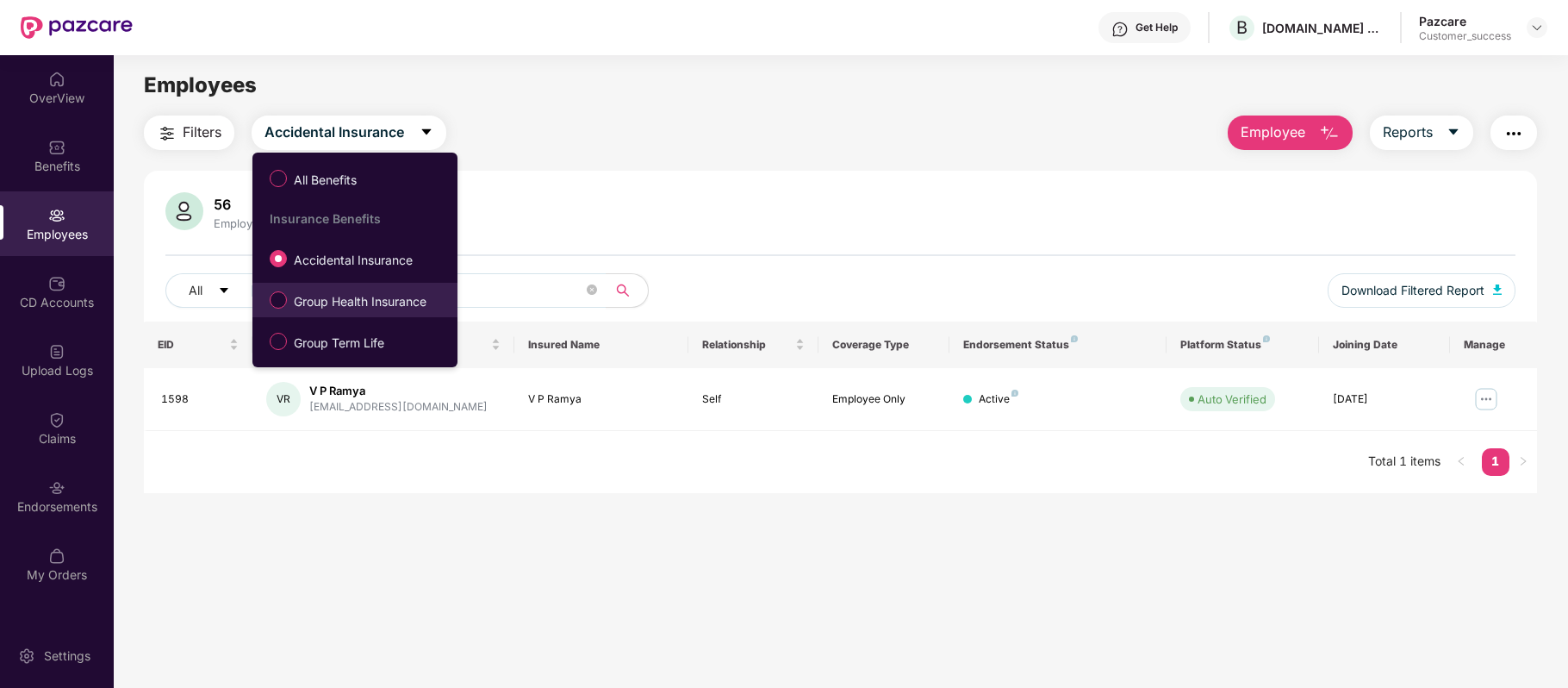
click at [348, 298] on span "Group Health Insurance" at bounding box center [361, 302] width 147 height 19
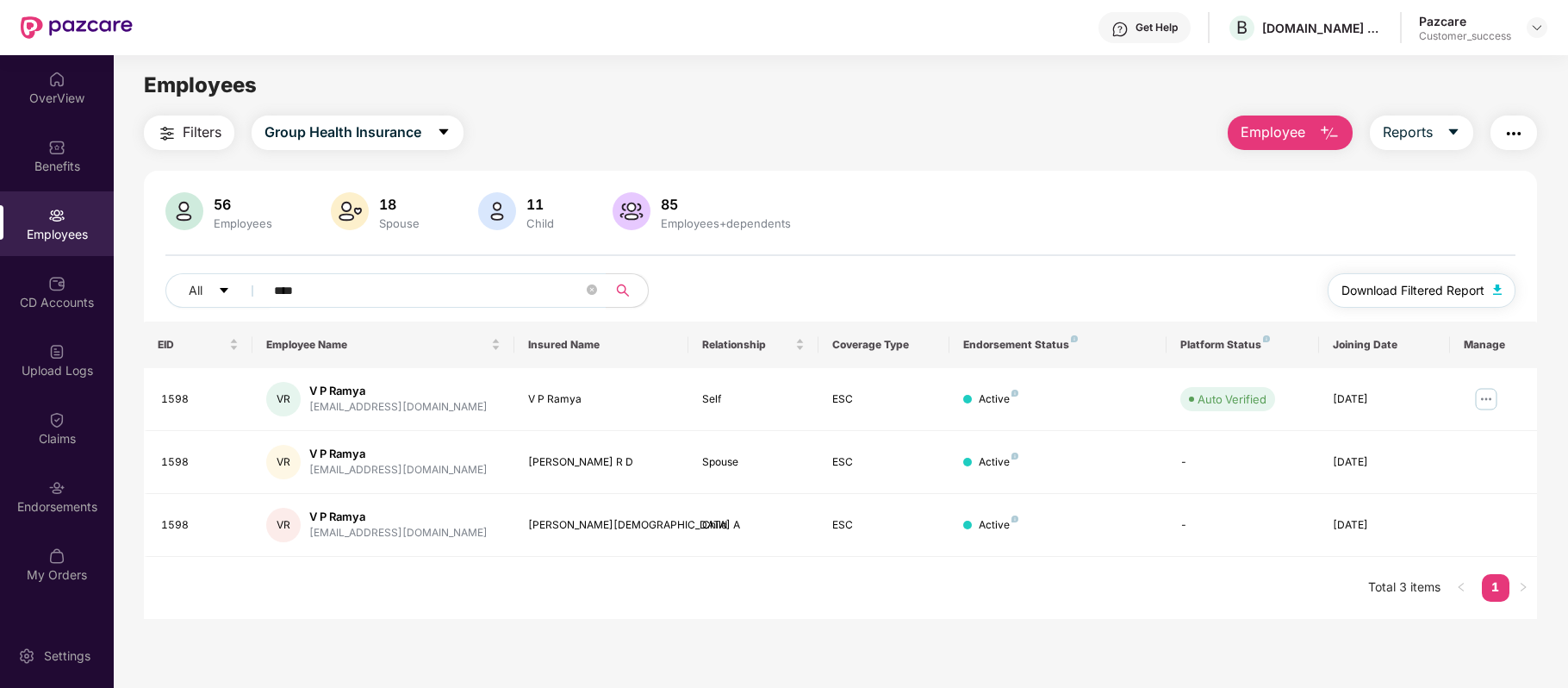
click at [1411, 287] on span "Download Filtered Report" at bounding box center [1413, 291] width 143 height 19
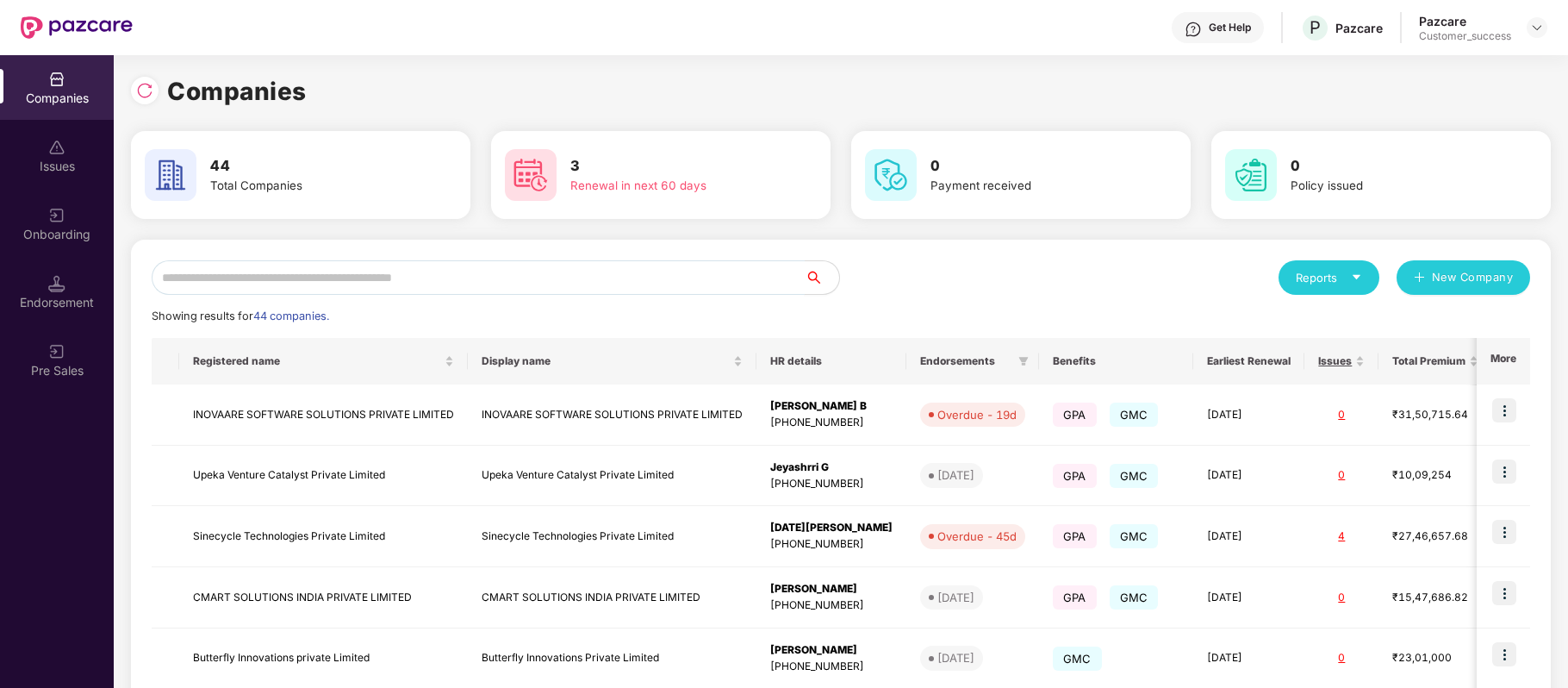
click at [458, 285] on input "text" at bounding box center [478, 277] width 653 height 34
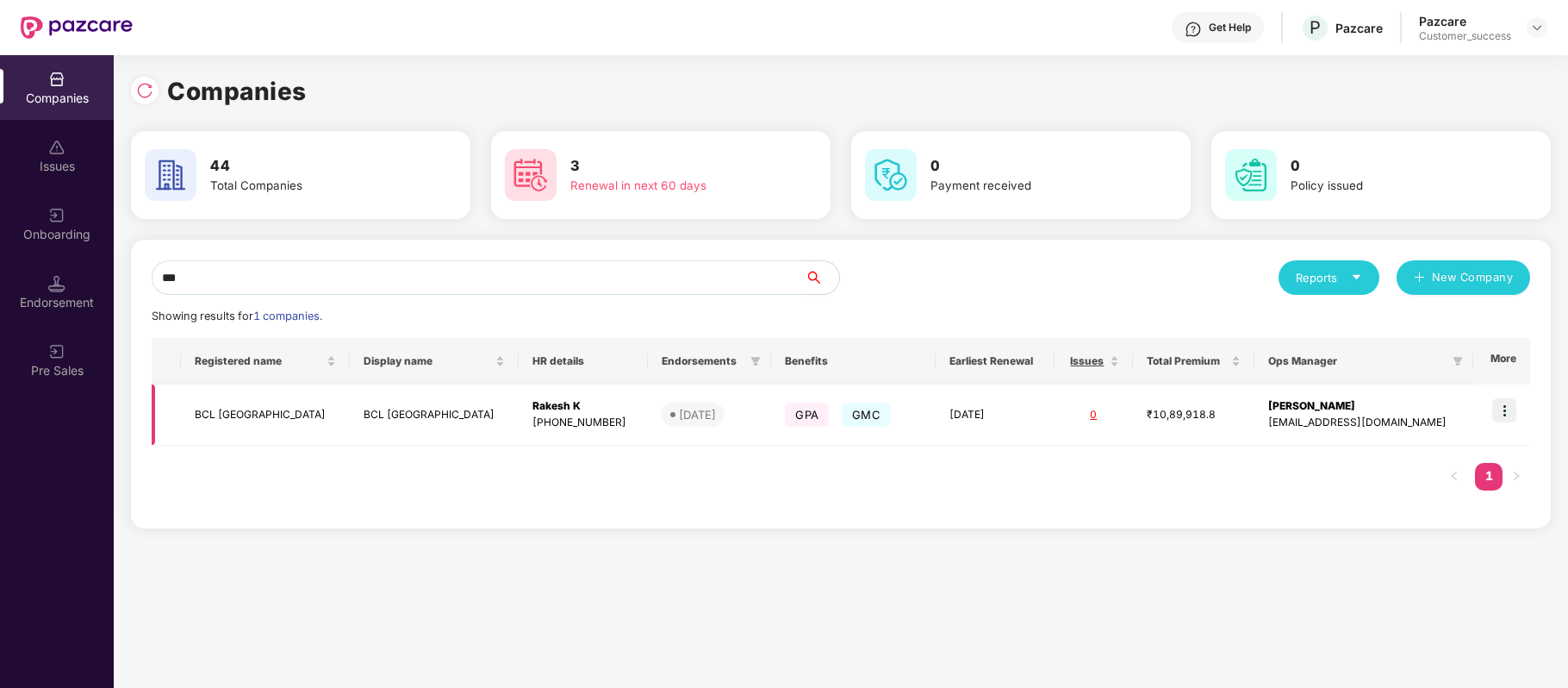
type input "***"
click at [1499, 415] on img at bounding box center [1504, 410] width 24 height 24
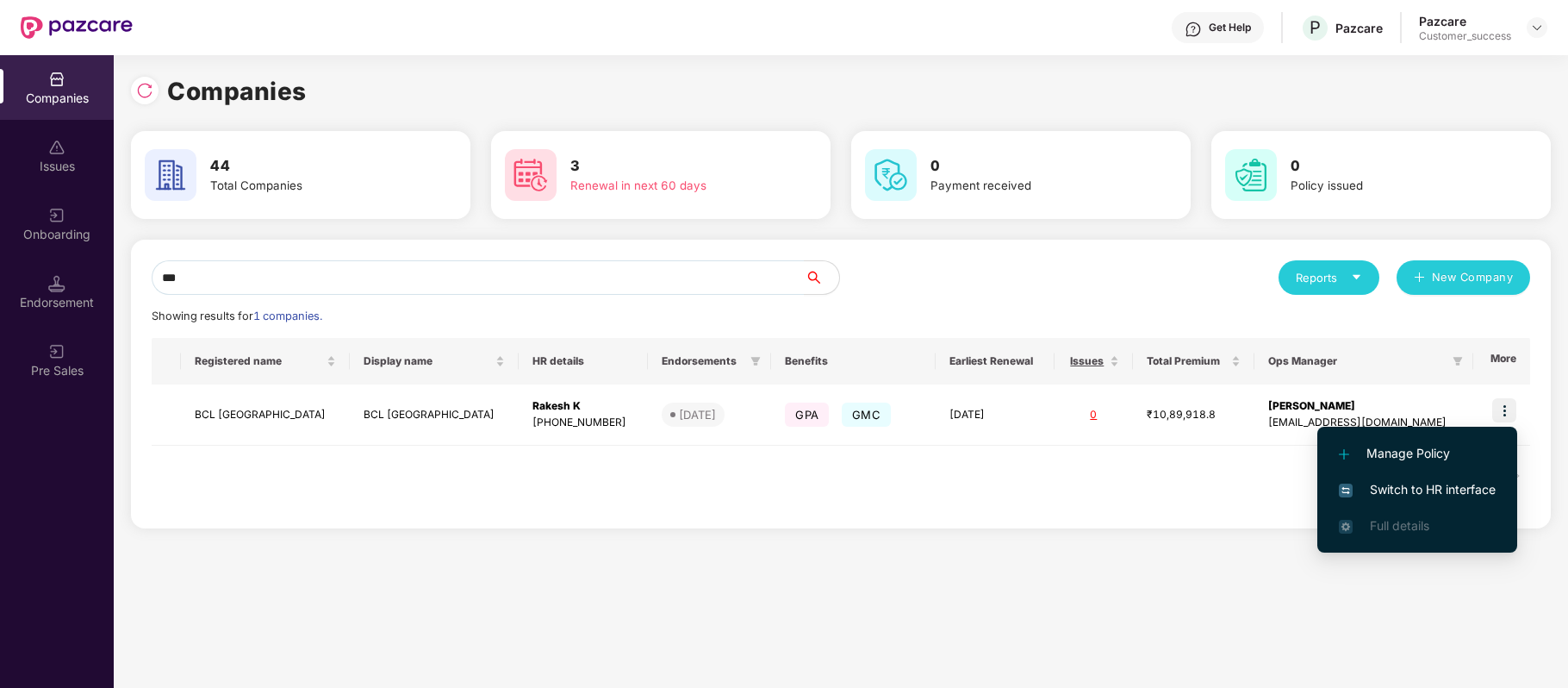
click at [1474, 483] on span "Switch to HR interface" at bounding box center [1418, 490] width 157 height 19
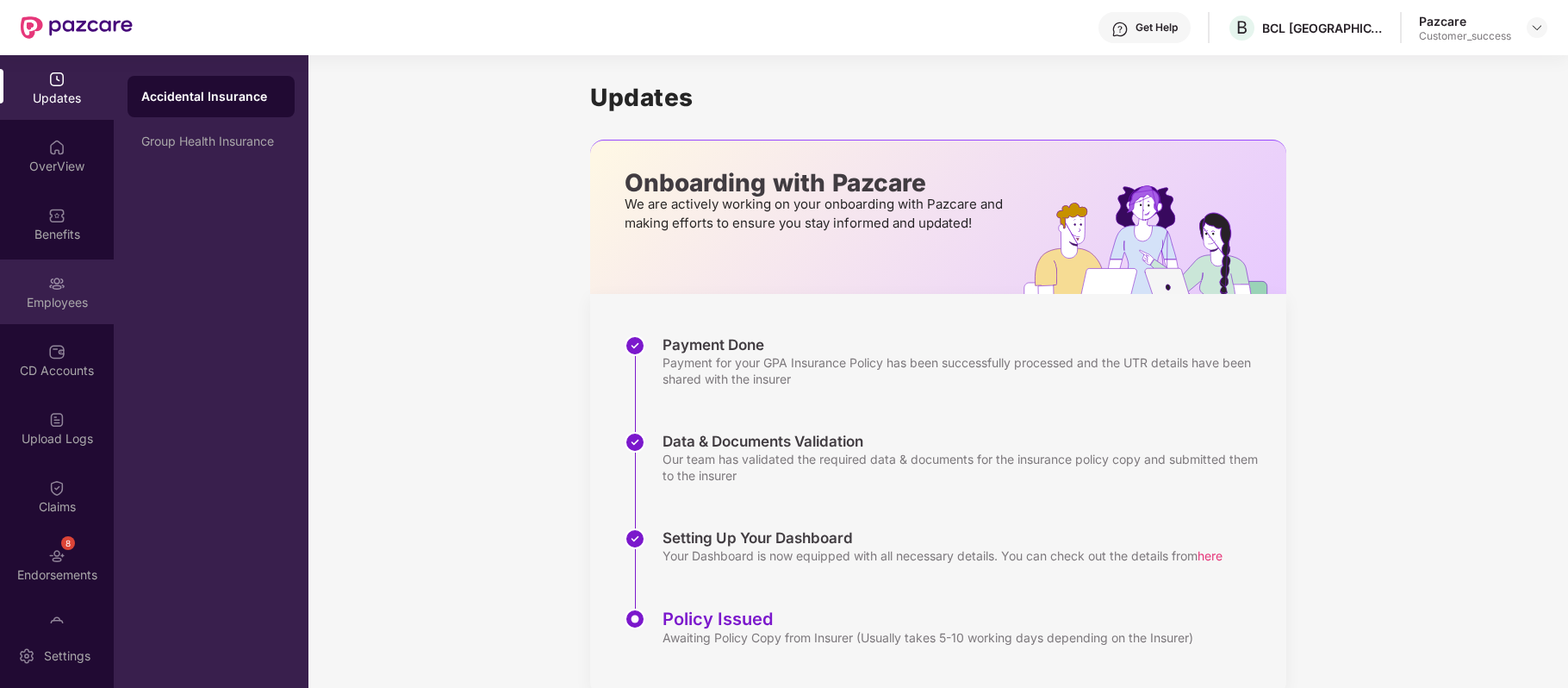
click at [53, 275] on img at bounding box center [57, 284] width 17 height 17
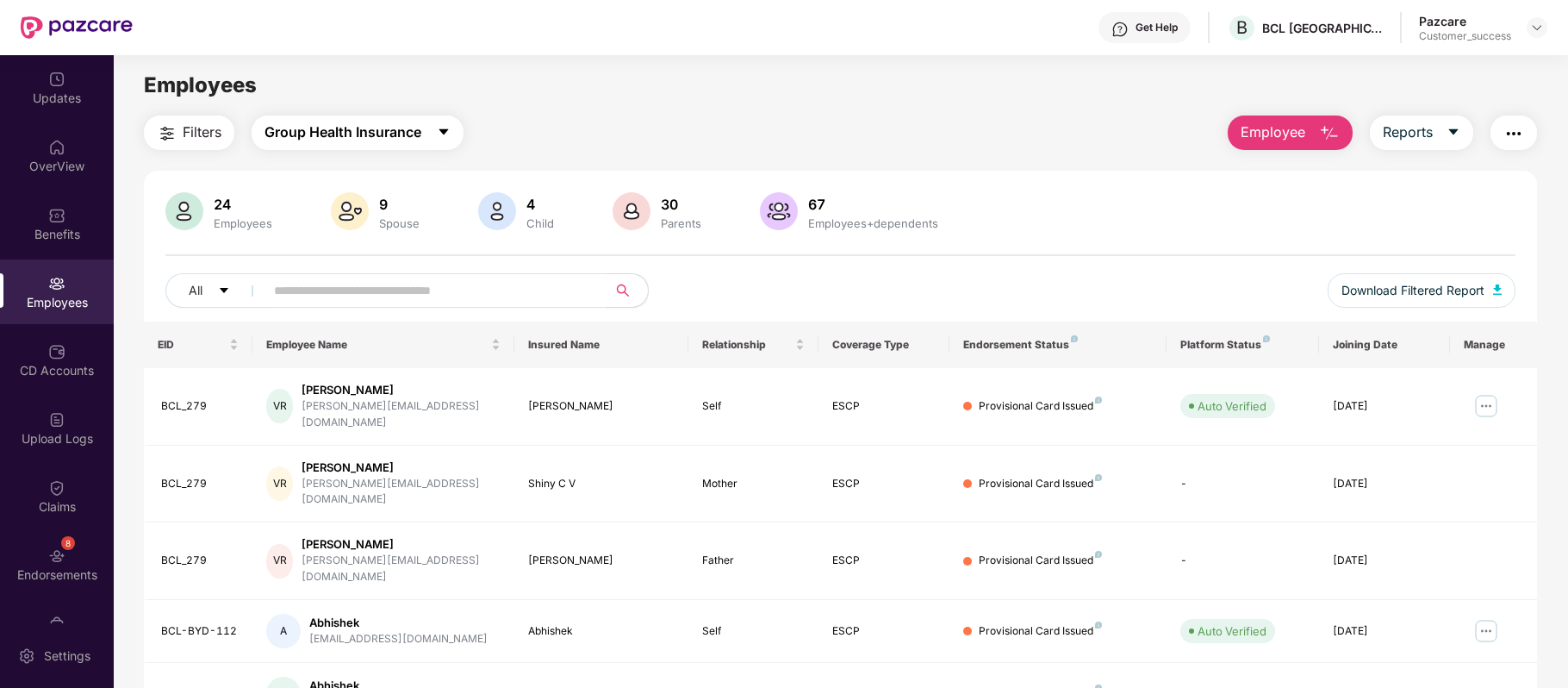
click at [437, 139] on button "Group Health Insurance" at bounding box center [357, 132] width 212 height 34
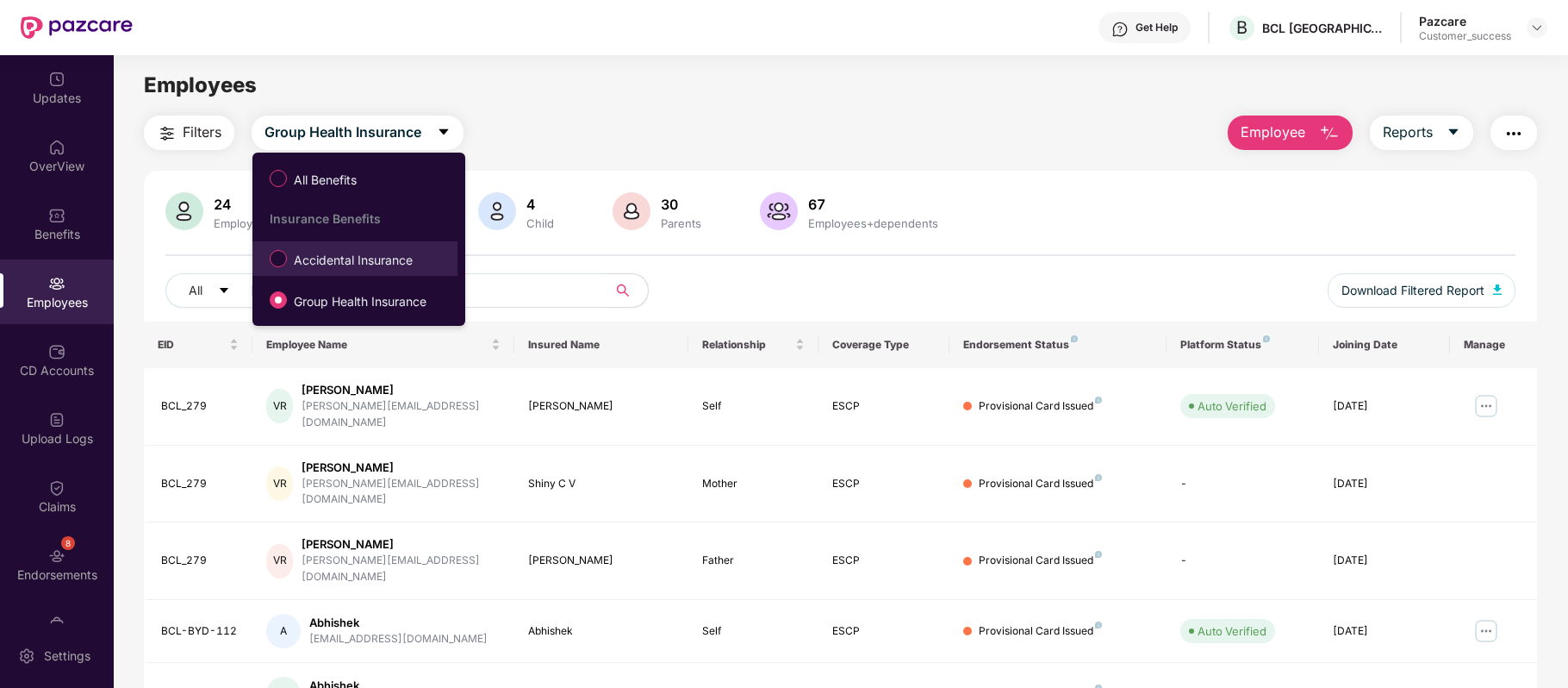
click at [380, 266] on span "Accidental Insurance" at bounding box center [354, 260] width 133 height 19
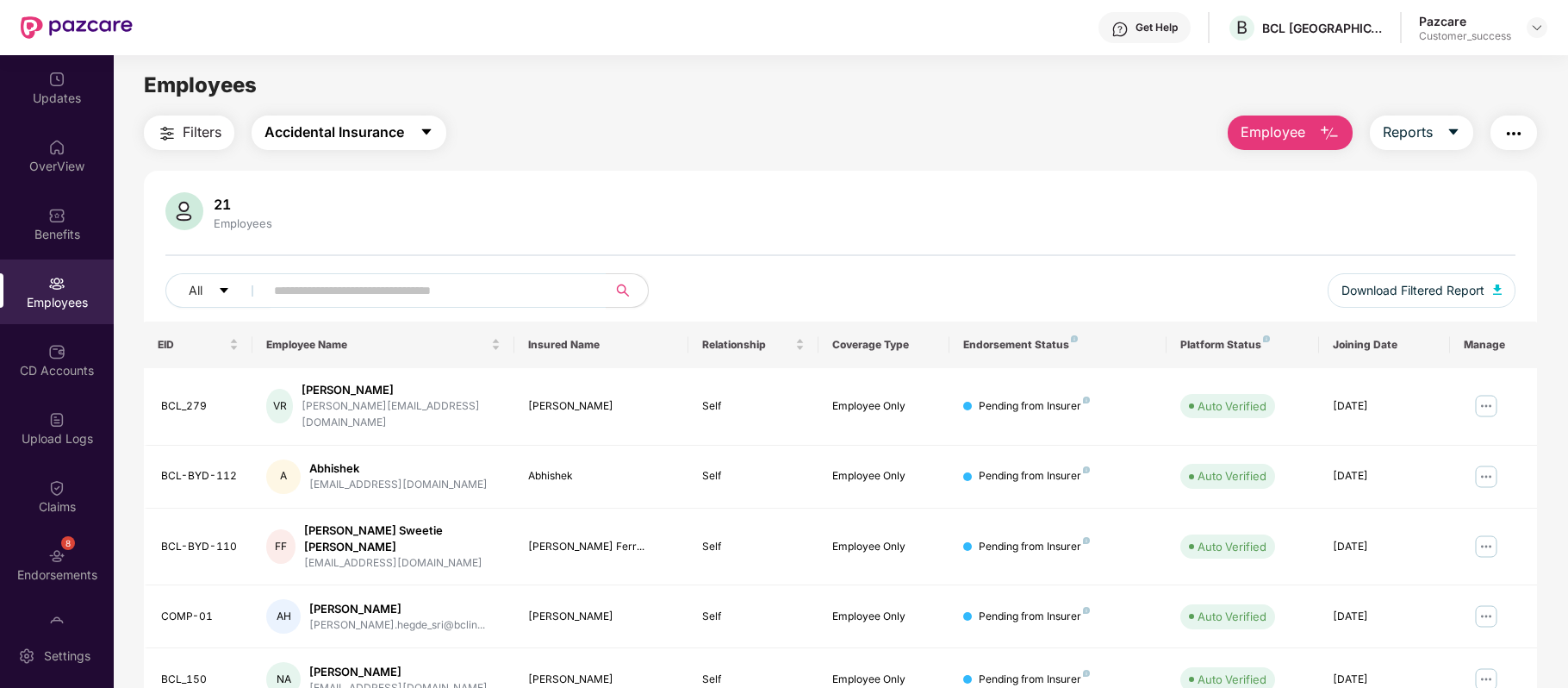
click at [433, 133] on icon "caret-down" at bounding box center [427, 132] width 14 height 14
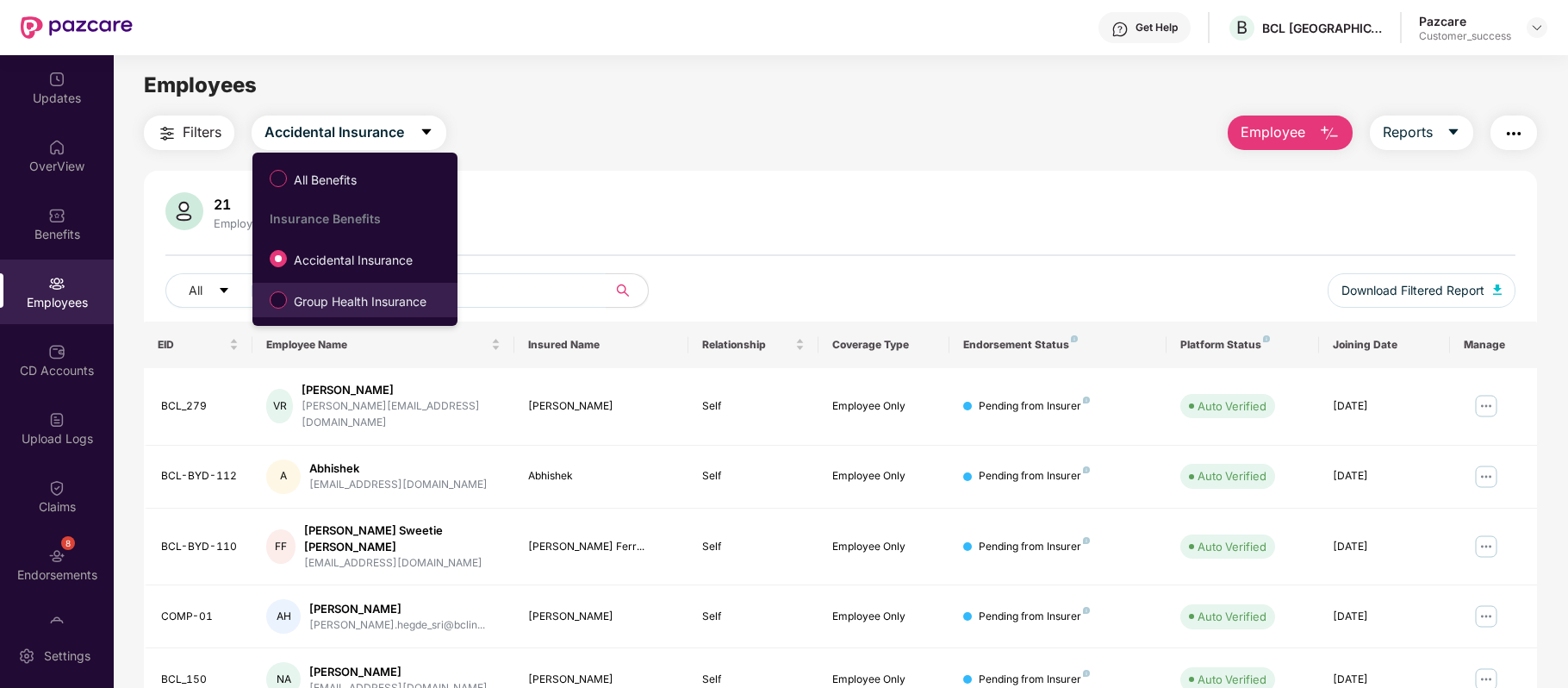
click at [405, 283] on li "Group Health Insurance" at bounding box center [354, 299] width 205 height 34
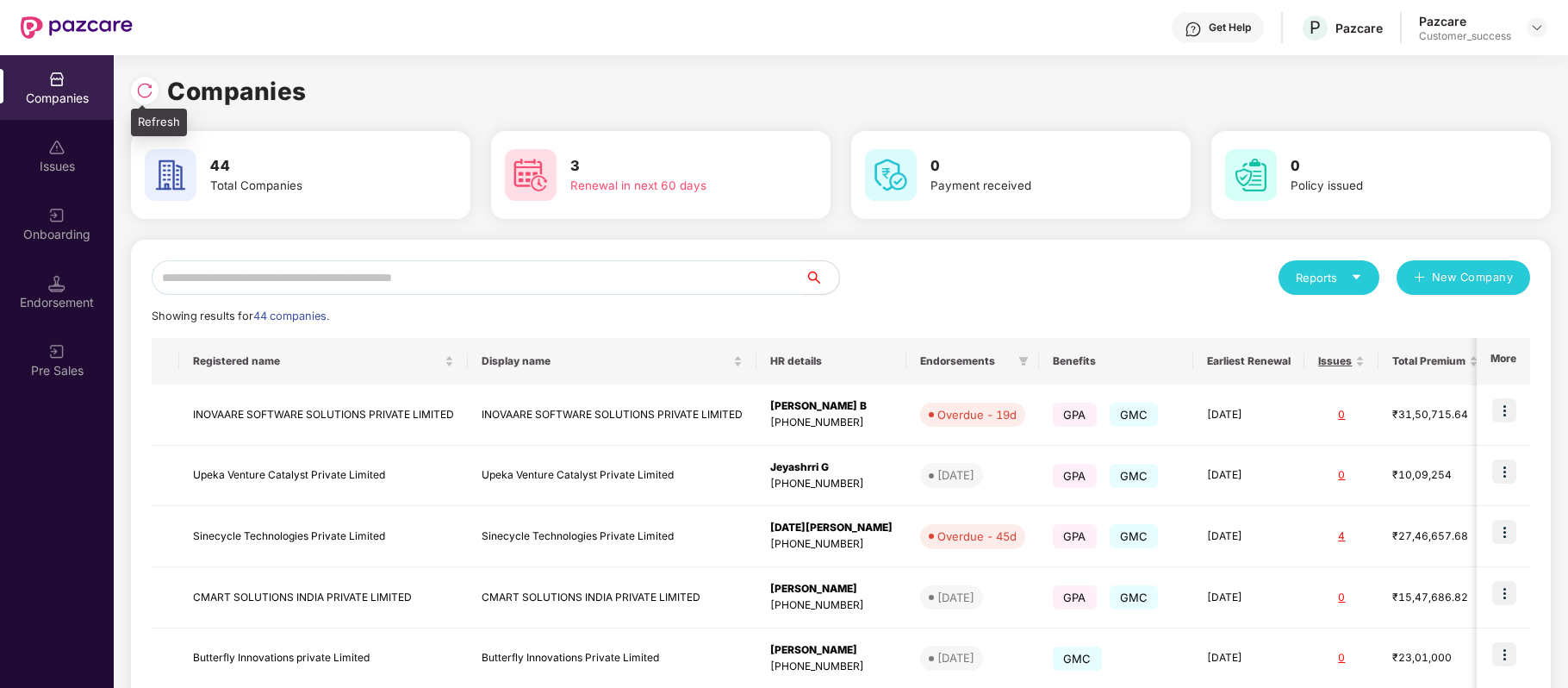
click at [142, 85] on img at bounding box center [145, 91] width 17 height 17
click at [146, 92] on img at bounding box center [145, 91] width 17 height 17
click at [313, 279] on input "text" at bounding box center [478, 277] width 653 height 34
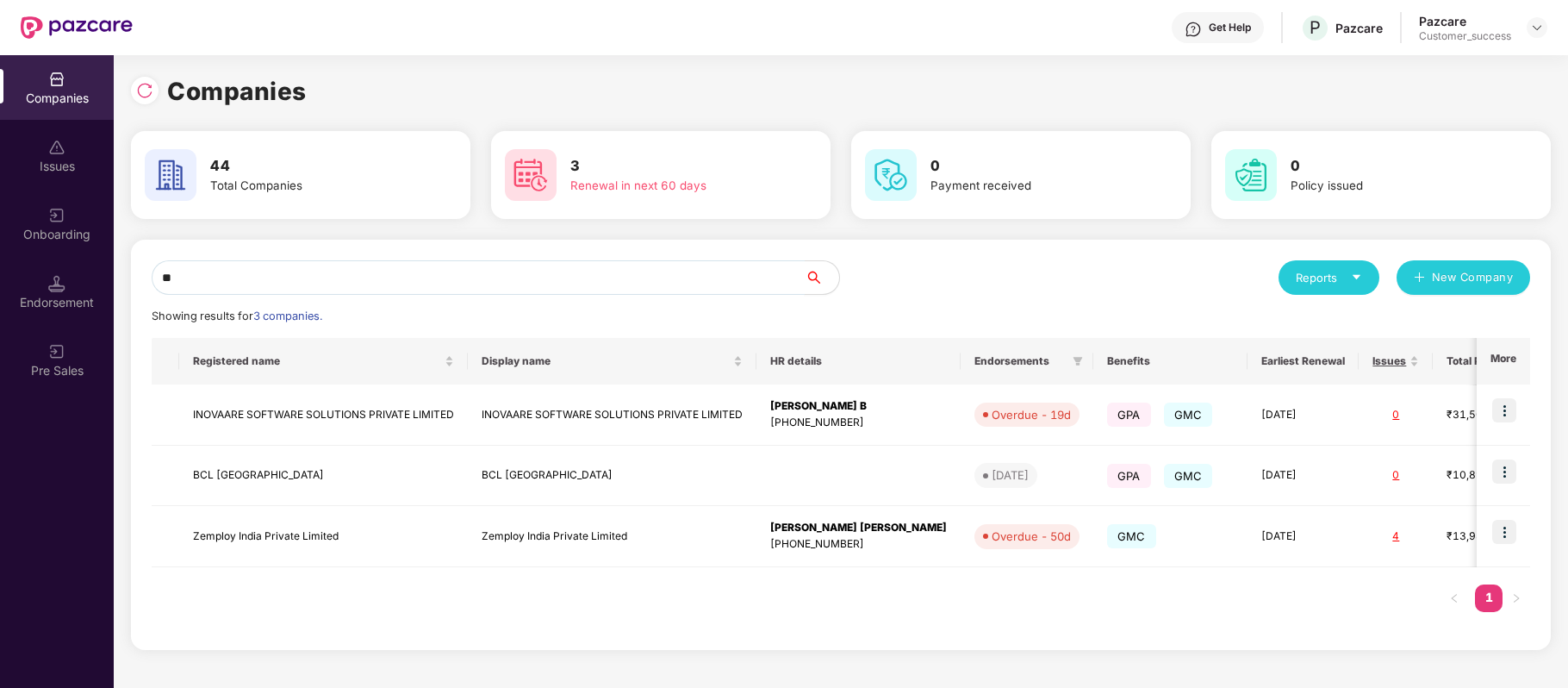
type input "*"
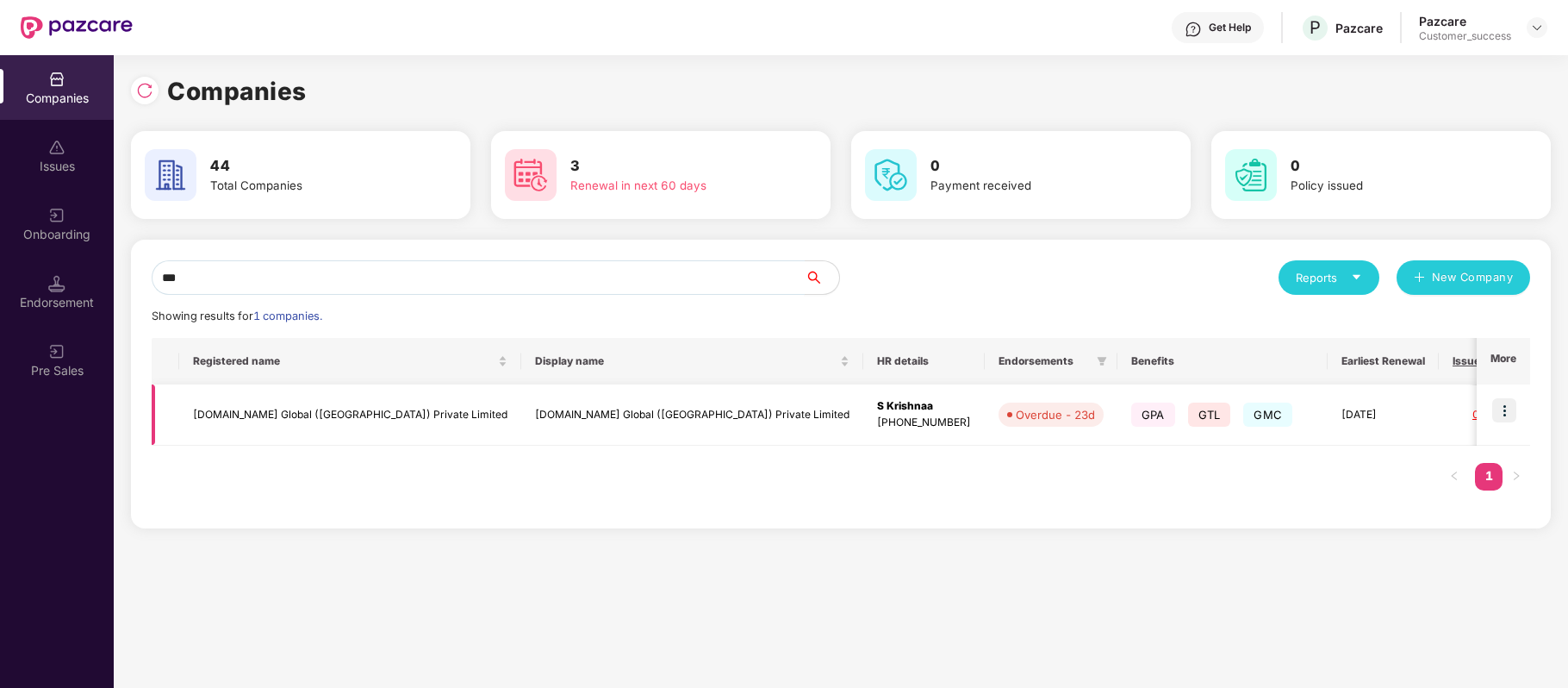
type input "***"
click at [1510, 414] on img at bounding box center [1504, 410] width 24 height 24
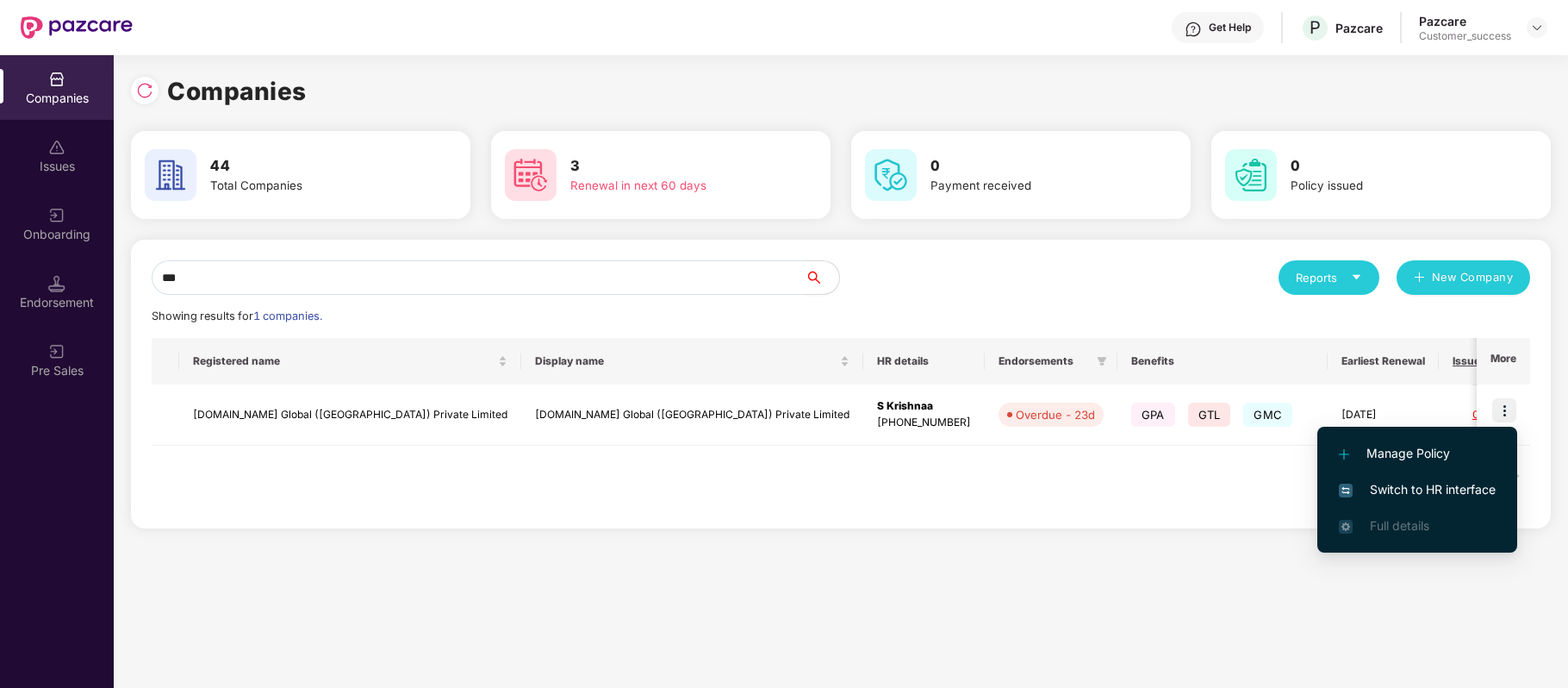
click at [1479, 488] on span "Switch to HR interface" at bounding box center [1418, 490] width 157 height 19
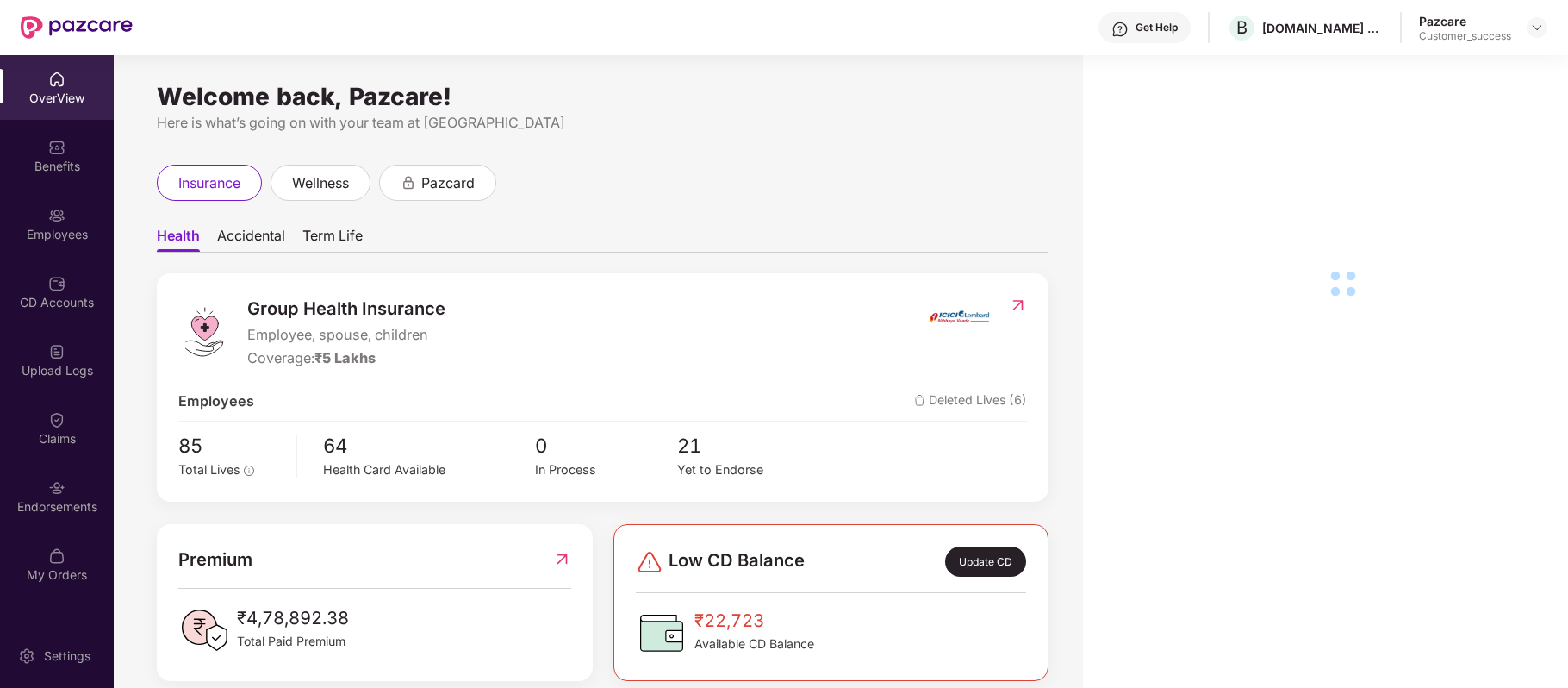
click at [48, 228] on div "Employees" at bounding box center [57, 235] width 113 height 17
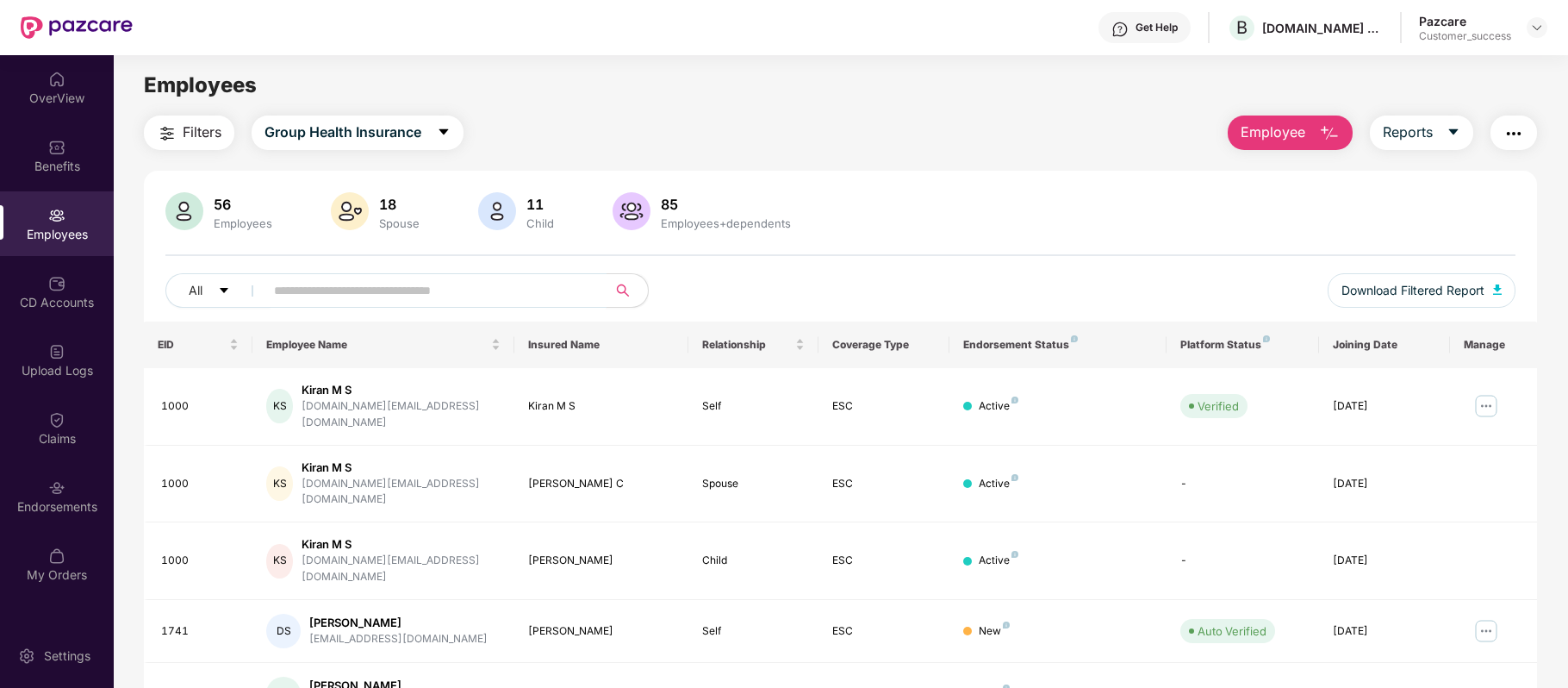
click at [356, 293] on input "text" at bounding box center [429, 291] width 309 height 26
paste input "*****"
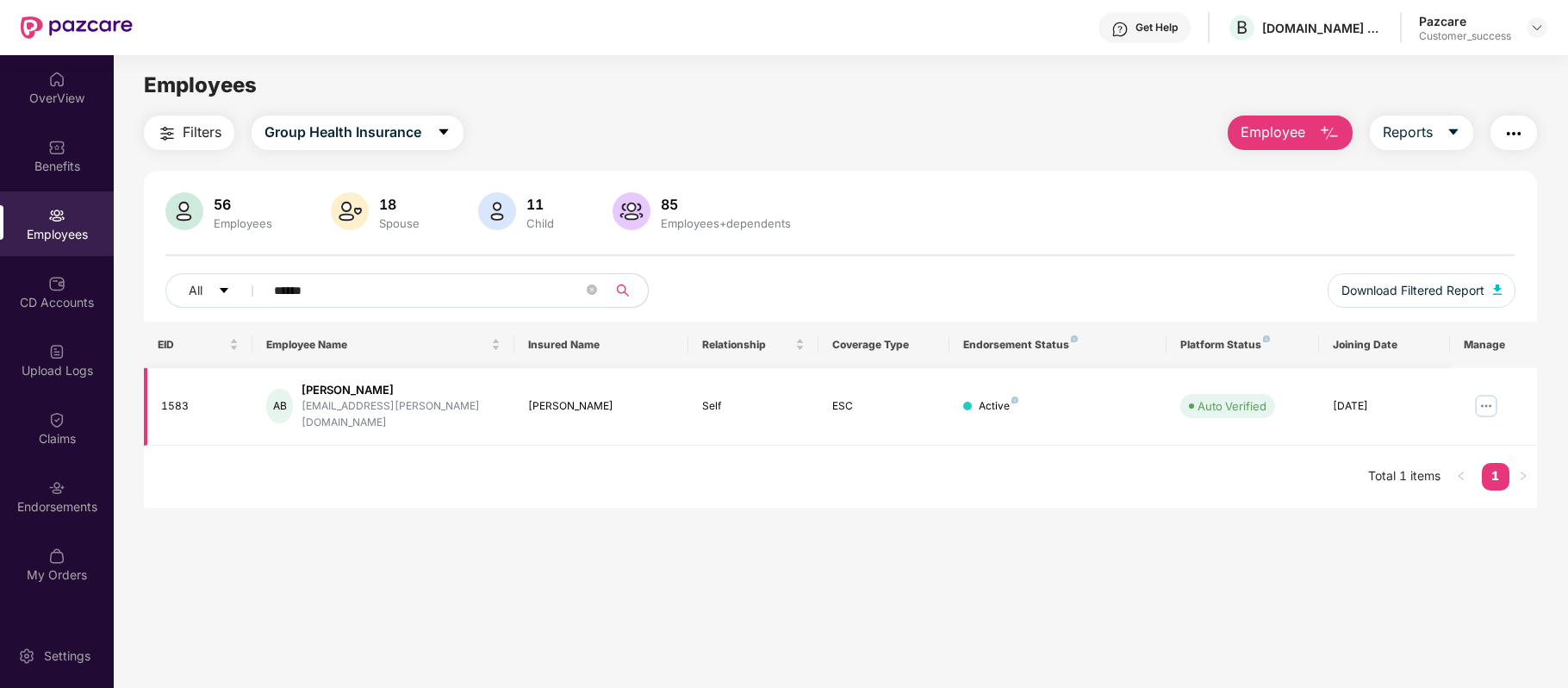
type input "*****"
click at [1479, 398] on img at bounding box center [1487, 406] width 28 height 28
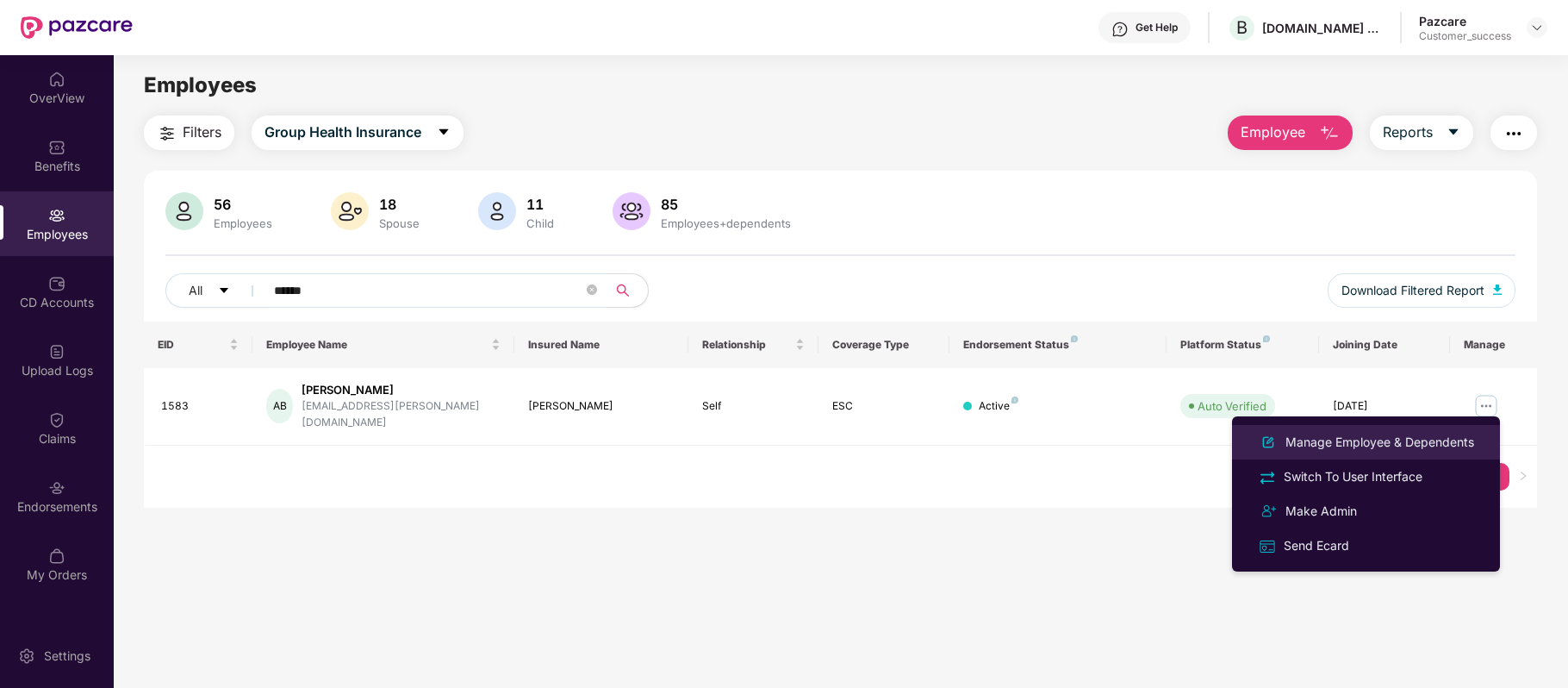
click at [1370, 432] on div "Manage Employee & Dependents" at bounding box center [1380, 442] width 196 height 19
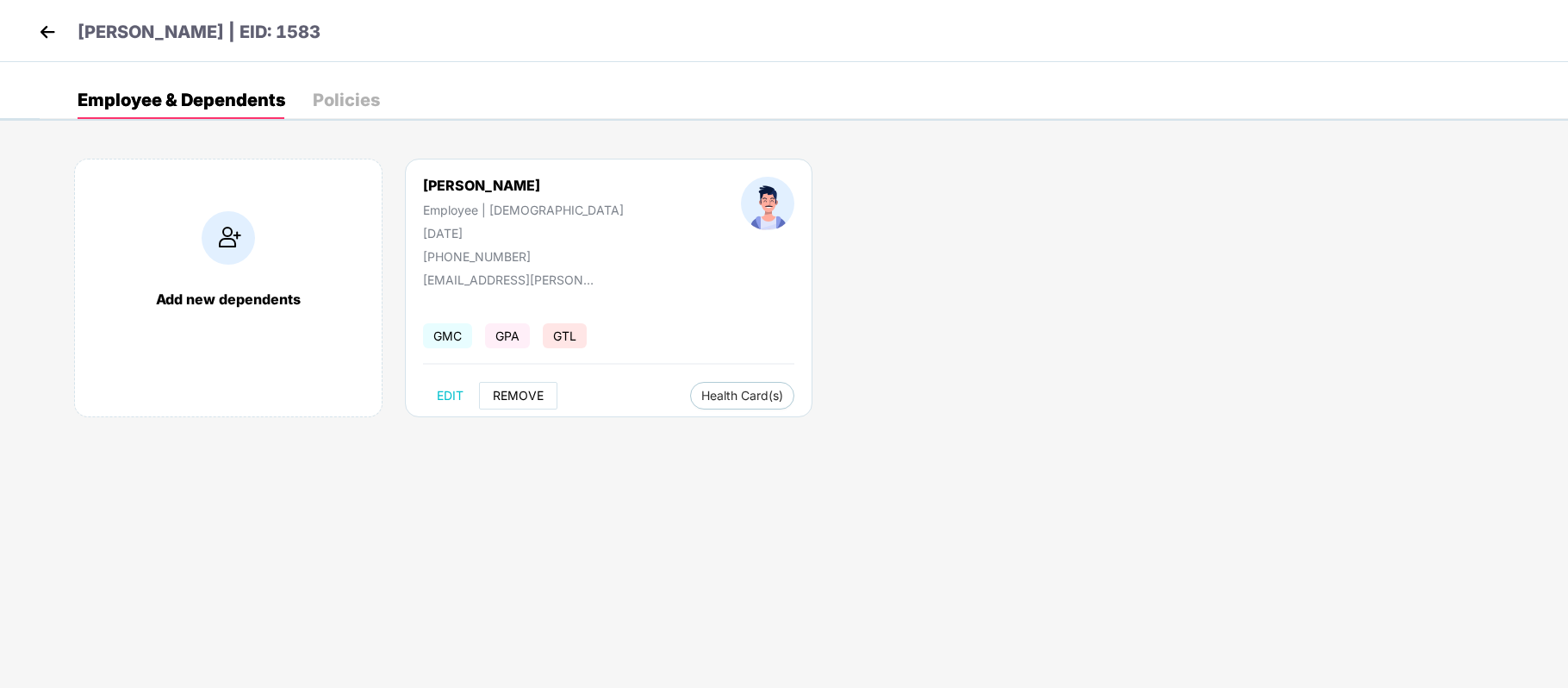
click at [517, 396] on span "REMOVE" at bounding box center [519, 396] width 51 height 14
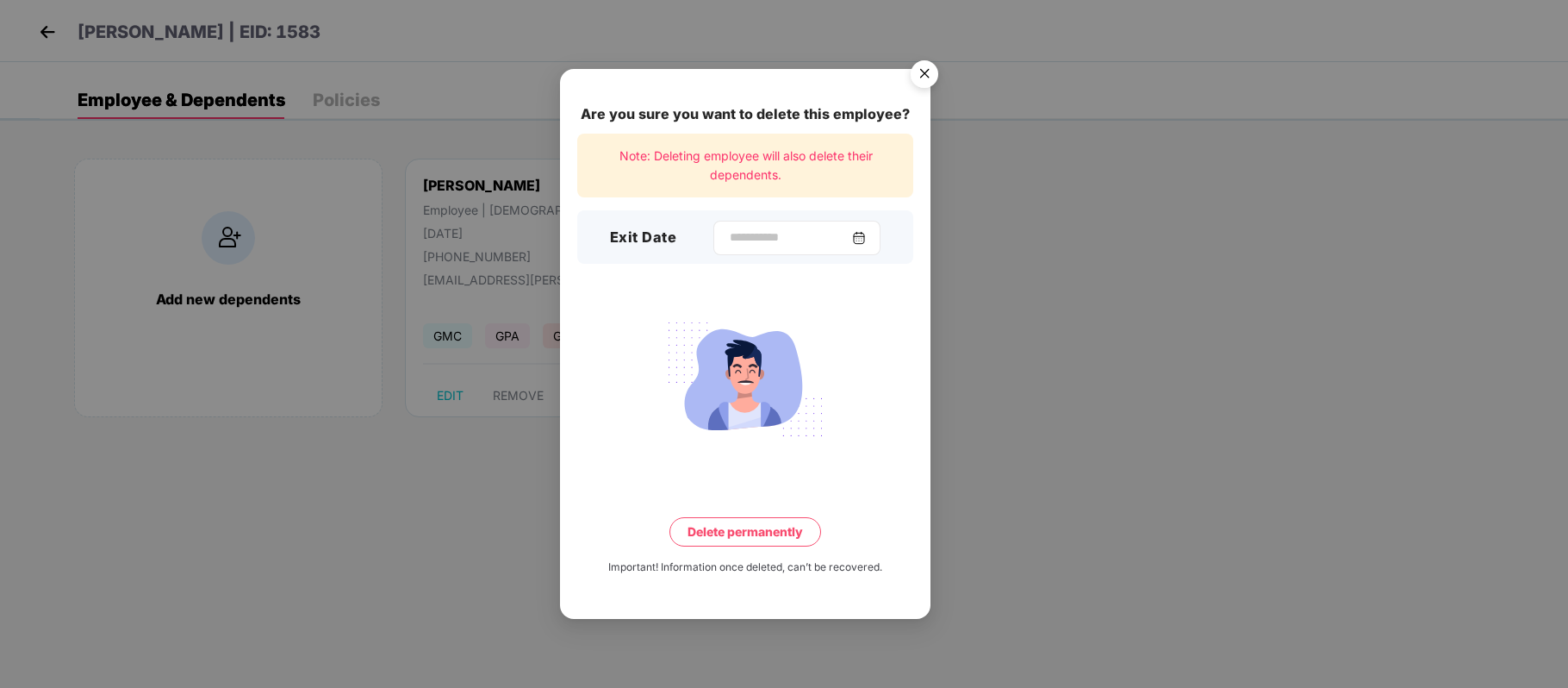
click at [750, 246] on div at bounding box center [796, 237] width 167 height 34
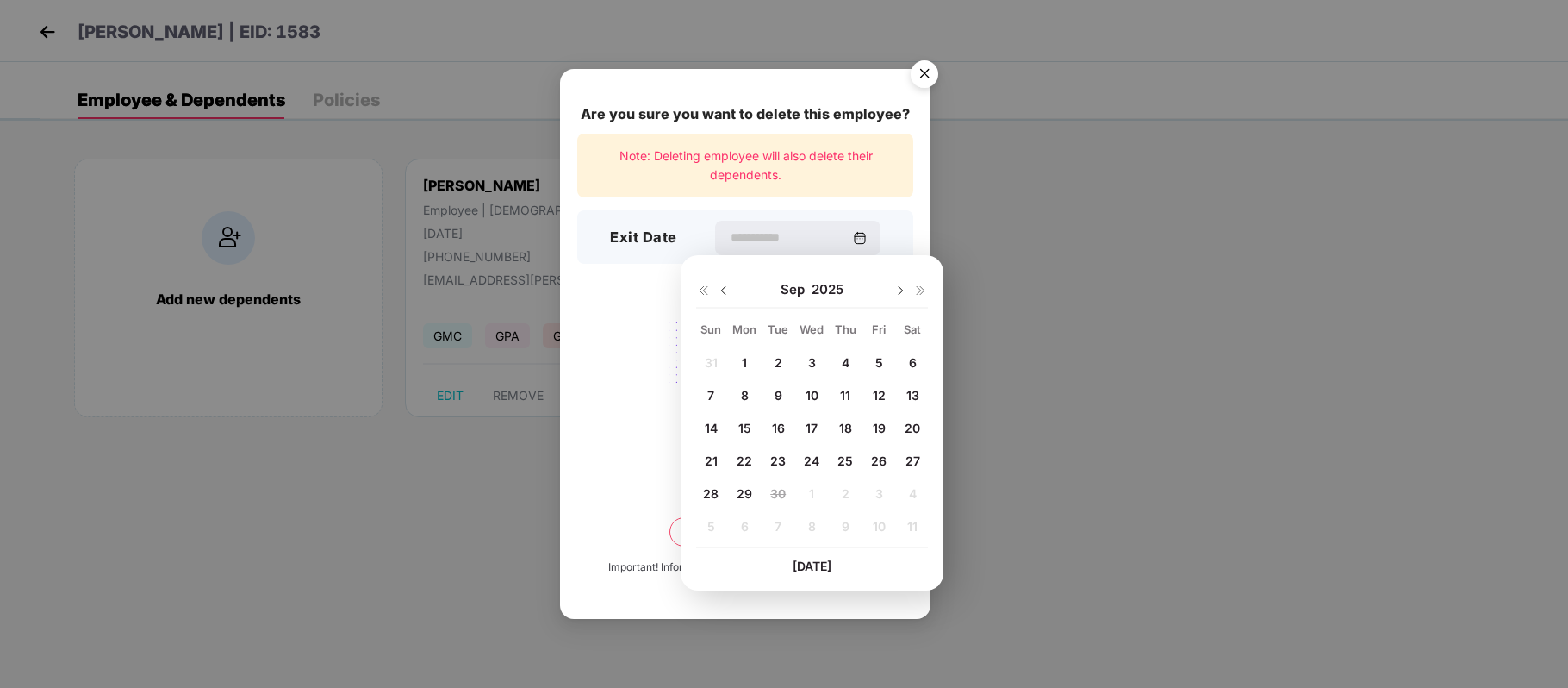
click at [815, 423] on span "17" at bounding box center [812, 428] width 12 height 15
type input "**********"
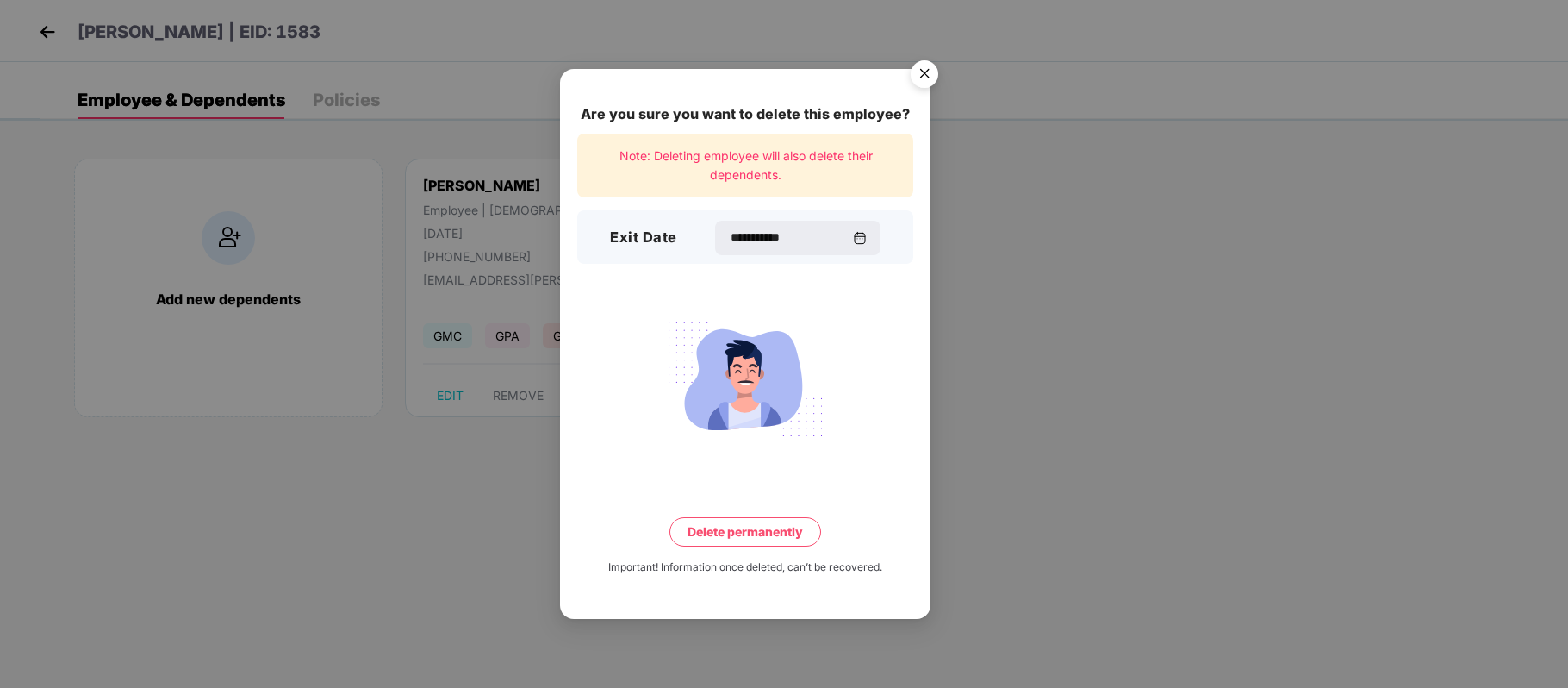
click at [762, 529] on button "Delete permanently" at bounding box center [746, 532] width 152 height 30
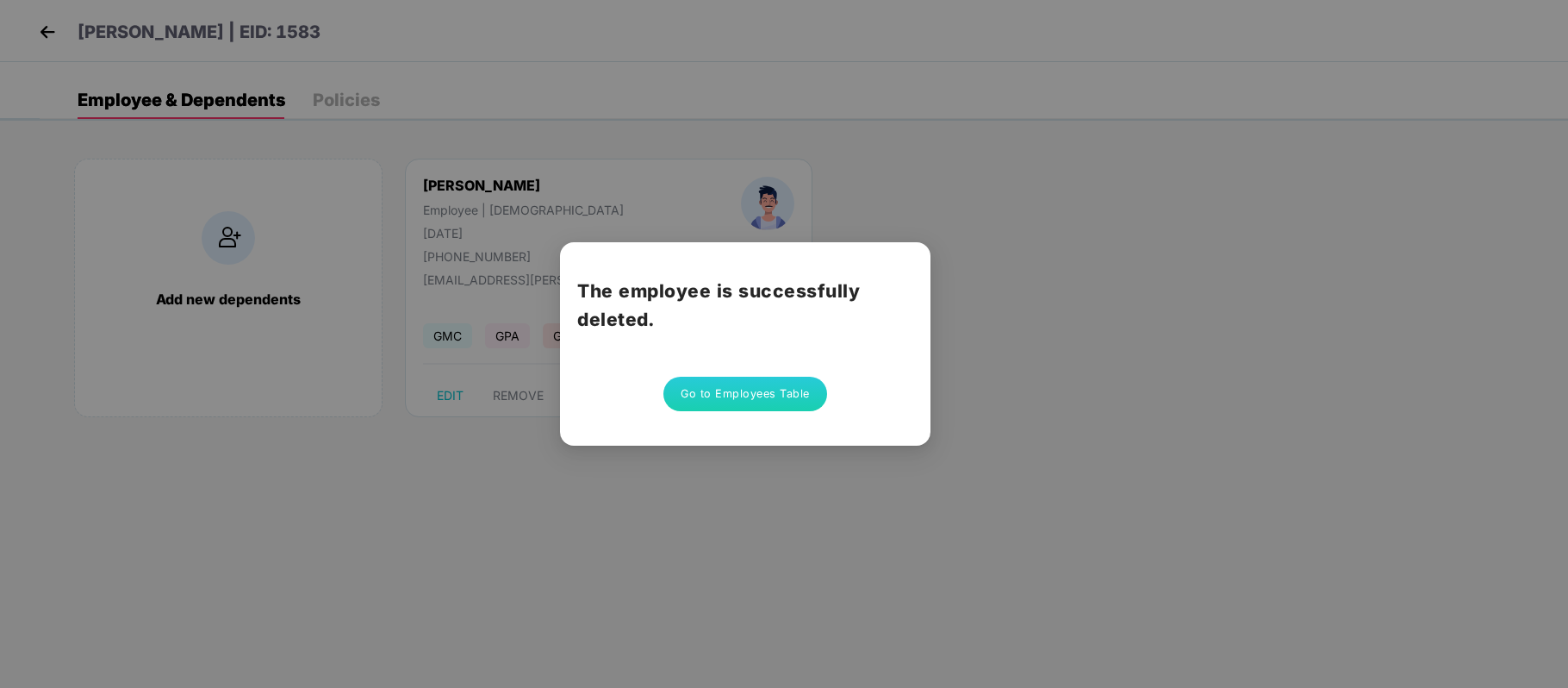
drag, startPoint x: 725, startPoint y: 373, endPoint x: 741, endPoint y: 405, distance: 35.8
click at [741, 405] on div "The employee is successfully deleted. Go to Employees Table" at bounding box center [746, 343] width 370 height 203
click at [741, 405] on button "Go to Employees Table" at bounding box center [746, 393] width 164 height 34
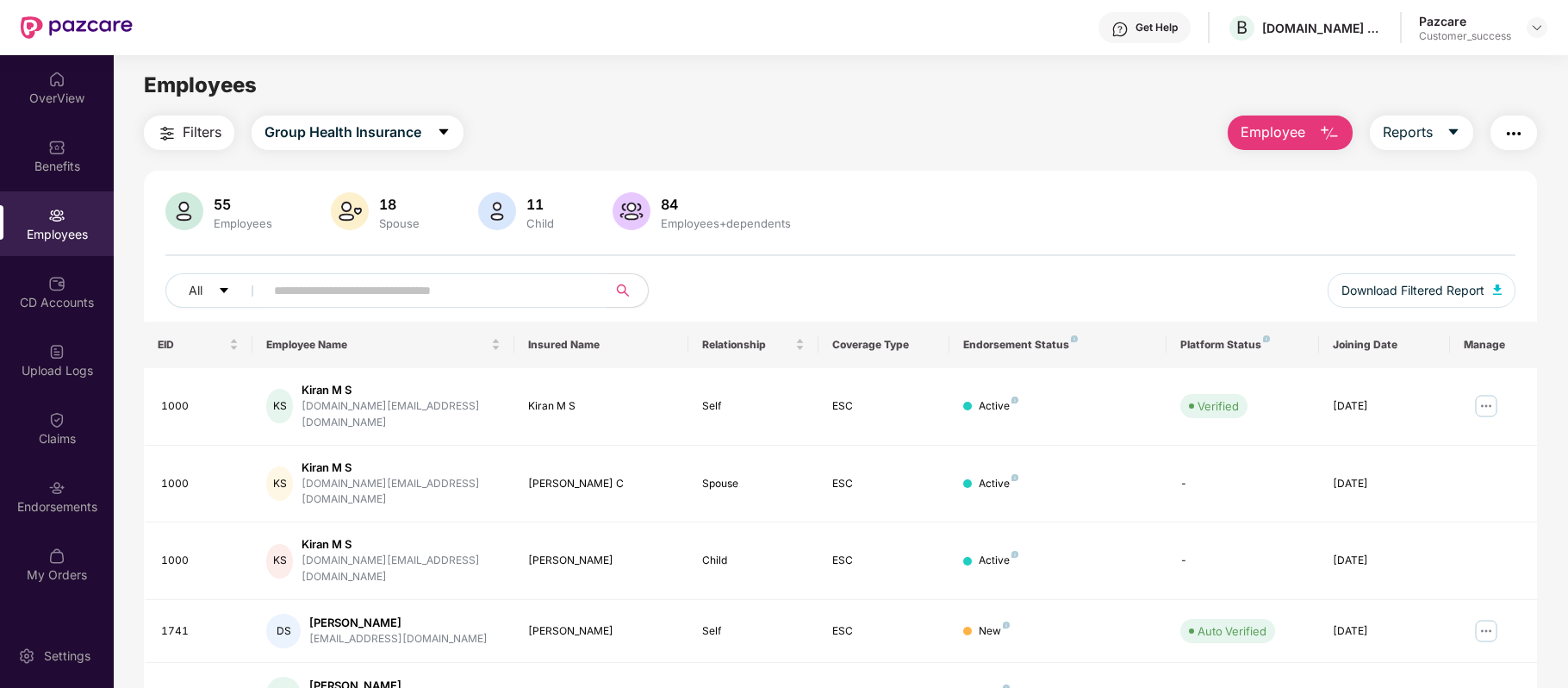
click at [405, 284] on input "text" at bounding box center [429, 291] width 309 height 26
paste input "*****"
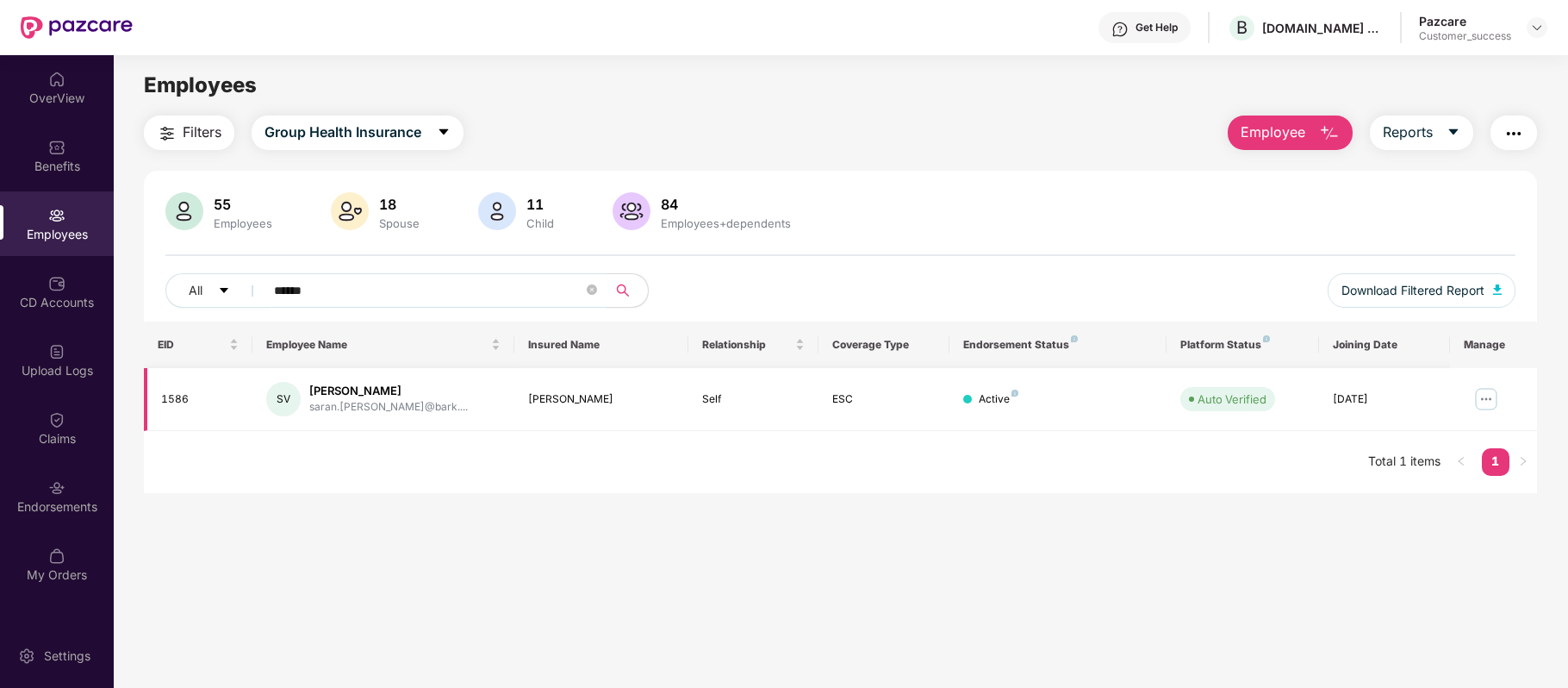
type input "*****"
click at [1484, 401] on img at bounding box center [1487, 399] width 28 height 28
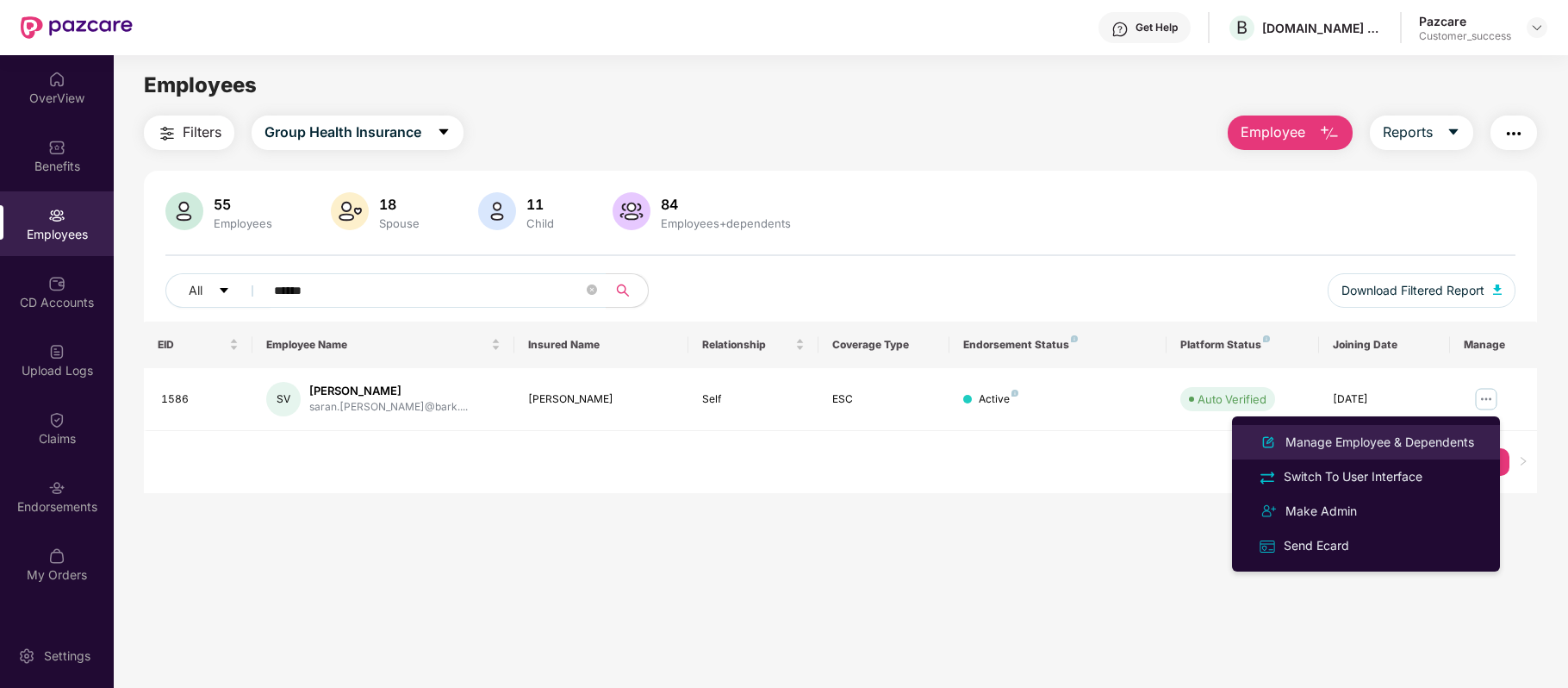
click at [1352, 437] on div "Manage Employee & Dependents" at bounding box center [1380, 442] width 196 height 19
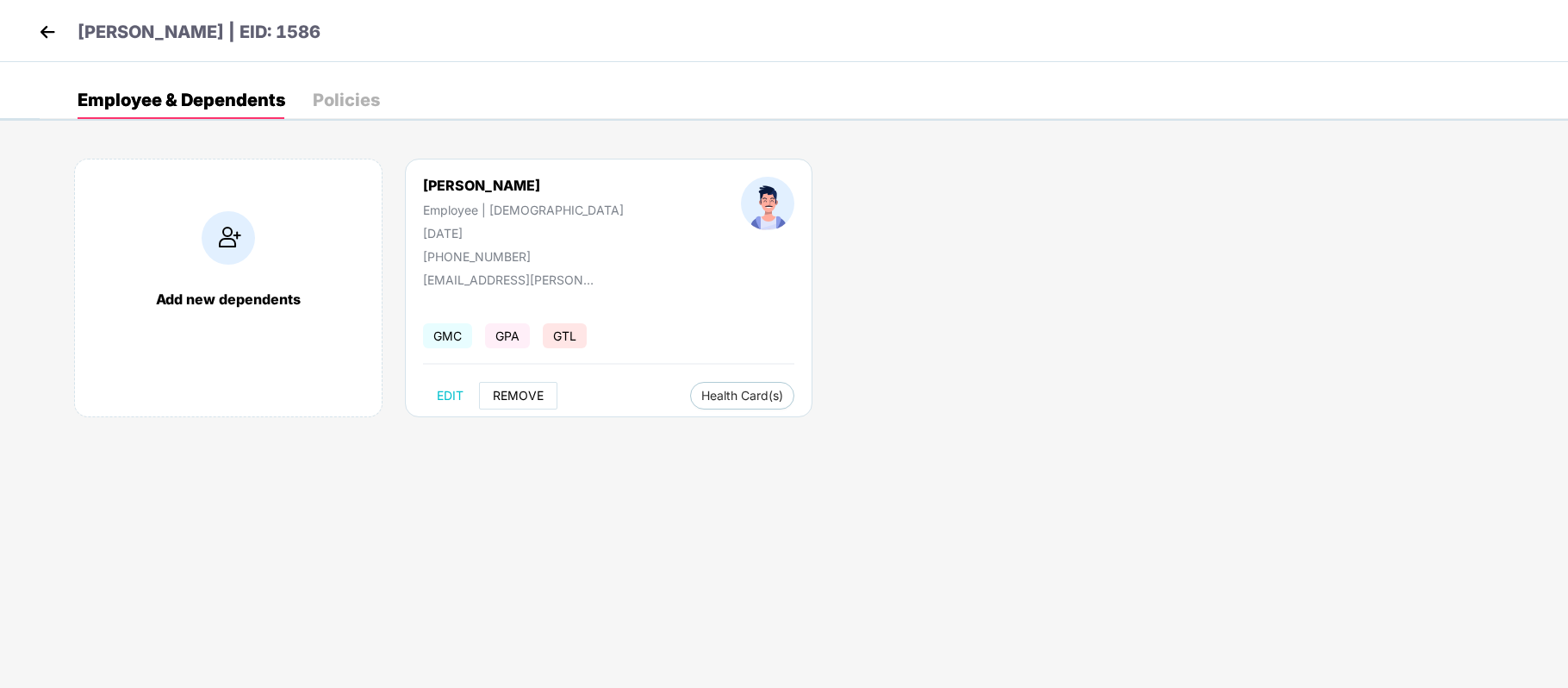
click at [518, 407] on button "REMOVE" at bounding box center [519, 396] width 79 height 28
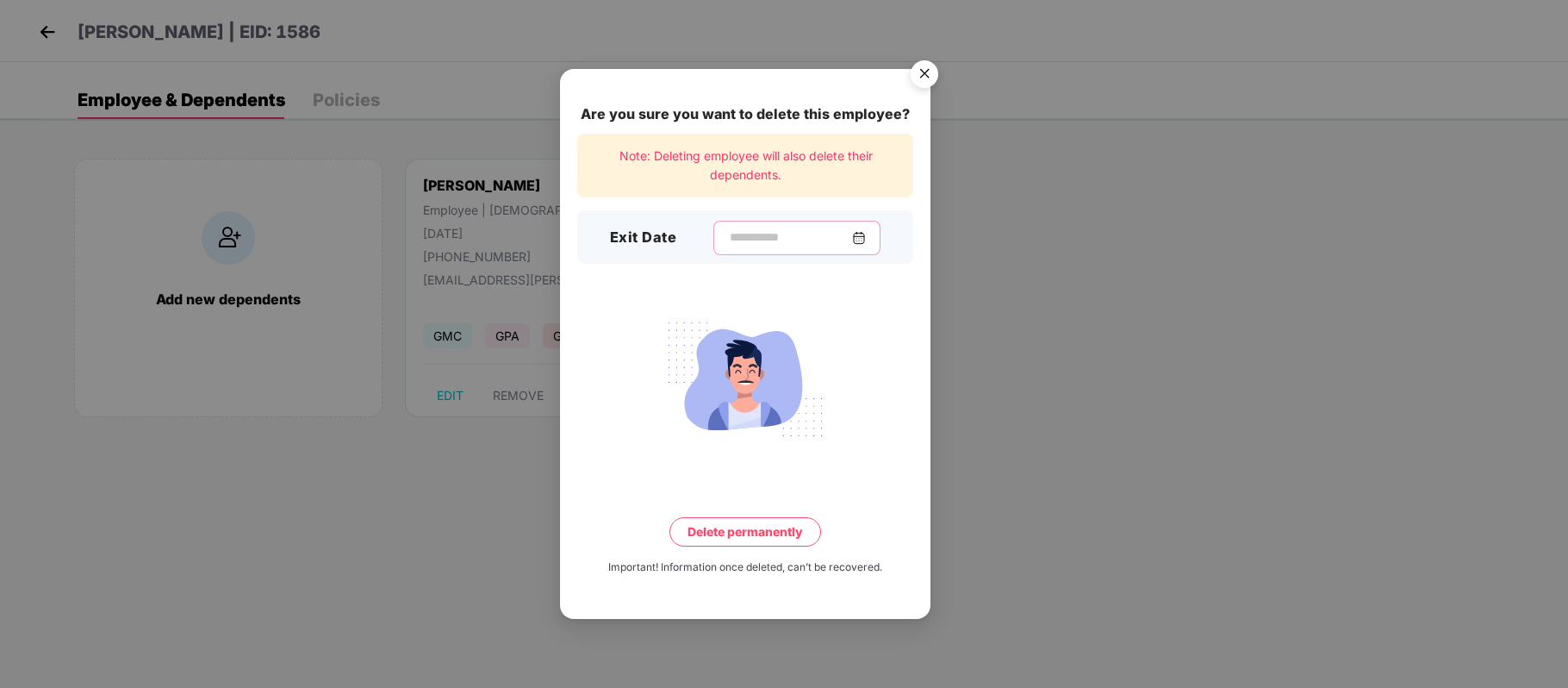
click at [757, 235] on input at bounding box center [790, 237] width 124 height 18
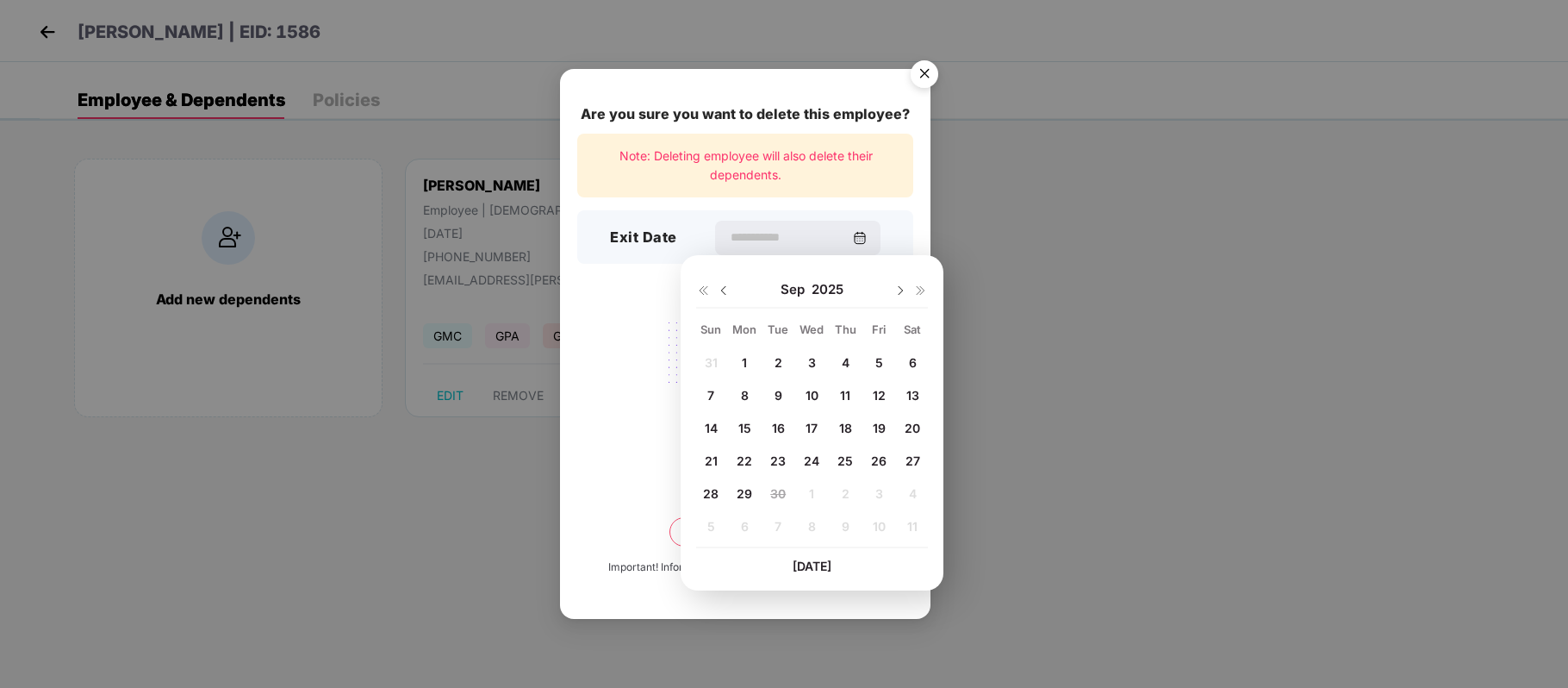
click at [911, 460] on span "27" at bounding box center [912, 460] width 15 height 15
type input "**********"
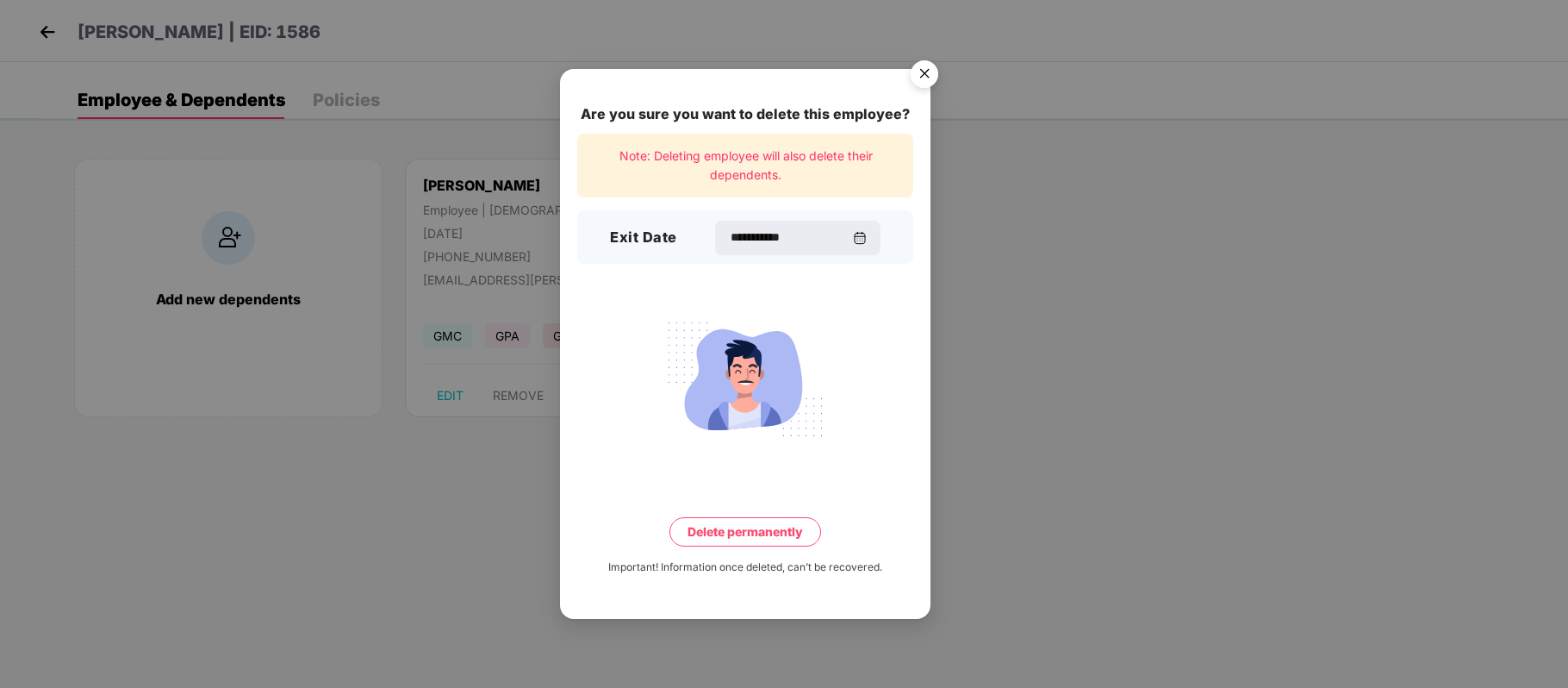
click at [753, 529] on button "Delete permanently" at bounding box center [746, 532] width 152 height 30
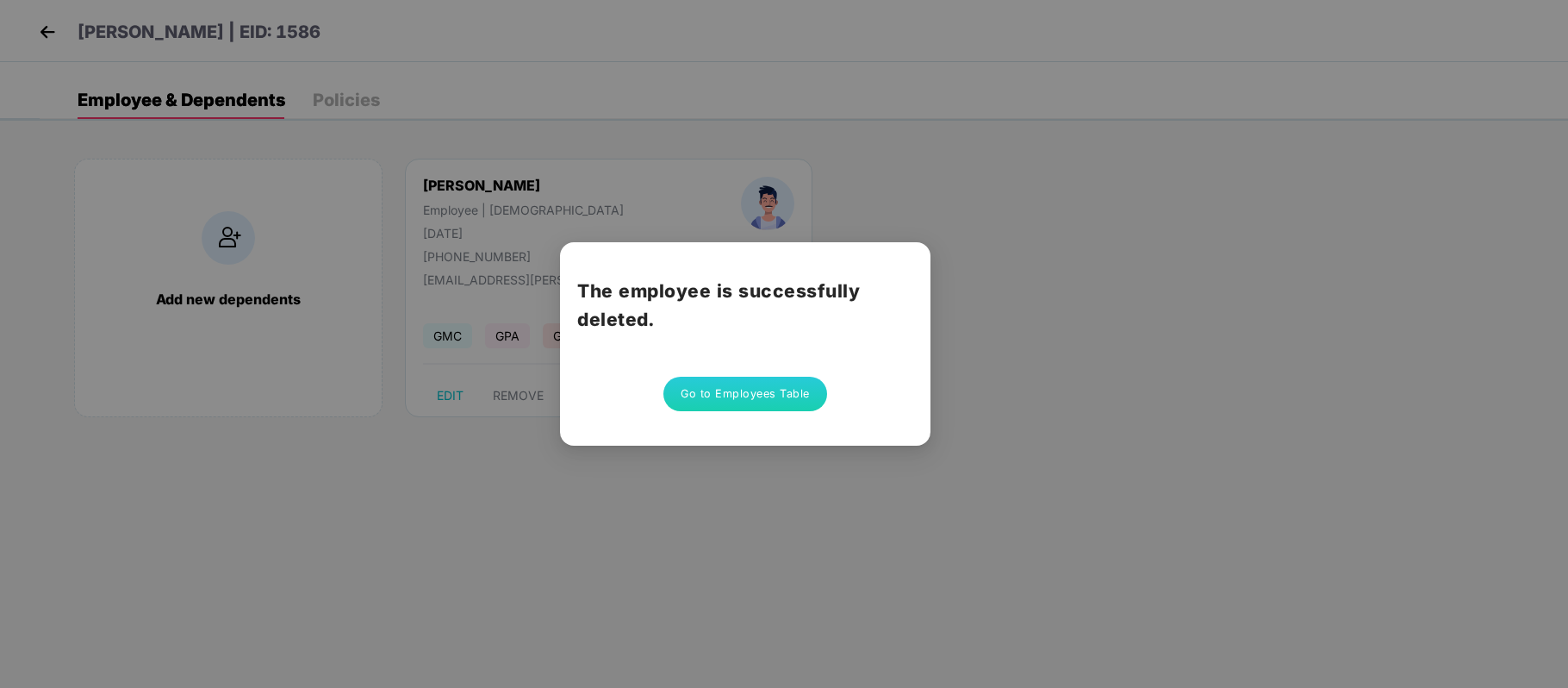
click at [762, 394] on button "Go to Employees Table" at bounding box center [746, 393] width 164 height 34
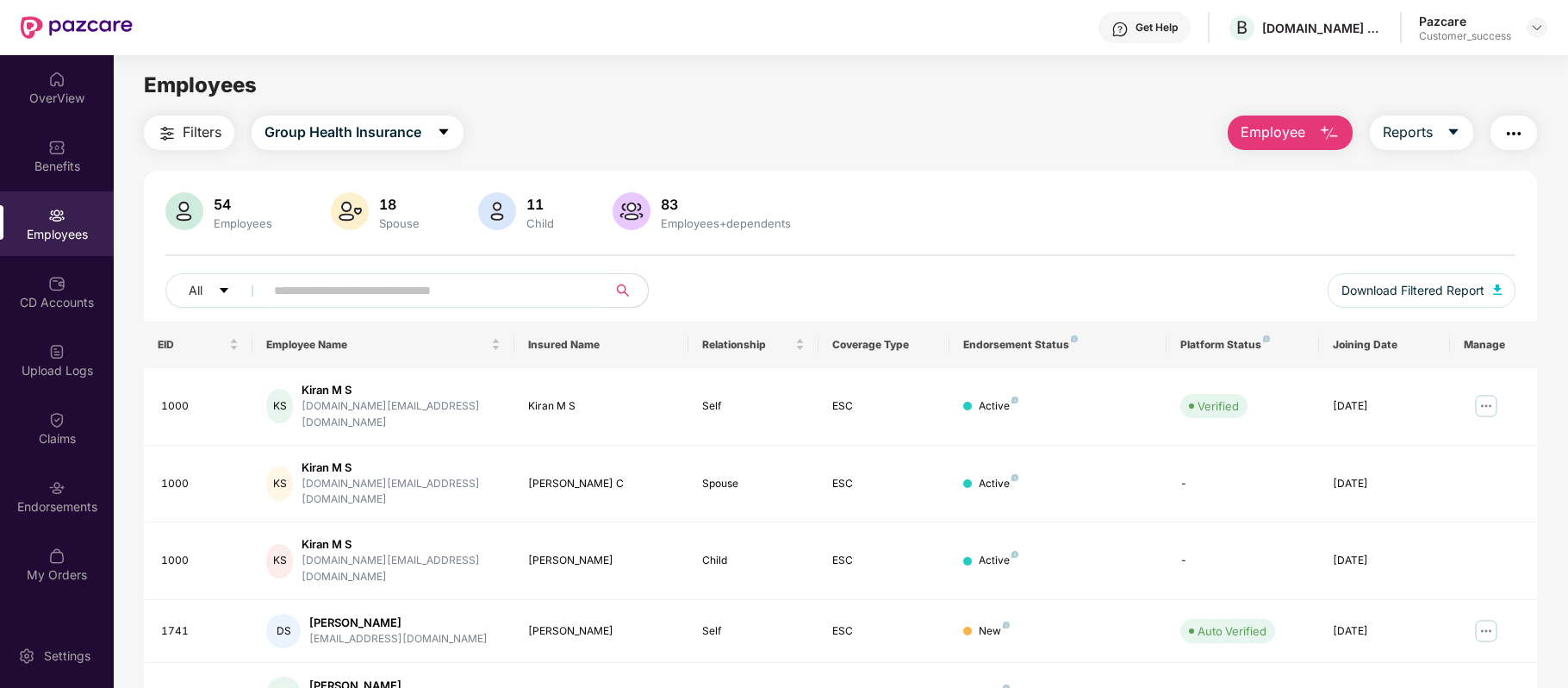
click at [409, 285] on input "text" at bounding box center [429, 291] width 309 height 26
paste input "**********"
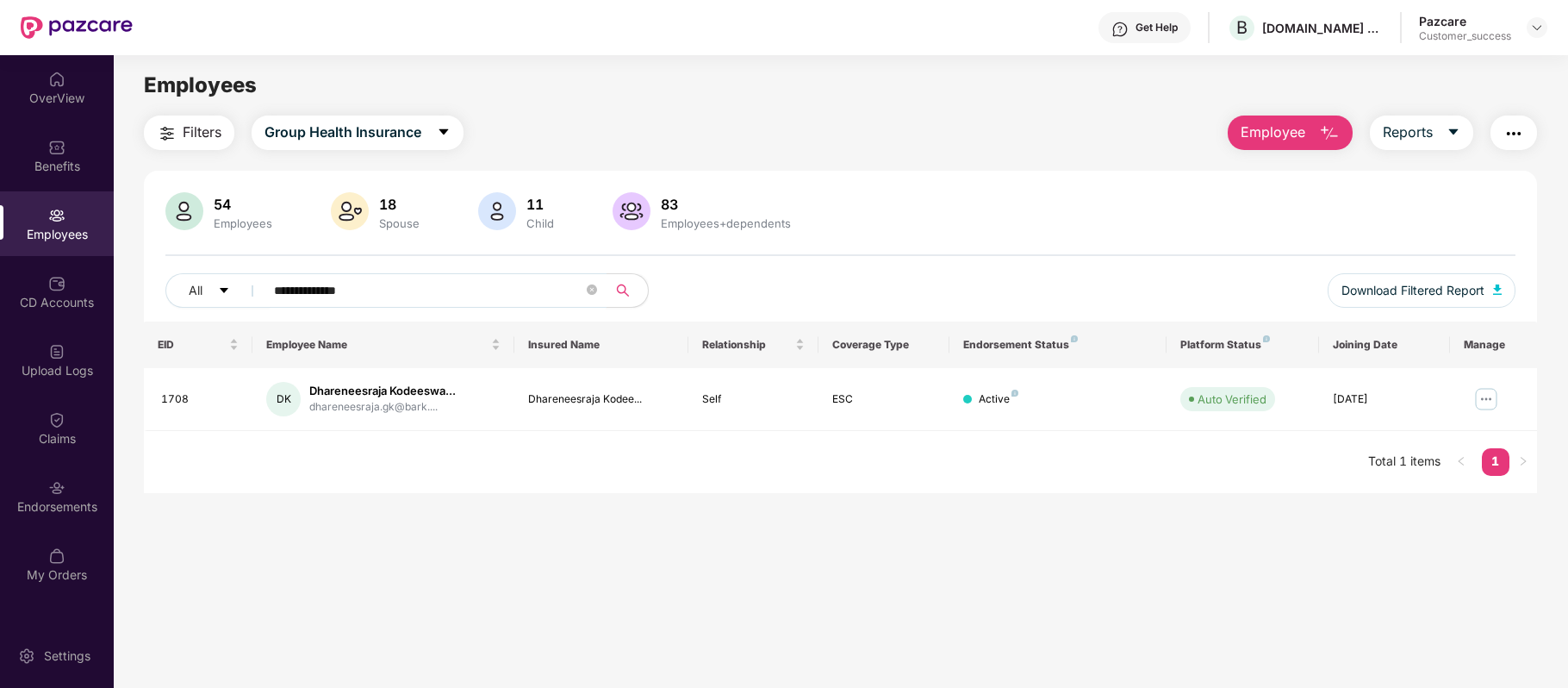
type input "**********"
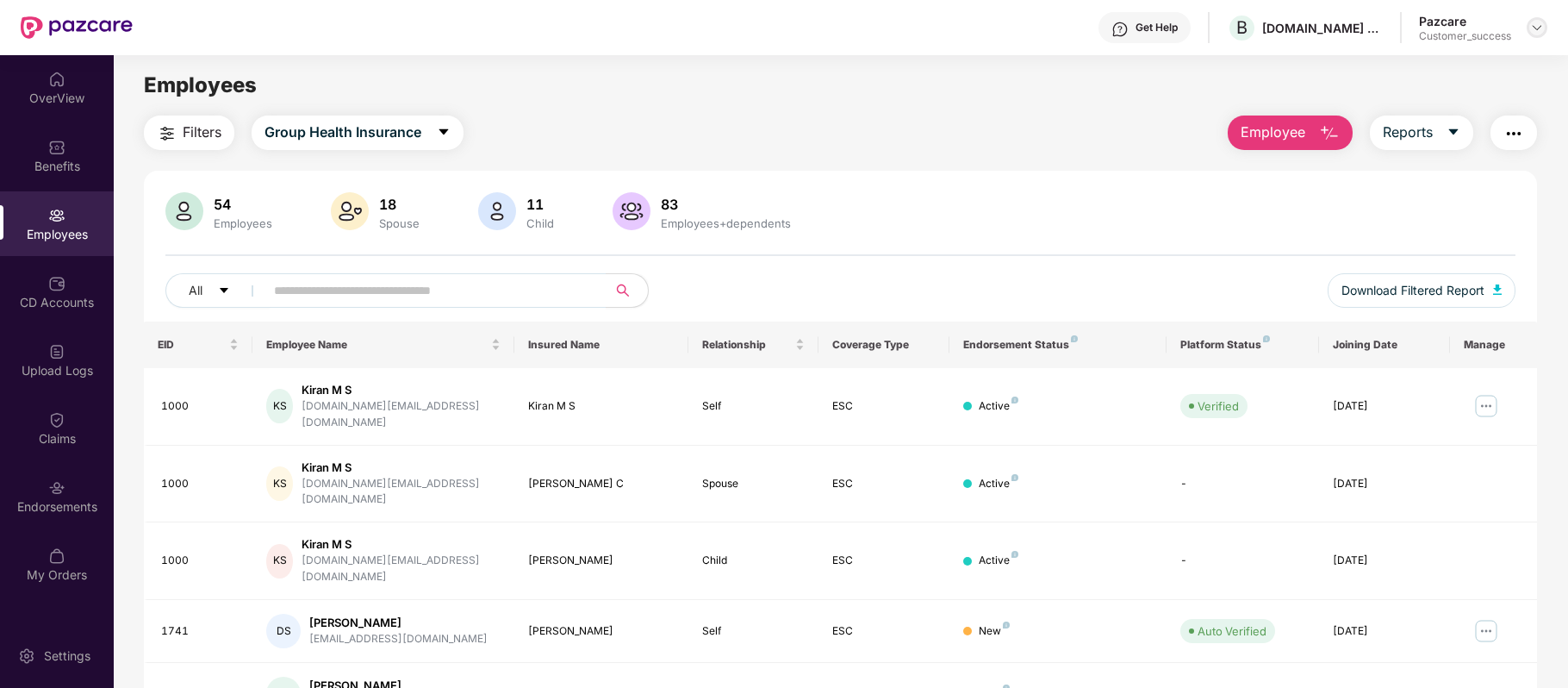
click at [1531, 25] on img at bounding box center [1537, 28] width 14 height 14
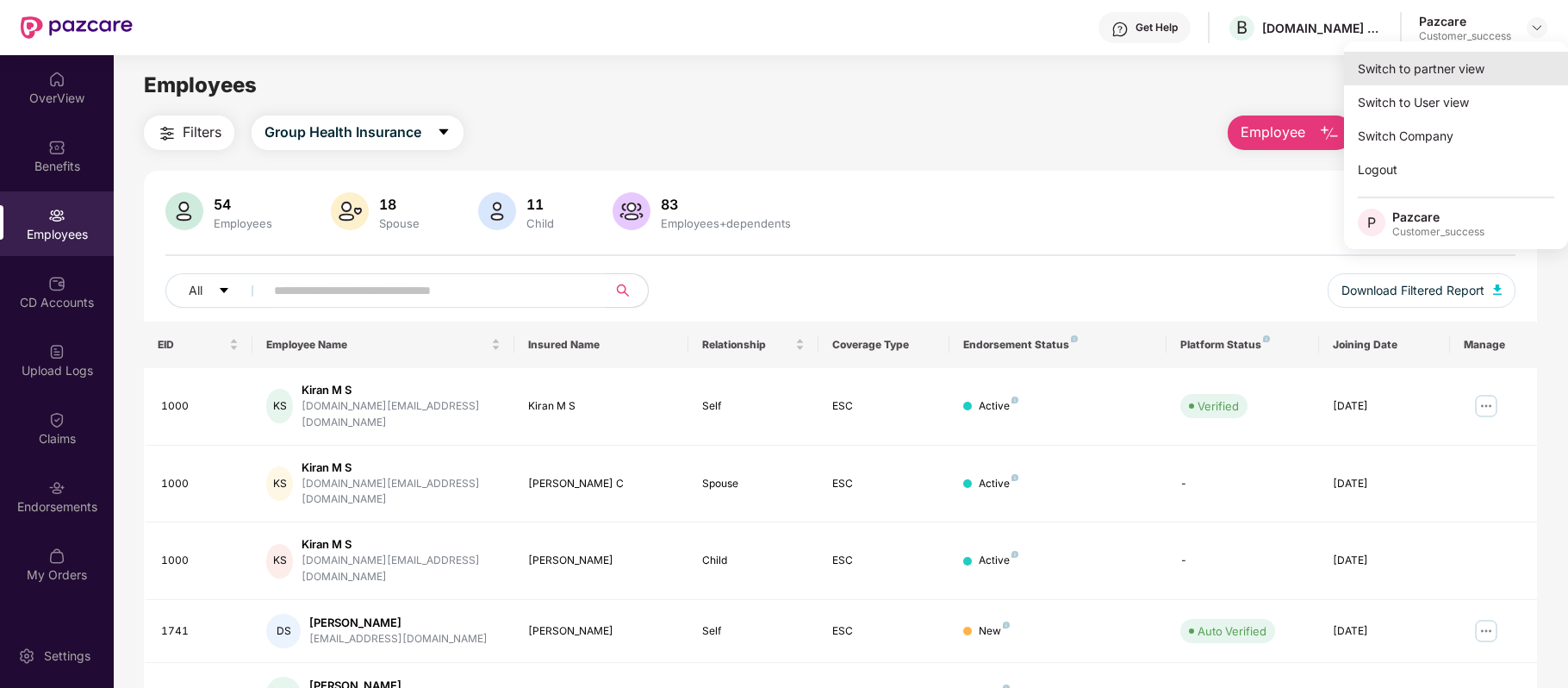
click at [1425, 62] on div "Switch to partner view" at bounding box center [1456, 68] width 224 height 33
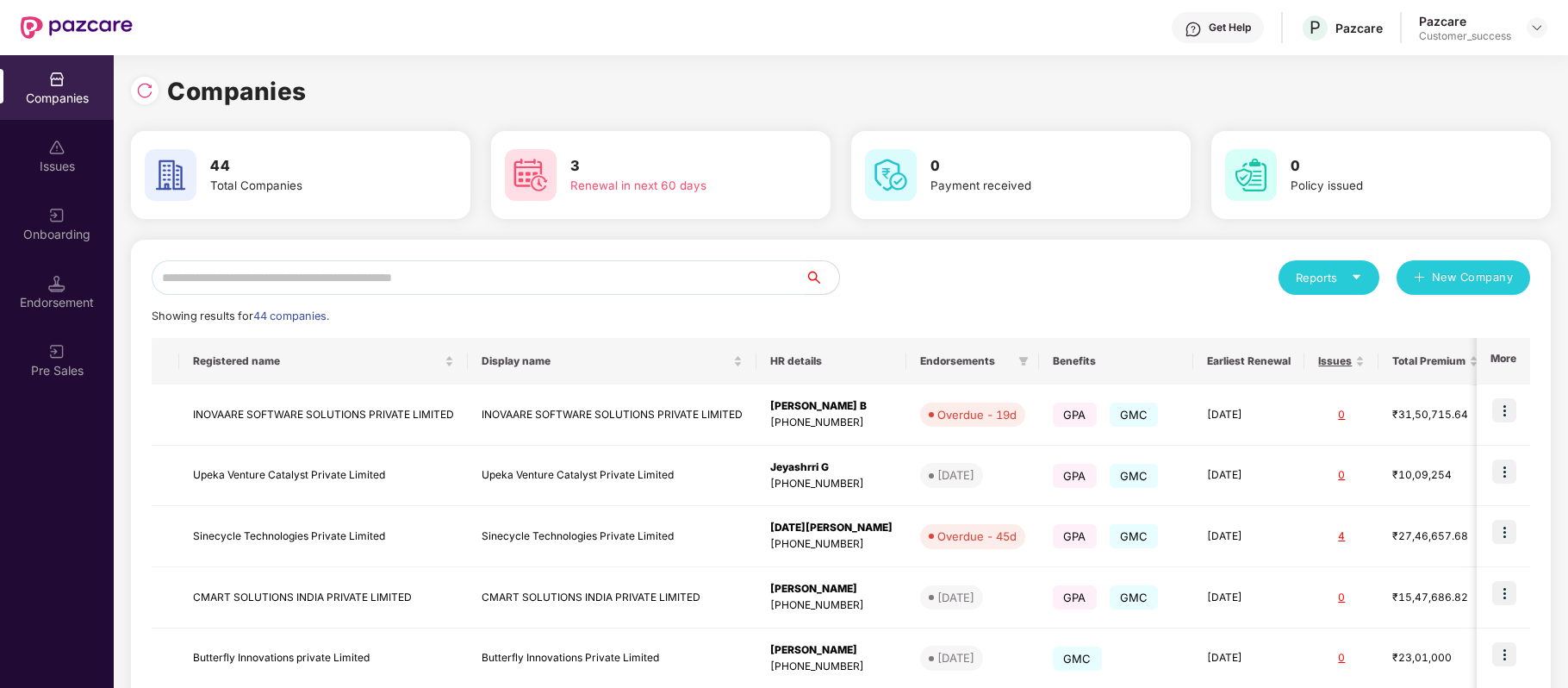
click at [598, 283] on input "text" at bounding box center [478, 277] width 653 height 34
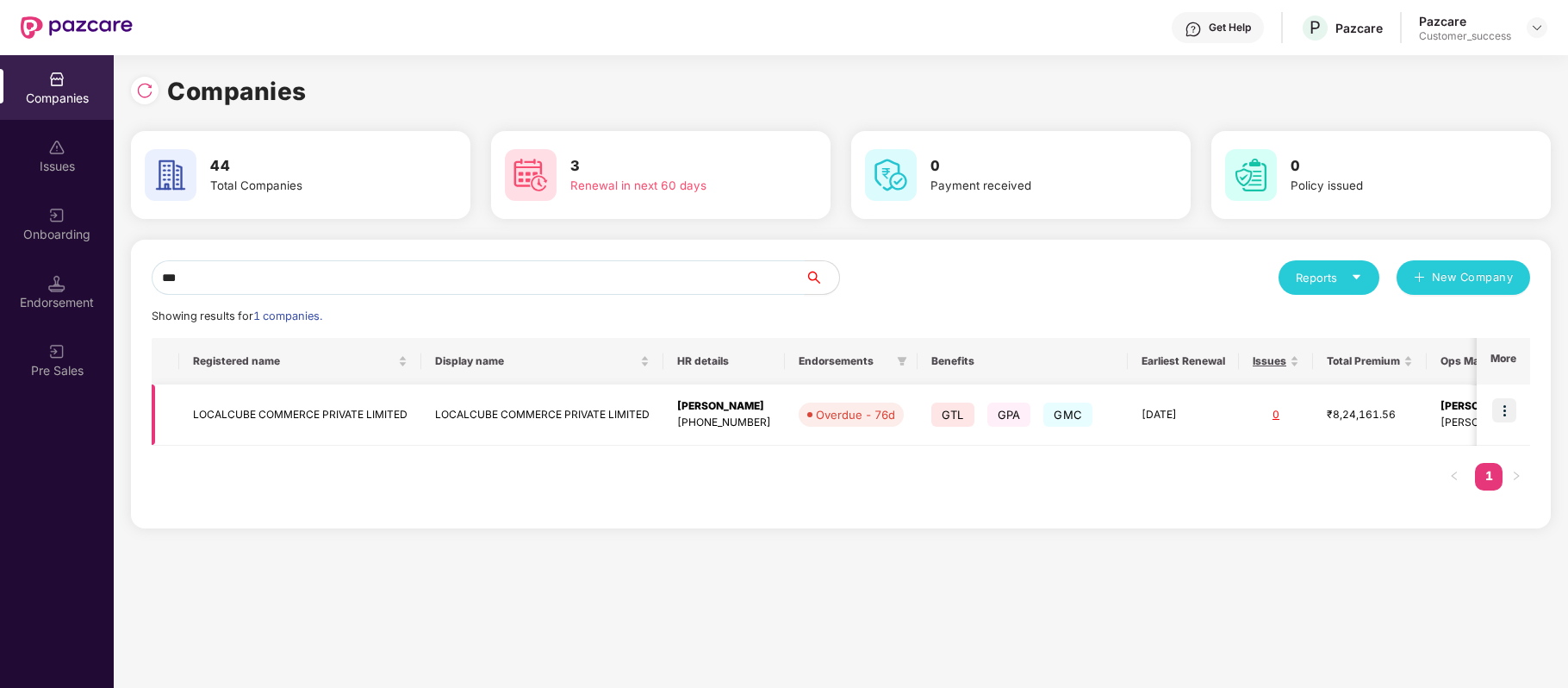
type input "***"
click at [1511, 398] on img at bounding box center [1504, 410] width 24 height 24
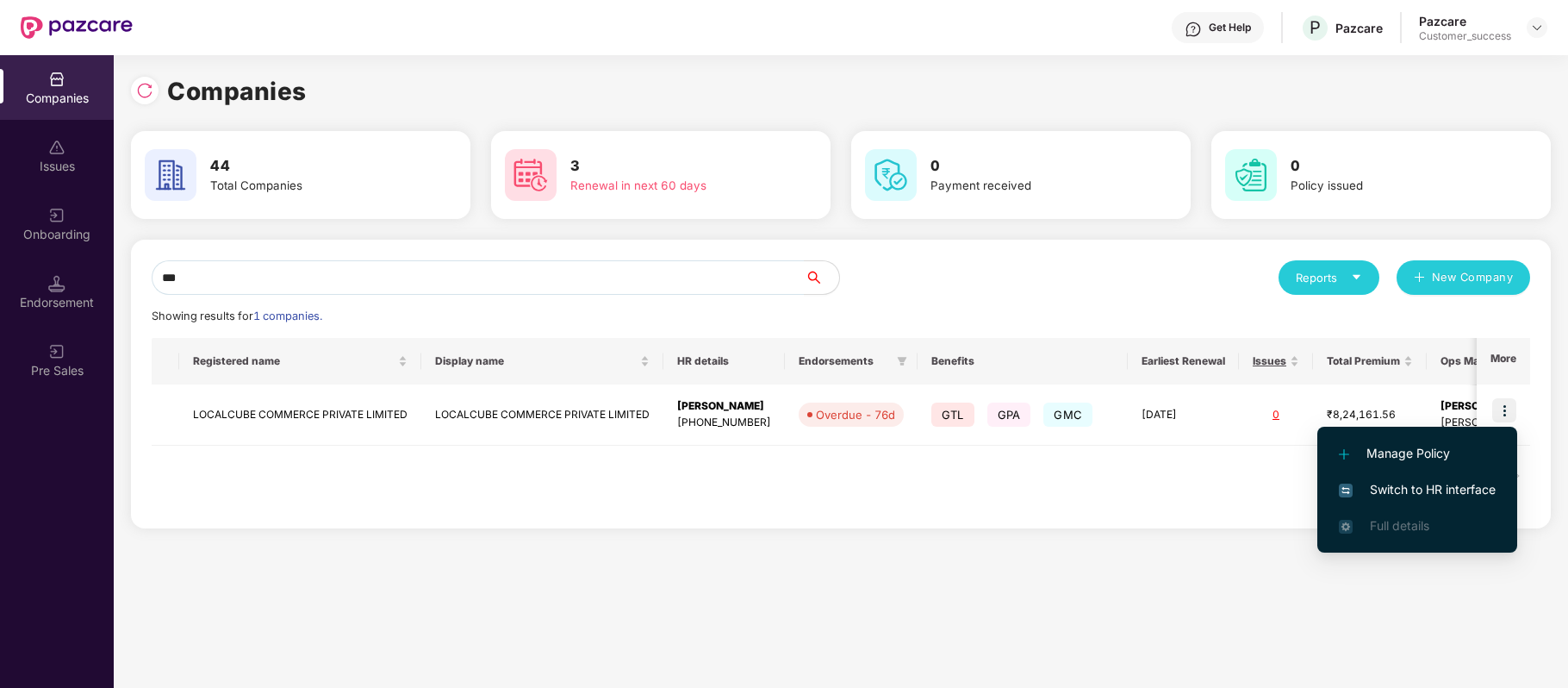
click at [1480, 480] on span "Switch to HR interface" at bounding box center [1418, 490] width 157 height 19
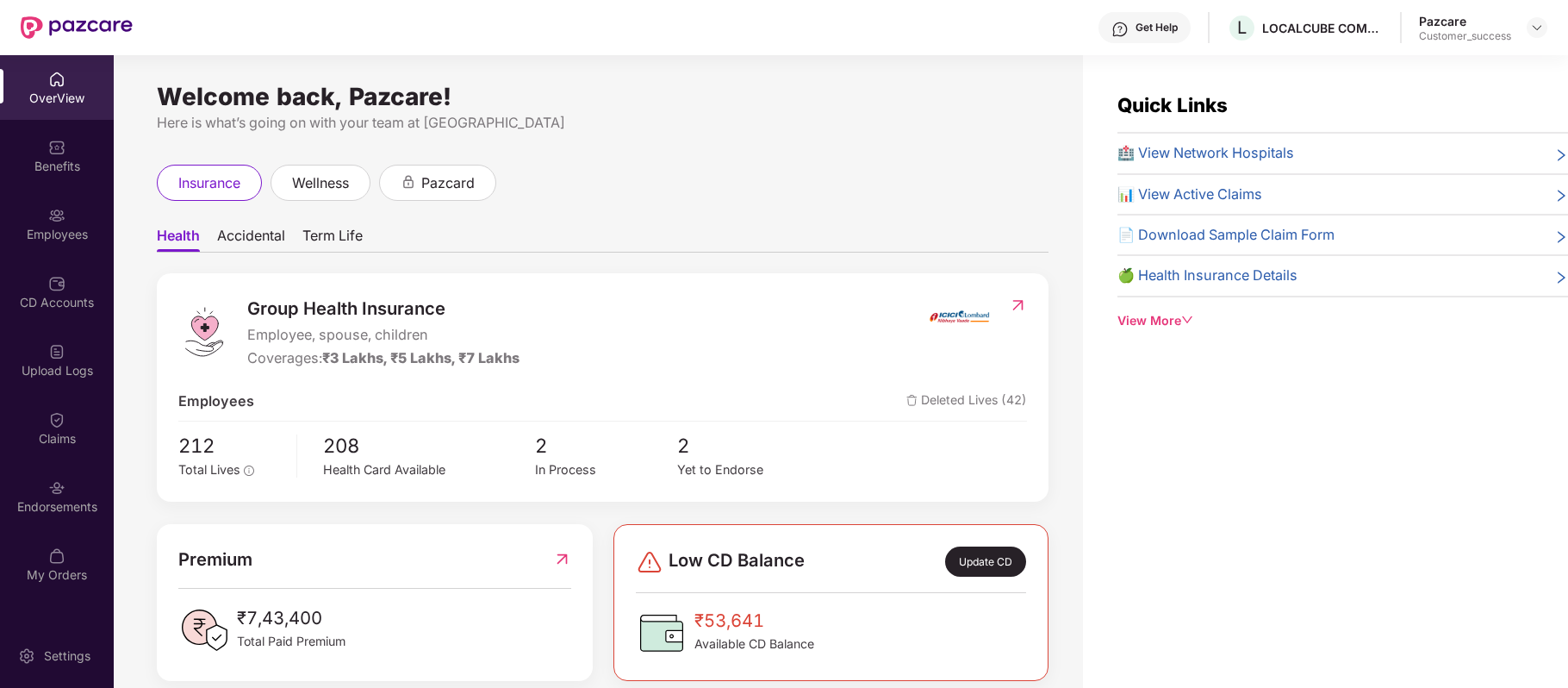
click at [49, 231] on div "Employees" at bounding box center [57, 235] width 113 height 17
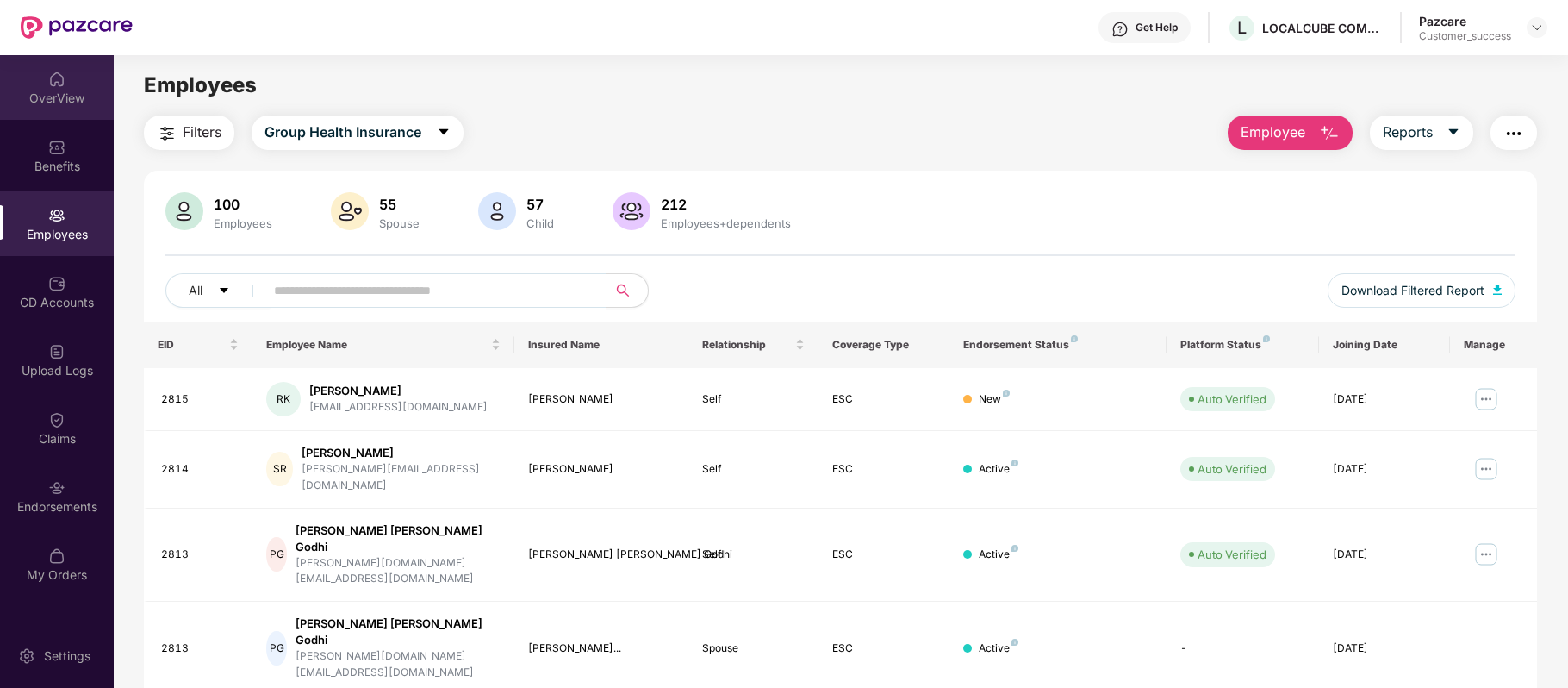
click at [48, 119] on div "OverView" at bounding box center [57, 87] width 113 height 65
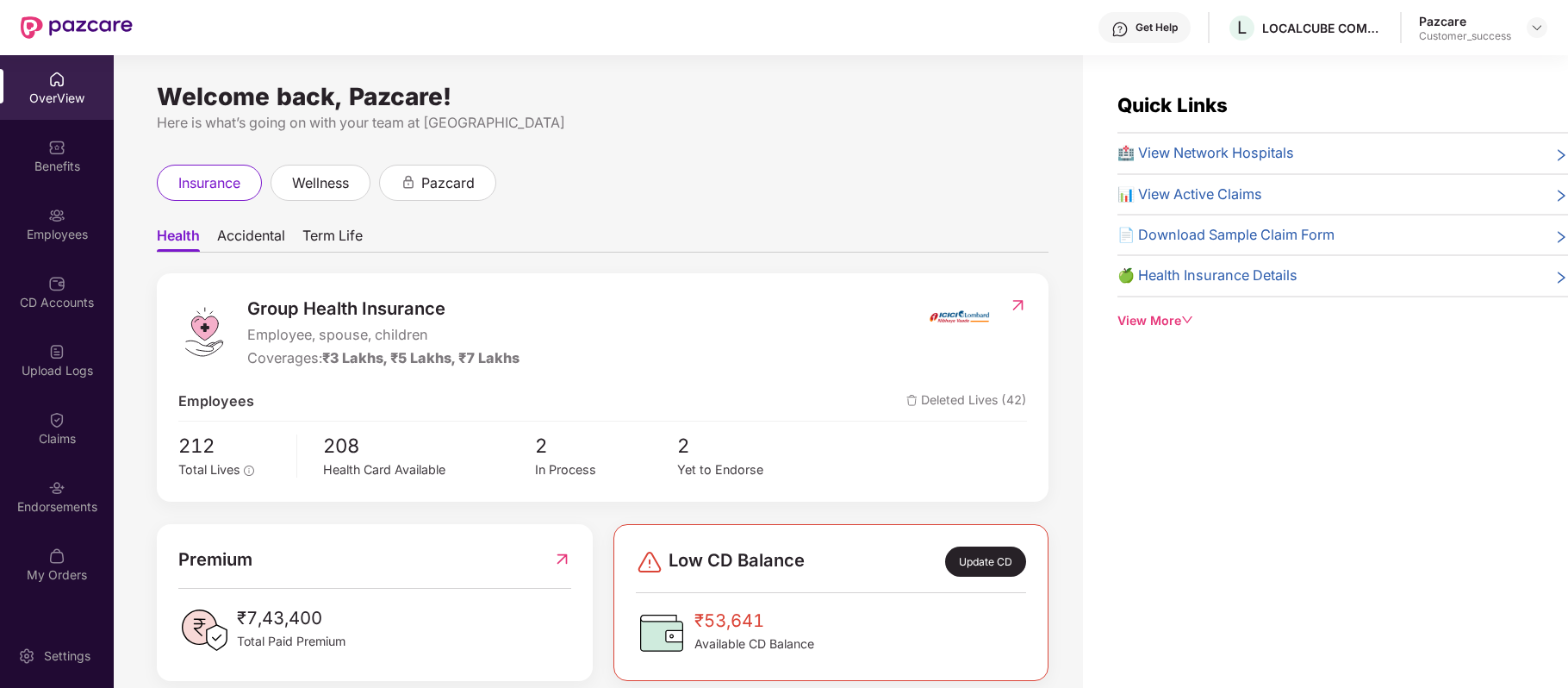
click at [49, 147] on img at bounding box center [57, 148] width 17 height 17
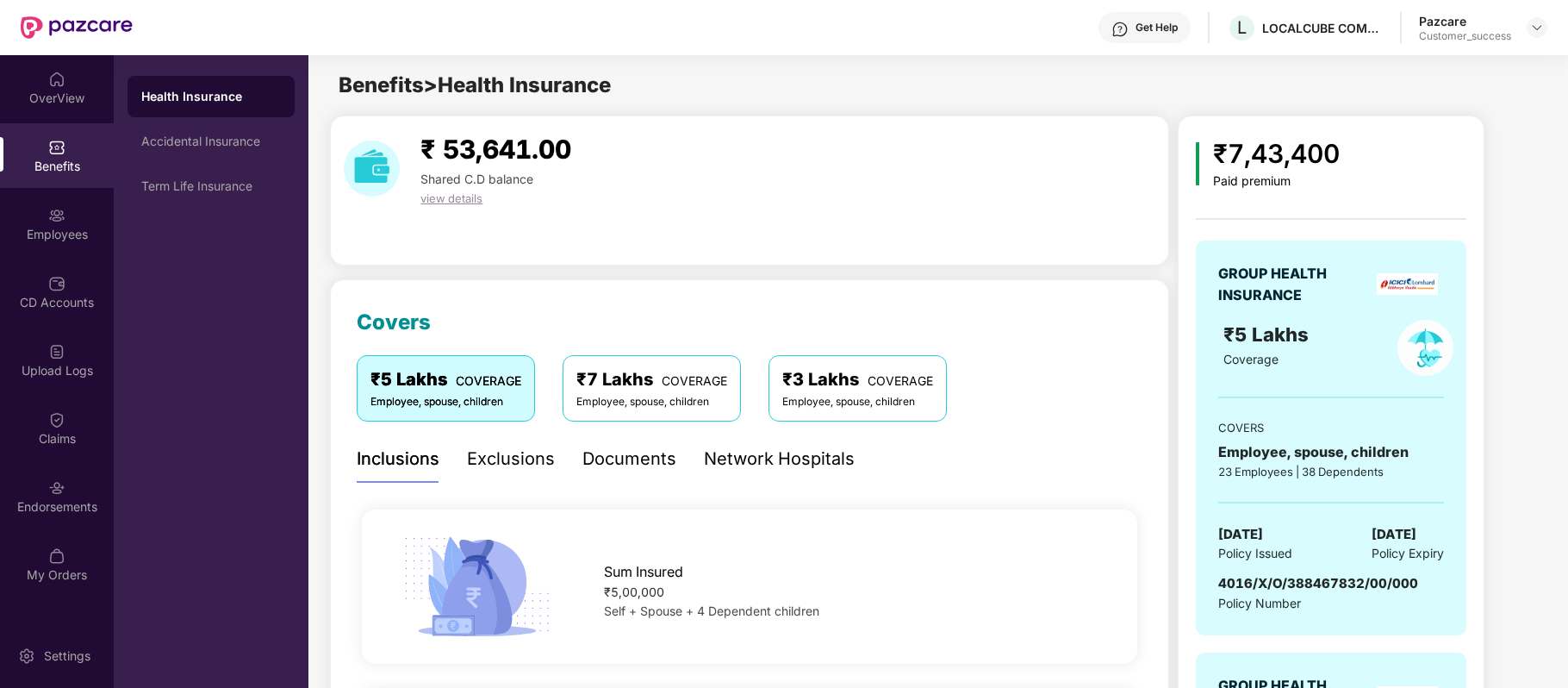
click at [750, 459] on div "Network Hospitals" at bounding box center [779, 458] width 151 height 27
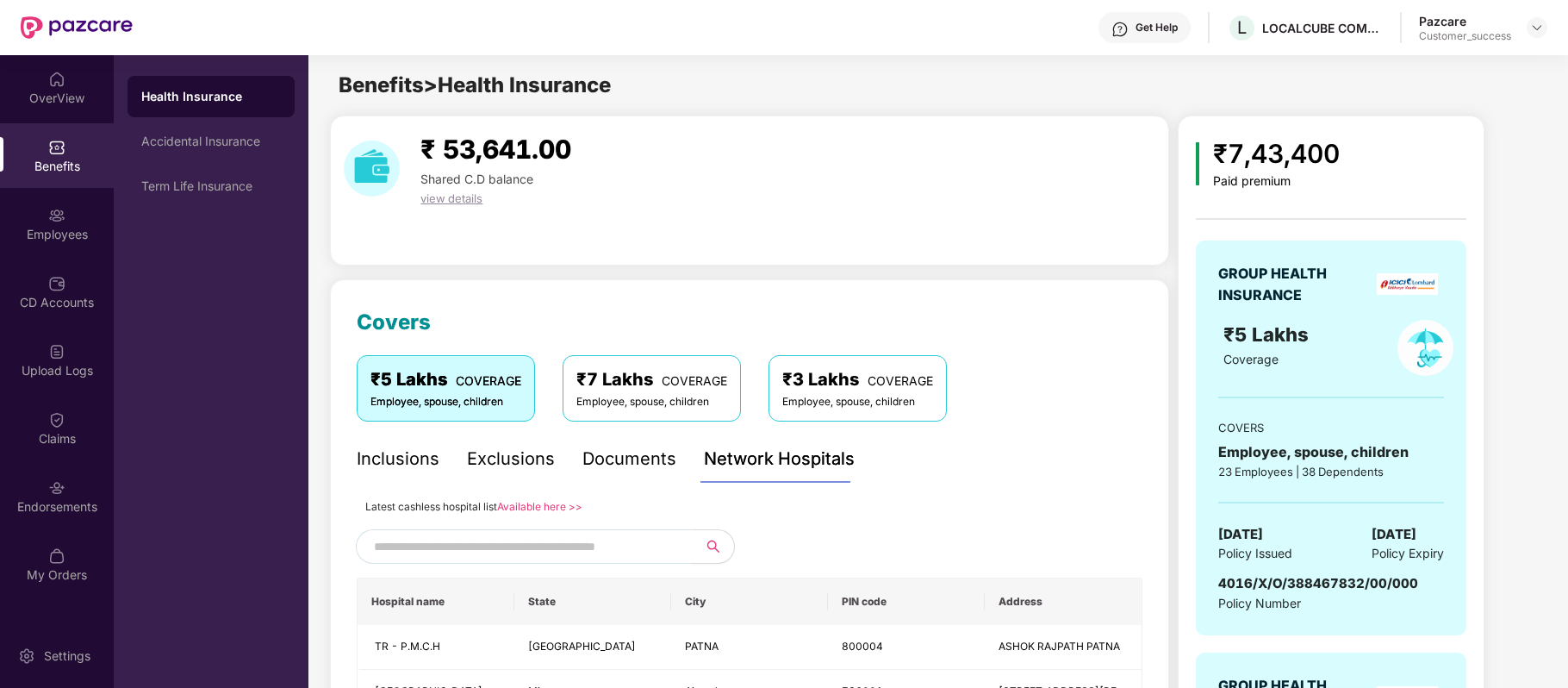
click at [563, 507] on link "Available here >>" at bounding box center [540, 506] width 86 height 13
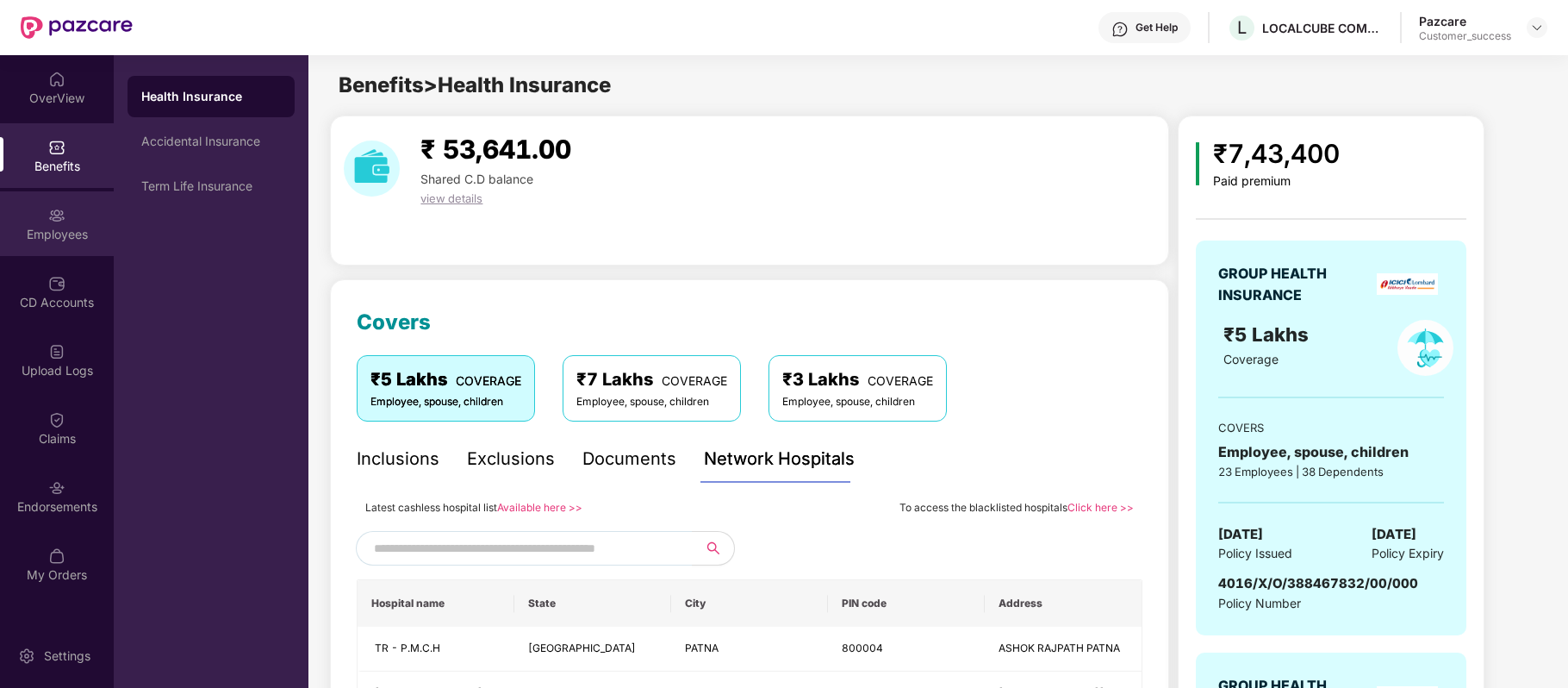
click at [70, 223] on div "Employees" at bounding box center [57, 224] width 113 height 65
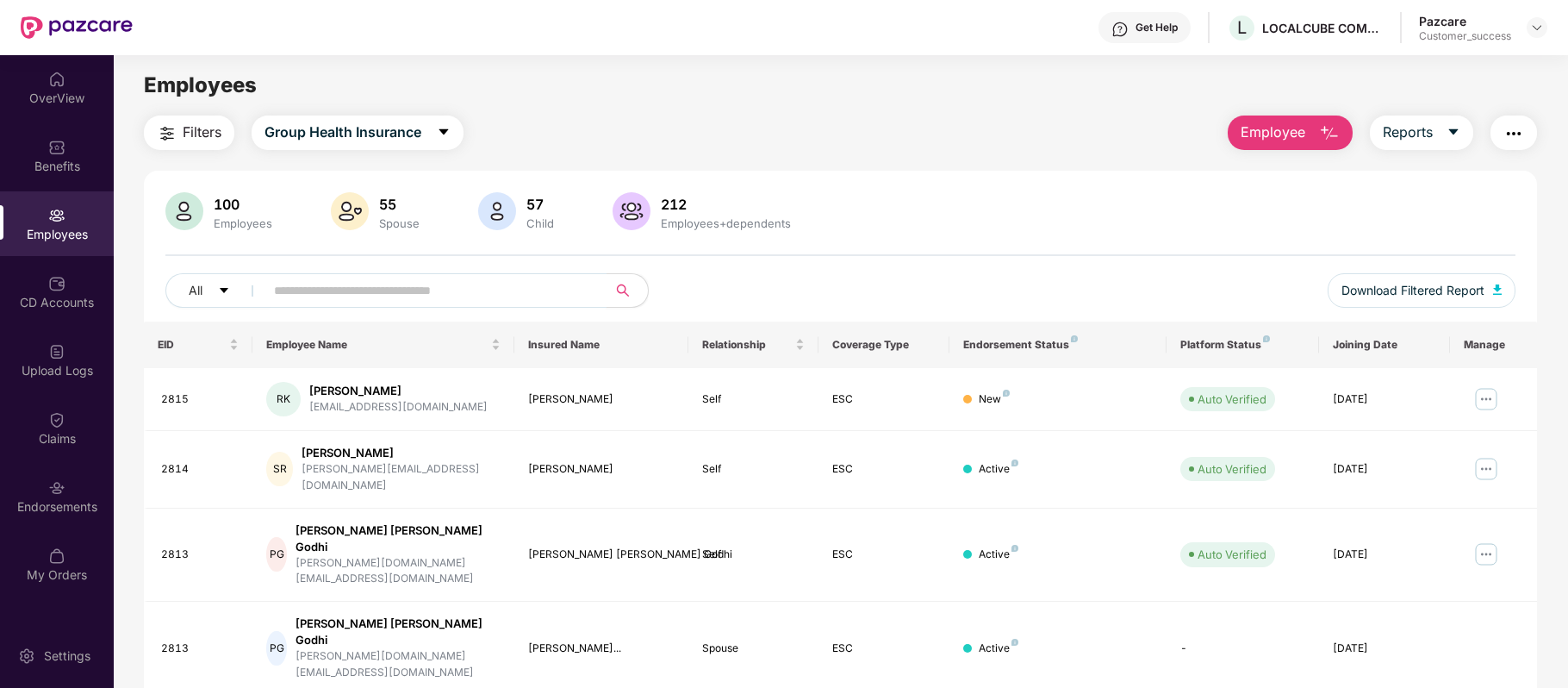
click at [343, 290] on input "text" at bounding box center [429, 291] width 309 height 26
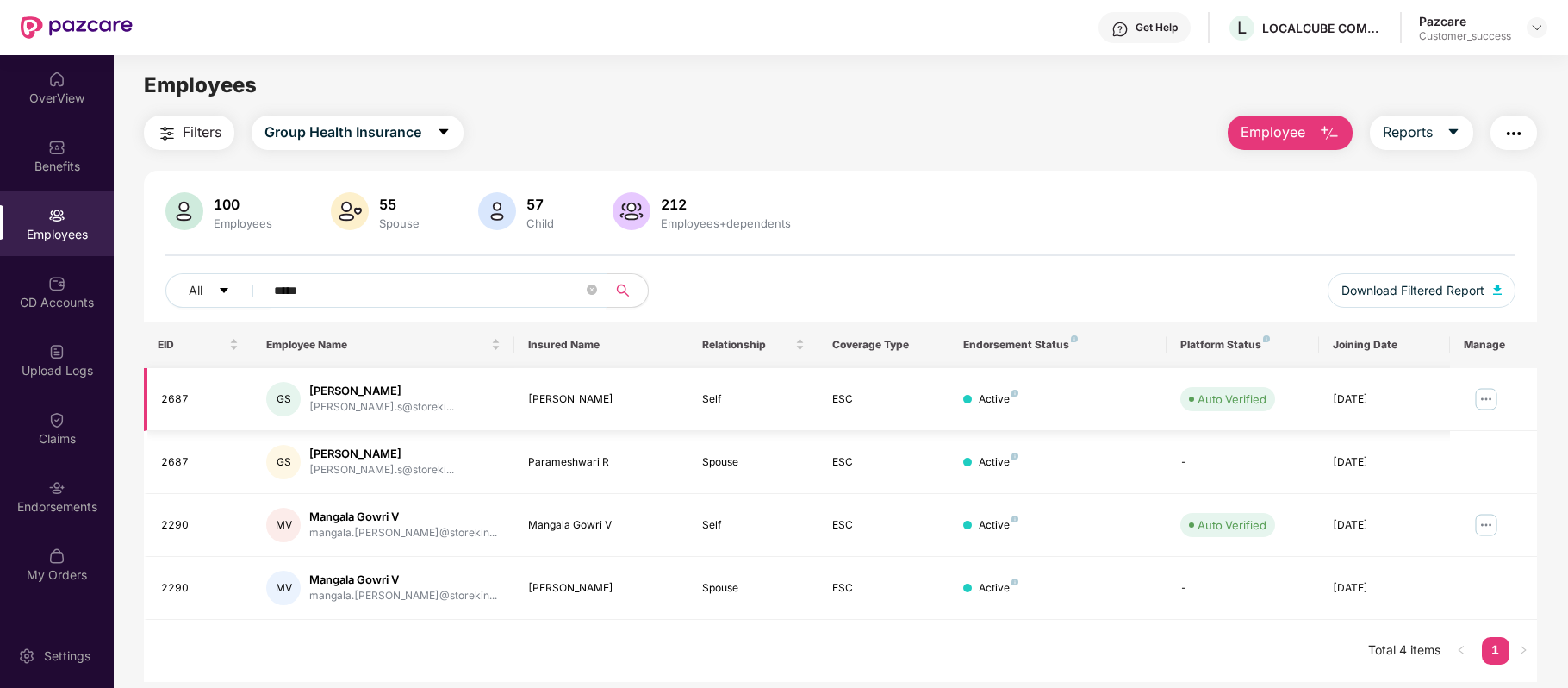
type input "*****"
click at [1487, 391] on img at bounding box center [1487, 399] width 28 height 28
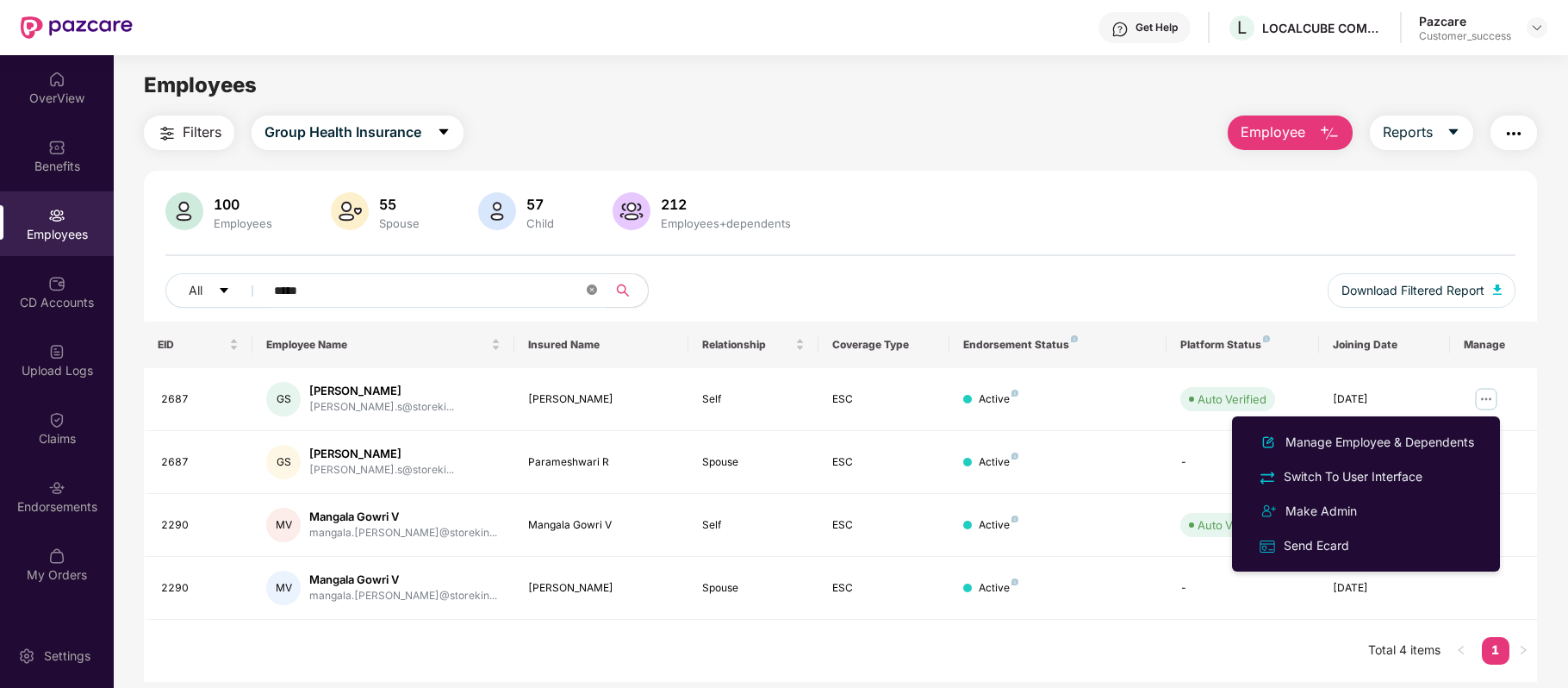
click at [594, 287] on icon "close-circle" at bounding box center [592, 290] width 10 height 10
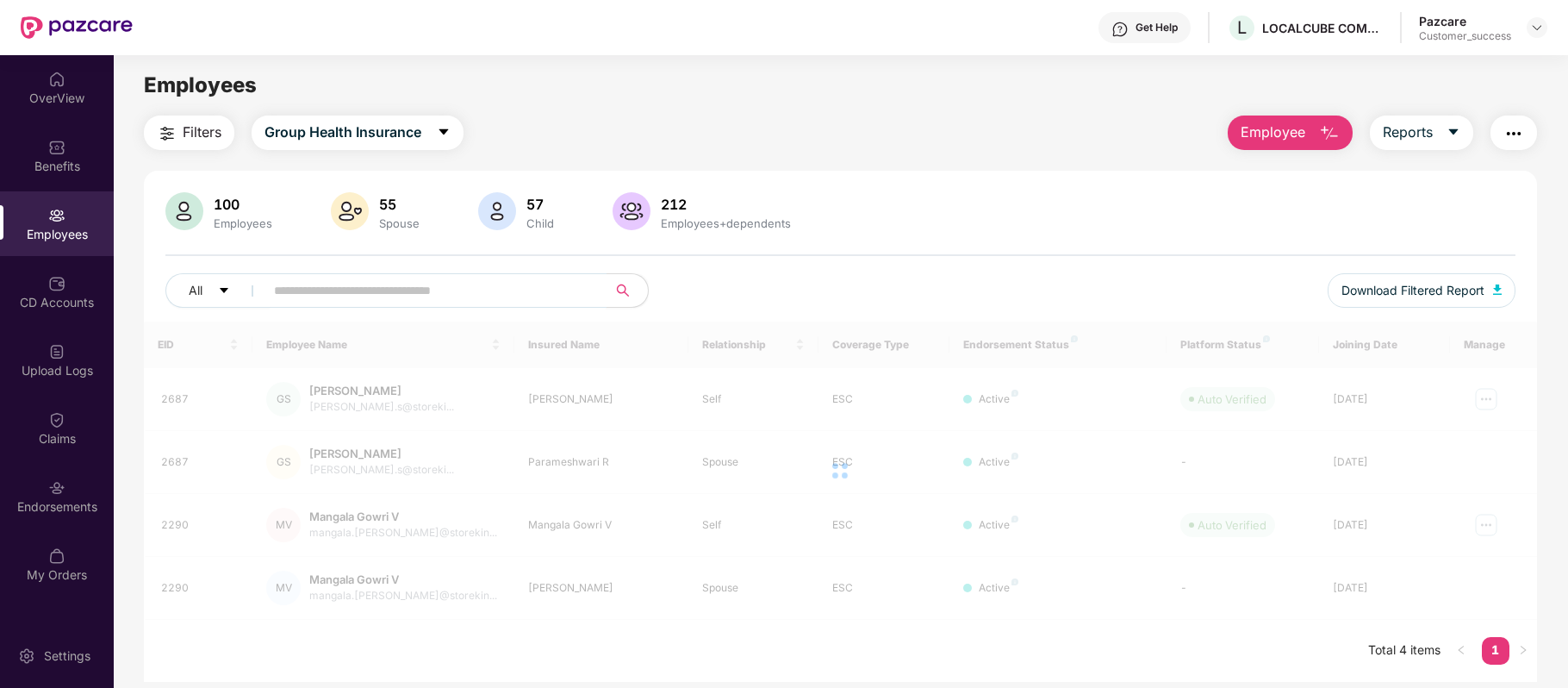
click at [443, 295] on input "text" at bounding box center [429, 291] width 309 height 26
